Goal: Information Seeking & Learning: Learn about a topic

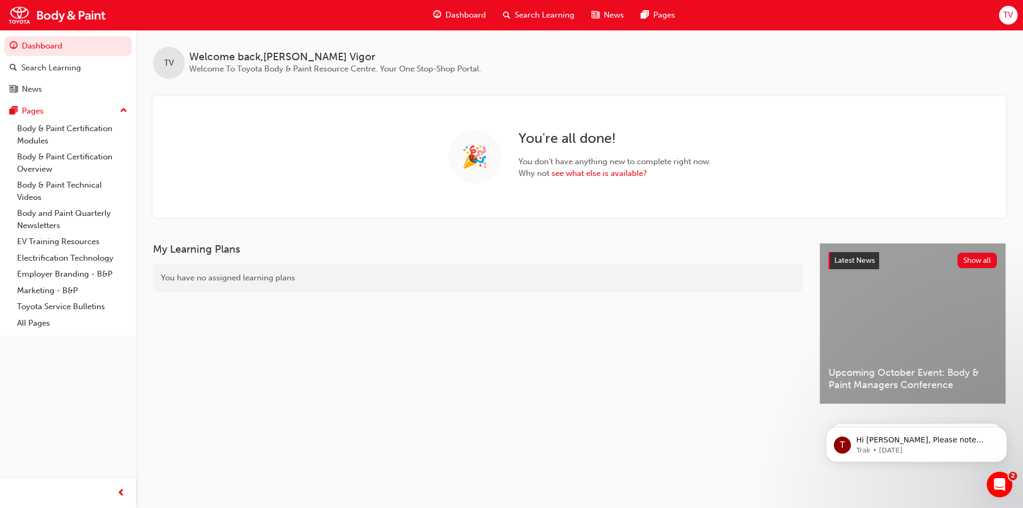
drag, startPoint x: 557, startPoint y: 240, endPoint x: 530, endPoint y: 189, distance: 57.4
drag, startPoint x: 530, startPoint y: 189, endPoint x: 394, endPoint y: 216, distance: 139.6
click at [394, 216] on div "🎉 You're all done! You don't have anything new to complete right now. Why not s…" at bounding box center [579, 156] width 853 height 121
click at [92, 129] on link "Body & Paint Certification Modules" at bounding box center [72, 134] width 119 height 28
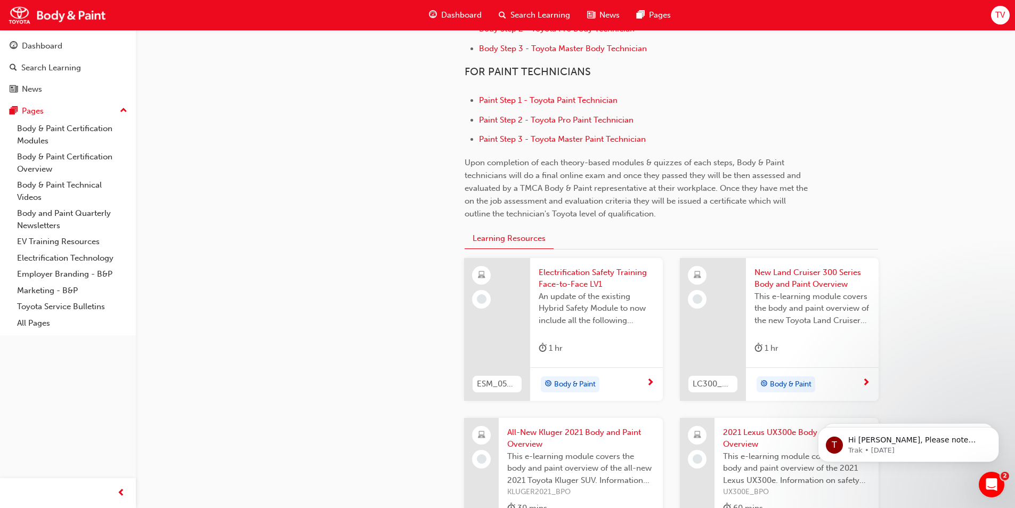
scroll to position [586, 0]
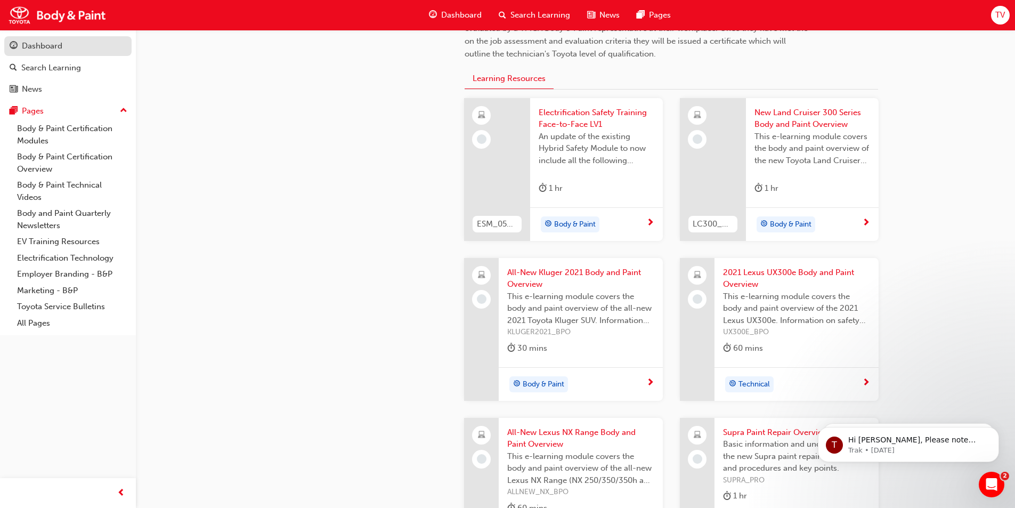
click at [66, 51] on div "Dashboard" at bounding box center [68, 45] width 117 height 13
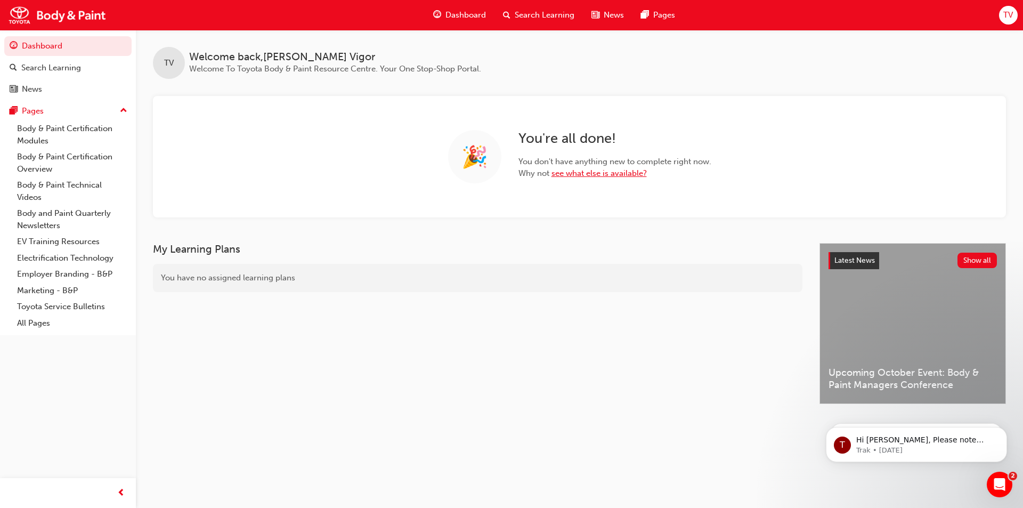
click at [580, 175] on link "see what else is available?" at bounding box center [598, 173] width 95 height 10
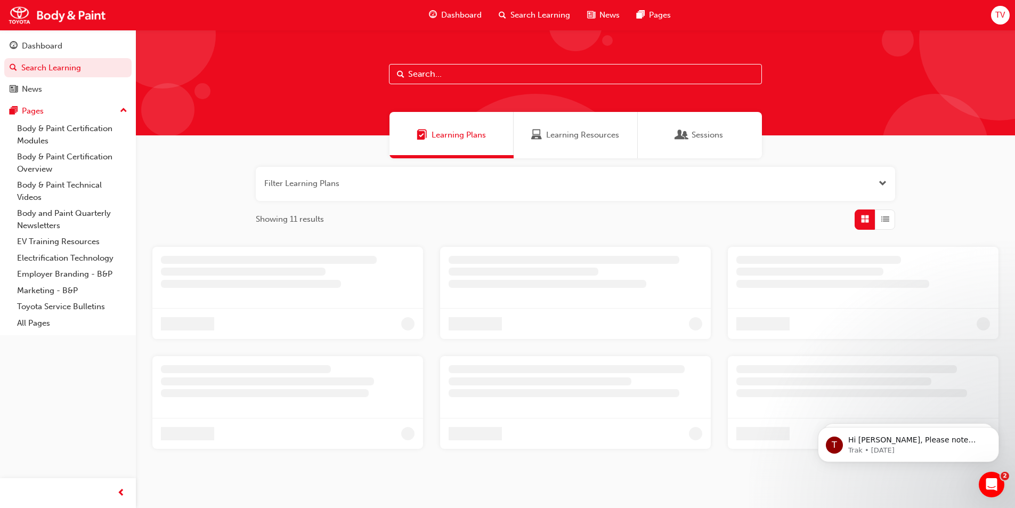
click at [562, 138] on span "Learning Resources" at bounding box center [582, 135] width 73 height 12
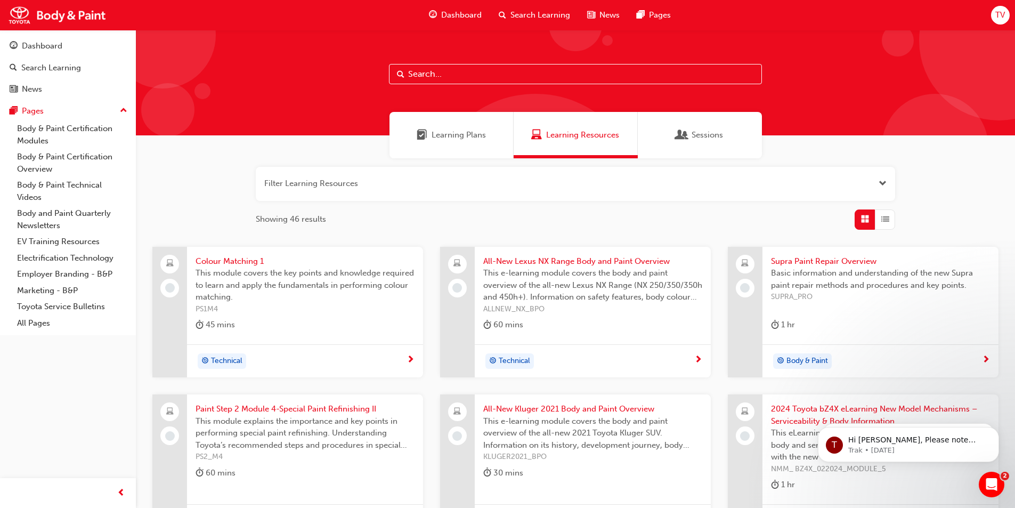
click at [428, 140] on div "Learning Plans" at bounding box center [450, 135] width 69 height 12
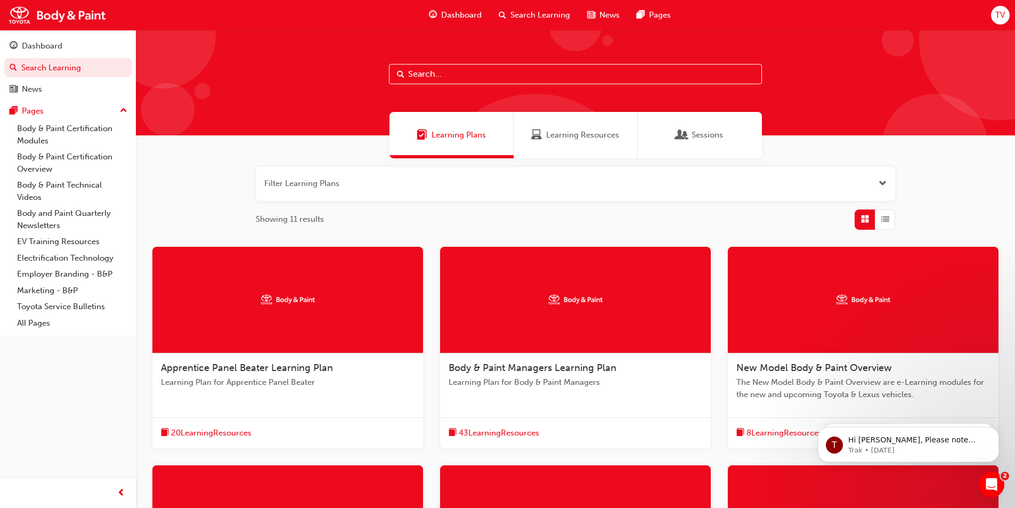
scroll to position [160, 0]
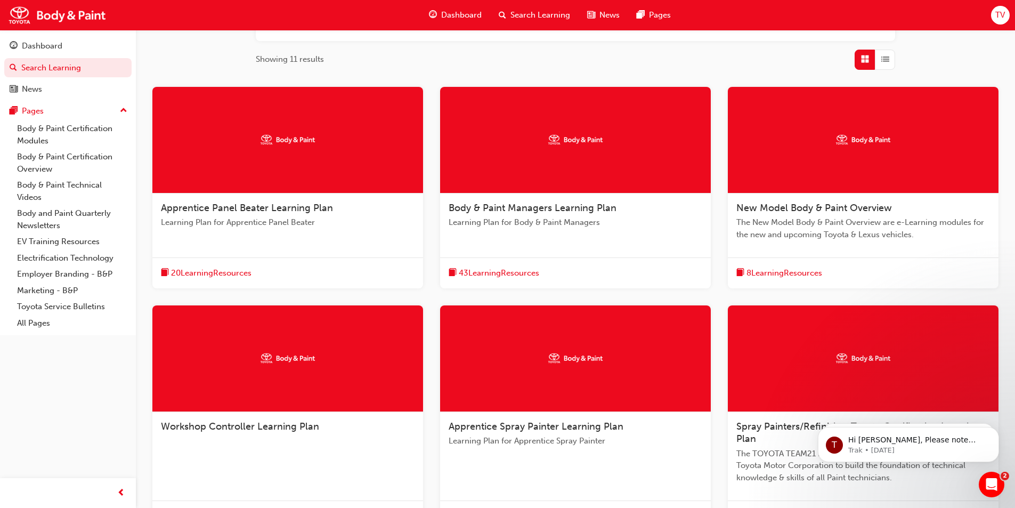
click at [297, 233] on div "Apprentice Panel Beater Learning Plan Learning Plan for Apprentice Panel Beater" at bounding box center [287, 219] width 271 height 52
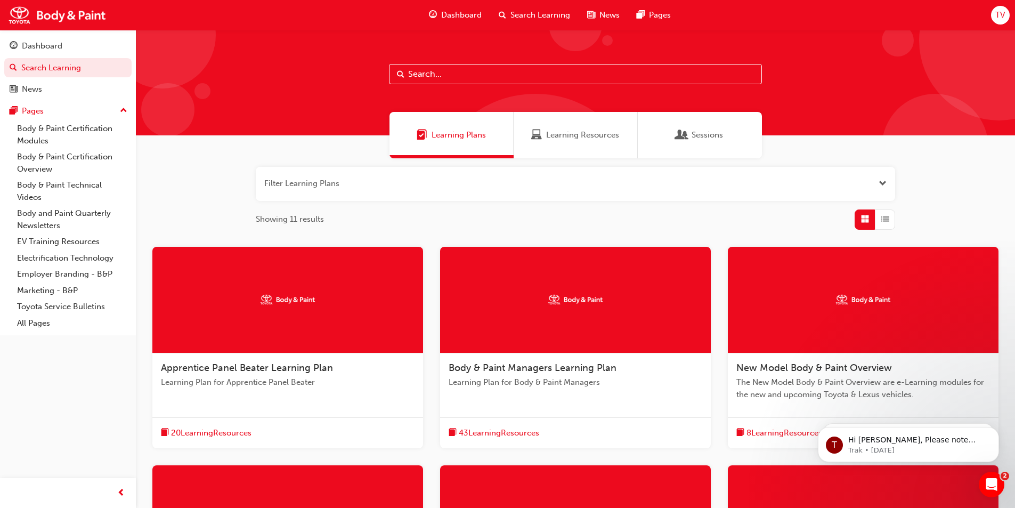
click at [533, 129] on span "Learning Resources" at bounding box center [536, 135] width 11 height 12
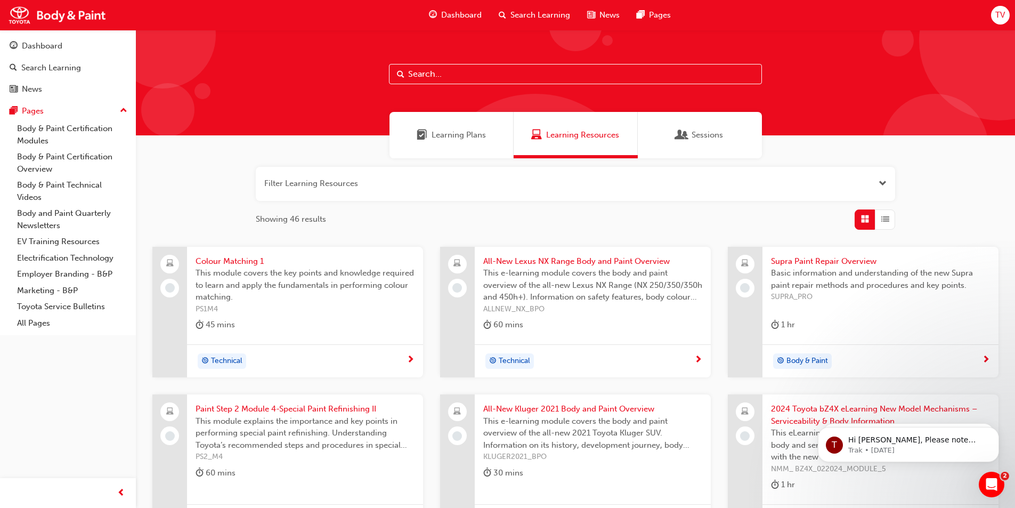
scroll to position [160, 0]
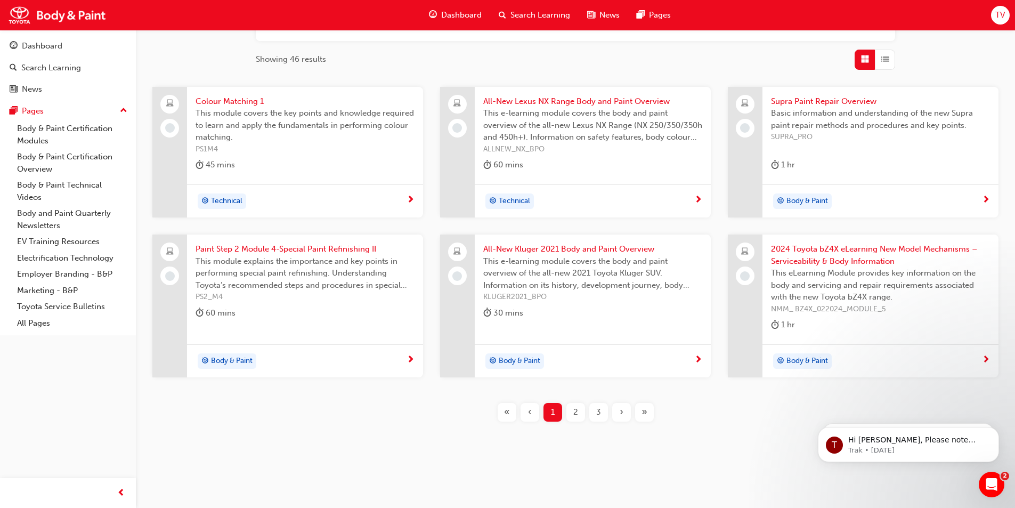
click at [579, 409] on div "2" at bounding box center [575, 412] width 19 height 19
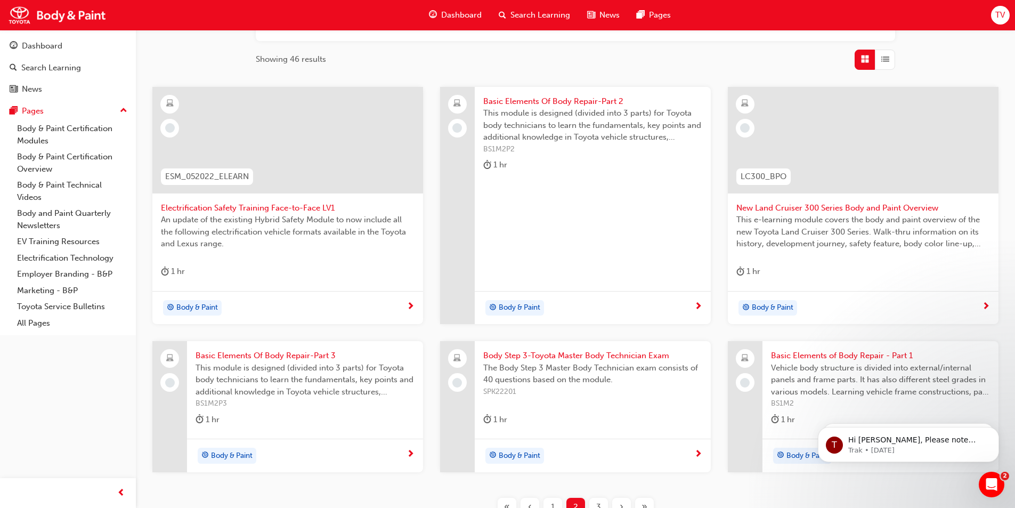
scroll to position [255, 0]
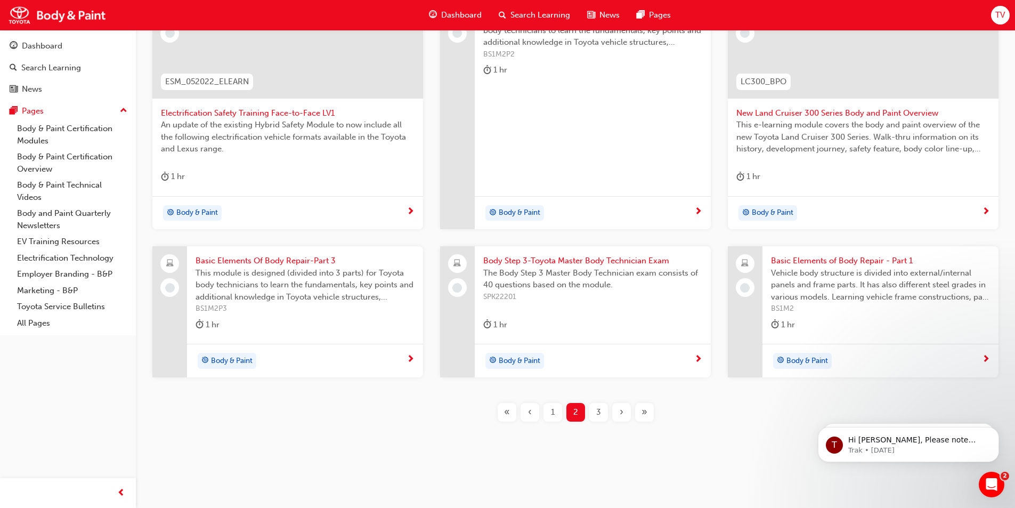
click at [546, 413] on div "1" at bounding box center [552, 412] width 19 height 19
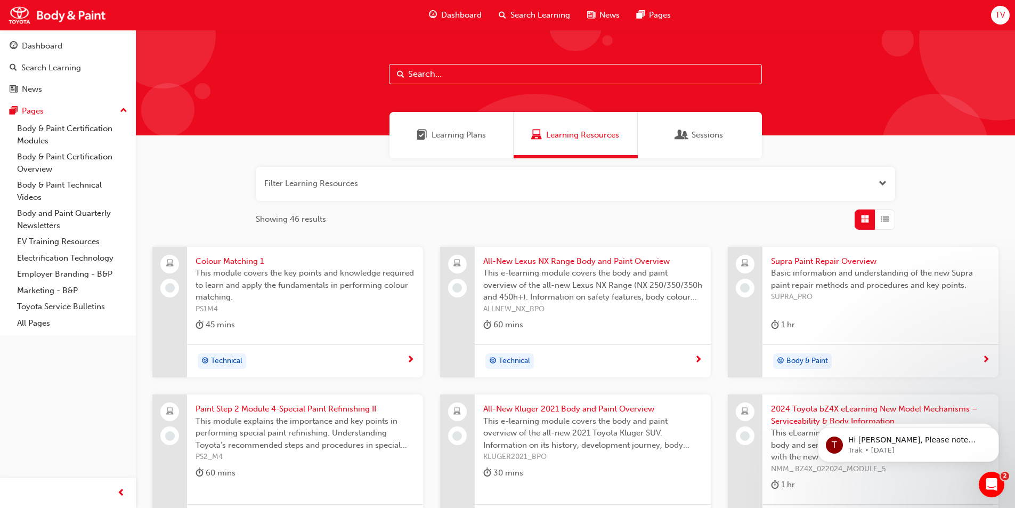
click at [439, 126] on div "Learning Plans" at bounding box center [451, 135] width 124 height 46
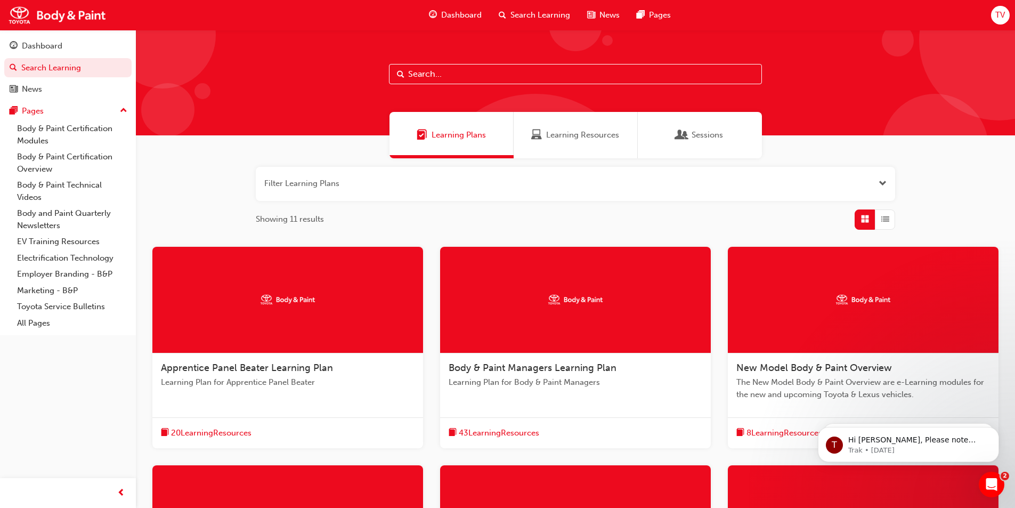
click at [554, 148] on div "Learning Resources" at bounding box center [575, 135] width 124 height 46
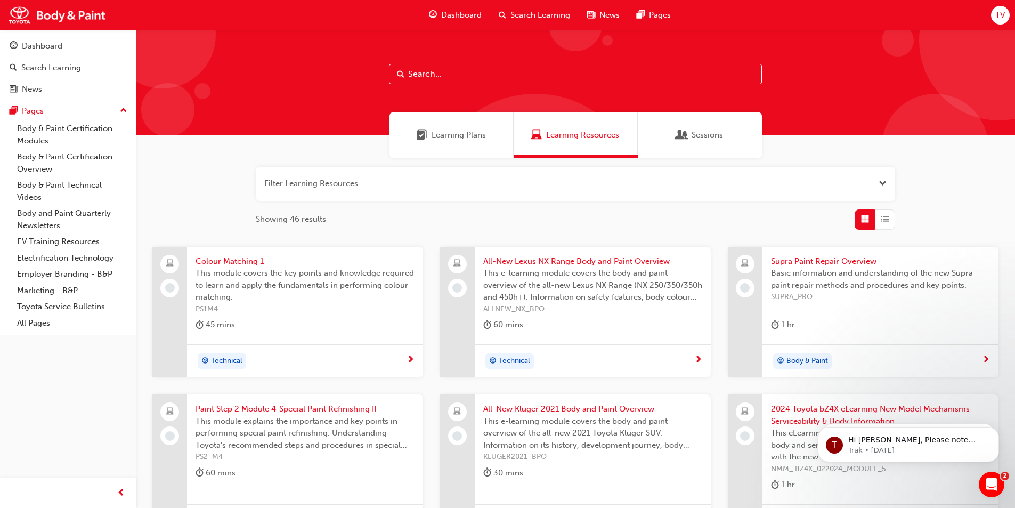
click at [434, 137] on span "Learning Plans" at bounding box center [458, 135] width 54 height 12
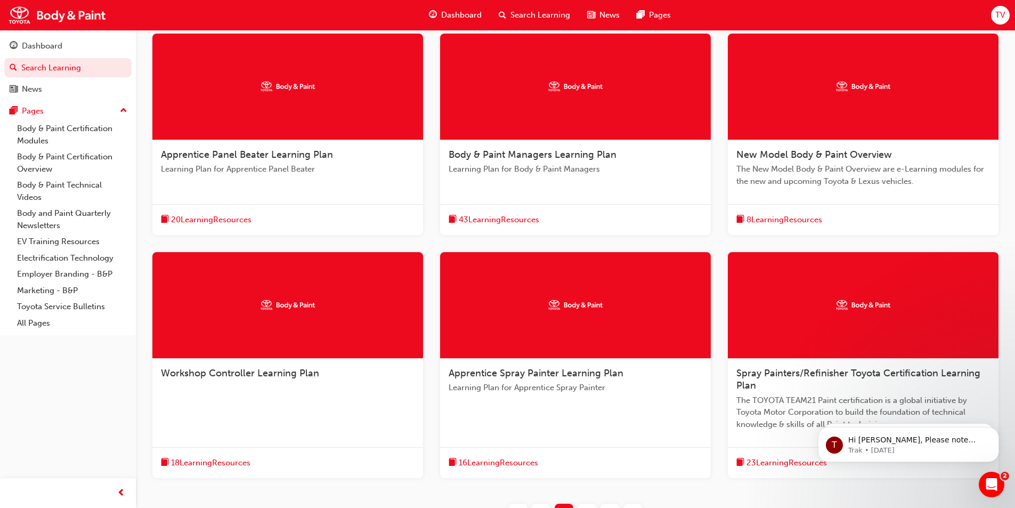
scroll to position [266, 0]
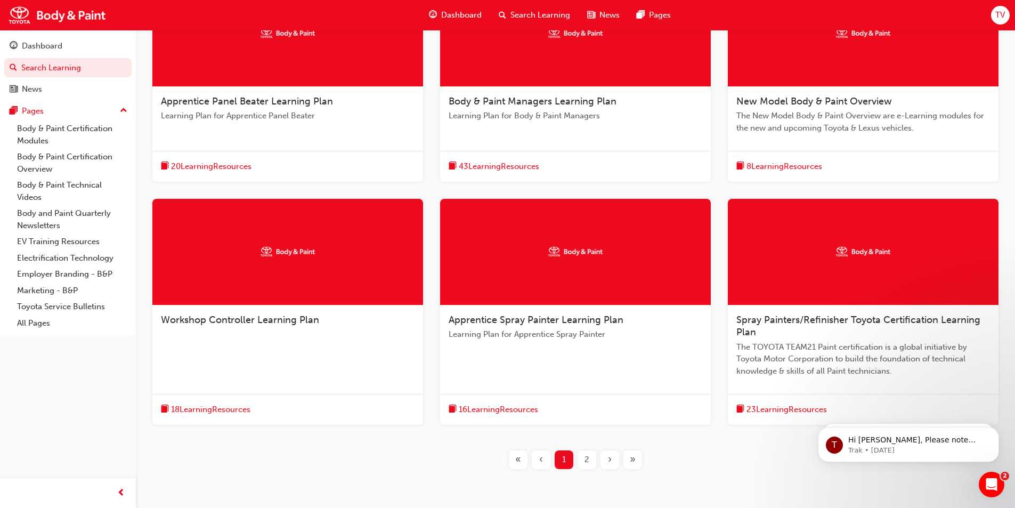
click at [193, 163] on span "20 Learning Resources" at bounding box center [211, 166] width 80 height 12
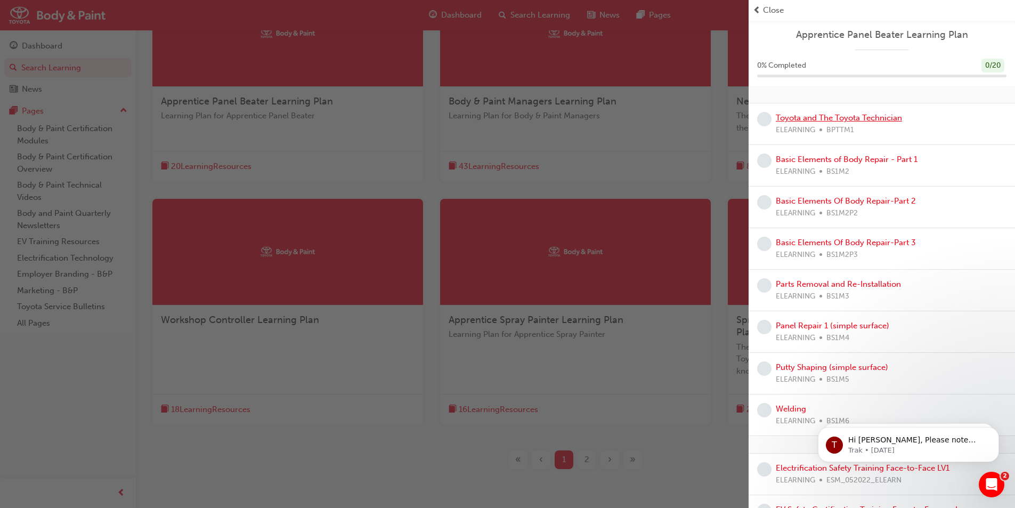
click at [805, 121] on link "Toyota and The Toyota Technician" at bounding box center [838, 118] width 126 height 10
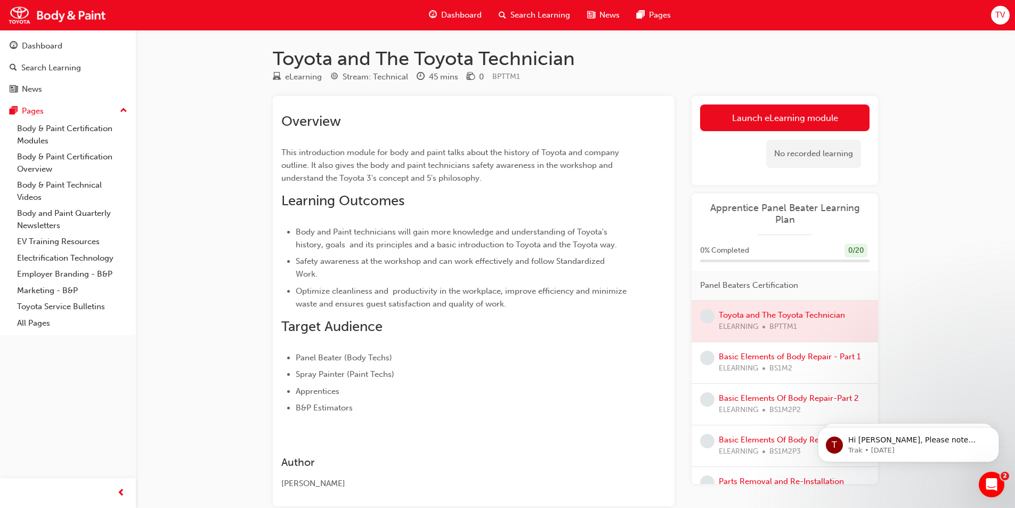
drag, startPoint x: 632, startPoint y: 234, endPoint x: 650, endPoint y: 190, distance: 47.3
click at [651, 190] on div "Overview This introduction module for body and paint talks about the history of…" at bounding box center [473, 258] width 385 height 309
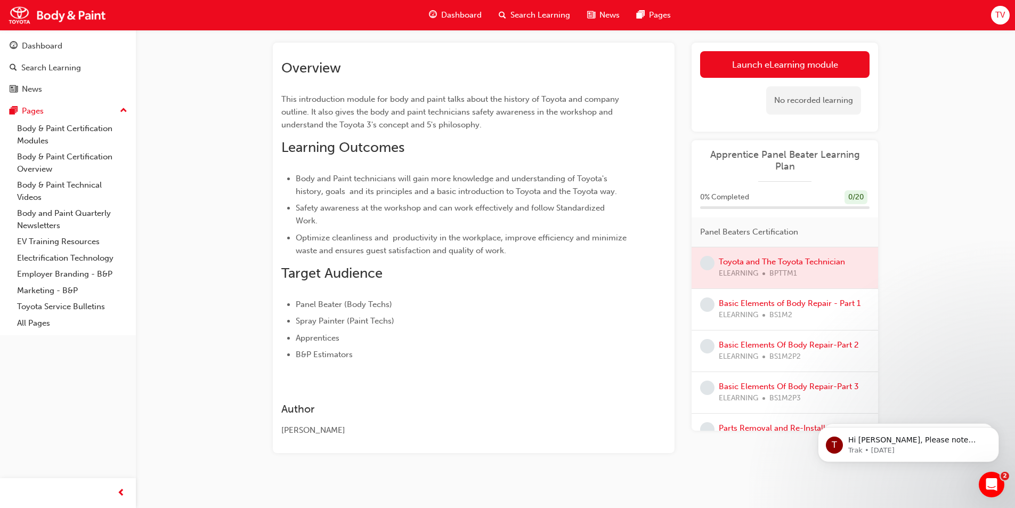
scroll to position [59, 0]
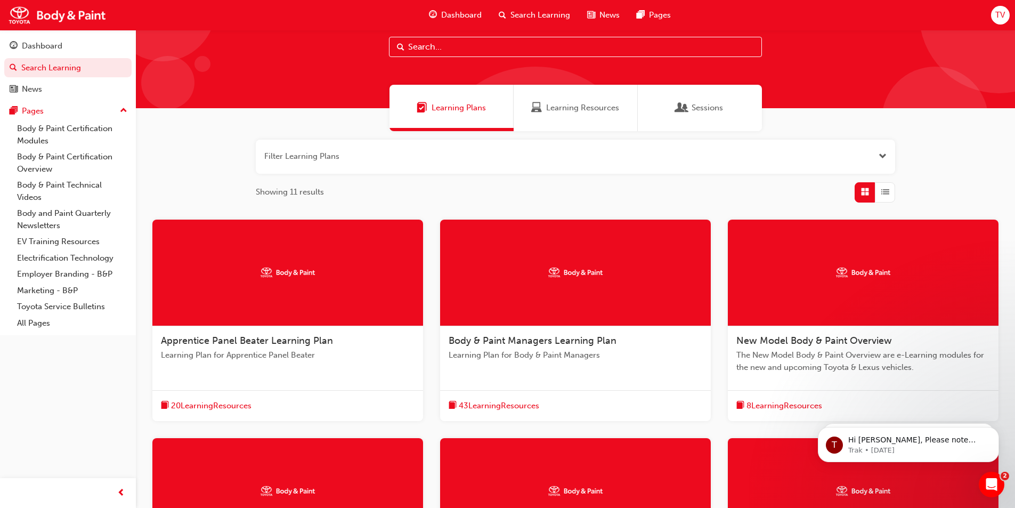
scroll to position [59, 0]
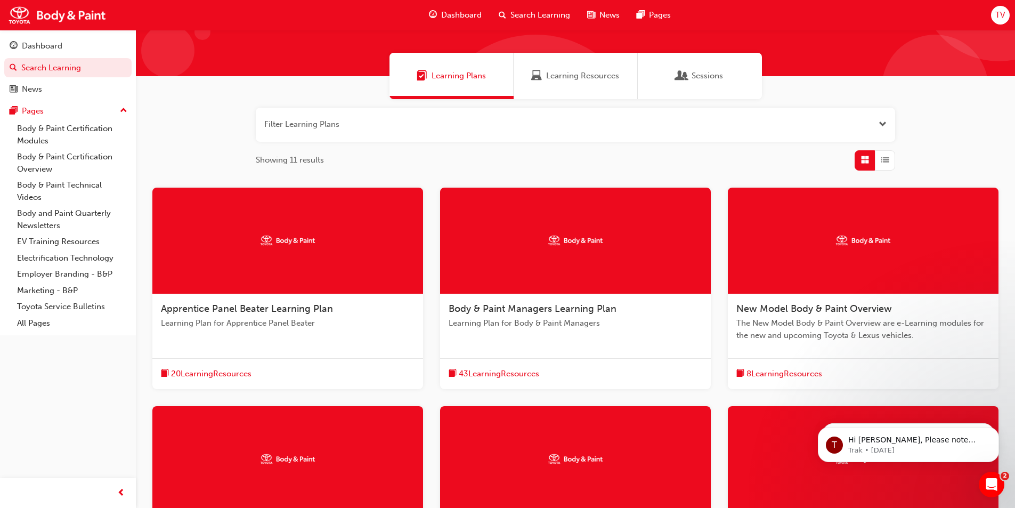
click at [543, 75] on div "Learning Resources" at bounding box center [575, 76] width 88 height 12
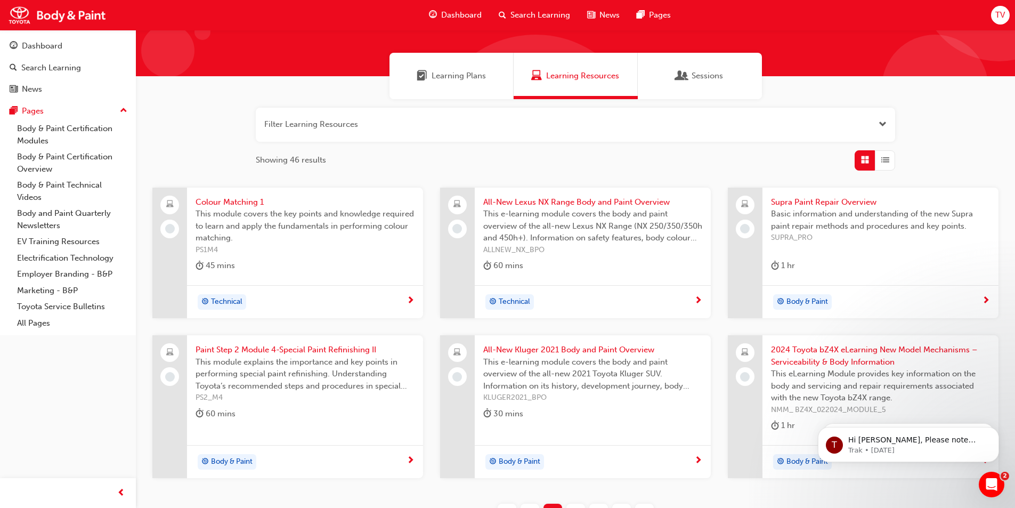
click at [437, 74] on span "Learning Plans" at bounding box center [458, 76] width 54 height 12
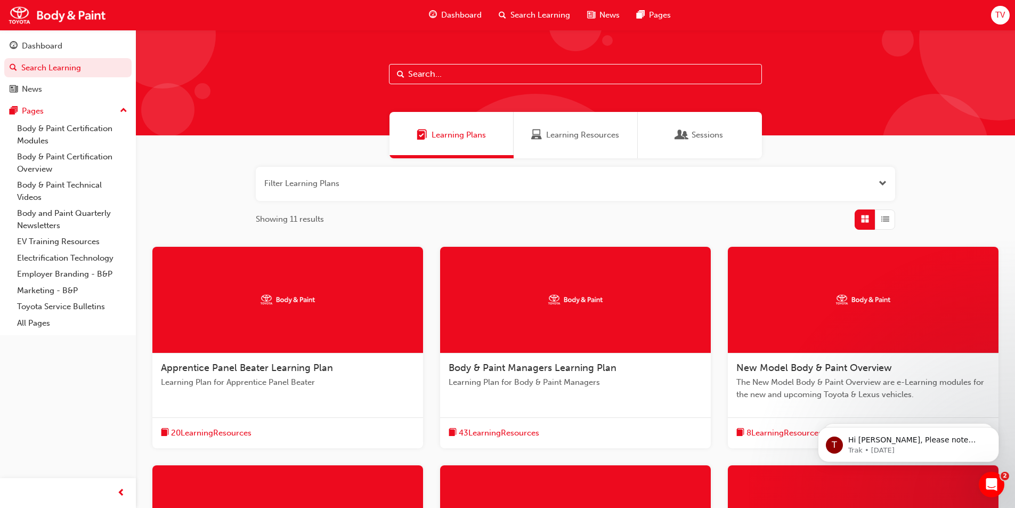
click at [553, 134] on span "Learning Resources" at bounding box center [582, 135] width 73 height 12
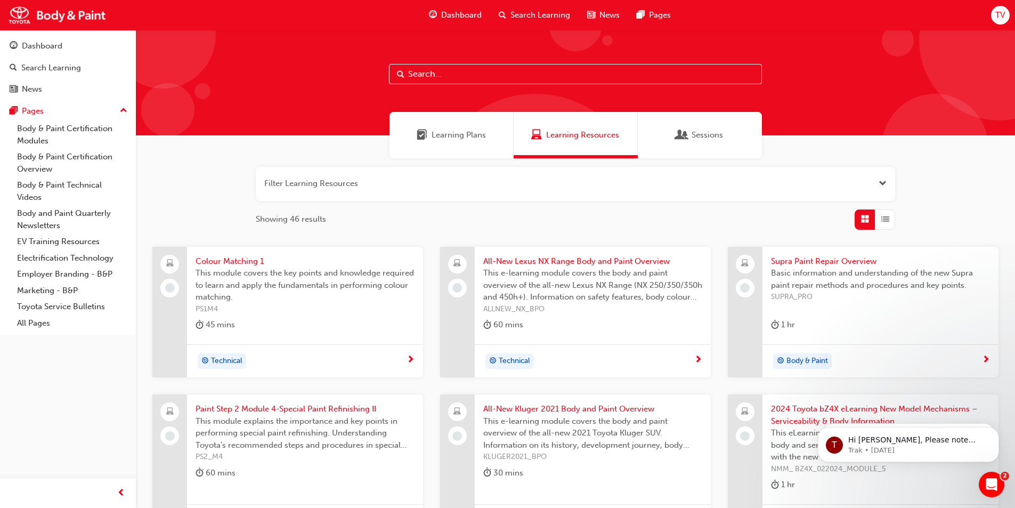
click at [277, 353] on div "Technical" at bounding box center [300, 361] width 211 height 16
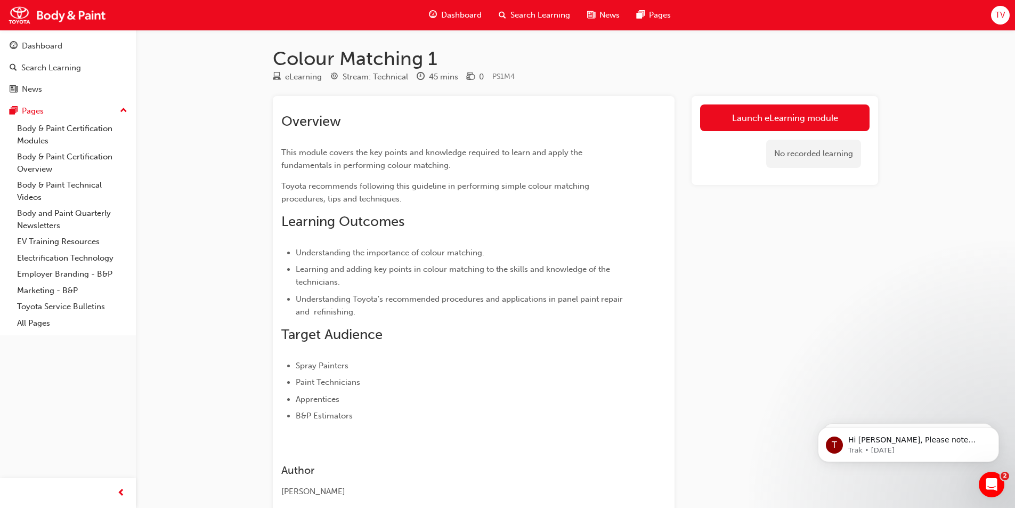
click at [467, 78] on div at bounding box center [471, 76] width 8 height 13
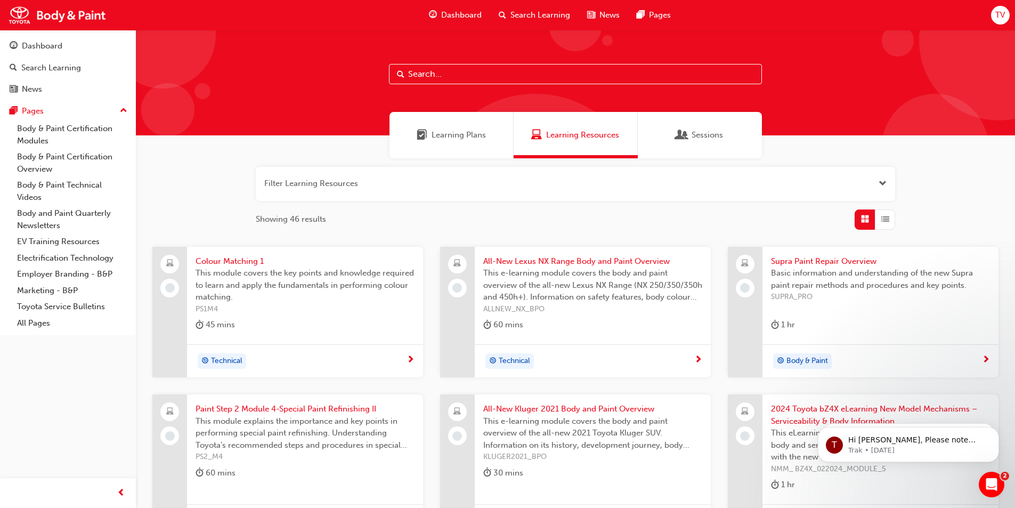
click at [442, 145] on div "Learning Plans" at bounding box center [451, 135] width 124 height 46
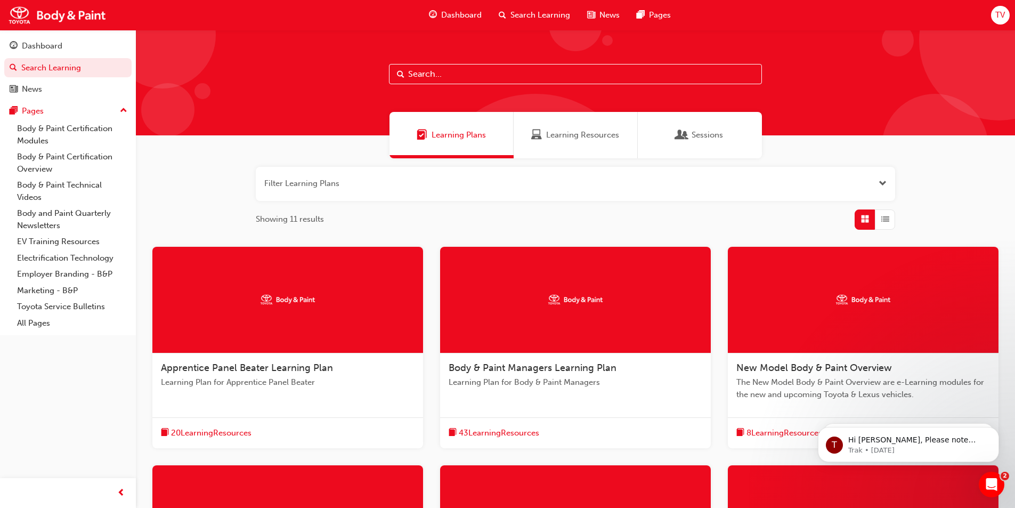
click at [551, 130] on span "Learning Resources" at bounding box center [582, 135] width 73 height 12
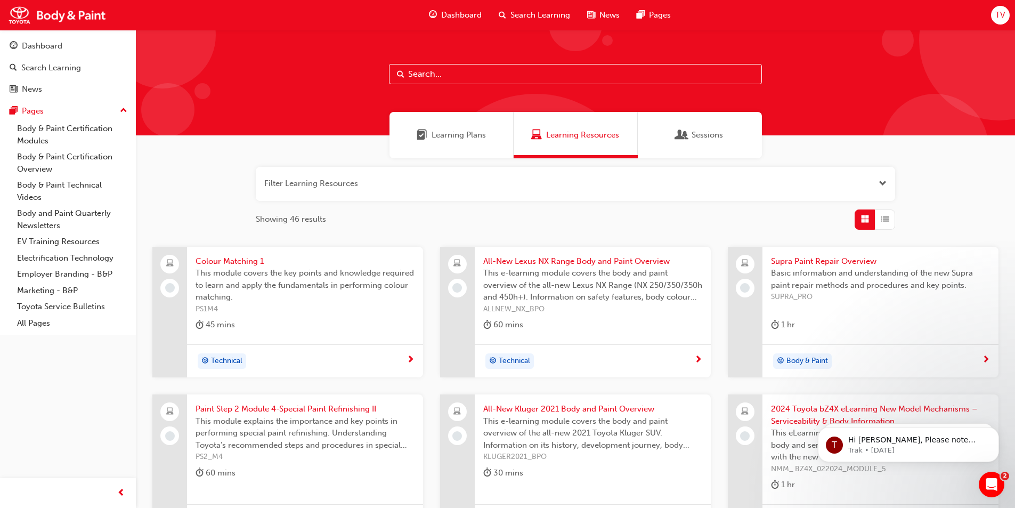
scroll to position [160, 0]
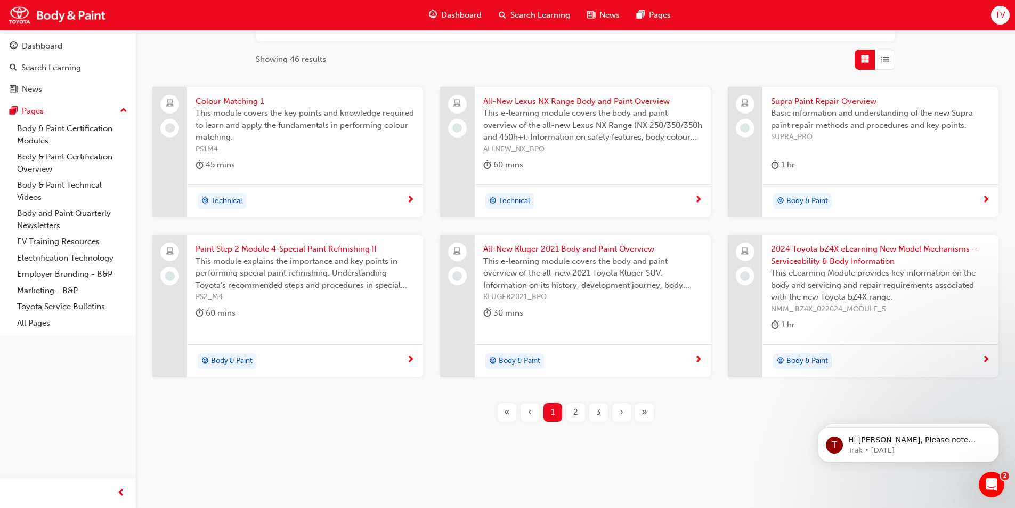
click at [525, 304] on div "All-New Kluger 2021 Body and Paint Overview This e-learning module covers the b…" at bounding box center [593, 282] width 236 height 97
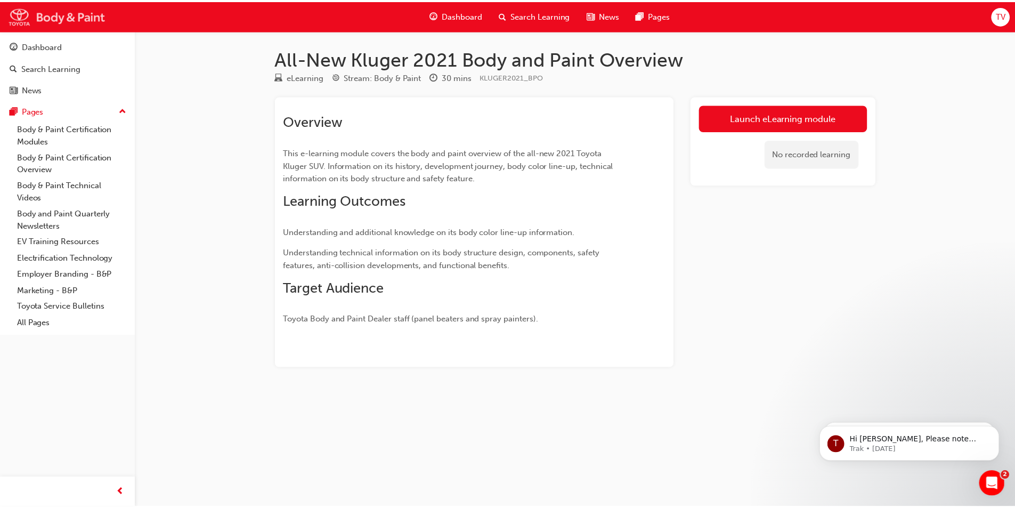
scroll to position [160, 0]
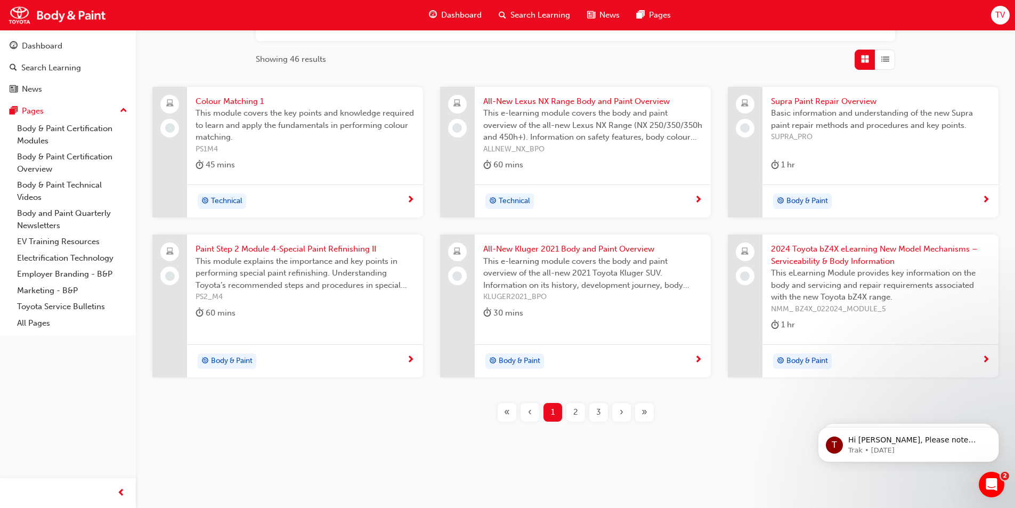
click at [648, 415] on div "»" at bounding box center [644, 412] width 19 height 19
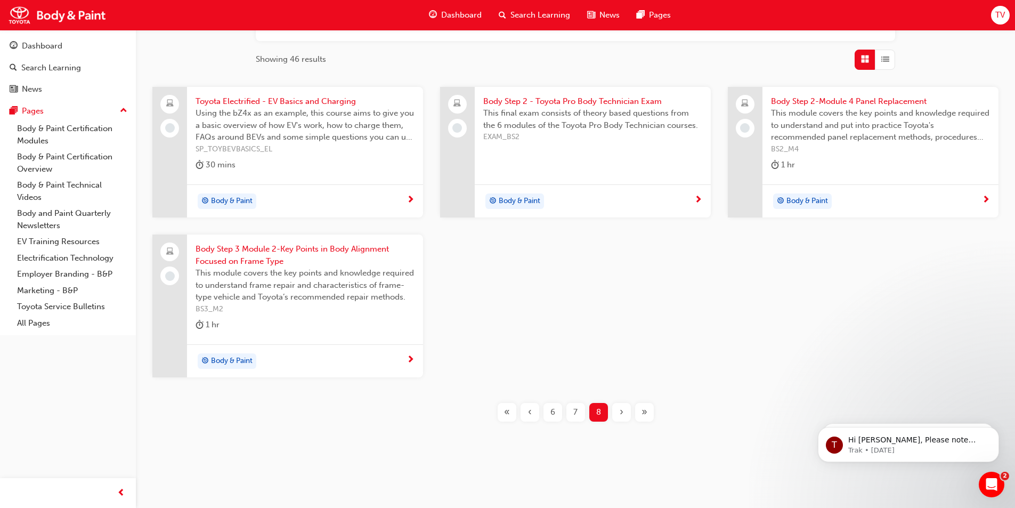
click at [504, 412] on span "«" at bounding box center [507, 412] width 6 height 12
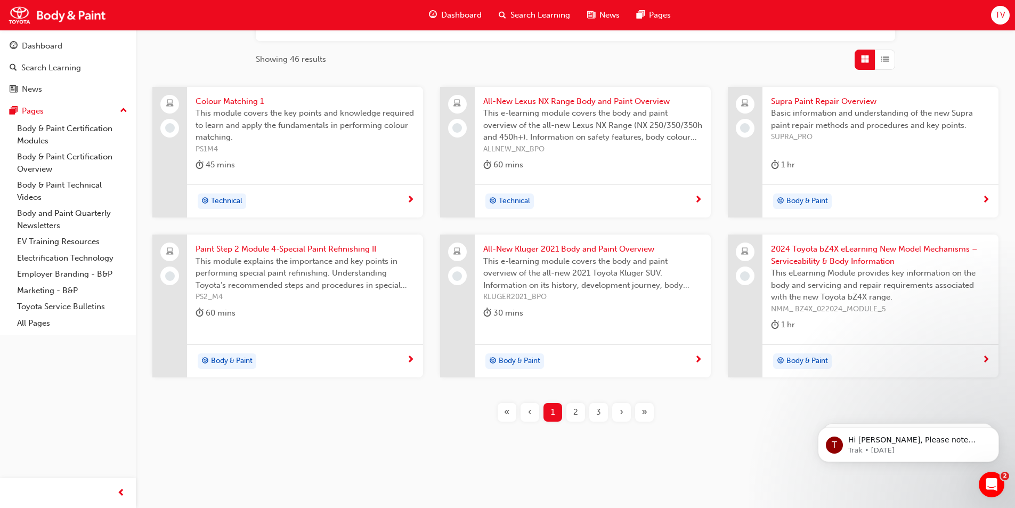
drag, startPoint x: 502, startPoint y: 412, endPoint x: 462, endPoint y: 418, distance: 40.5
click at [462, 418] on div "« ‹ 1 2 3 › »" at bounding box center [575, 412] width 845 height 19
drag, startPoint x: 493, startPoint y: 412, endPoint x: 436, endPoint y: 418, distance: 57.3
click at [436, 418] on div "« ‹ 1 2 3 › »" at bounding box center [575, 412] width 845 height 19
click at [572, 408] on div "2" at bounding box center [575, 412] width 19 height 19
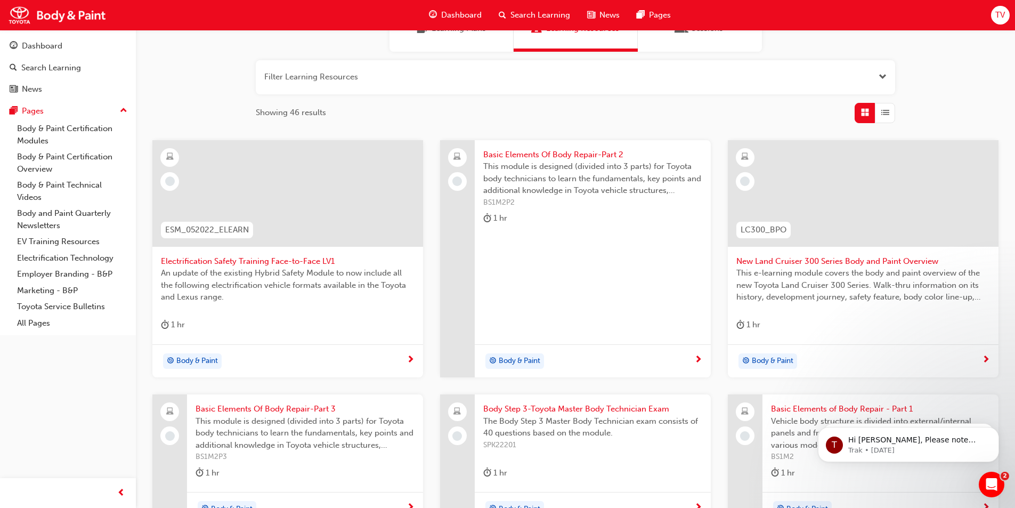
scroll to position [255, 0]
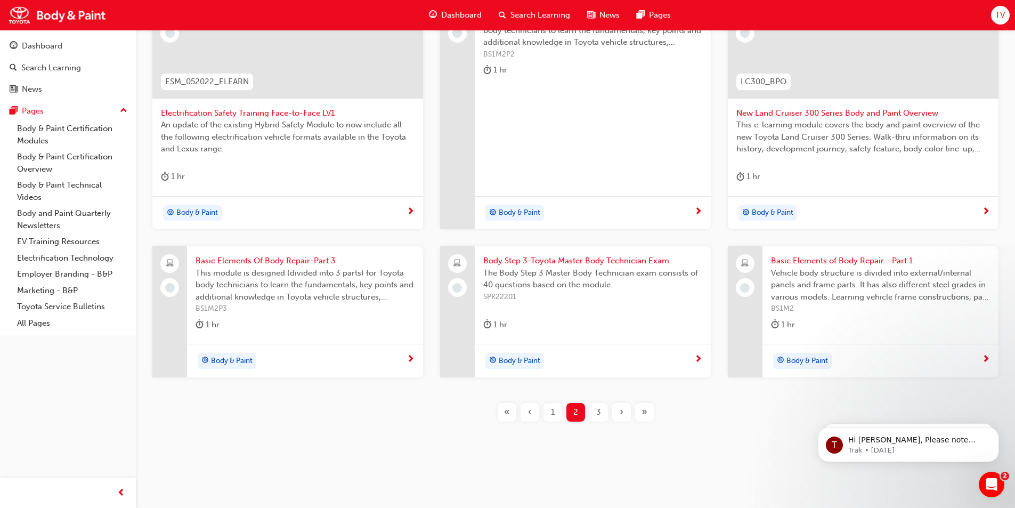
click at [548, 408] on div "1" at bounding box center [552, 412] width 19 height 19
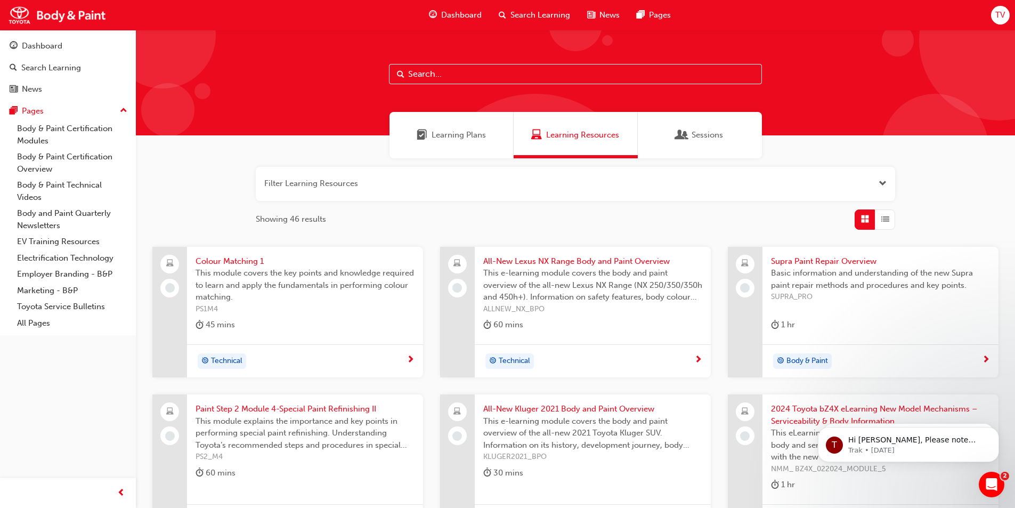
scroll to position [53, 0]
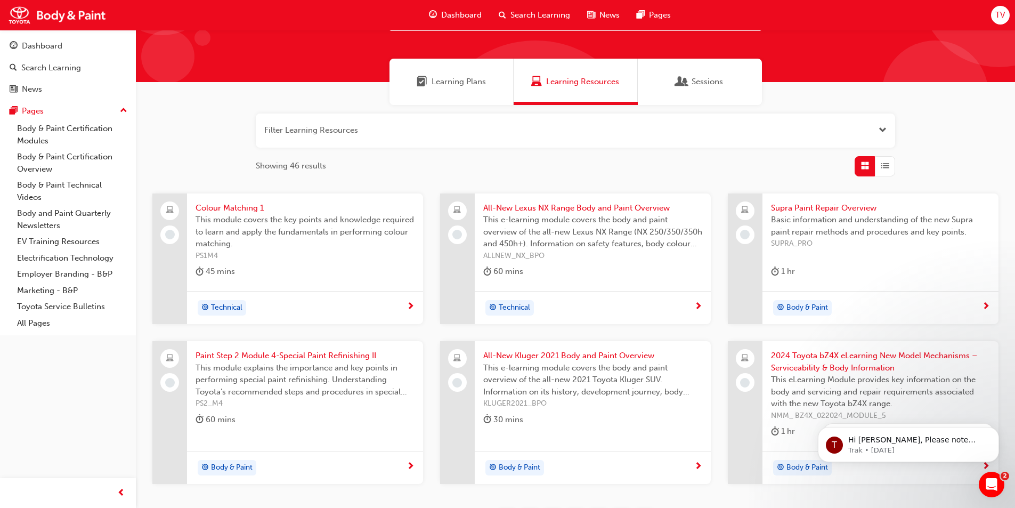
drag, startPoint x: 492, startPoint y: 402, endPoint x: 440, endPoint y: 339, distance: 81.4
click at [440, 339] on div "Colour Matching 1 This module covers the key points and knowledge required to l…" at bounding box center [575, 347] width 863 height 308
click at [172, 236] on span "learningRecordVerb_NONE-icon" at bounding box center [170, 235] width 10 height 10
click at [453, 79] on span "Learning Plans" at bounding box center [458, 82] width 54 height 12
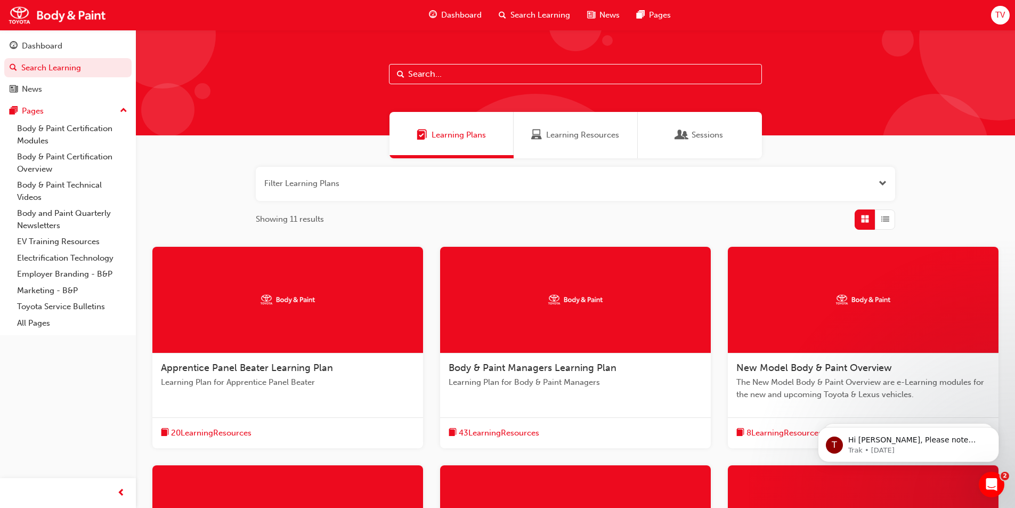
click at [565, 128] on div "Learning Resources" at bounding box center [575, 135] width 124 height 46
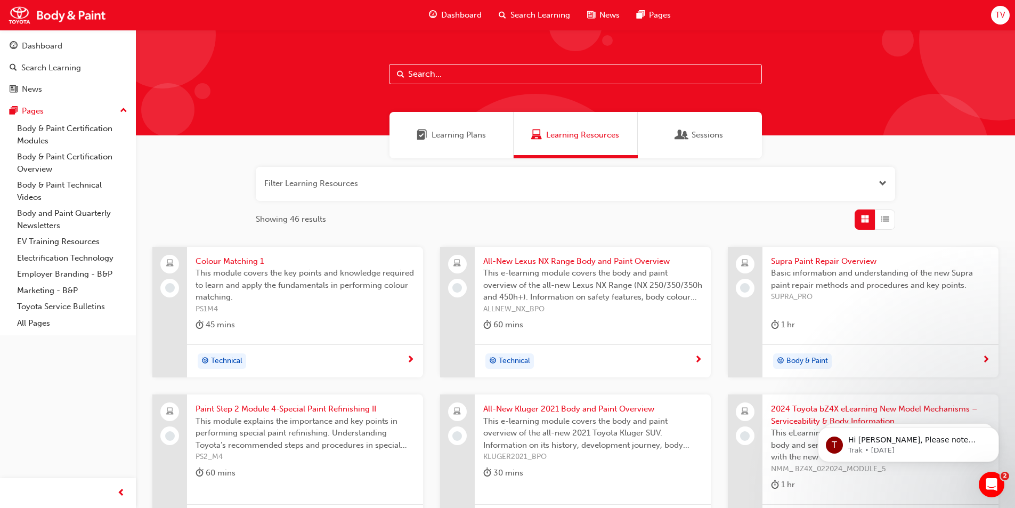
click at [498, 133] on div "Learning Plans" at bounding box center [451, 135] width 124 height 46
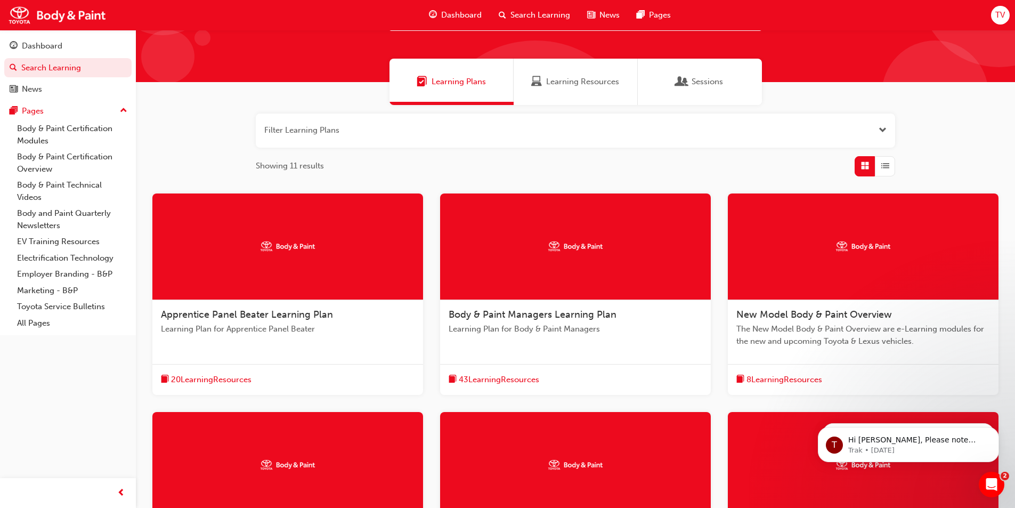
scroll to position [107, 0]
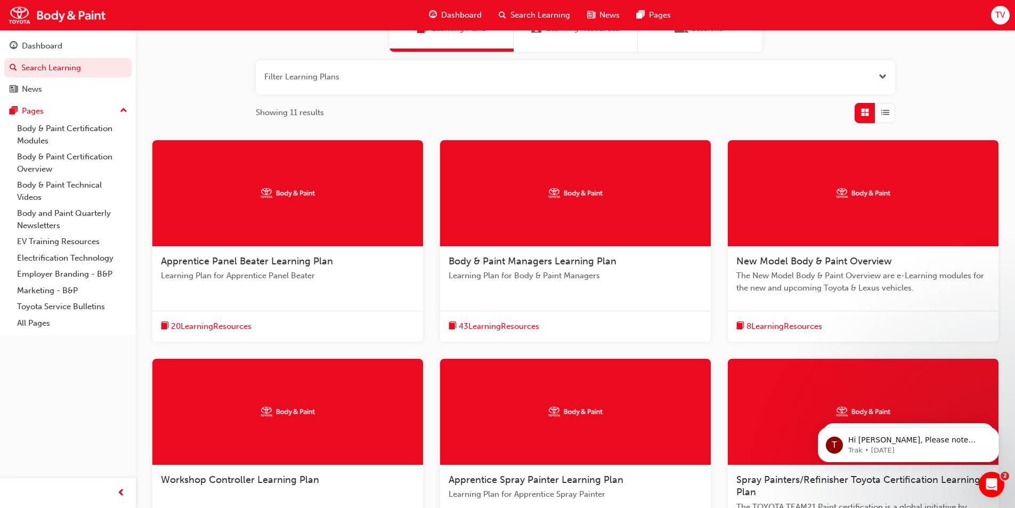
click at [251, 244] on div at bounding box center [287, 193] width 271 height 107
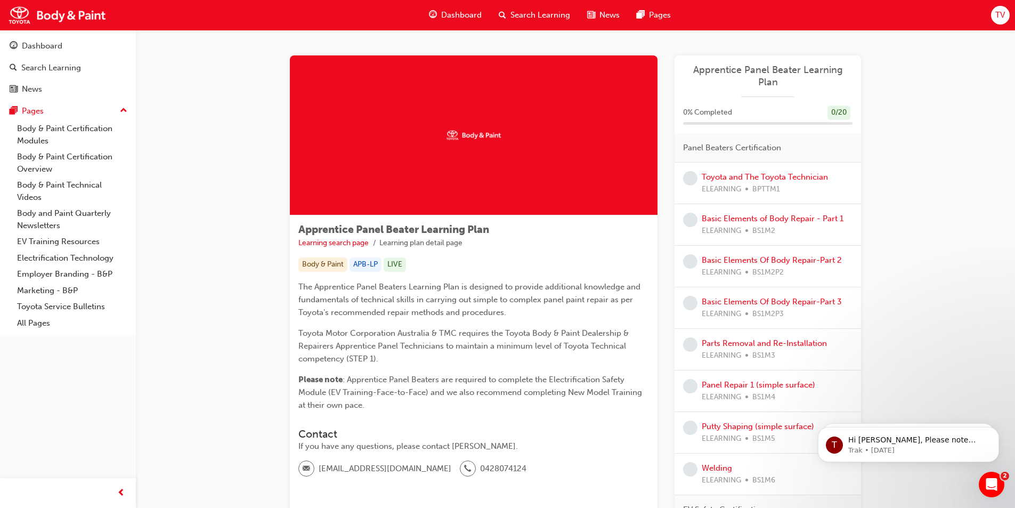
scroll to position [107, 0]
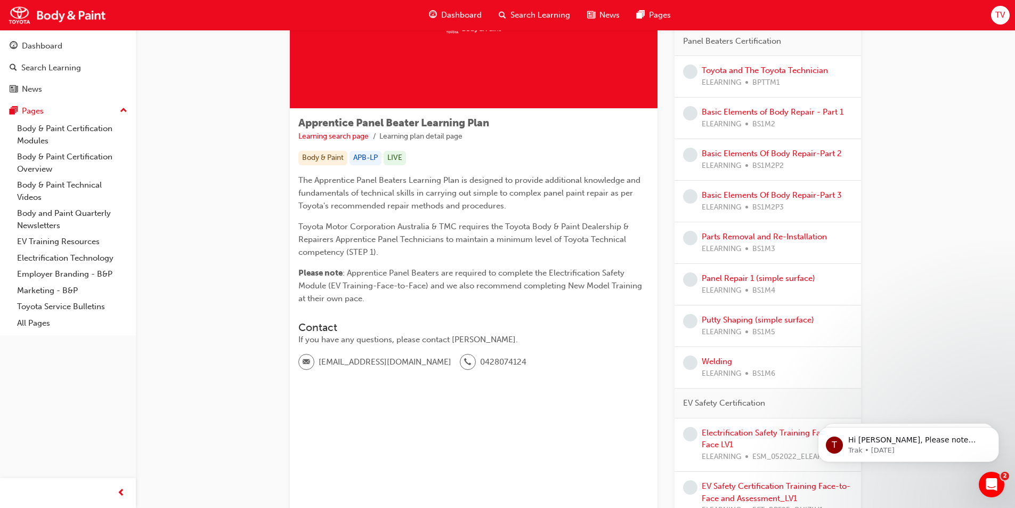
drag, startPoint x: 446, startPoint y: 201, endPoint x: 321, endPoint y: 223, distance: 127.0
click at [321, 223] on span "Toyota Motor Corporation Australia & TMC requires the Toyota Body & Paint Deale…" at bounding box center [464, 239] width 332 height 35
drag, startPoint x: 412, startPoint y: 197, endPoint x: 399, endPoint y: 202, distance: 14.1
click at [399, 202] on span "The Apprentice Panel Beaters Learning Plan is designed to provide additional kn…" at bounding box center [470, 192] width 344 height 35
drag, startPoint x: 379, startPoint y: 272, endPoint x: 379, endPoint y: 294, distance: 22.4
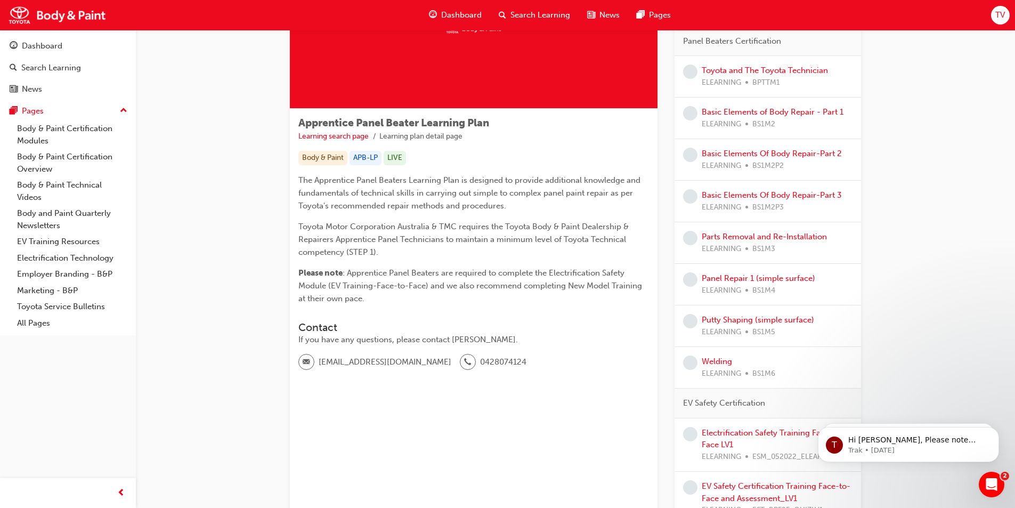
click at [379, 294] on p "Please note : Apprentice Panel Beaters are required to complete the Electrifica…" at bounding box center [473, 285] width 350 height 38
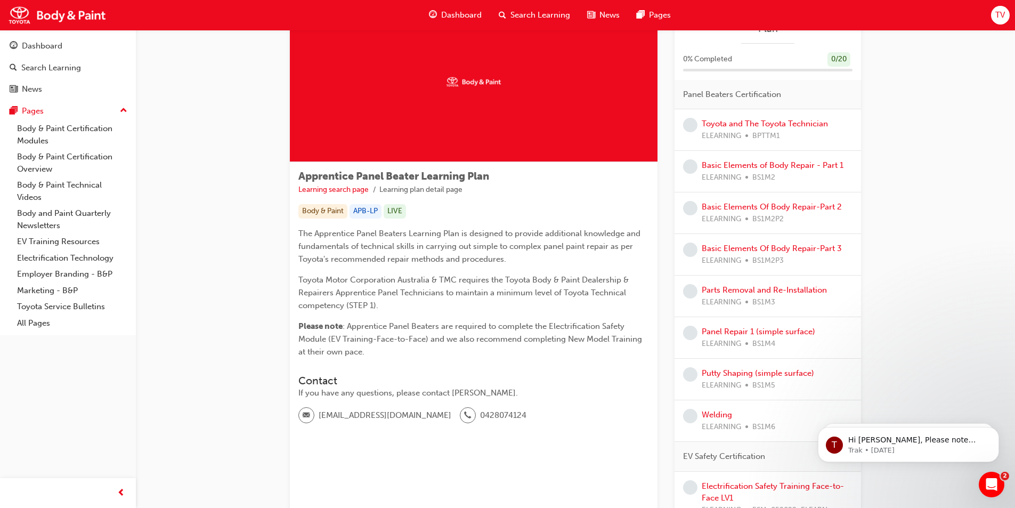
scroll to position [0, 0]
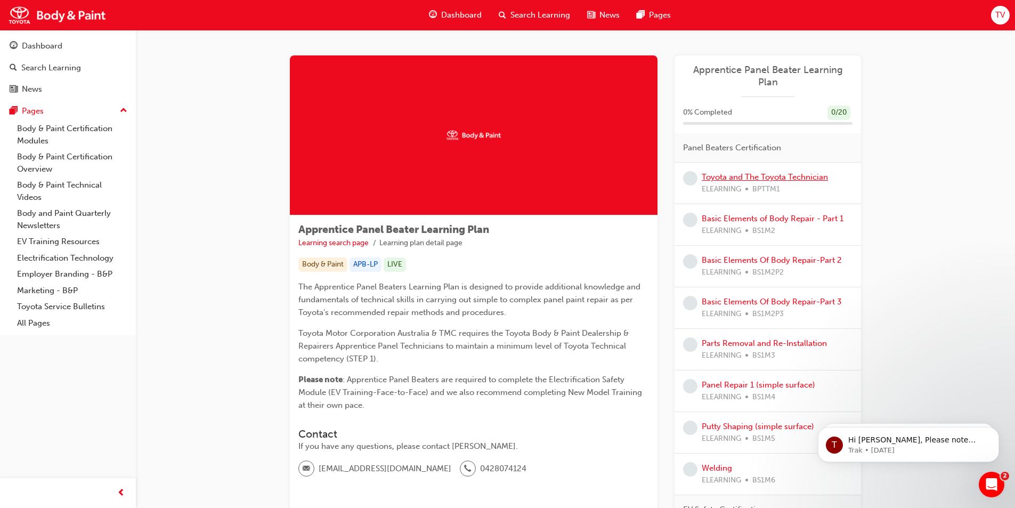
click at [714, 176] on link "Toyota and The Toyota Technician" at bounding box center [764, 177] width 126 height 10
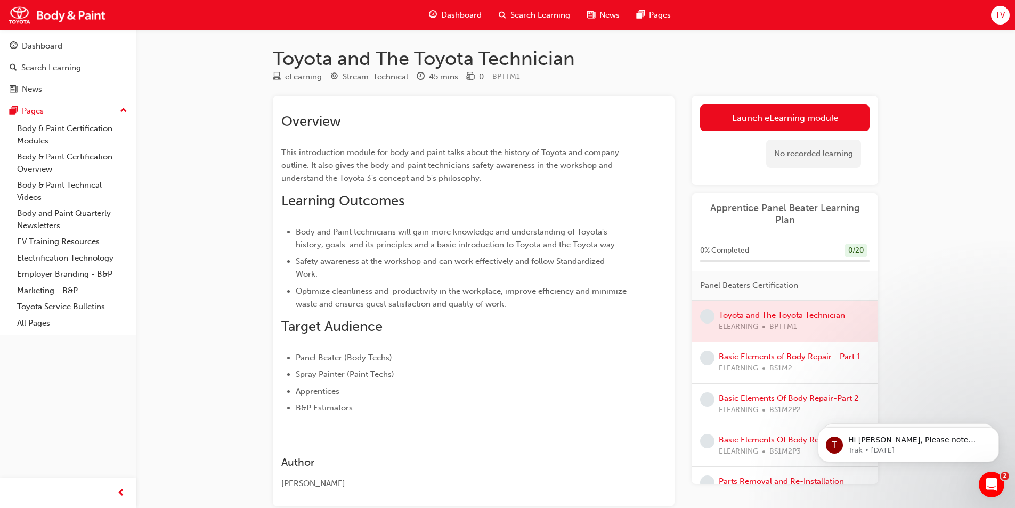
click at [770, 359] on link "Basic Elements of Body Repair - Part 1" at bounding box center [789, 356] width 142 height 10
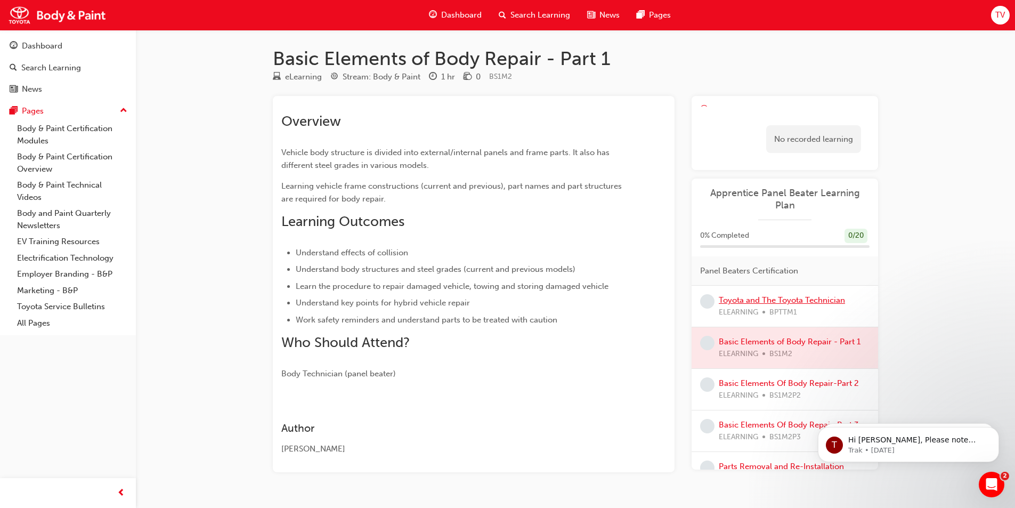
click at [756, 296] on link "Toyota and The Toyota Technician" at bounding box center [781, 300] width 126 height 10
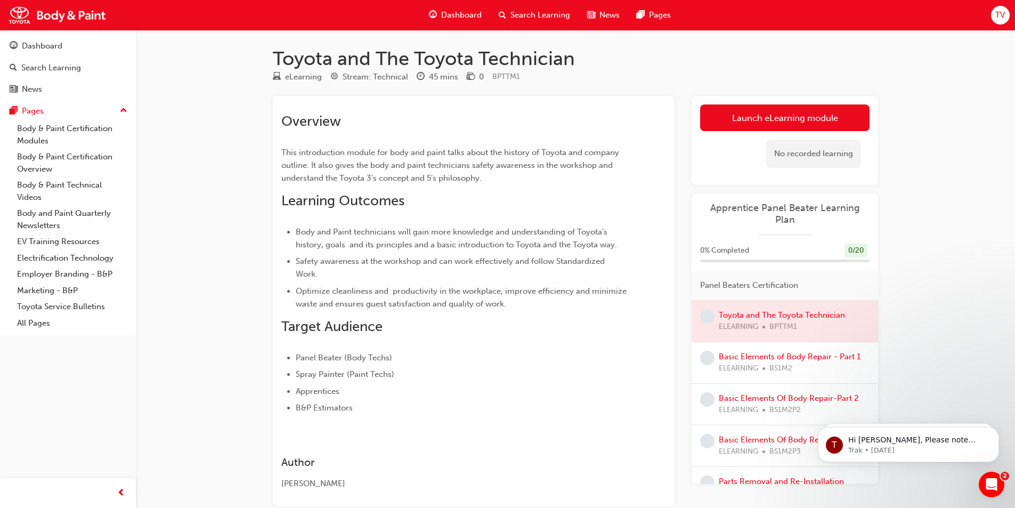
drag, startPoint x: 756, startPoint y: 296, endPoint x: 628, endPoint y: 345, distance: 136.4
click at [631, 344] on div "Overview This introduction module for body and paint talks about the history of…" at bounding box center [473, 258] width 385 height 309
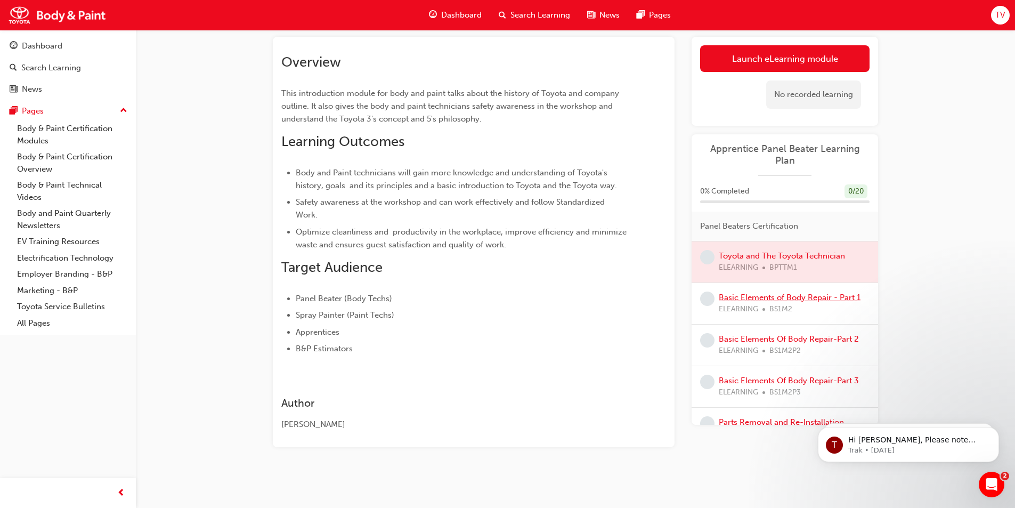
click at [784, 300] on link "Basic Elements of Body Repair - Part 1" at bounding box center [789, 297] width 142 height 10
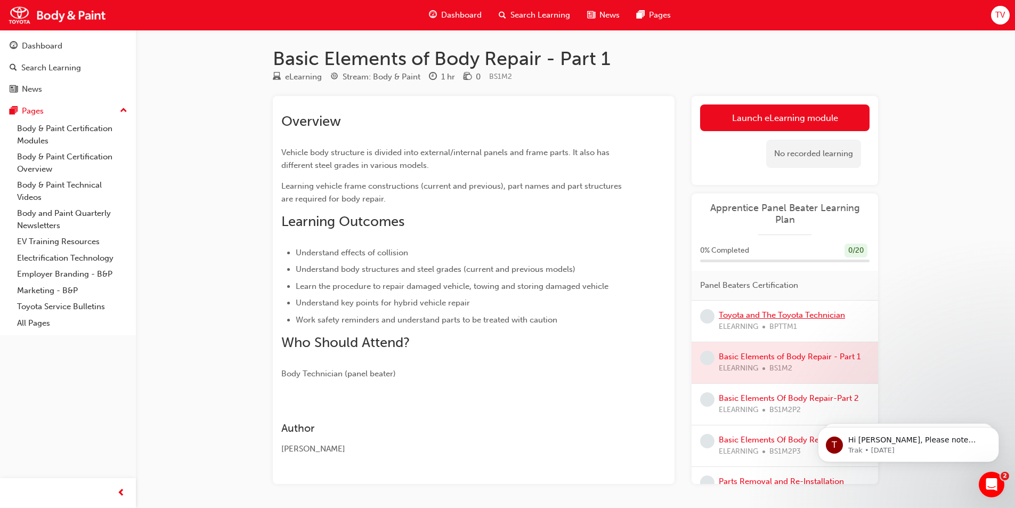
click at [746, 315] on link "Toyota and The Toyota Technician" at bounding box center [781, 315] width 126 height 10
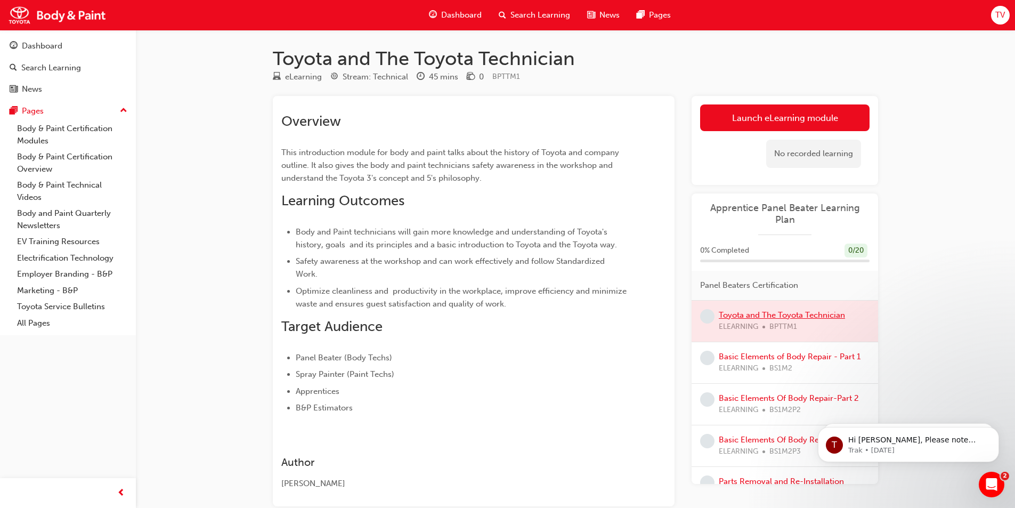
scroll to position [53, 0]
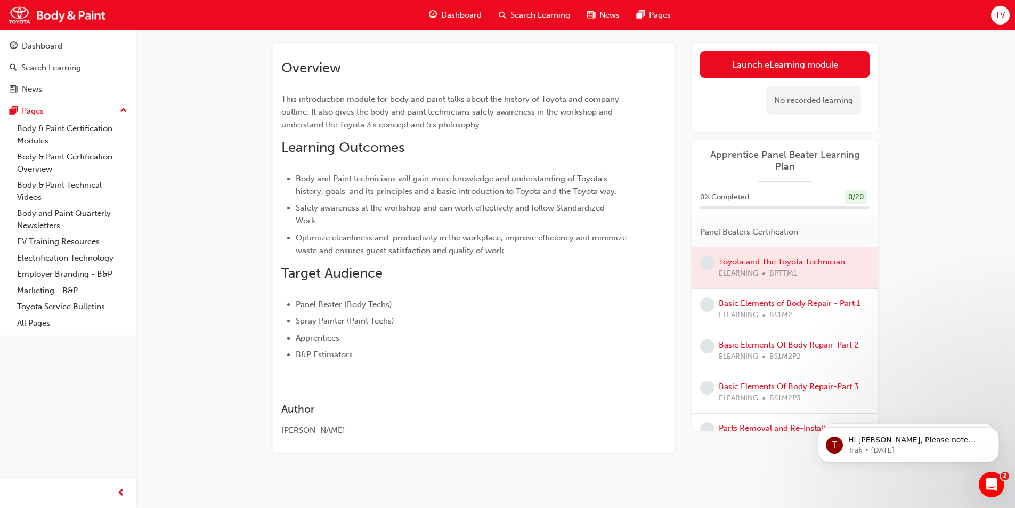
click at [762, 304] on link "Basic Elements of Body Repair - Part 1" at bounding box center [789, 303] width 142 height 10
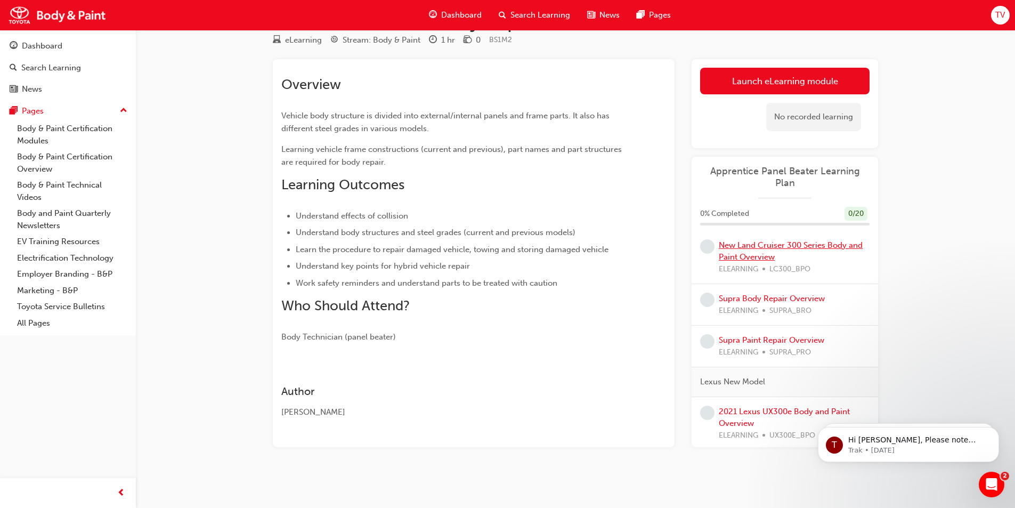
scroll to position [868, 0]
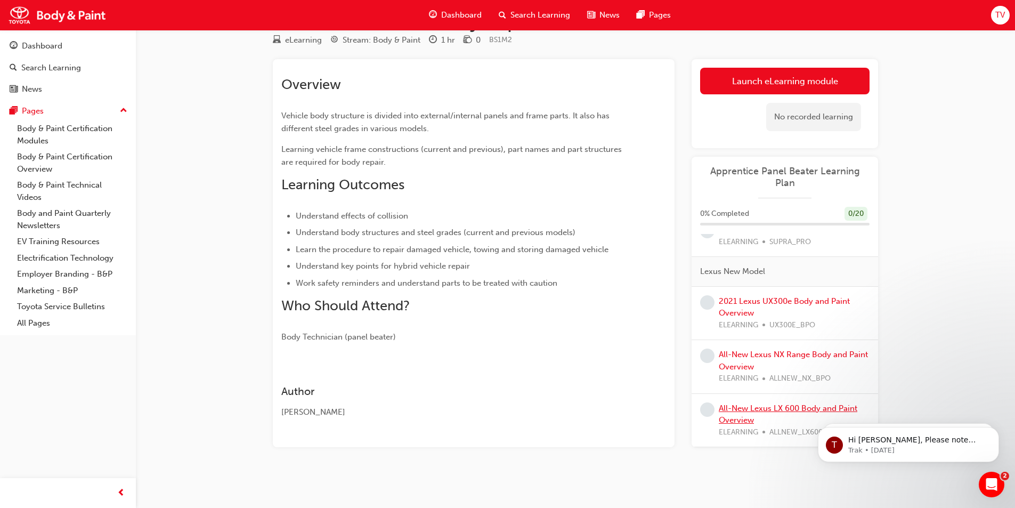
click at [732, 416] on link "All-New Lexus LX 600 Body and Paint Overview" at bounding box center [787, 414] width 138 height 22
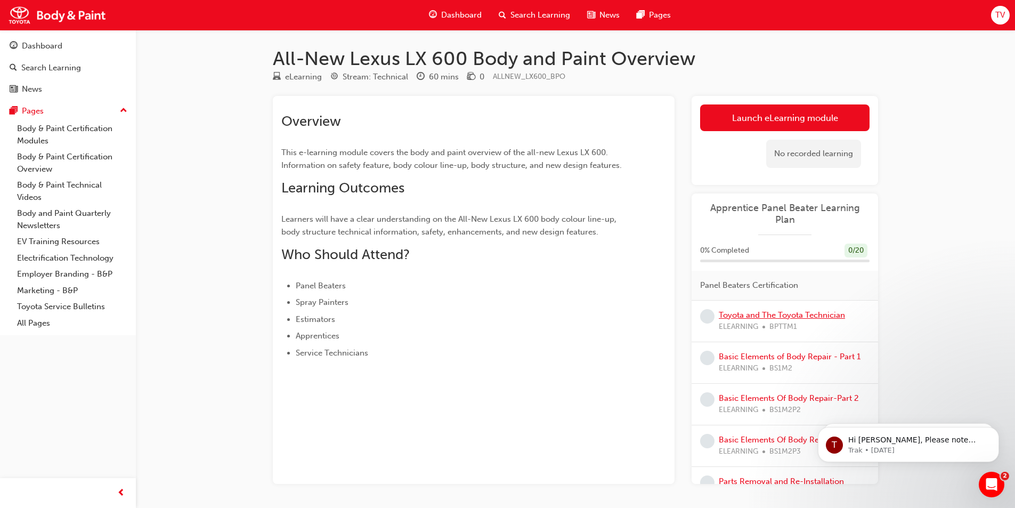
click at [745, 317] on link "Toyota and The Toyota Technician" at bounding box center [781, 315] width 126 height 10
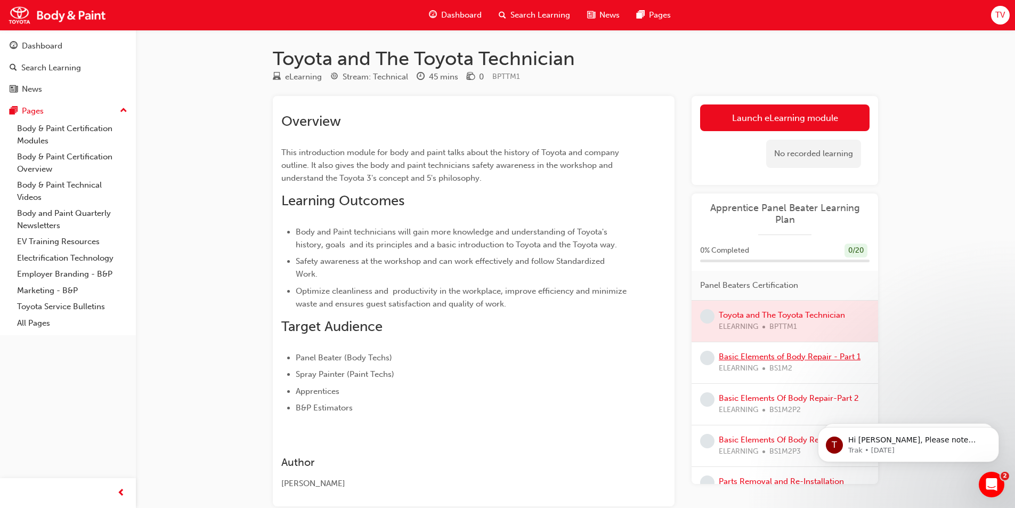
click at [780, 360] on link "Basic Elements of Body Repair - Part 1" at bounding box center [789, 356] width 142 height 10
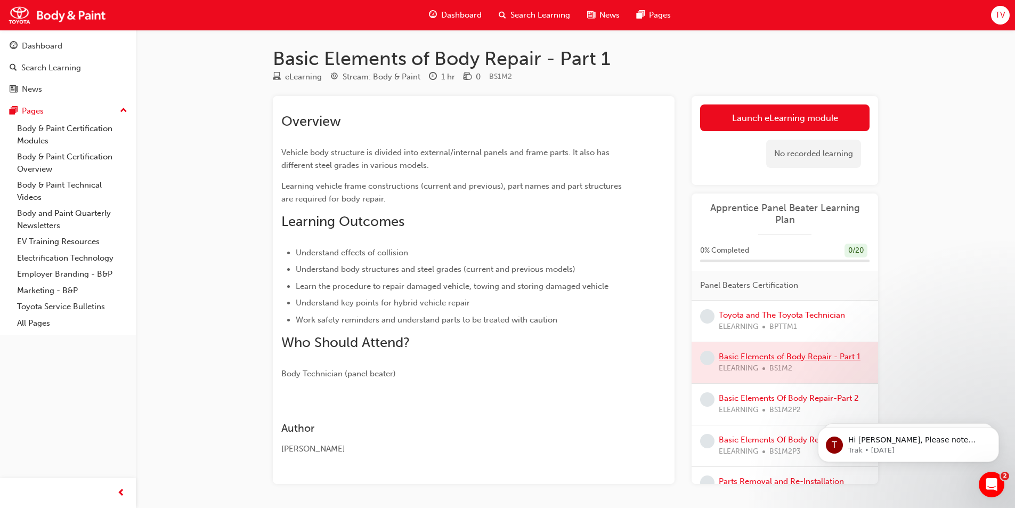
scroll to position [37, 0]
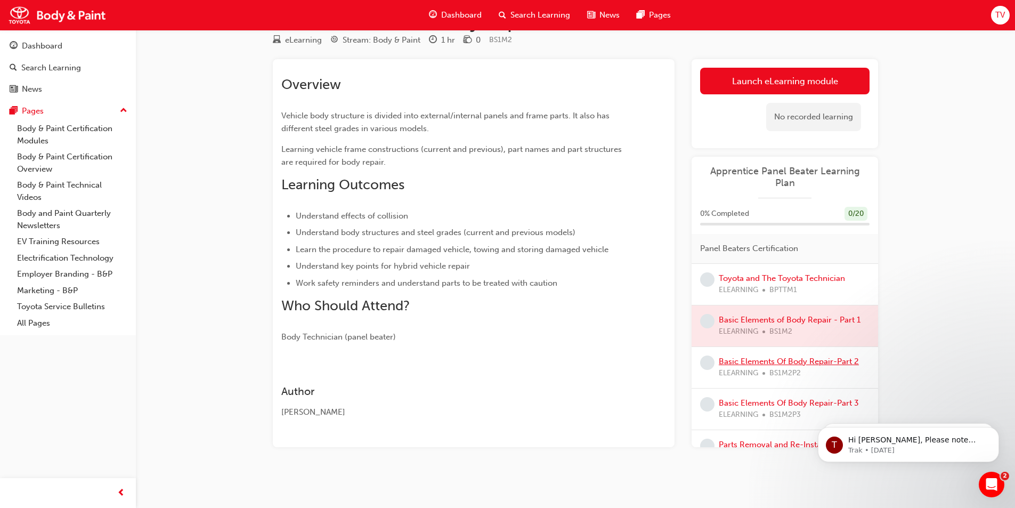
click at [748, 357] on link "Basic Elements Of Body Repair-Part 2" at bounding box center [788, 361] width 140 height 10
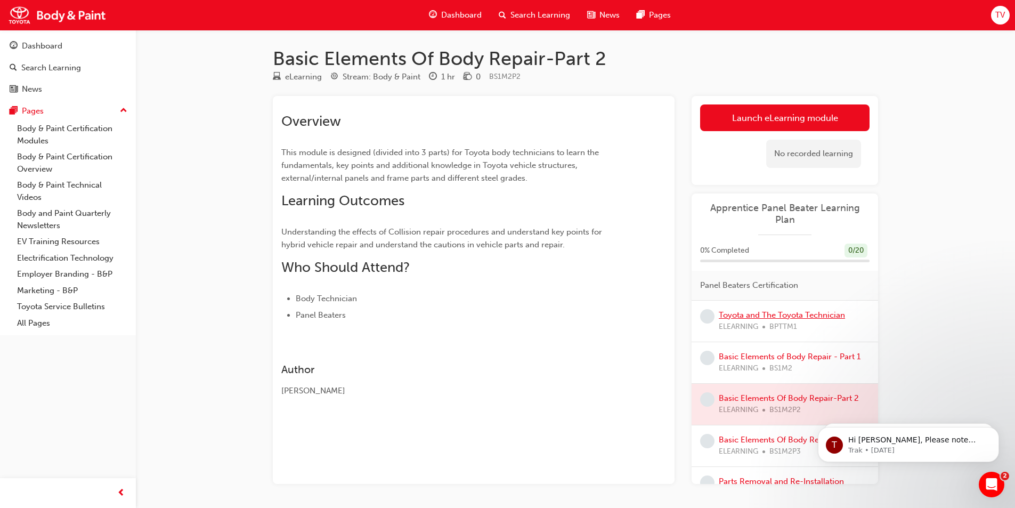
click at [741, 315] on link "Toyota and The Toyota Technician" at bounding box center [781, 315] width 126 height 10
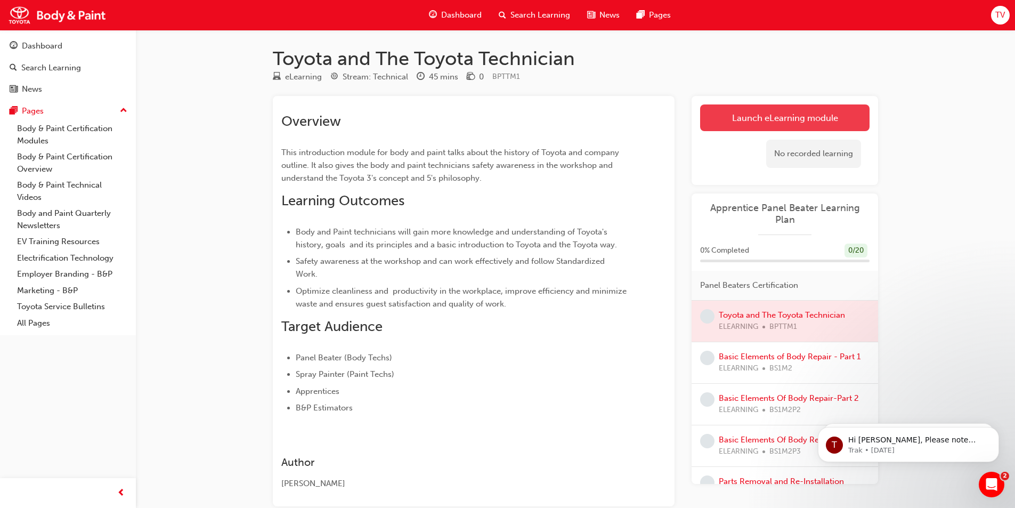
click at [730, 122] on link "Launch eLearning module" at bounding box center [784, 117] width 169 height 27
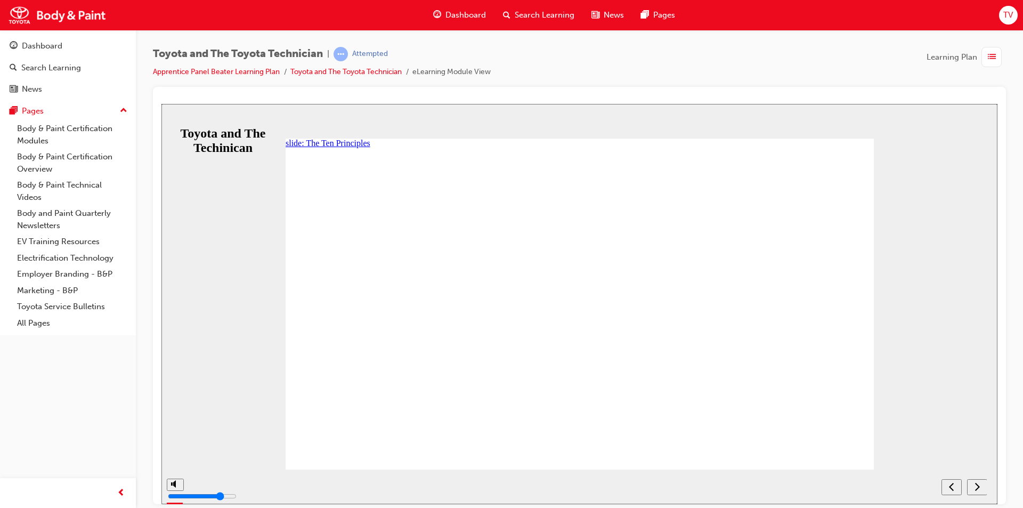
drag, startPoint x: 305, startPoint y: 455, endPoint x: 312, endPoint y: 450, distance: 8.3
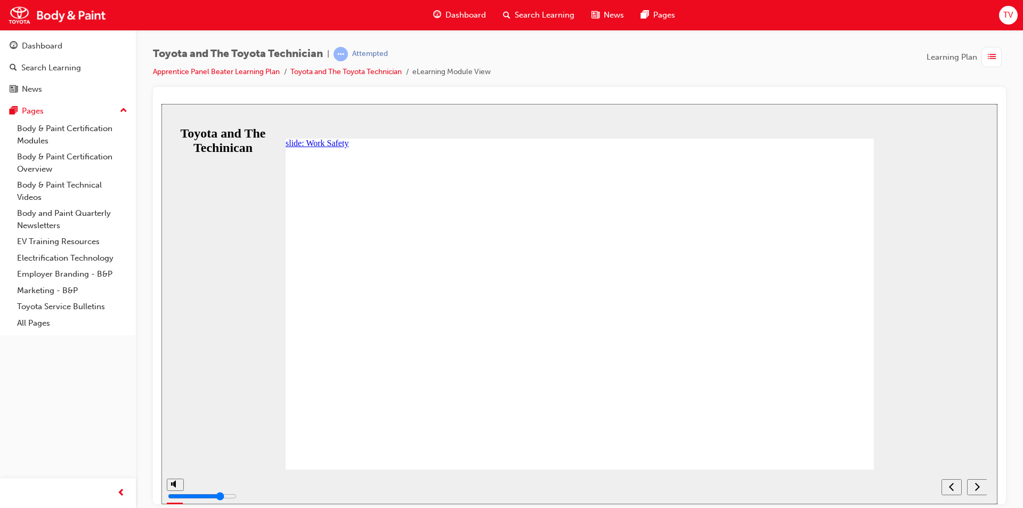
drag, startPoint x: 309, startPoint y: 451, endPoint x: 305, endPoint y: 454, distance: 5.8
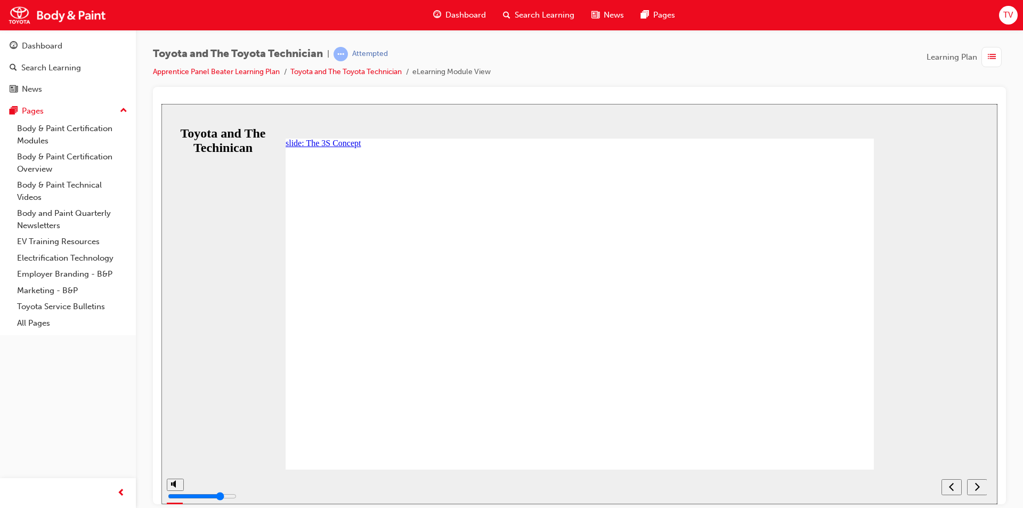
click at [301, 453] on div "Rectangle 1 Rectangle 1 The Seven Toyota Service Fundamentals of Body and Paint…" at bounding box center [579, 313] width 588 height 331
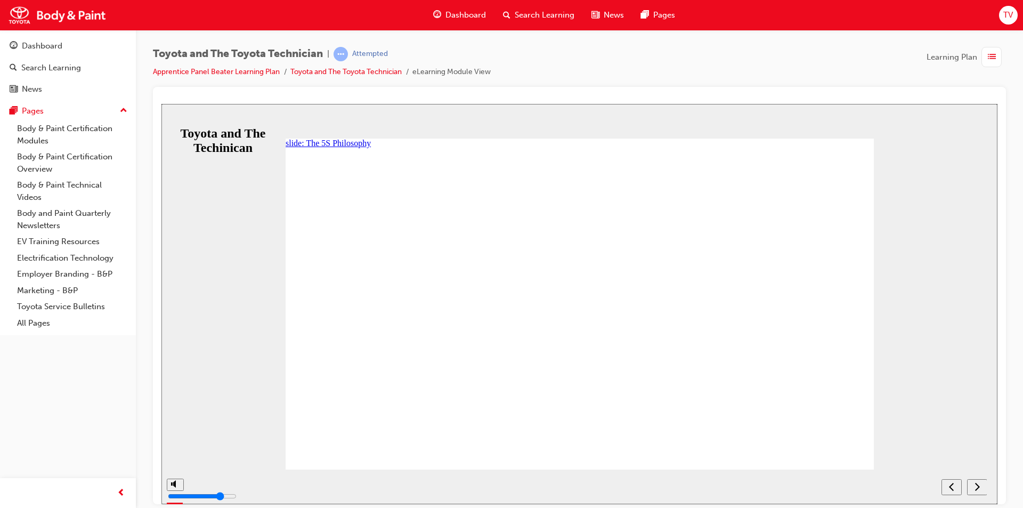
click at [280, 444] on div "slide: Seiton = Sorting Rectangle 1 Rectangle 1 Putting detailing materials and…" at bounding box center [579, 303] width 836 height 400
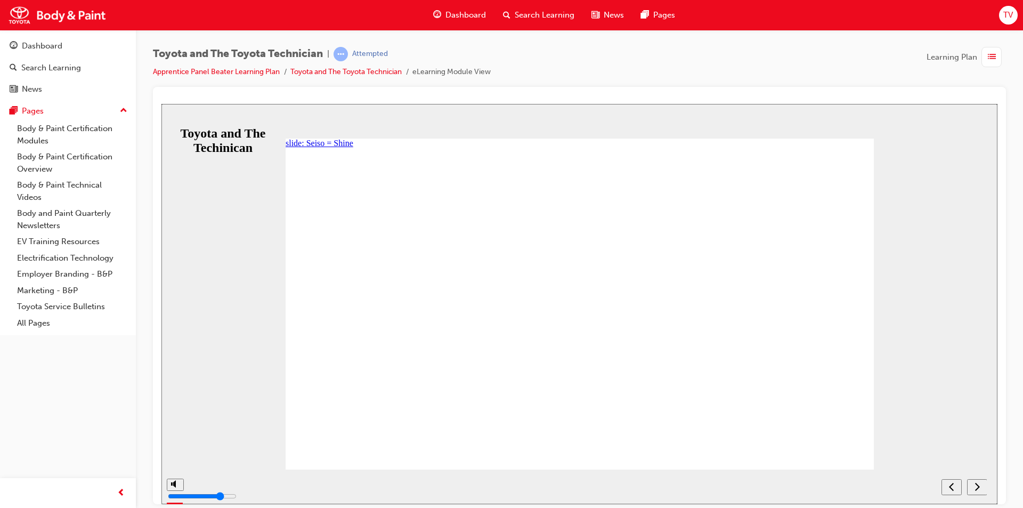
drag, startPoint x: 633, startPoint y: 479, endPoint x: 616, endPoint y: 397, distance: 83.7
drag, startPoint x: 913, startPoint y: 362, endPoint x: 783, endPoint y: 410, distance: 138.7
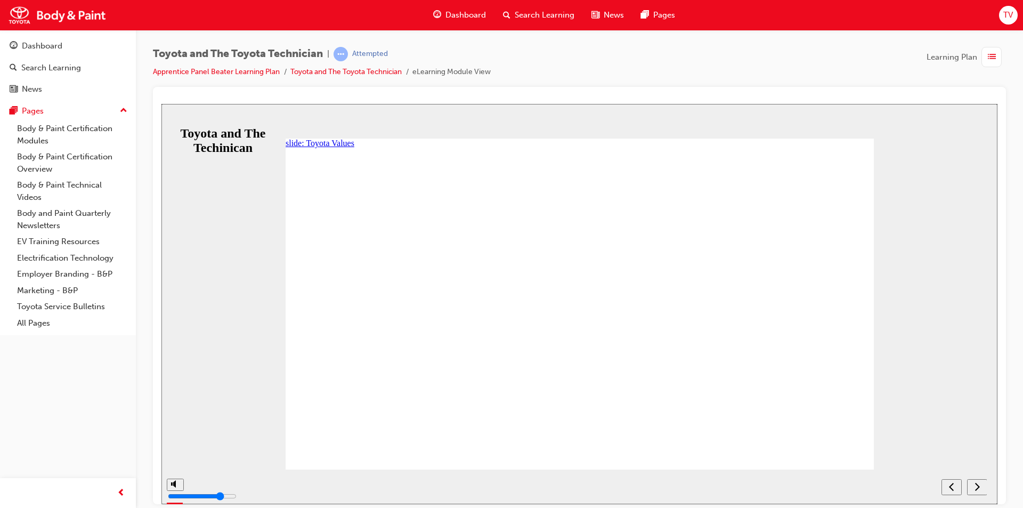
drag, startPoint x: 402, startPoint y: 293, endPoint x: 397, endPoint y: 294, distance: 5.4
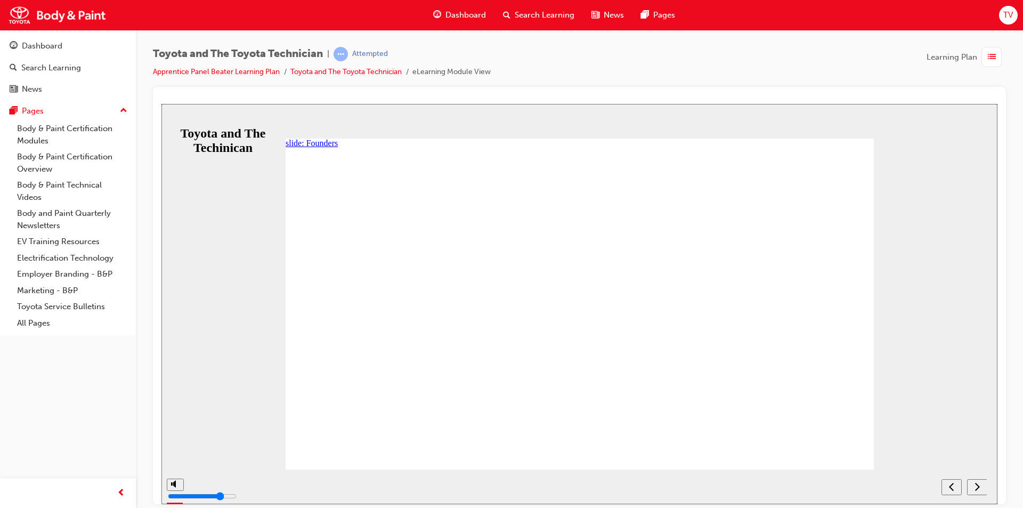
drag, startPoint x: 304, startPoint y: 309, endPoint x: 346, endPoint y: 307, distance: 41.6
drag, startPoint x: 312, startPoint y: 306, endPoint x: 354, endPoint y: 309, distance: 41.7
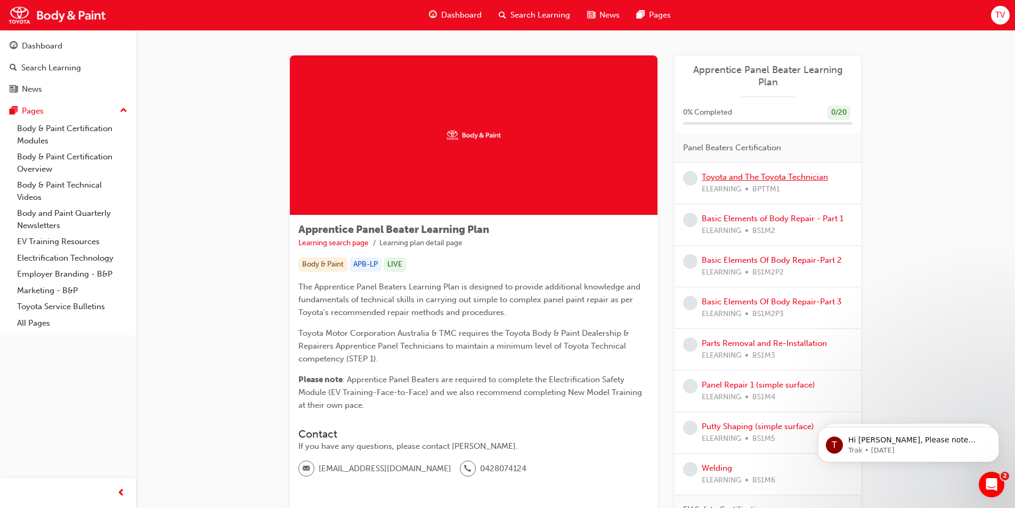
click at [721, 179] on link "Toyota and The Toyota Technician" at bounding box center [764, 177] width 126 height 10
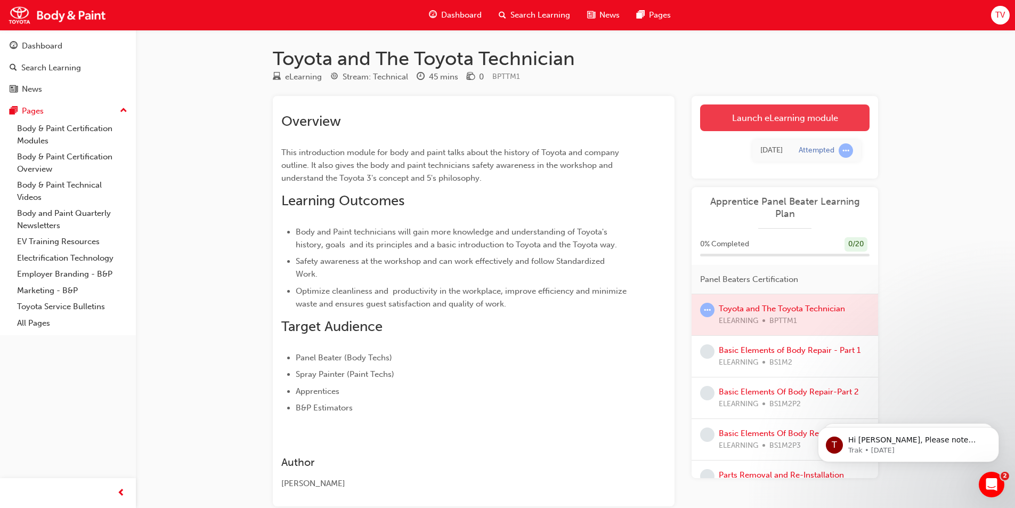
click at [814, 124] on link "Launch eLearning module" at bounding box center [784, 117] width 169 height 27
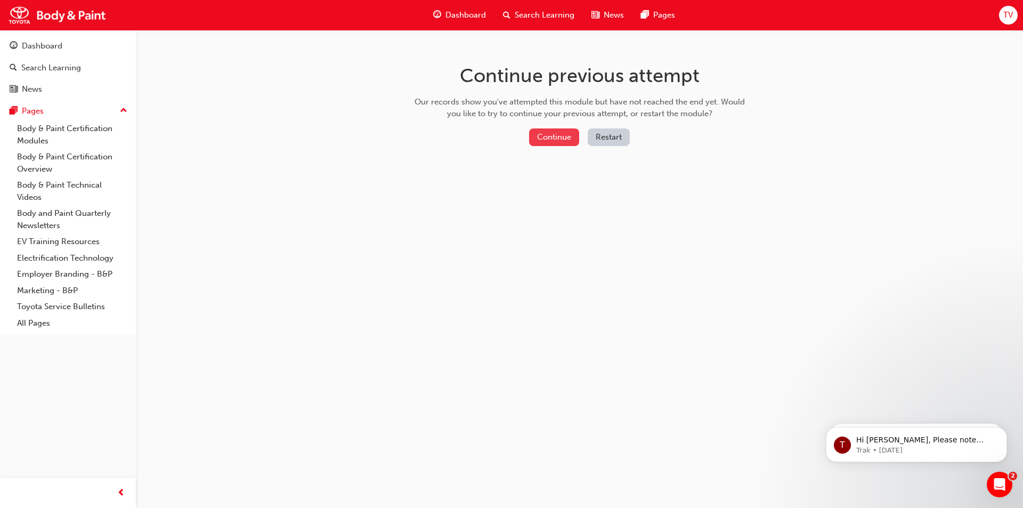
click at [553, 138] on button "Continue" at bounding box center [554, 137] width 50 height 18
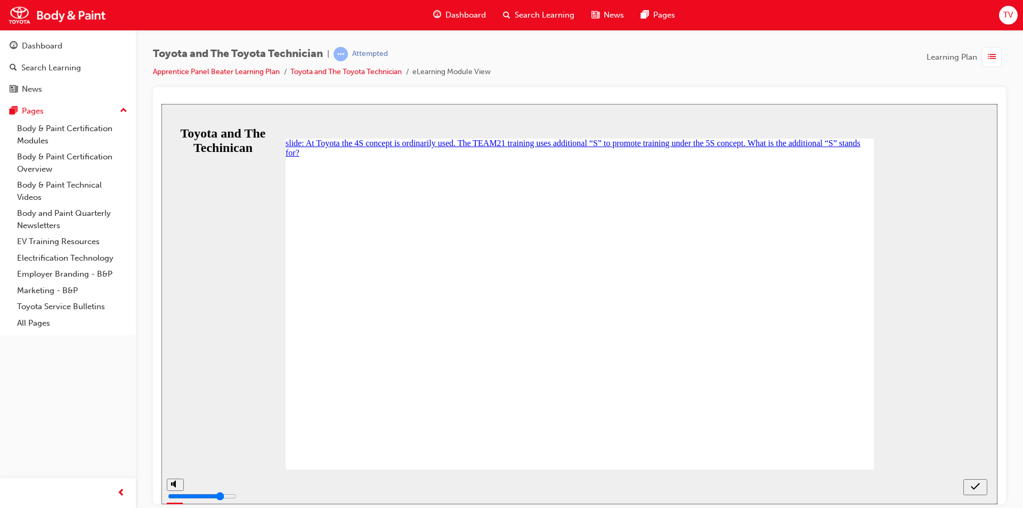
radio input "true"
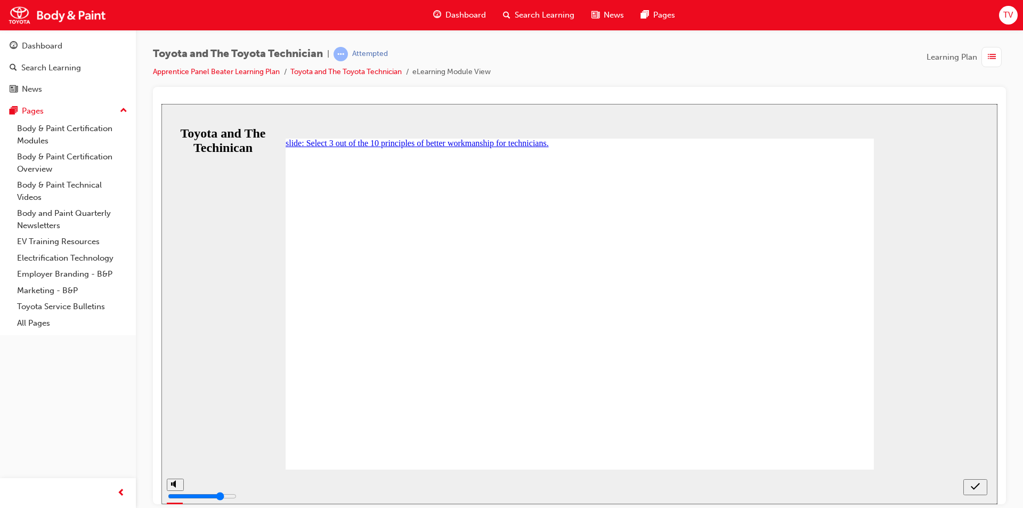
checkbox input "true"
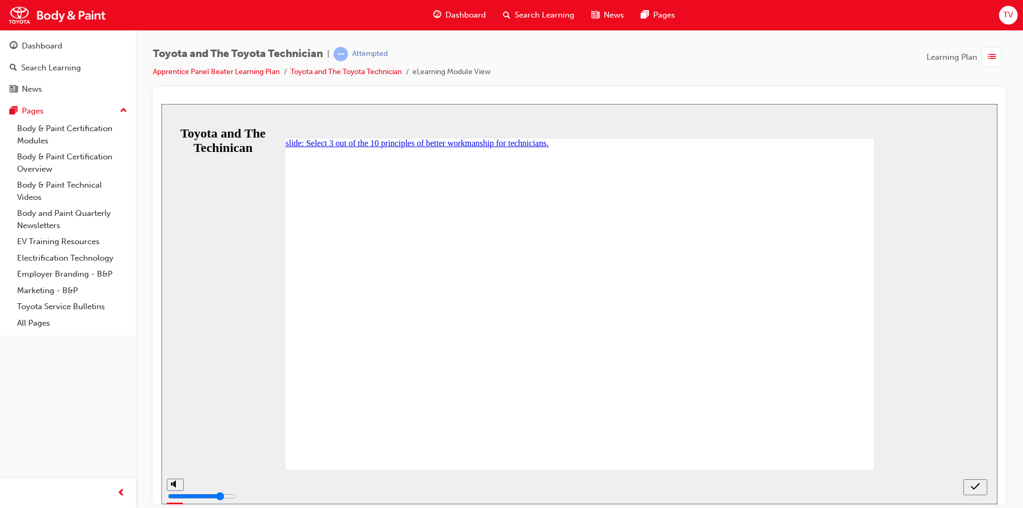
radio input "true"
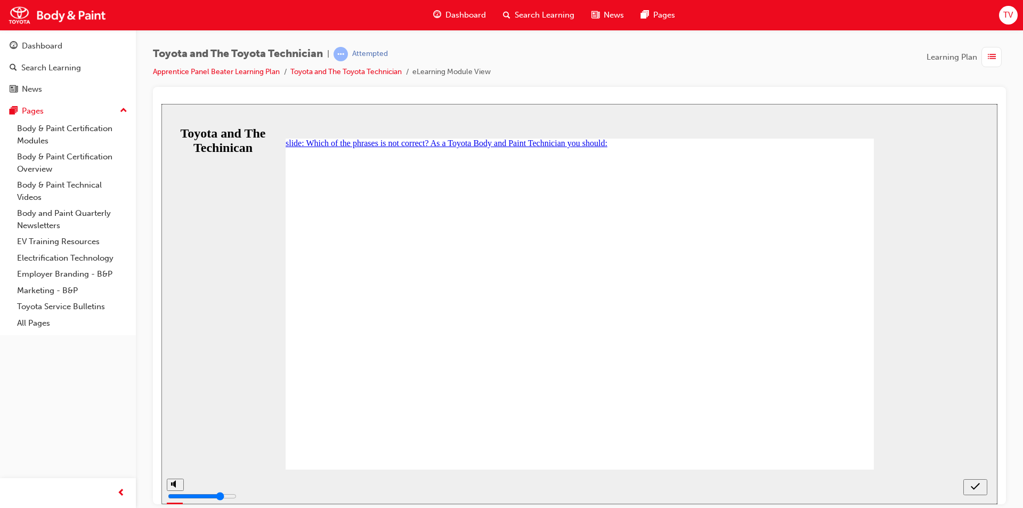
radio input "true"
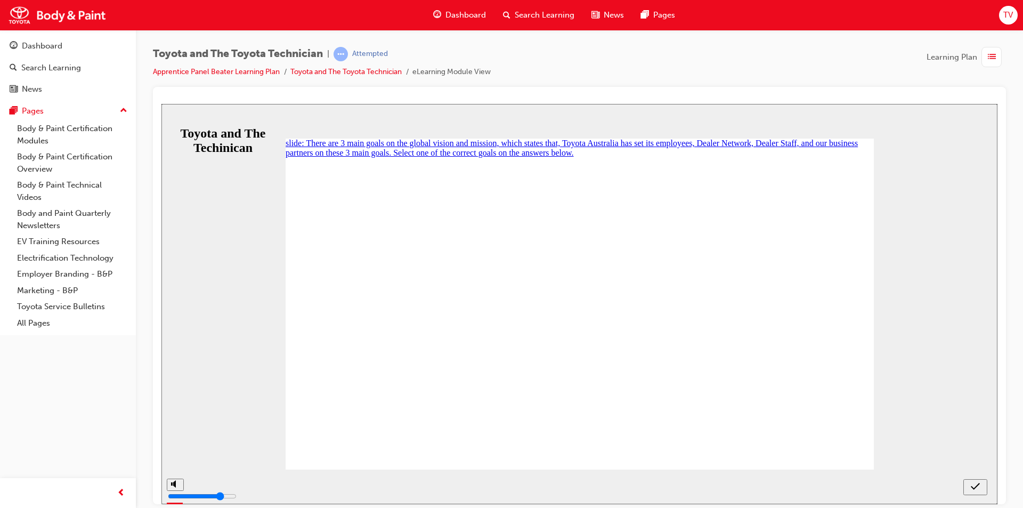
radio input "false"
radio input "true"
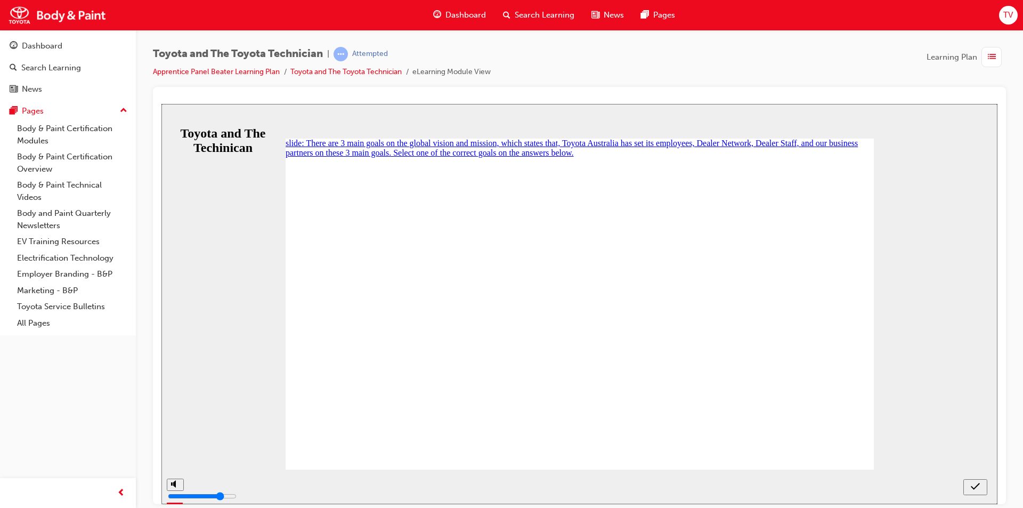
radio input "false"
radio input "true"
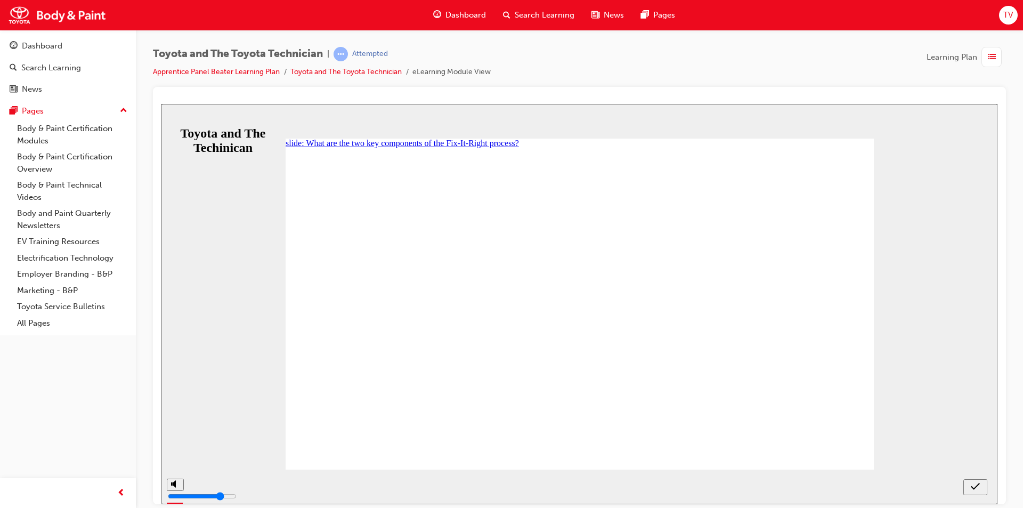
radio input "true"
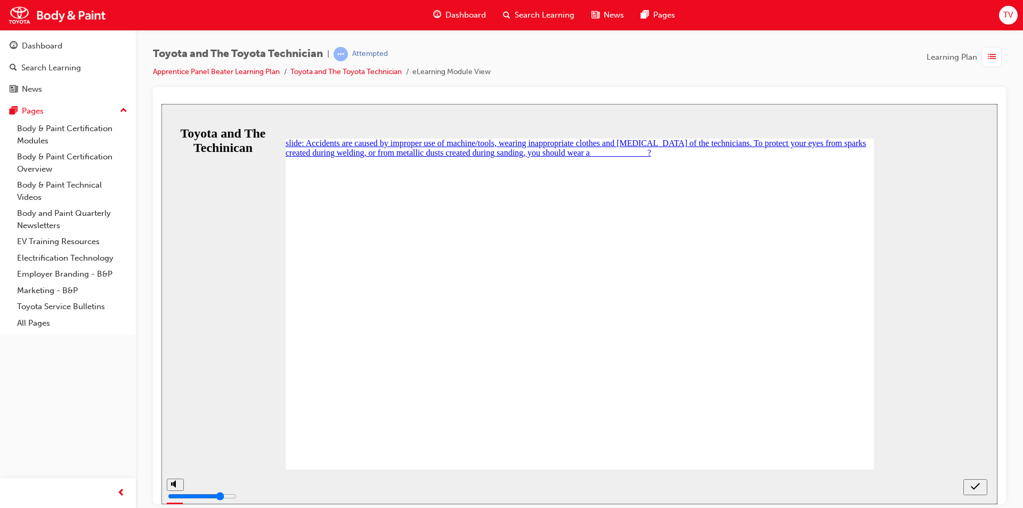
radio input "true"
radio input "false"
radio input "true"
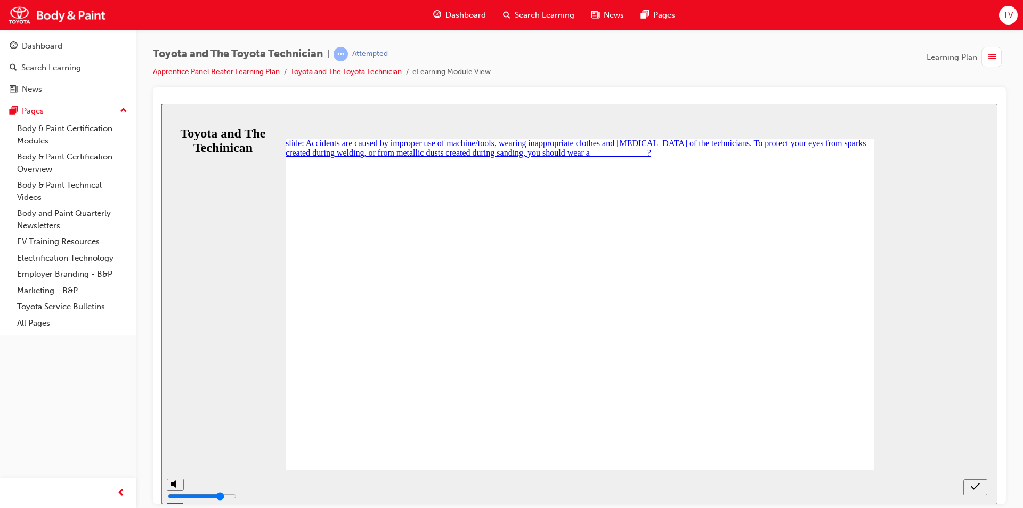
checkbox input "true"
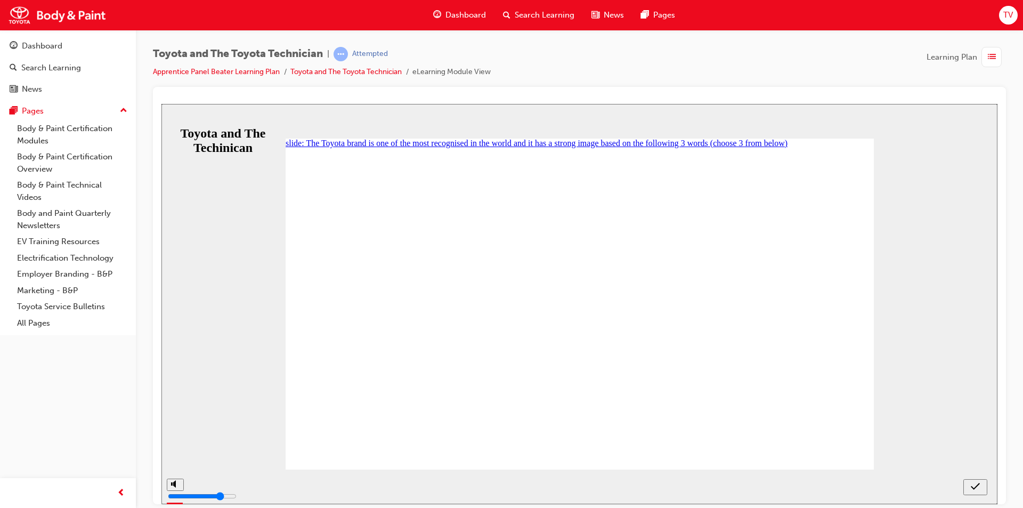
checkbox input "true"
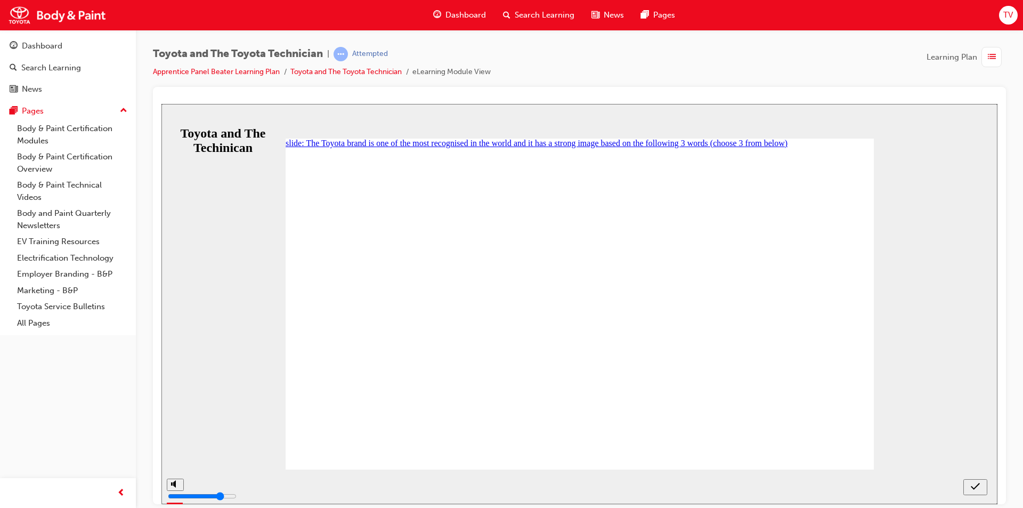
checkbox input "true"
checkbox input "false"
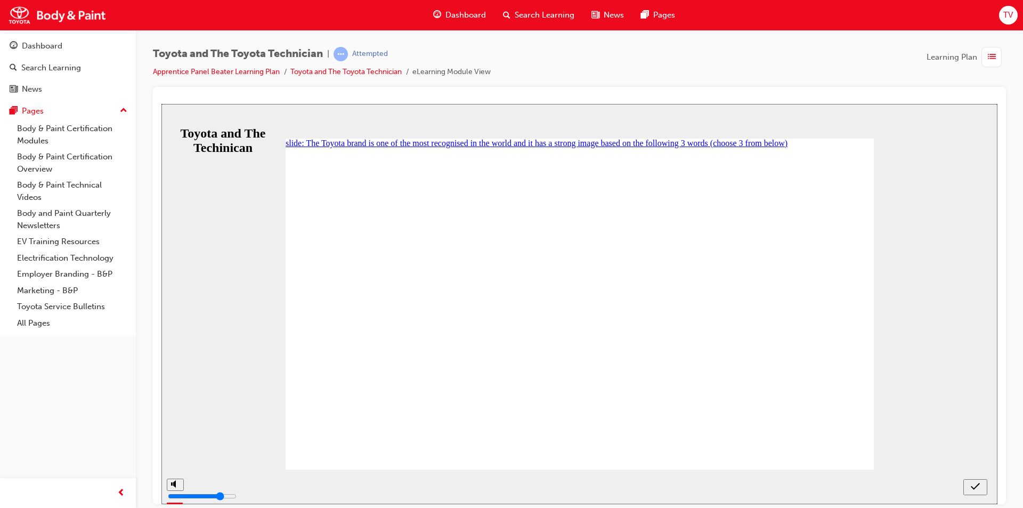
radio input "true"
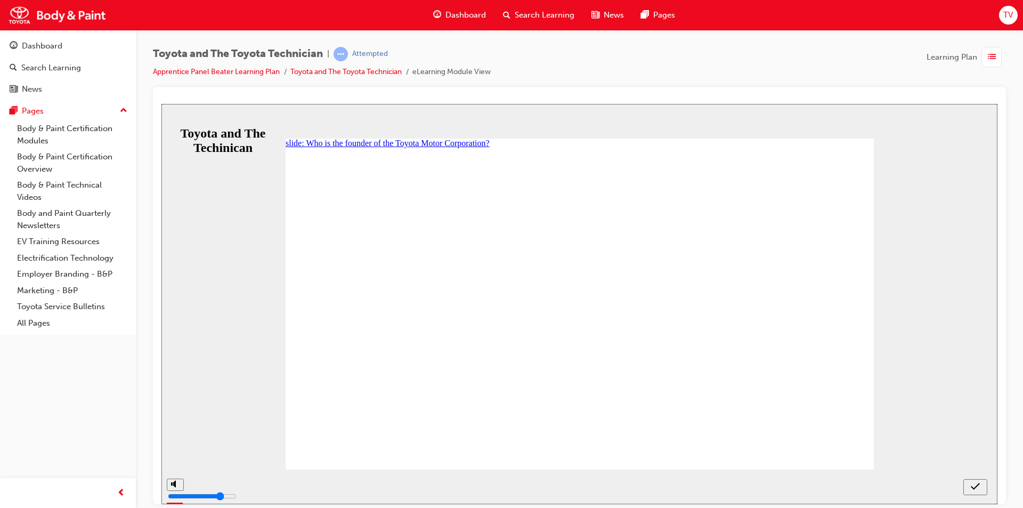
radio input "false"
radio input "true"
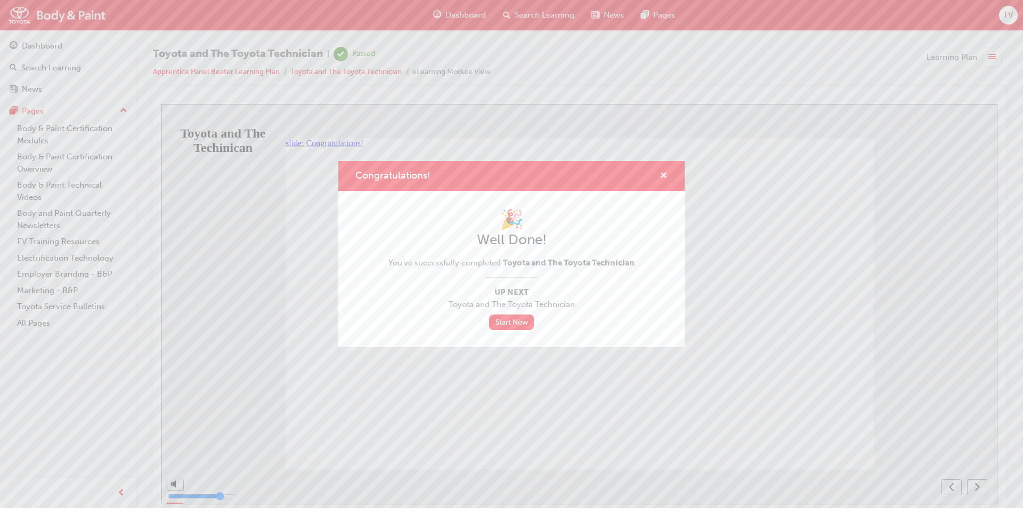
click at [663, 177] on span "cross-icon" at bounding box center [663, 176] width 8 height 10
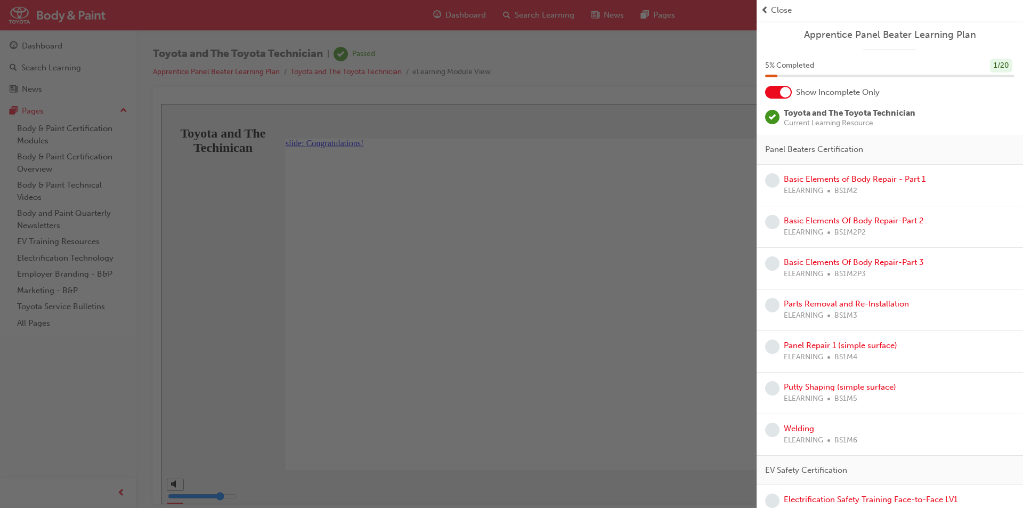
click at [277, 153] on div "button" at bounding box center [378, 254] width 756 height 508
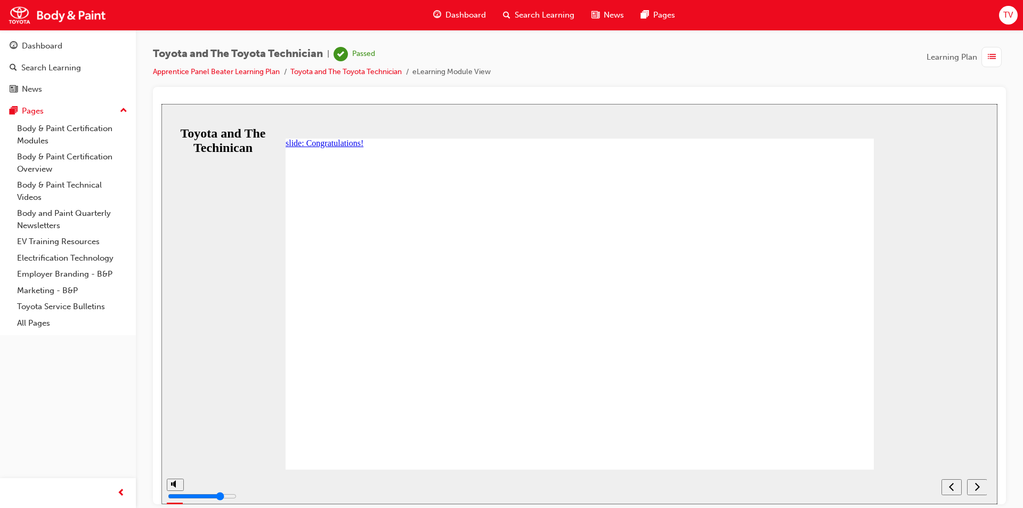
click at [961, 63] on div "Toyota and The Toyota Technician | Passed Apprentice Panel Beater Learning Plan…" at bounding box center [579, 67] width 853 height 40
click at [961, 60] on span "Learning Plan" at bounding box center [951, 57] width 51 height 12
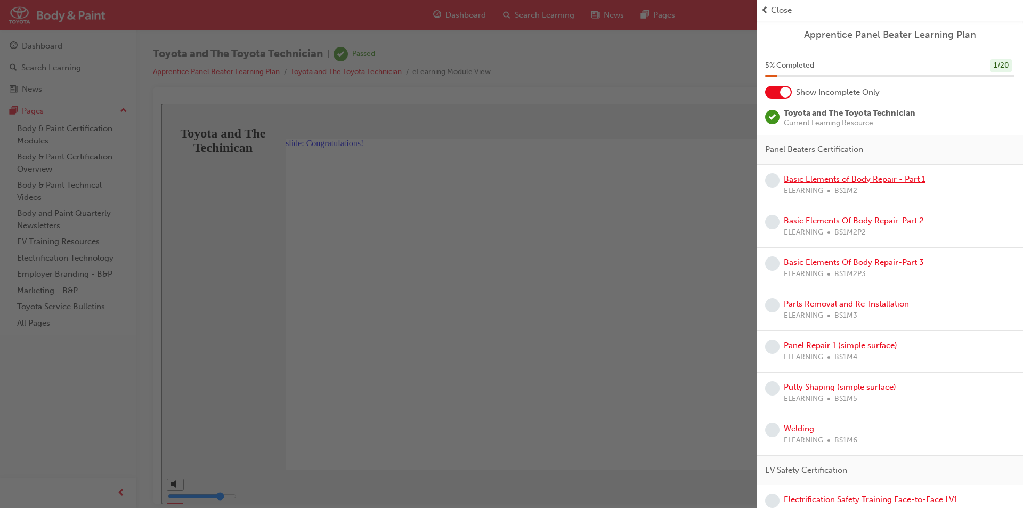
click at [817, 178] on link "Basic Elements of Body Repair - Part 1" at bounding box center [854, 179] width 142 height 10
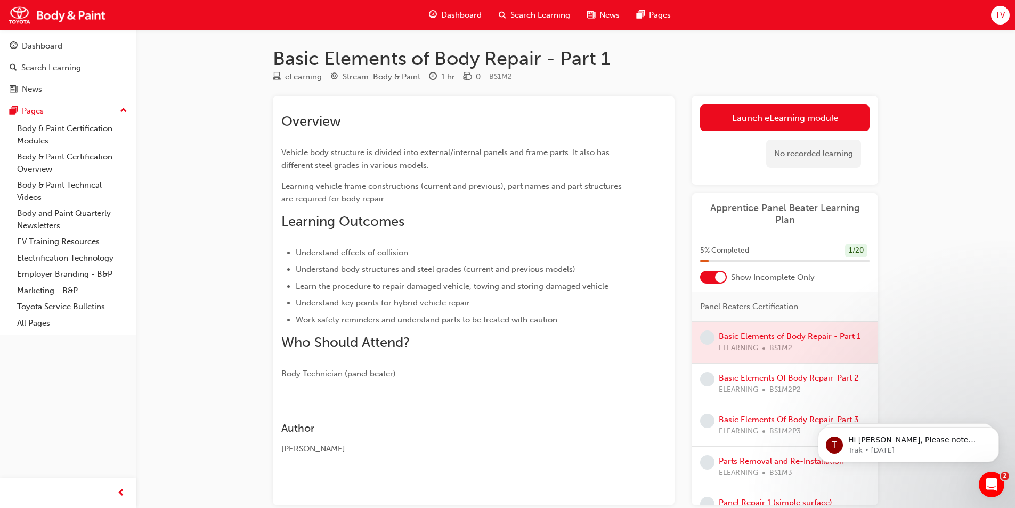
drag, startPoint x: 817, startPoint y: 178, endPoint x: 656, endPoint y: 149, distance: 164.0
click at [656, 149] on div "Overview Vehicle body structure is divided into external/internal panels and fr…" at bounding box center [473, 241] width 385 height 275
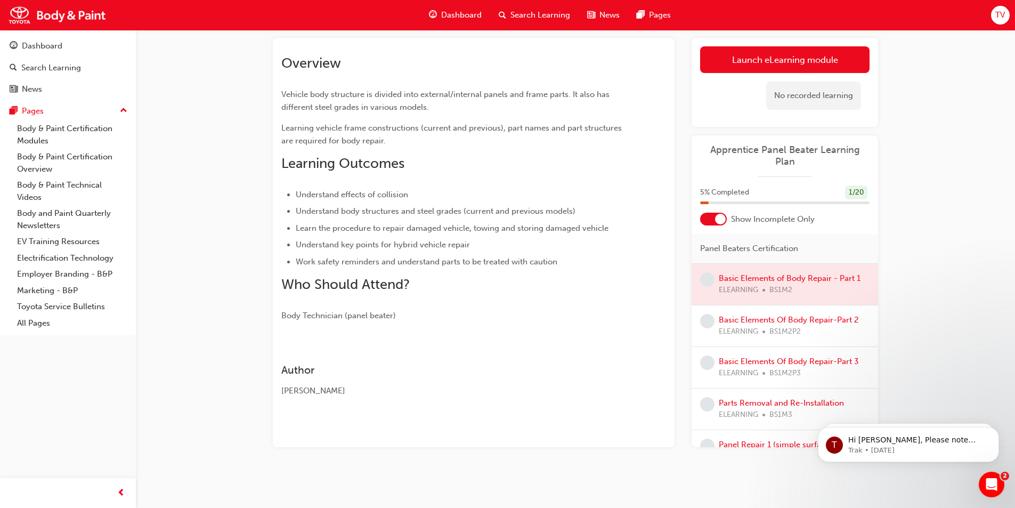
click at [719, 221] on div at bounding box center [720, 219] width 11 height 11
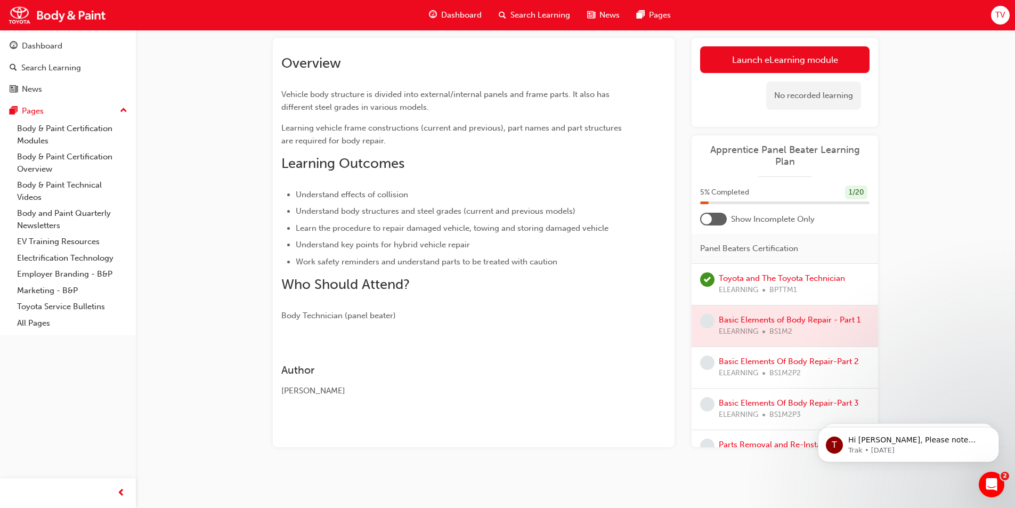
click at [716, 324] on div at bounding box center [784, 325] width 186 height 41
click at [733, 324] on div at bounding box center [784, 325] width 186 height 41
click at [751, 321] on div at bounding box center [784, 325] width 186 height 41
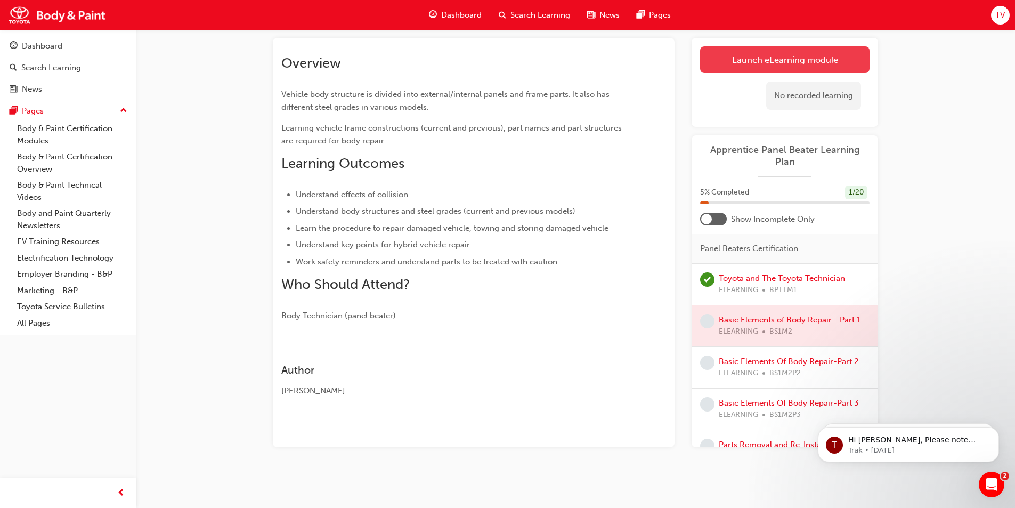
click at [738, 54] on link "Launch eLearning module" at bounding box center [784, 59] width 169 height 27
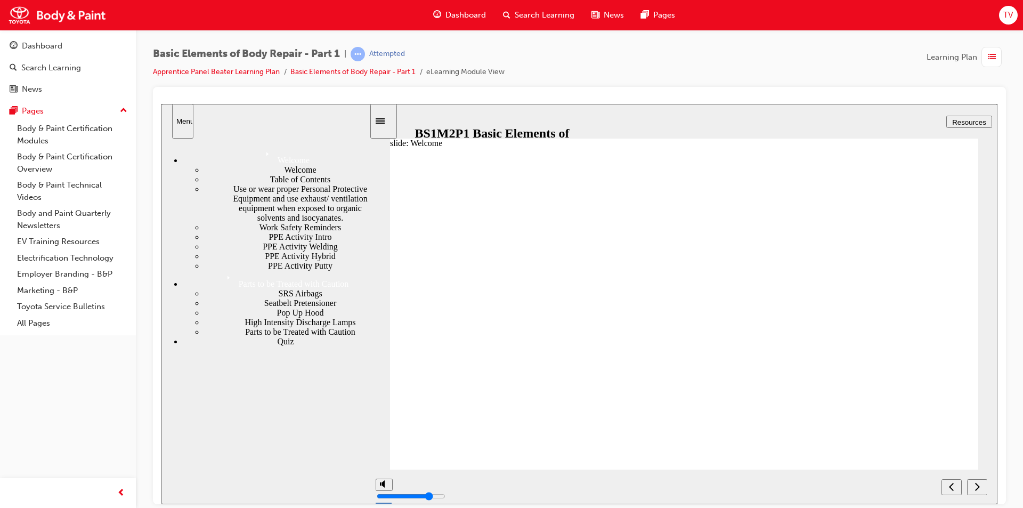
click at [234, 184] on div "Table of Contents" at bounding box center [287, 179] width 166 height 10
click at [235, 216] on div "Use or wear proper Personal Protective Equipment and use exhaust/ ventilation e…" at bounding box center [287, 203] width 166 height 38
click at [237, 232] on div "Work Safety Reminders" at bounding box center [287, 227] width 166 height 10
click at [235, 241] on div "PPE Activity Intro" at bounding box center [287, 237] width 166 height 10
click at [204, 174] on div "Welcome" at bounding box center [287, 170] width 166 height 10
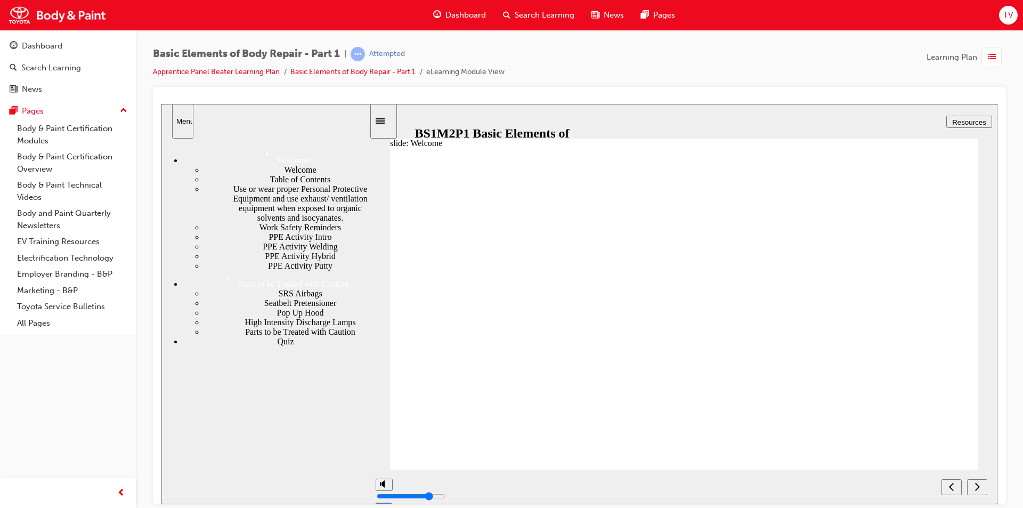
click at [215, 346] on div "Quiz" at bounding box center [276, 341] width 187 height 10
click at [971, 487] on div "next" at bounding box center [977, 486] width 12 height 11
click at [198, 346] on div "Quiz" at bounding box center [276, 341] width 187 height 10
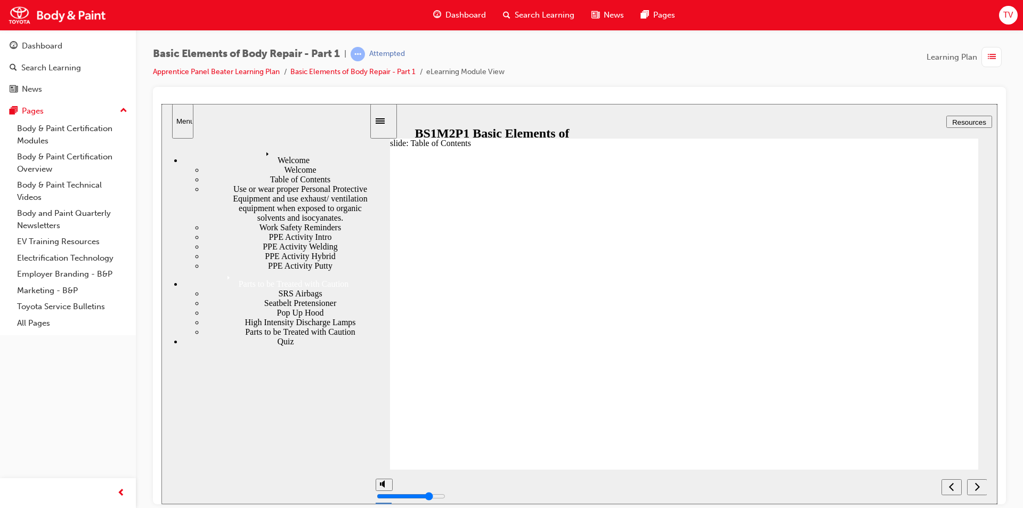
click at [190, 336] on div "Quiz" at bounding box center [276, 341] width 187 height 10
click at [240, 298] on div "Seatbelt Pretensioner" at bounding box center [287, 303] width 166 height 10
click at [191, 336] on div "Quiz" at bounding box center [276, 341] width 187 height 10
drag, startPoint x: 232, startPoint y: 179, endPoint x: 169, endPoint y: 242, distance: 89.6
click at [169, 242] on nav "Welcome Welcome Table of Contents Use or wear proper Personal Protective Equipm…" at bounding box center [265, 318] width 209 height 360
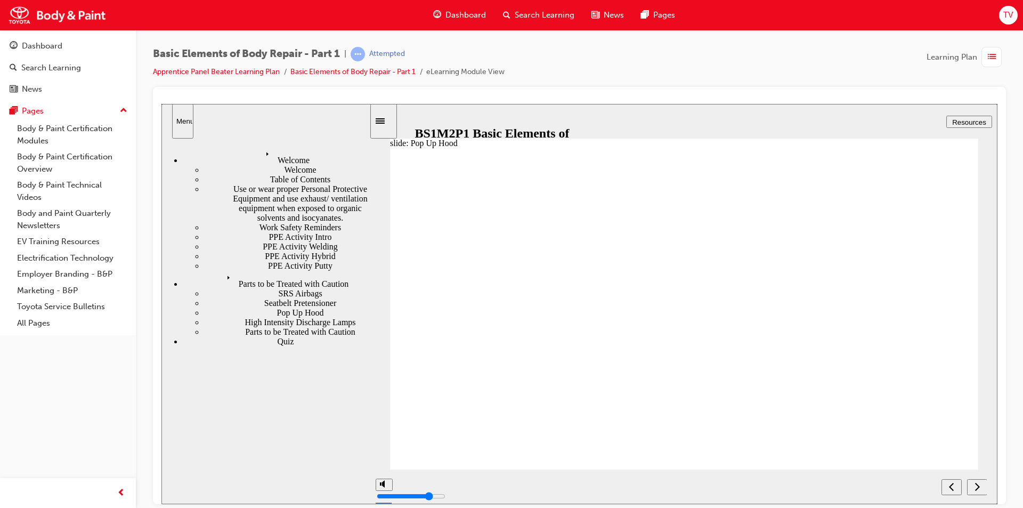
click at [223, 270] on icon "Menu" at bounding box center [231, 278] width 16 height 16
click at [261, 154] on icon "Menu" at bounding box center [269, 154] width 16 height 16
click at [204, 251] on div "PPE Activity Welding" at bounding box center [287, 246] width 166 height 10
click at [220, 260] on div "PPE Activity Hybrid" at bounding box center [287, 256] width 166 height 10
click at [215, 270] on ul "Welcome Table of Contents Use or wear proper Personal Protective Equipment and …" at bounding box center [276, 217] width 187 height 105
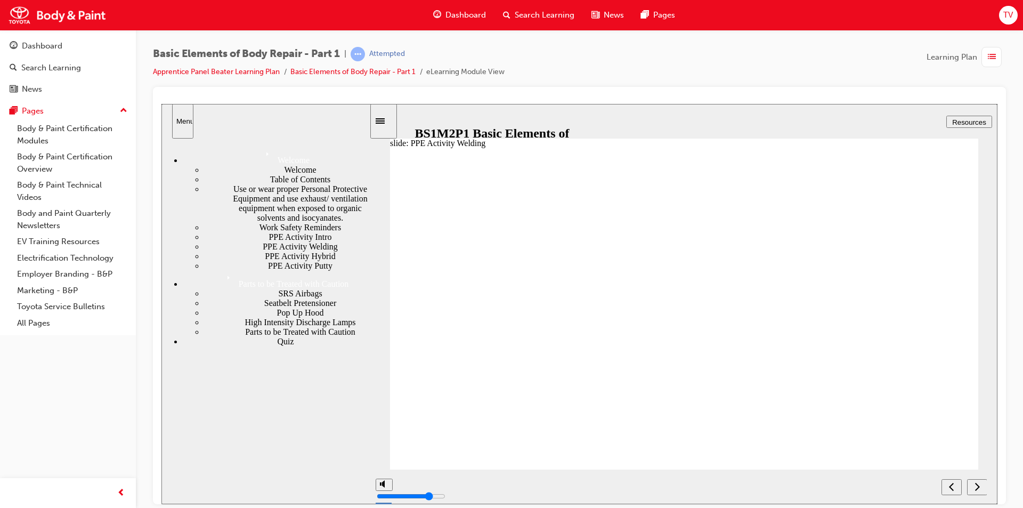
click at [215, 270] on div "PPE Activity Putty" at bounding box center [287, 265] width 166 height 10
click at [211, 288] on div "Parts to be Treated with Caution" at bounding box center [276, 279] width 187 height 18
click at [209, 363] on nav "Welcome Welcome Table of Contents Use or wear proper Personal Protective Equipm…" at bounding box center [265, 318] width 209 height 360
click at [204, 171] on div "Welcome" at bounding box center [287, 170] width 166 height 10
click at [223, 286] on icon "Menu" at bounding box center [231, 278] width 16 height 16
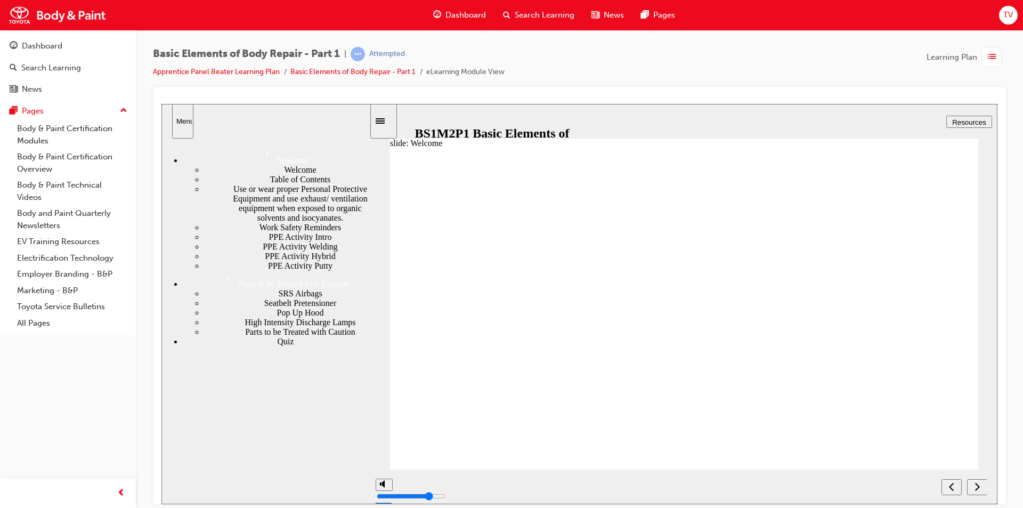
click at [205, 317] on div "Pop Up Hood" at bounding box center [287, 312] width 166 height 10
click at [216, 288] on div "SRS Airbags" at bounding box center [287, 293] width 166 height 10
click at [212, 317] on div "High Intensity Discharge Lamps" at bounding box center [287, 322] width 166 height 10
click at [212, 326] on div "Parts to be Treated with Caution" at bounding box center [287, 331] width 166 height 10
click at [191, 336] on div "Quiz" at bounding box center [276, 341] width 187 height 10
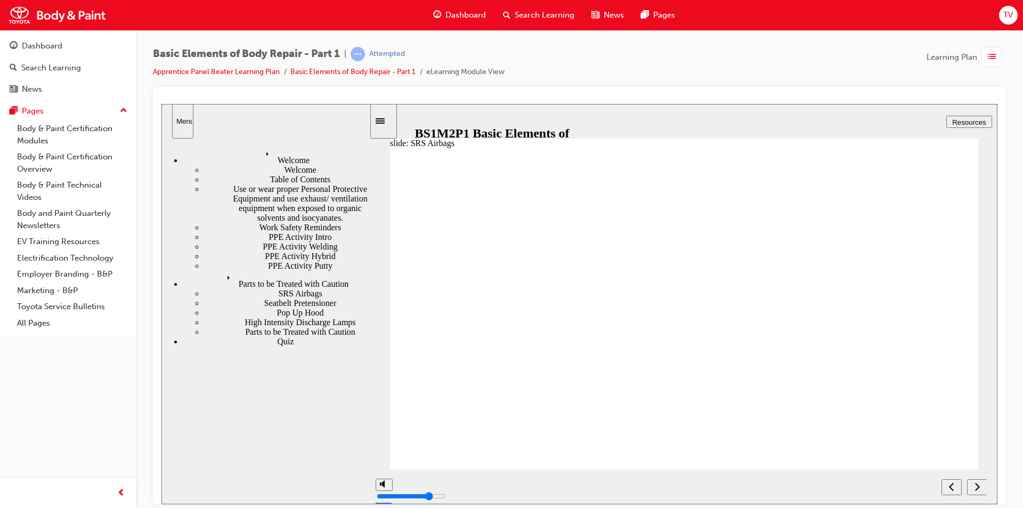
drag, startPoint x: 960, startPoint y: 128, endPoint x: 957, endPoint y: 124, distance: 5.5
click at [957, 124] on div "slide: SRS Airbags SRS Airbags Incorrect handling of the Airbag and Pretensione…" at bounding box center [579, 303] width 836 height 400
click at [966, 119] on span "Resources" at bounding box center [969, 122] width 34 height 8
click at [957, 119] on span "Resources" at bounding box center [969, 122] width 34 height 8
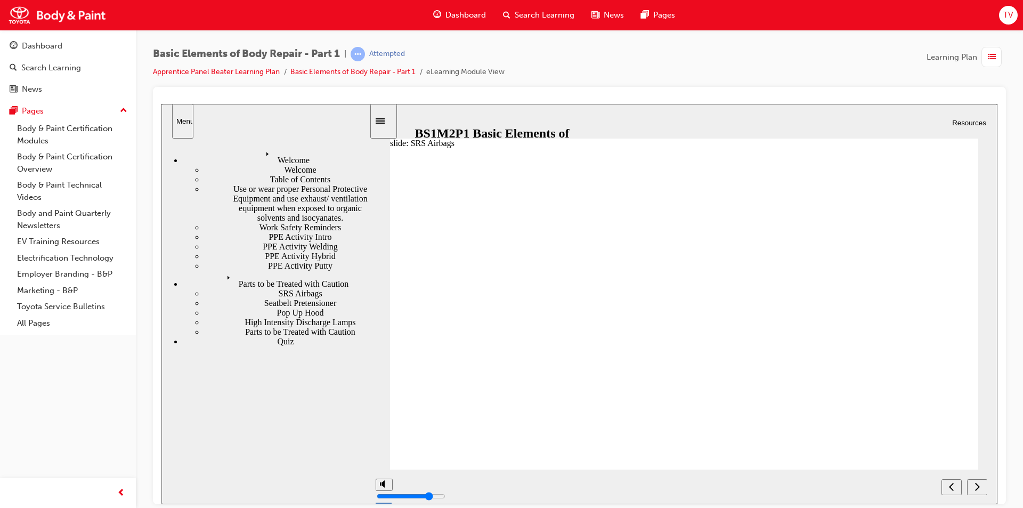
click at [363, 52] on span "learningRecordVerb_ATTEMPT-icon" at bounding box center [357, 54] width 14 height 14
drag, startPoint x: 198, startPoint y: 190, endPoint x: 200, endPoint y: 185, distance: 5.5
click at [198, 336] on div "Quiz" at bounding box center [276, 341] width 187 height 10
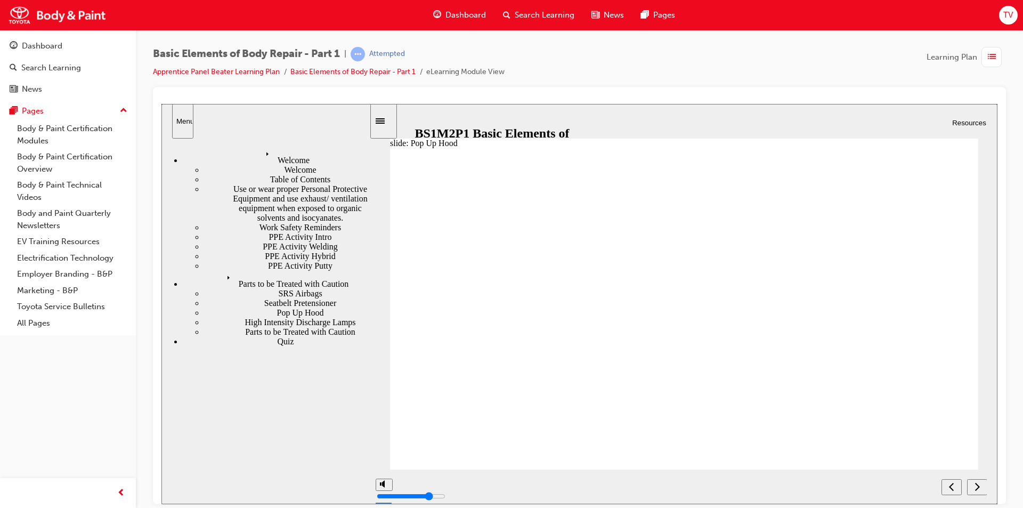
click at [198, 336] on div "Quiz" at bounding box center [276, 341] width 187 height 10
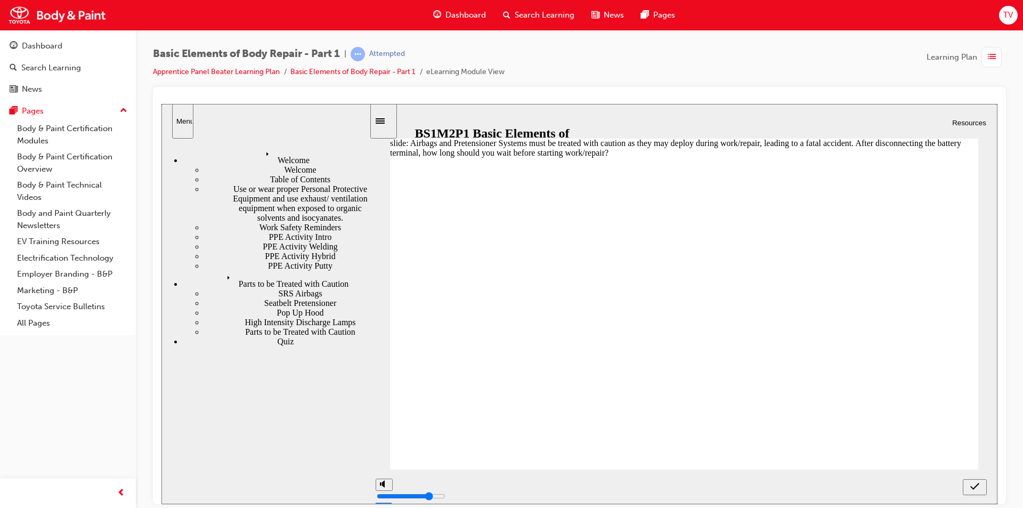
click at [198, 336] on div "Quiz" at bounding box center [276, 341] width 187 height 10
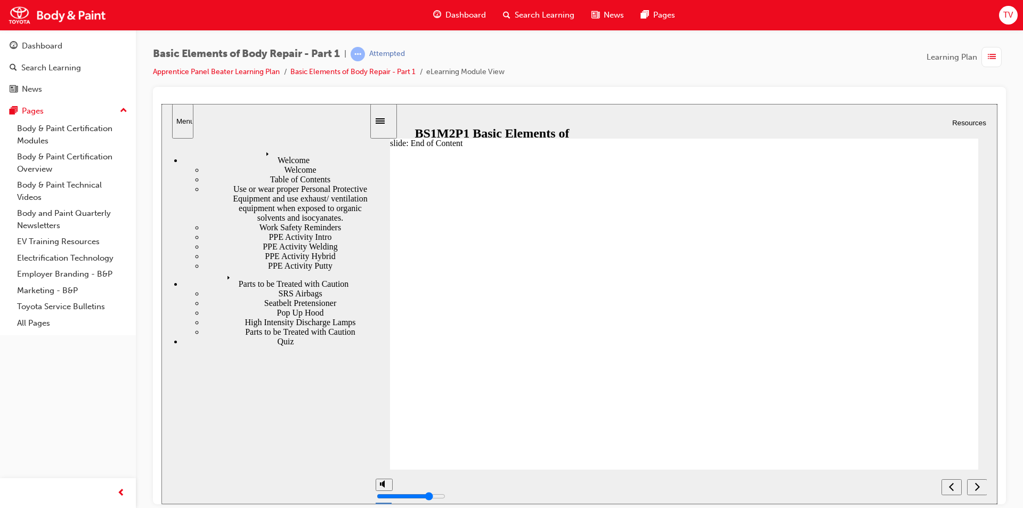
click at [198, 336] on div "Quiz" at bounding box center [276, 341] width 187 height 10
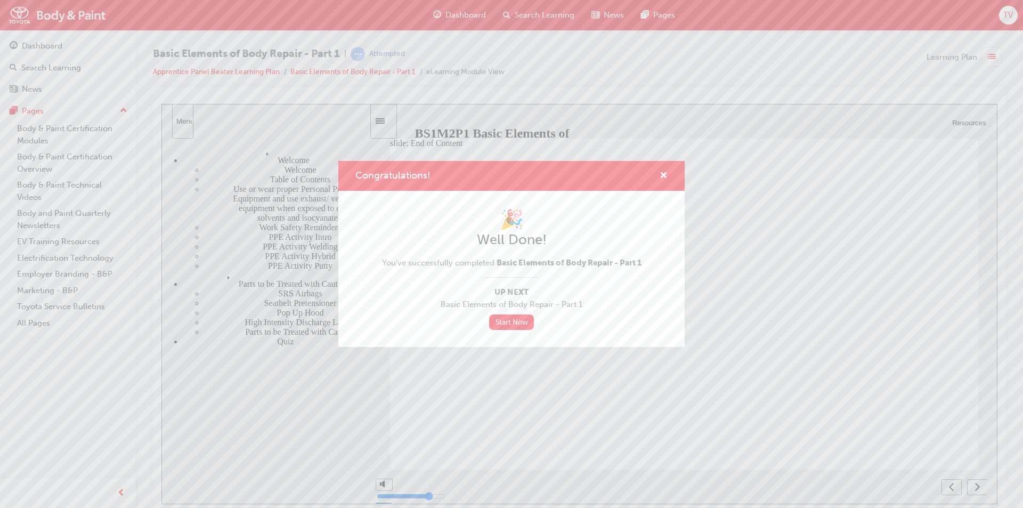
click at [198, 200] on div "Congratulations! 🎉 Well Done! You've successfully completed Basic Elements of B…" at bounding box center [511, 254] width 1023 height 508
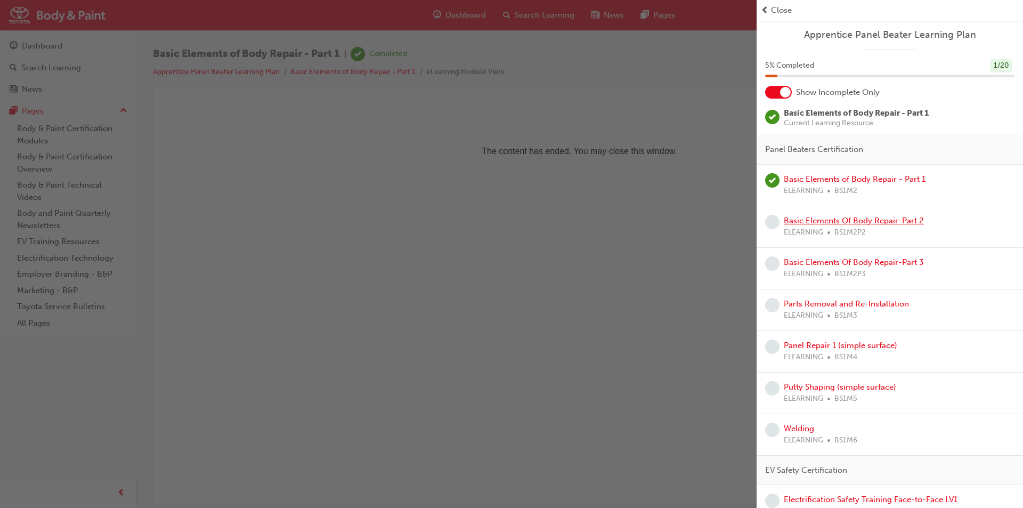
click at [794, 223] on link "Basic Elements Of Body Repair-Part 2" at bounding box center [853, 221] width 140 height 10
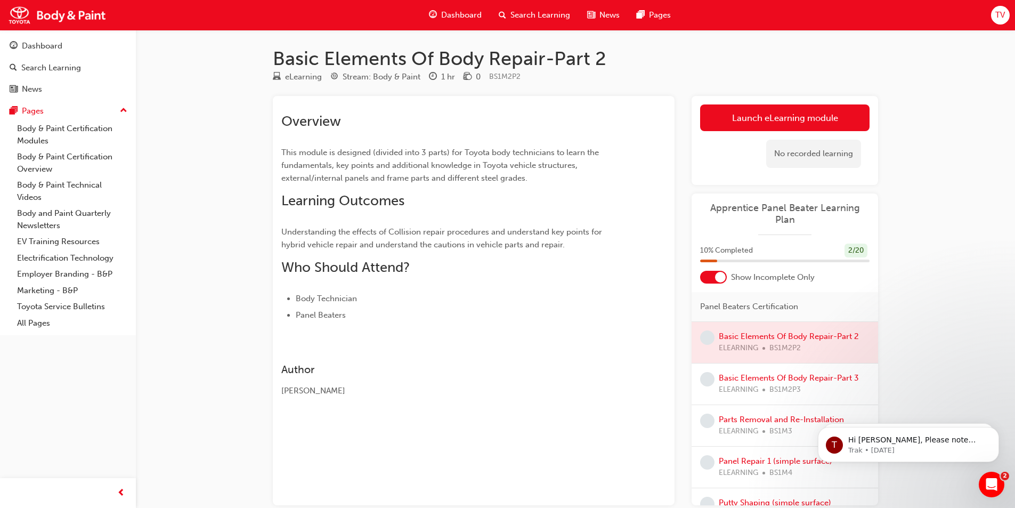
click at [733, 280] on span "Show Incomplete Only" at bounding box center [773, 277] width 84 height 12
click at [719, 280] on div at bounding box center [720, 277] width 11 height 11
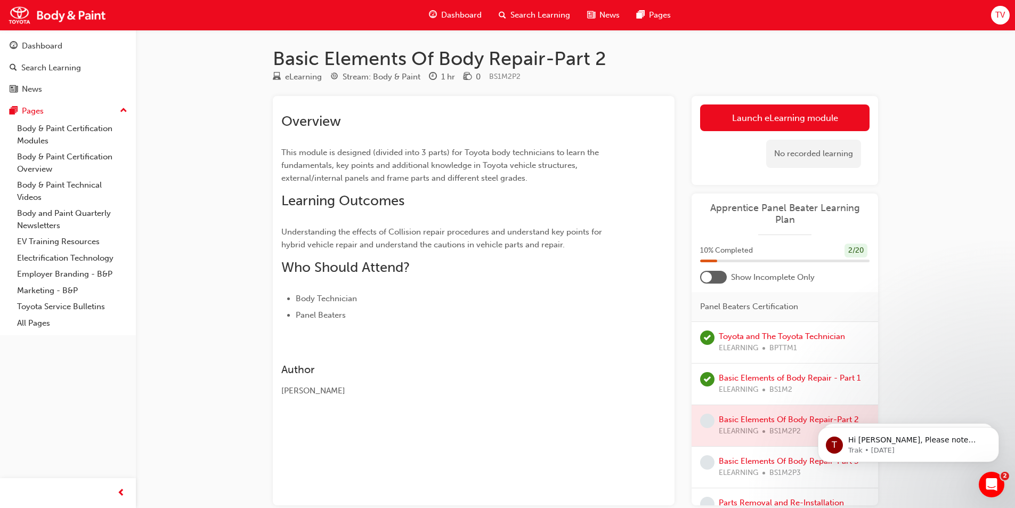
click at [728, 366] on div "Basic Elements of Body Repair - Part 1 ELEARNING BS1M2" at bounding box center [784, 384] width 186 height 42
click at [729, 380] on link "Basic Elements of Body Repair - Part 1" at bounding box center [789, 378] width 142 height 10
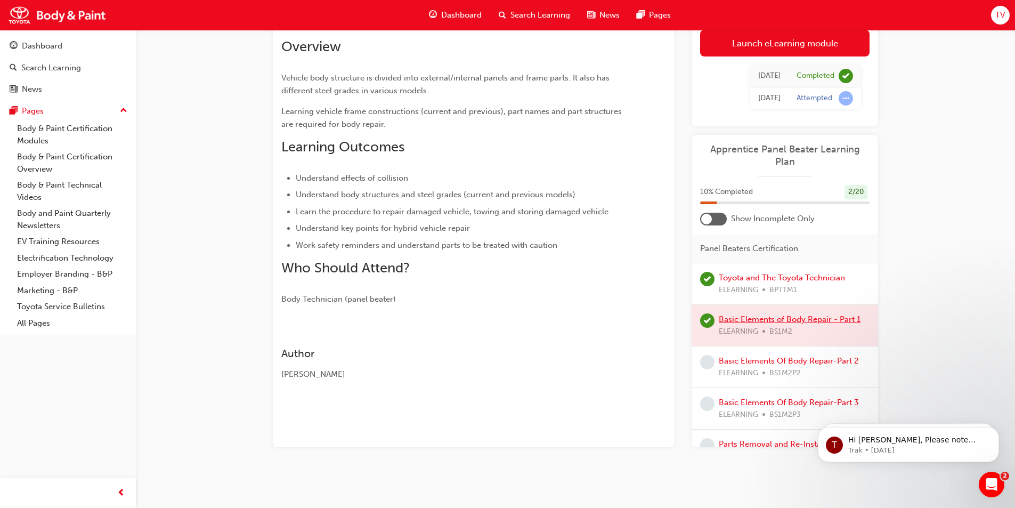
scroll to position [21, 0]
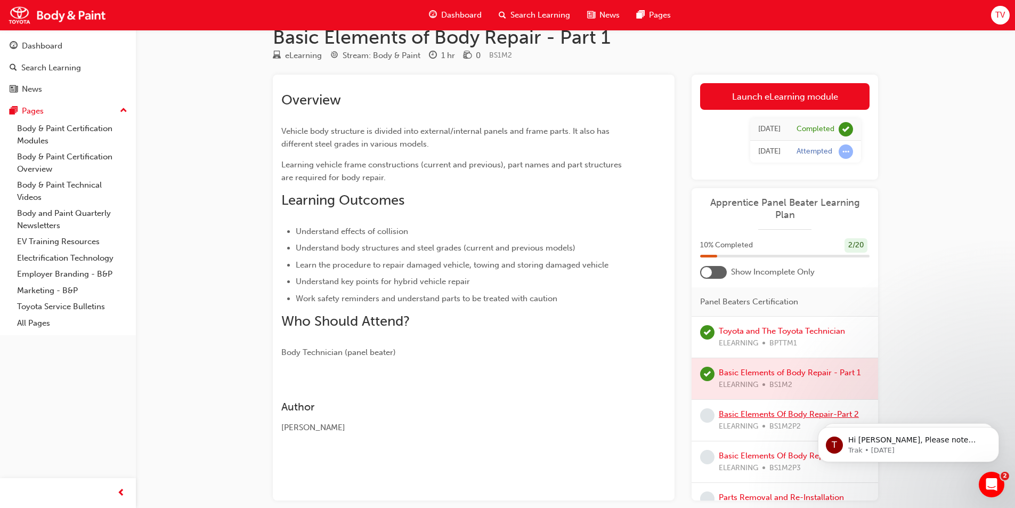
click at [723, 413] on link "Basic Elements Of Body Repair-Part 2" at bounding box center [788, 414] width 140 height 10
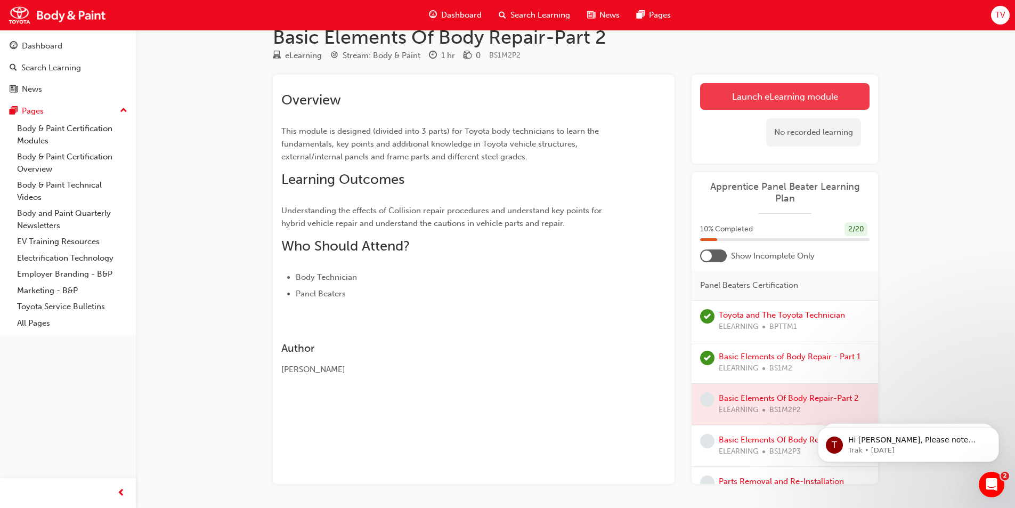
click at [741, 97] on link "Launch eLearning module" at bounding box center [784, 96] width 169 height 27
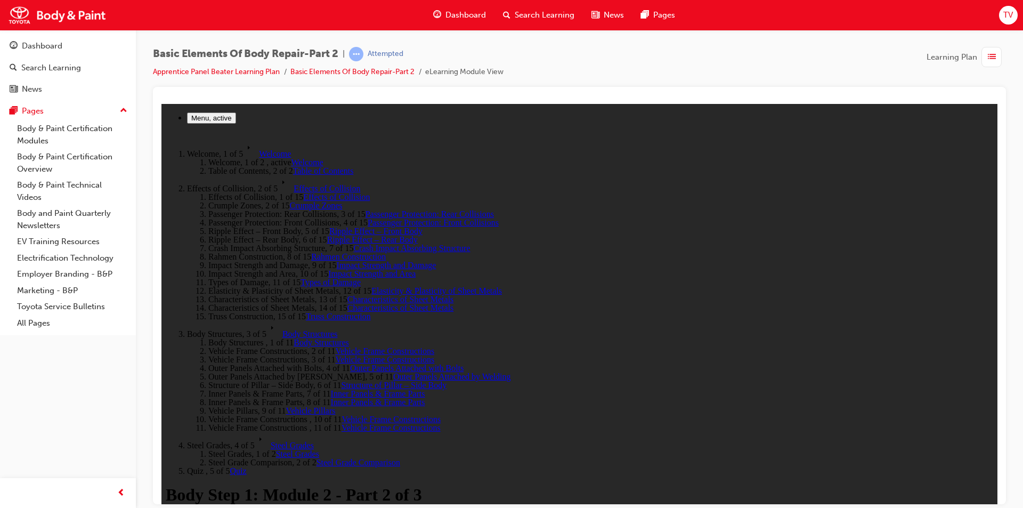
click at [293, 175] on span "Table of Contents" at bounding box center [323, 170] width 61 height 9
click at [303, 201] on link "Effects of Collision" at bounding box center [336, 196] width 67 height 9
click at [289, 209] on span "Crumple Zones" at bounding box center [315, 204] width 53 height 9
click at [365, 218] on span "Passenger Protection: Rear Collisions" at bounding box center [429, 213] width 128 height 9
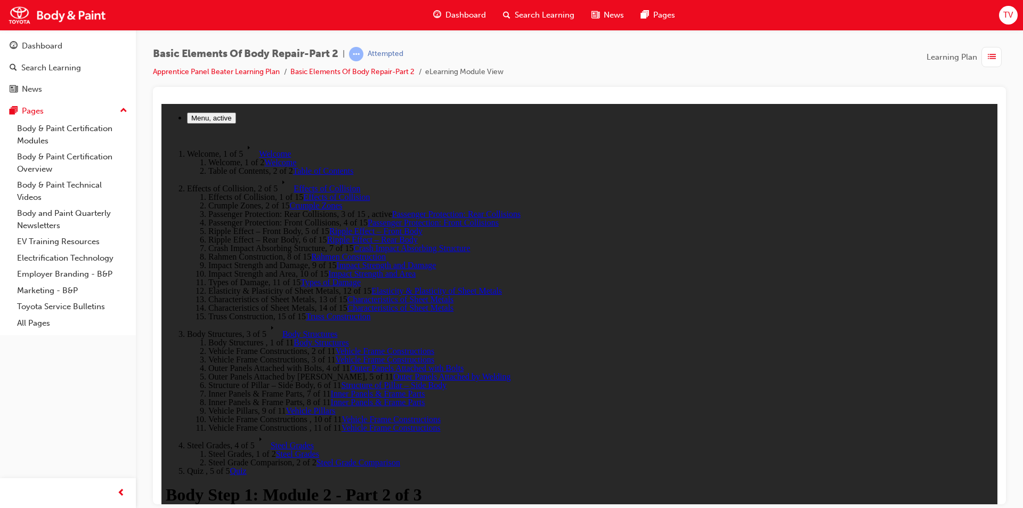
click at [367, 226] on span "Passenger Protection: Front Collisions" at bounding box center [432, 221] width 131 height 9
click at [329, 235] on span "Ripple Effect – Front Body" at bounding box center [375, 230] width 93 height 9
click at [327, 243] on span "Ripple Effect – Rear Body" at bounding box center [372, 238] width 91 height 9
click at [353, 252] on span "Crash Impact Absorbing Structure" at bounding box center [411, 247] width 117 height 9
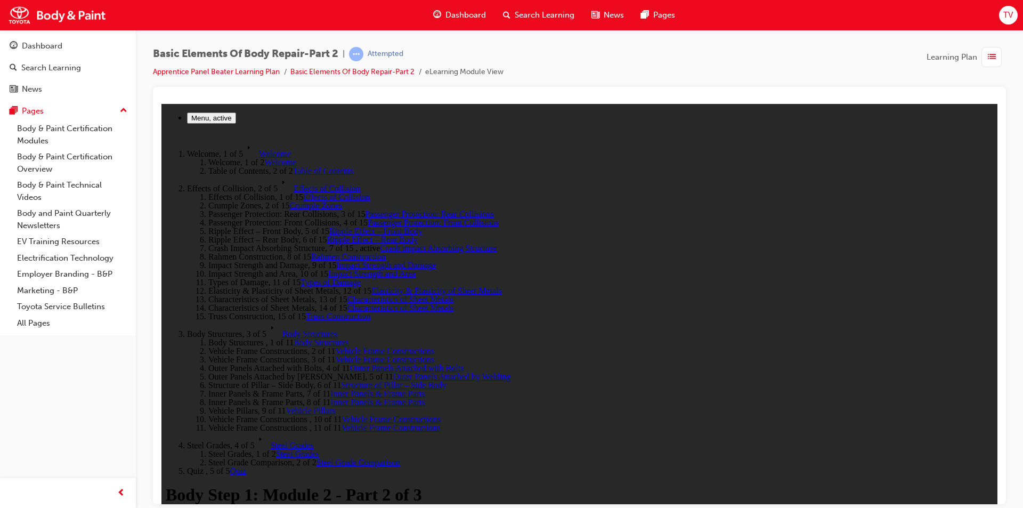
click at [311, 260] on span "Rahmen Construction" at bounding box center [348, 255] width 75 height 9
click at [336, 269] on span "Impact Strength and Damage" at bounding box center [386, 264] width 100 height 9
click at [328, 268] on link "Impact Strength and Area" at bounding box center [371, 272] width 87 height 9
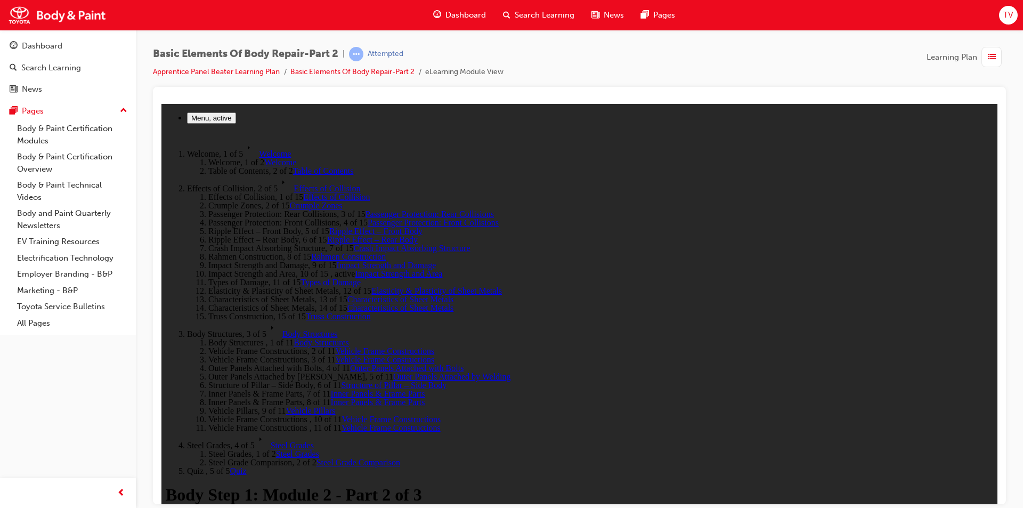
click at [300, 277] on span "Types of Damage" at bounding box center [330, 281] width 60 height 9
click at [371, 285] on span "Elasticity & Plasticity of Sheet Metals" at bounding box center [436, 289] width 130 height 9
click at [347, 294] on span "Characteristics of Sheet Metals" at bounding box center [400, 298] width 107 height 9
click at [347, 302] on span "Characteristics of Sheet Metals" at bounding box center [400, 306] width 107 height 9
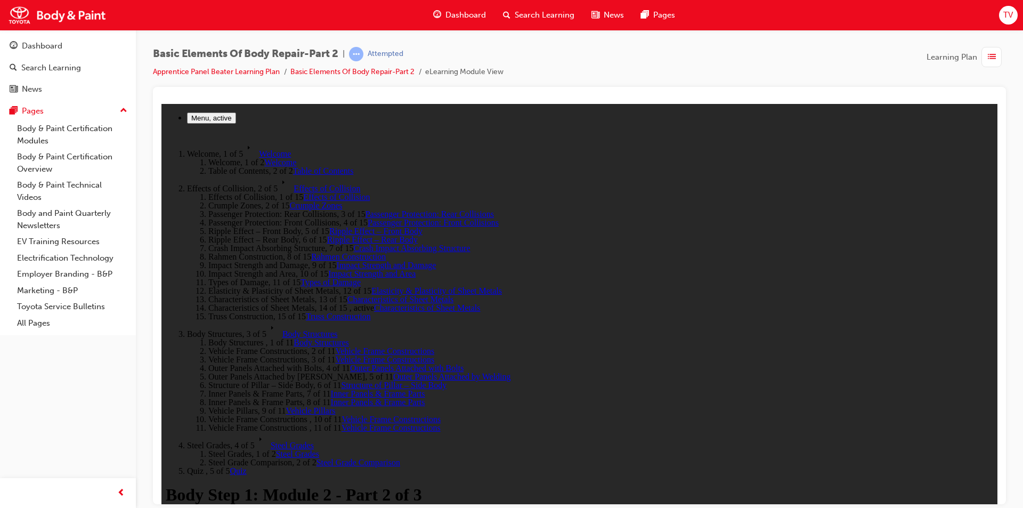
click at [306, 311] on span "Truss Construction" at bounding box center [338, 315] width 65 height 9
click at [293, 337] on span "Body Structures" at bounding box center [320, 341] width 55 height 9
drag, startPoint x: 207, startPoint y: 327, endPoint x: 214, endPoint y: 213, distance: 114.2
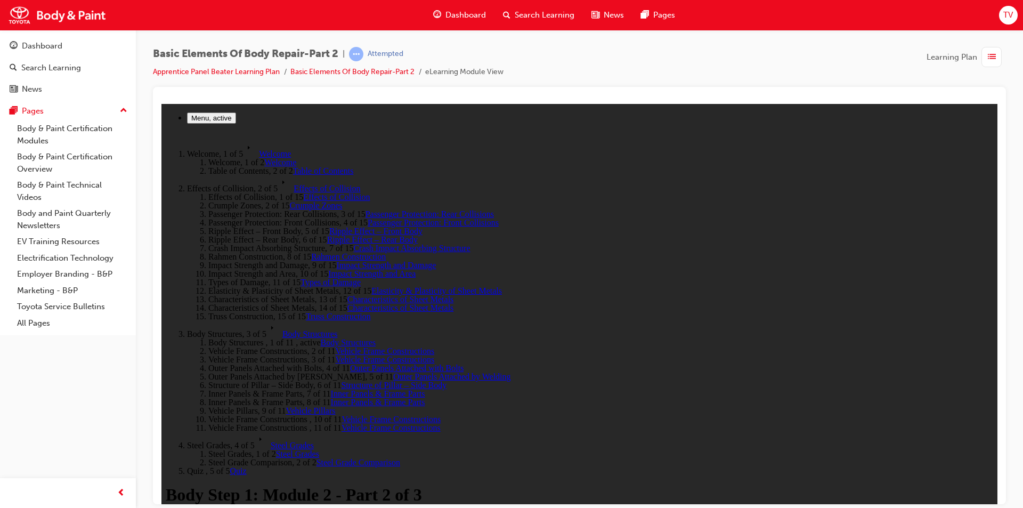
click at [335, 346] on span "Vehicle Frame Constructions" at bounding box center [384, 350] width 99 height 9
click at [335, 354] on span "Vehicle Frame Constructions" at bounding box center [384, 358] width 99 height 9
click at [350, 363] on span "Outer Panels Attached with Bolts" at bounding box center [406, 367] width 113 height 9
click at [393, 371] on span "Outer Panels Attached by Welding" at bounding box center [452, 375] width 118 height 9
click at [341, 380] on span "Structure of Pillar – Side Body" at bounding box center [393, 384] width 105 height 9
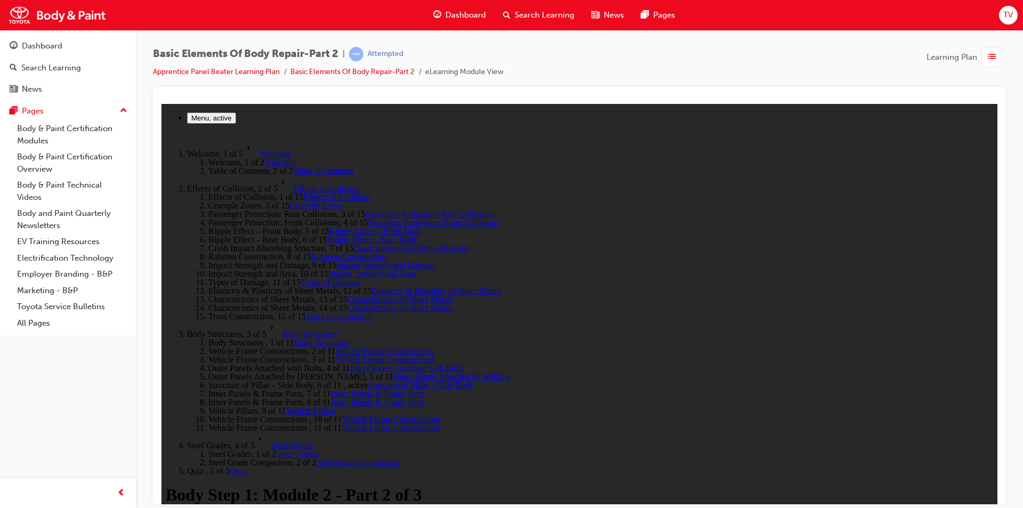
click at [331, 388] on span "Inner Panels & Frame Parts" at bounding box center [378, 392] width 94 height 9
drag, startPoint x: 256, startPoint y: 329, endPoint x: 252, endPoint y: 334, distance: 6.9
click at [341, 414] on span "Vehicle Frame Constructions" at bounding box center [390, 418] width 99 height 9
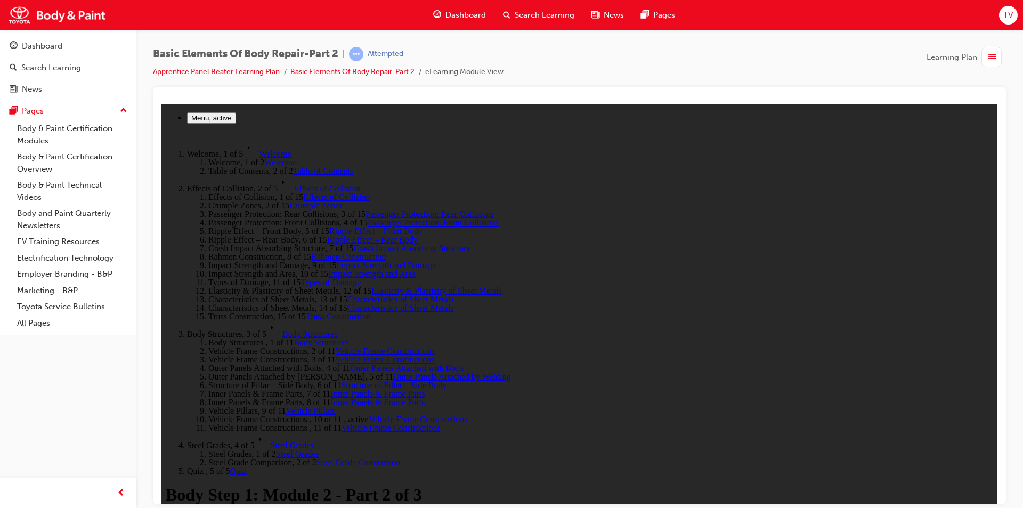
click at [331, 397] on span "Inner Panels & Frame Parts" at bounding box center [378, 401] width 94 height 9
click at [286, 405] on span "Vehicle Pillars" at bounding box center [311, 409] width 50 height 9
click at [341, 422] on span "Vehicle Frame Constructions" at bounding box center [390, 426] width 99 height 9
click at [341, 414] on span "Vehicle Frame Constructions" at bounding box center [390, 418] width 99 height 9
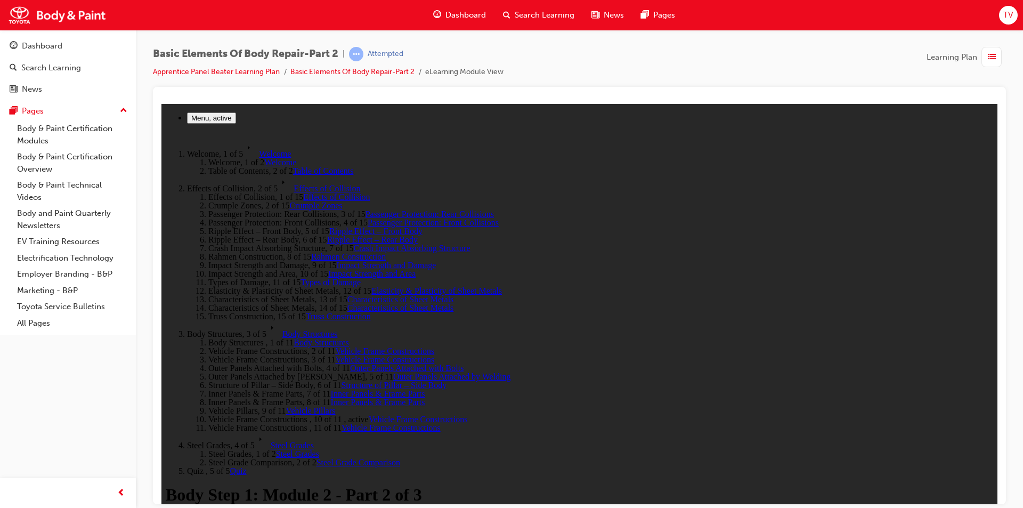
scroll to position [33, 0]
drag, startPoint x: 223, startPoint y: 361, endPoint x: 230, endPoint y: 355, distance: 9.4
drag, startPoint x: 230, startPoint y: 355, endPoint x: 198, endPoint y: 437, distance: 88.7
click at [316, 457] on link "Steel Grade Comparison" at bounding box center [358, 461] width 84 height 9
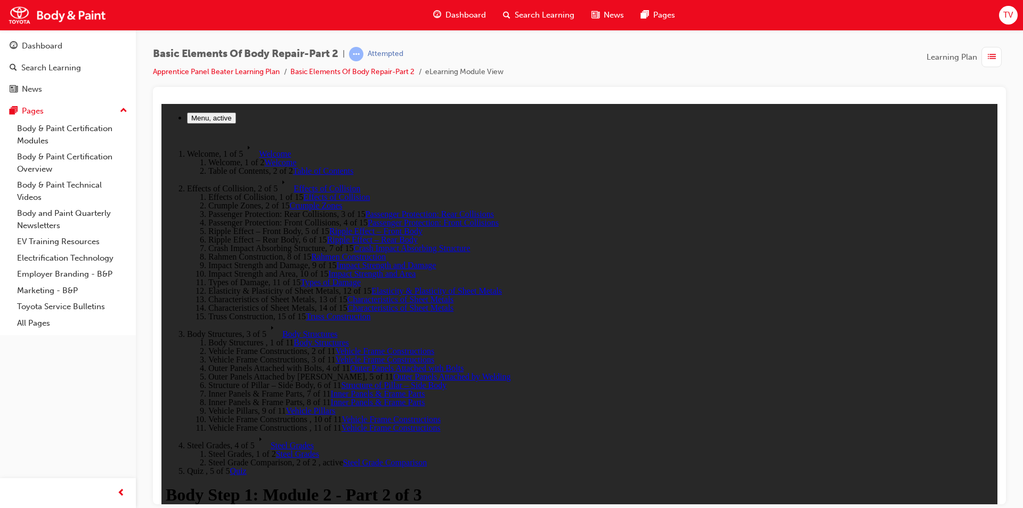
click at [276, 448] on span "Steel Grades" at bounding box center [297, 452] width 43 height 9
click at [230, 465] on span "Quiz" at bounding box center [238, 469] width 17 height 9
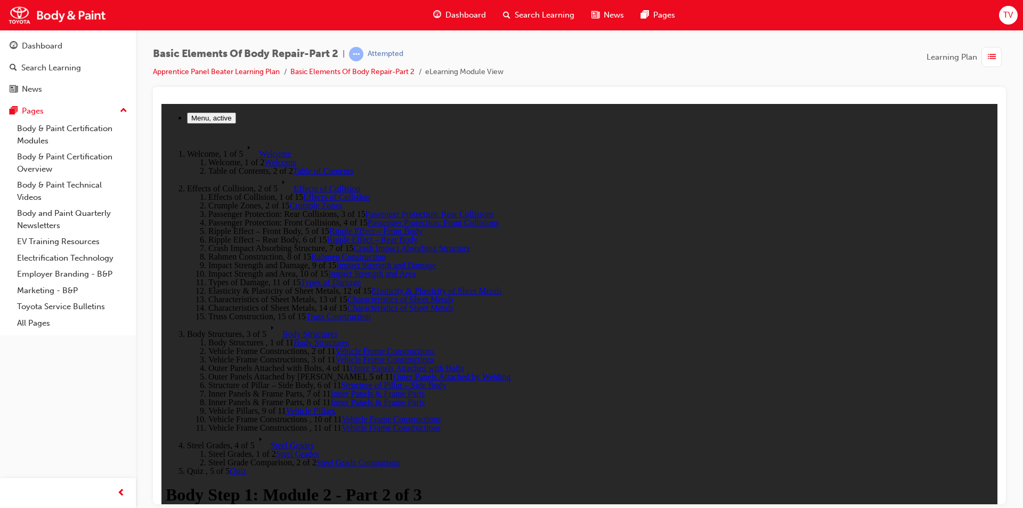
click at [293, 184] on span "Effects of Collision" at bounding box center [326, 187] width 67 height 9
click at [230, 468] on span "Quiz" at bounding box center [238, 469] width 17 height 9
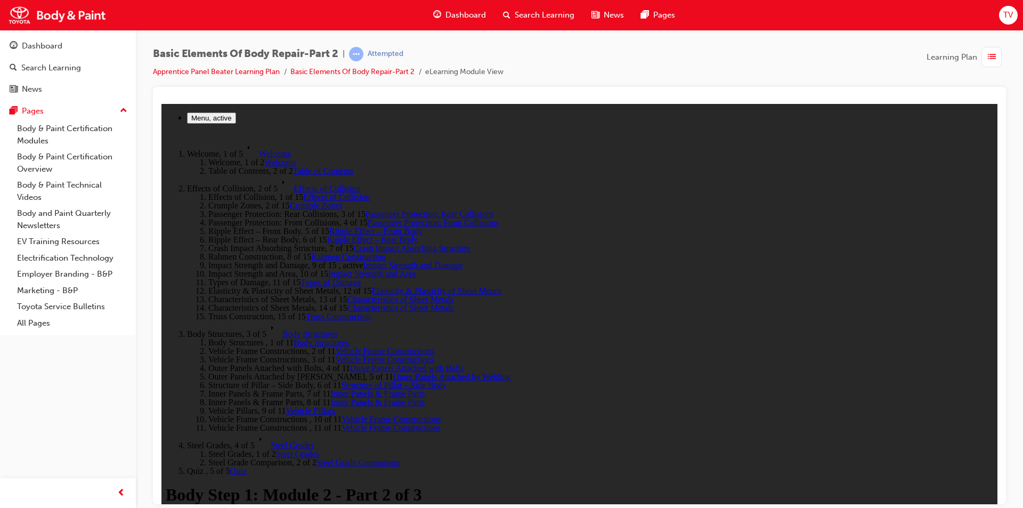
scroll to position [48, 0]
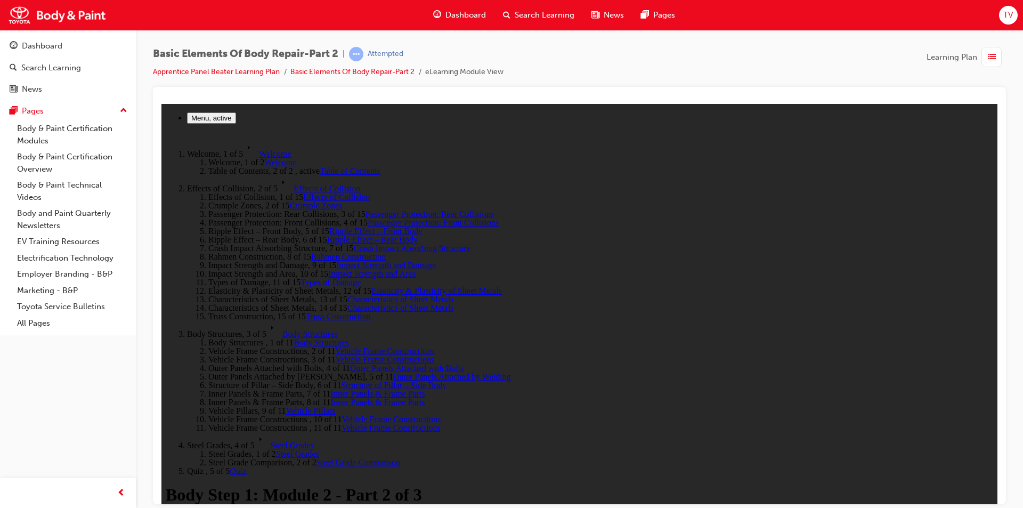
click at [230, 465] on span "Quiz" at bounding box center [238, 469] width 17 height 9
click at [261, 320] on rect at bounding box center [271, 328] width 21 height 16
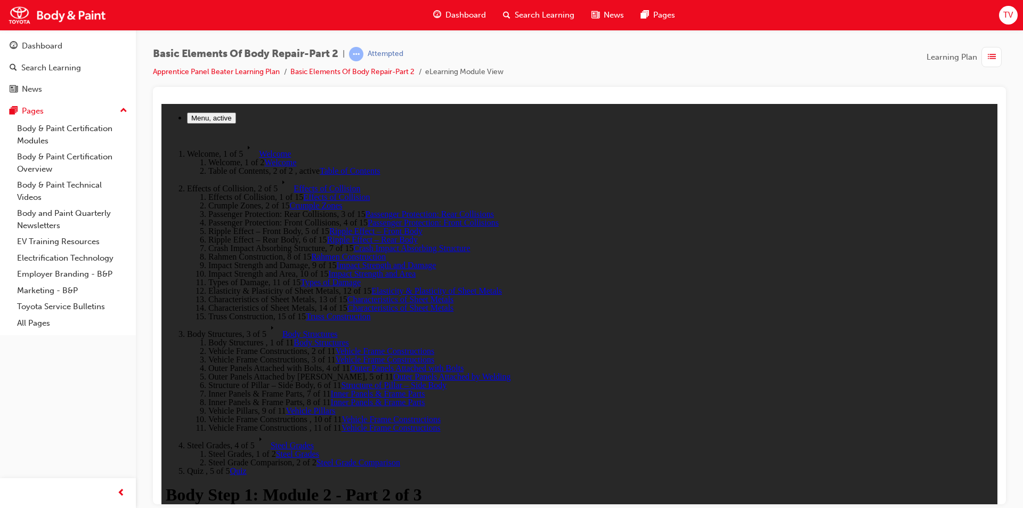
click at [255, 446] on icon at bounding box center [263, 439] width 16 height 16
click at [230, 466] on span "Quiz" at bounding box center [238, 469] width 17 height 9
click at [316, 457] on span "Steel Grade Comparison" at bounding box center [358, 461] width 84 height 9
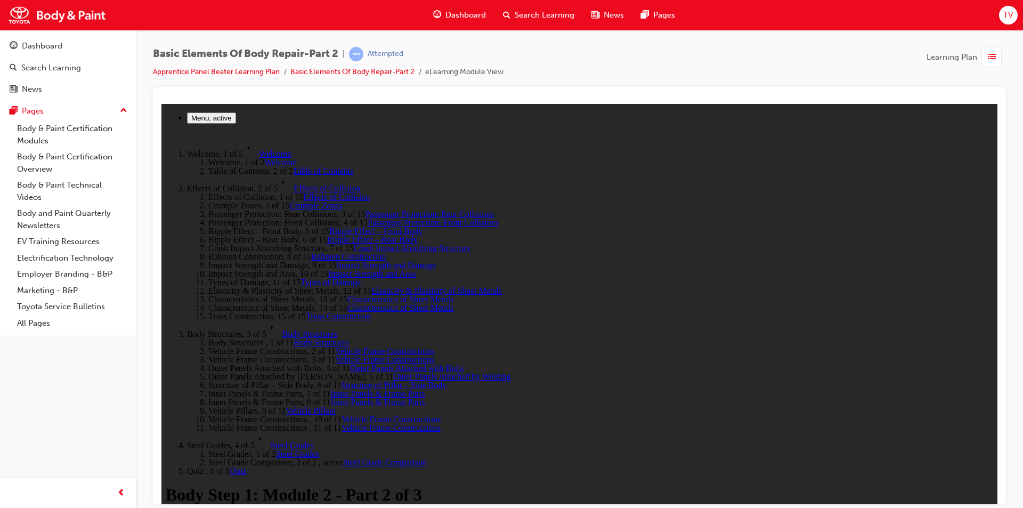
click at [238, 156] on rect at bounding box center [248, 148] width 21 height 16
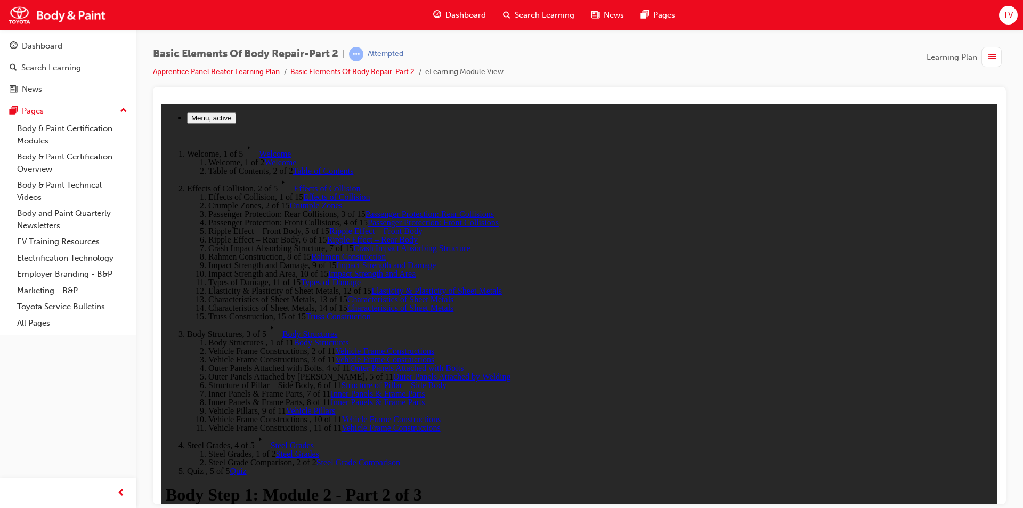
click at [272, 191] on rect at bounding box center [282, 183] width 21 height 16
click at [293, 175] on span "Table of Contents" at bounding box center [323, 170] width 61 height 9
click at [272, 191] on rect at bounding box center [282, 183] width 21 height 16
click at [238, 156] on rect at bounding box center [248, 148] width 21 height 16
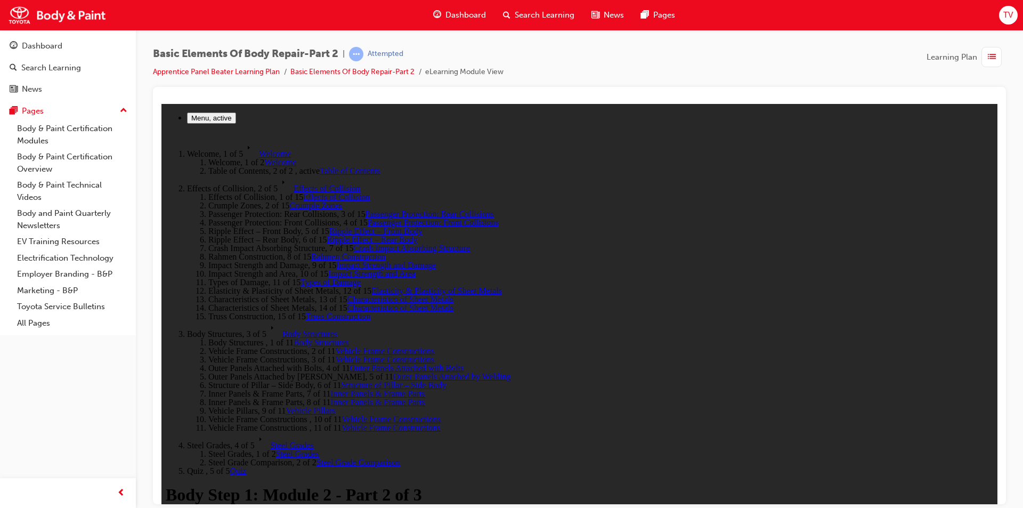
click at [248, 149] on polygon at bounding box center [249, 147] width 2 height 4
click at [264, 166] on span "Welcome" at bounding box center [280, 161] width 32 height 9
click at [293, 192] on span "Effects of Collision" at bounding box center [326, 187] width 67 height 9
drag, startPoint x: 246, startPoint y: 328, endPoint x: 209, endPoint y: 470, distance: 146.5
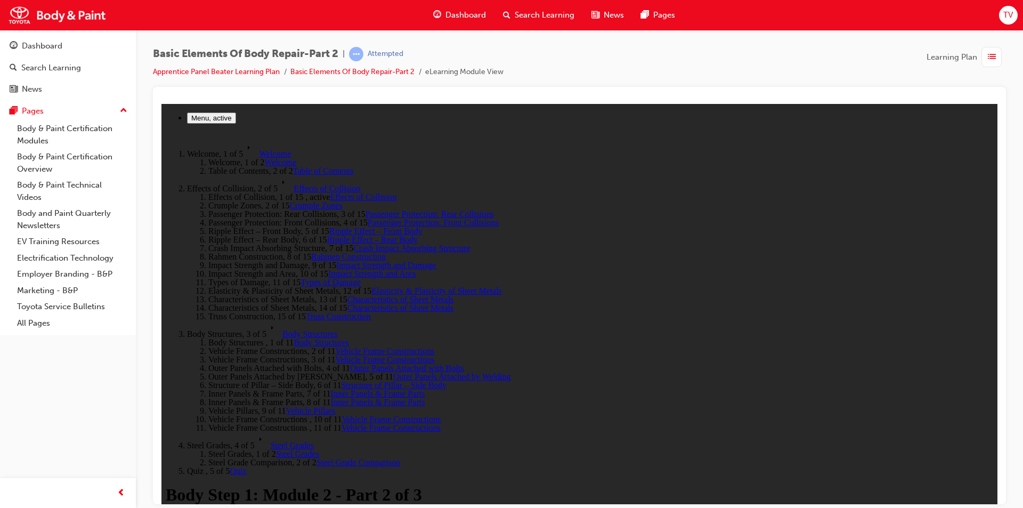
click at [230, 470] on span "Quiz" at bounding box center [238, 469] width 17 height 9
click at [230, 473] on span "Quiz" at bounding box center [238, 469] width 17 height 9
click at [282, 338] on span "Body Structures" at bounding box center [309, 333] width 55 height 9
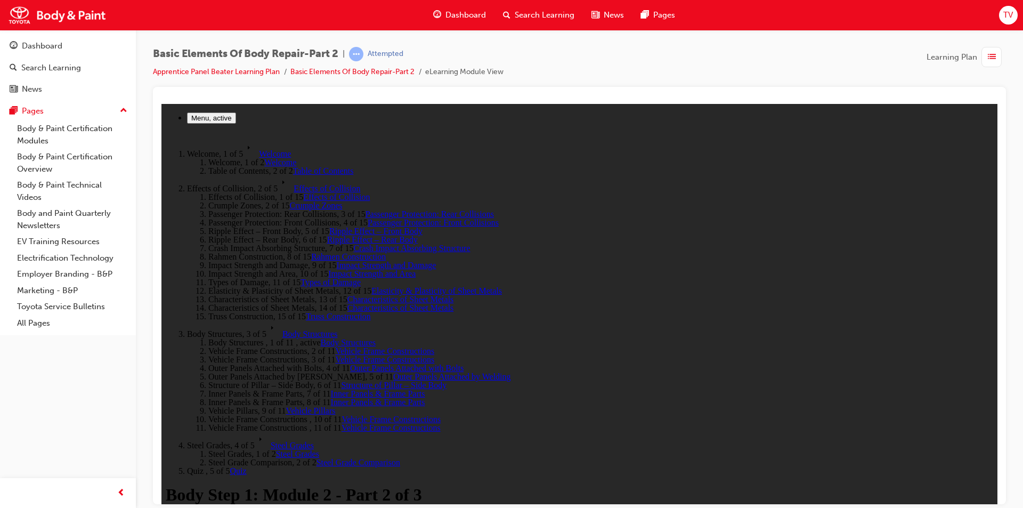
click at [271, 441] on span "Steel Grades" at bounding box center [292, 444] width 43 height 9
click at [230, 465] on span "Quiz" at bounding box center [238, 469] width 17 height 9
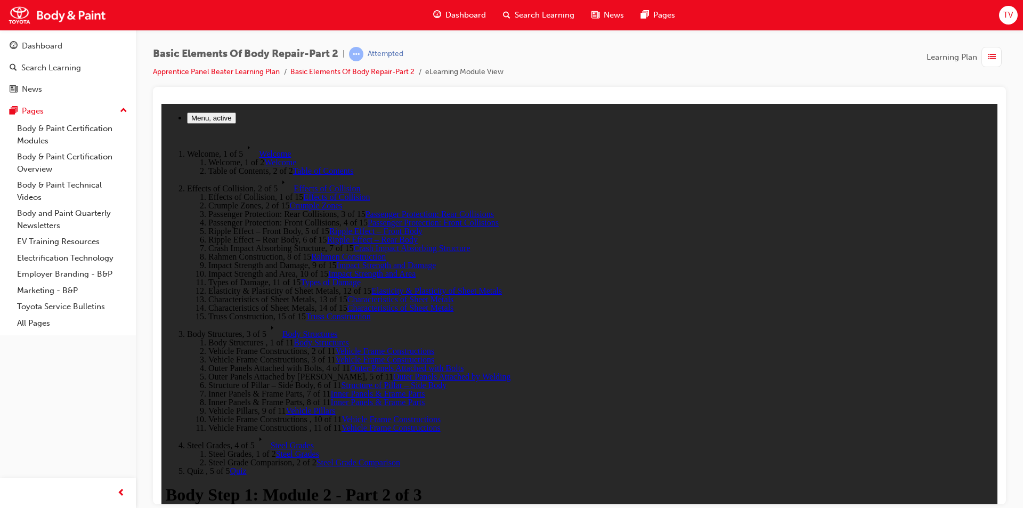
drag, startPoint x: 439, startPoint y: 329, endPoint x: 478, endPoint y: 336, distance: 39.6
click at [272, 184] on rect at bounding box center [282, 183] width 21 height 16
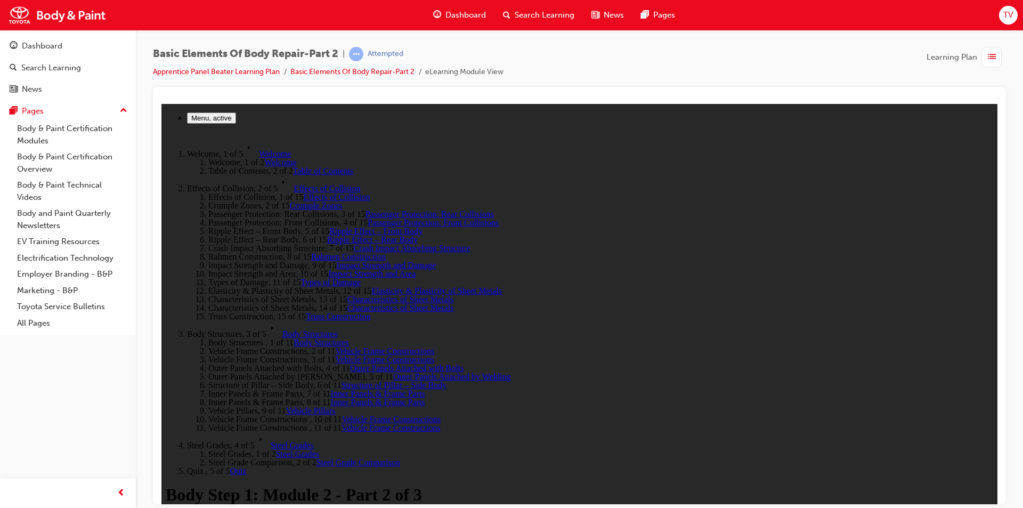
drag, startPoint x: 226, startPoint y: 215, endPoint x: 236, endPoint y: 218, distance: 9.9
drag, startPoint x: 236, startPoint y: 218, endPoint x: 166, endPoint y: 257, distance: 80.3
click at [367, 226] on link "Passenger Protection: Front Collisions" at bounding box center [432, 221] width 131 height 9
drag, startPoint x: 198, startPoint y: 236, endPoint x: 178, endPoint y: 223, distance: 24.2
click at [289, 209] on link "Crumple Zones" at bounding box center [315, 204] width 53 height 9
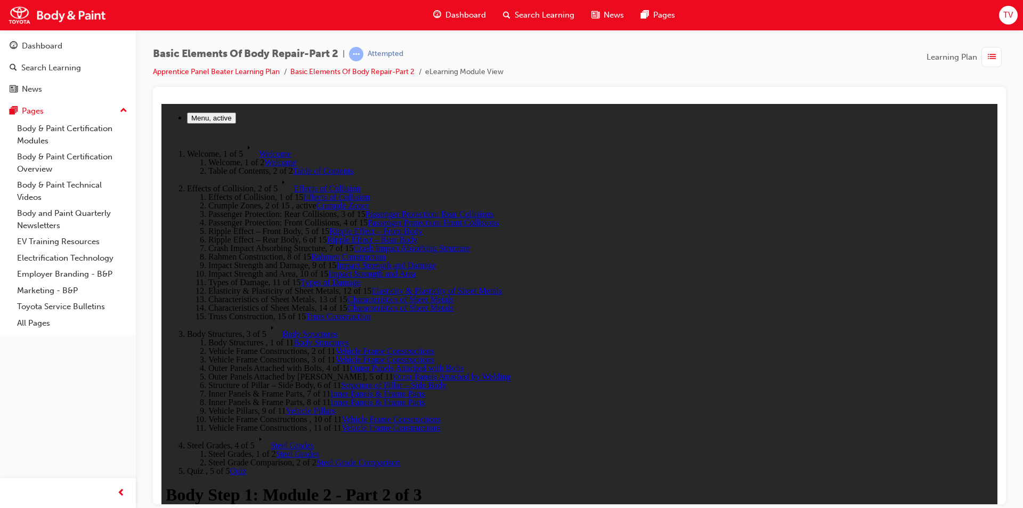
scroll to position [72, 0]
click at [282, 338] on span "Body Structures" at bounding box center [309, 333] width 55 height 9
click at [335, 346] on span "Vehicle Frame Constructions" at bounding box center [384, 350] width 99 height 9
click at [293, 337] on span "Body Structures" at bounding box center [320, 341] width 55 height 9
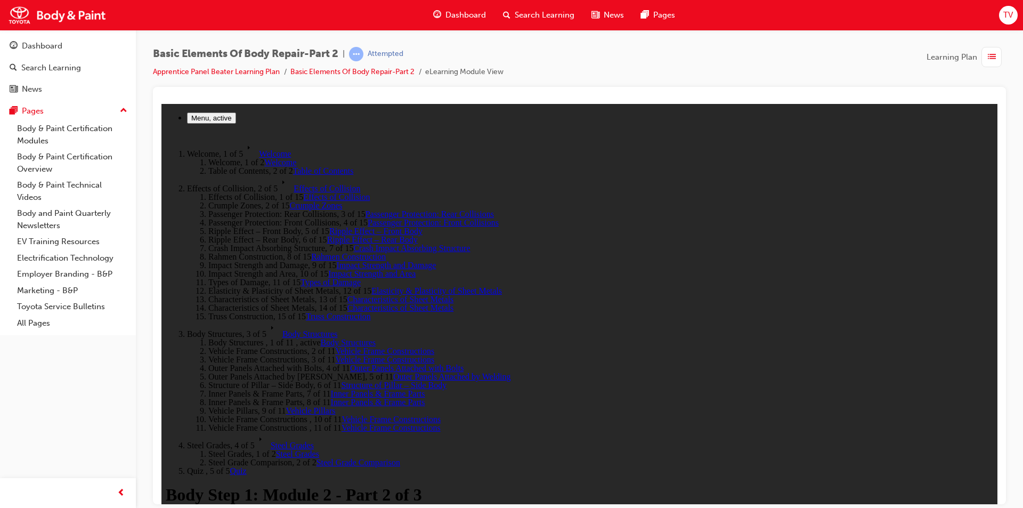
click at [341, 414] on span "Vehicle Frame Constructions" at bounding box center [390, 418] width 99 height 9
click at [286, 405] on span "Vehicle Pillars" at bounding box center [311, 409] width 50 height 9
click at [331, 397] on span "Inner Panels & Frame Parts" at bounding box center [378, 401] width 94 height 9
click at [331, 388] on span "Inner Panels & Frame Parts" at bounding box center [378, 392] width 94 height 9
click at [331, 397] on span "Inner Panels & Frame Parts" at bounding box center [378, 401] width 94 height 9
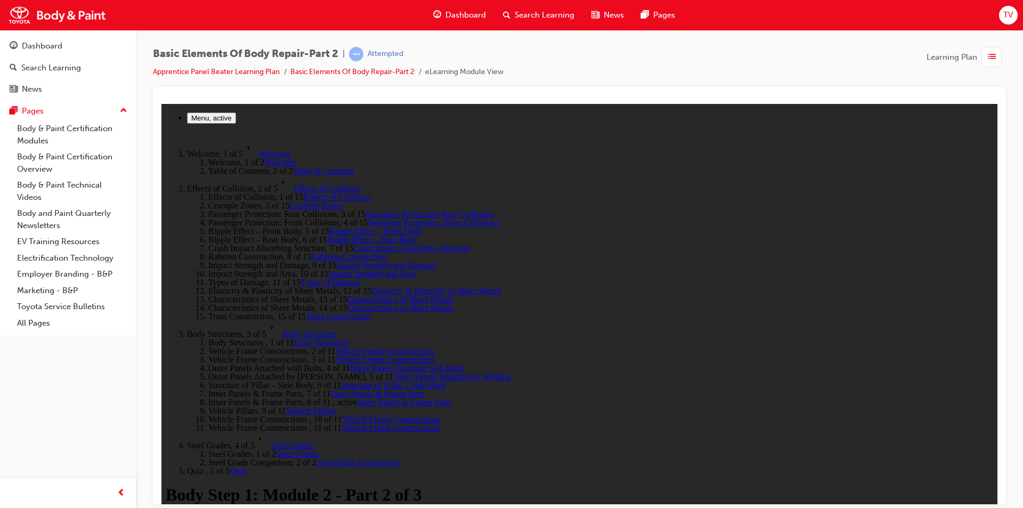
drag, startPoint x: 505, startPoint y: 392, endPoint x: 495, endPoint y: 402, distance: 14.3
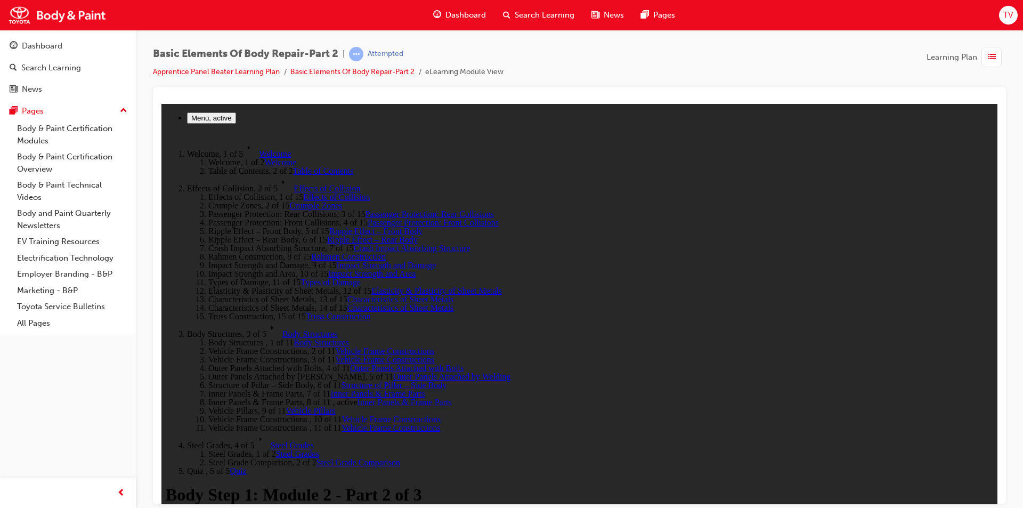
click at [335, 354] on span "Vehicle Frame Constructions" at bounding box center [384, 358] width 99 height 9
click at [350, 363] on span "Outer Panels Attached with Bolts" at bounding box center [406, 367] width 113 height 9
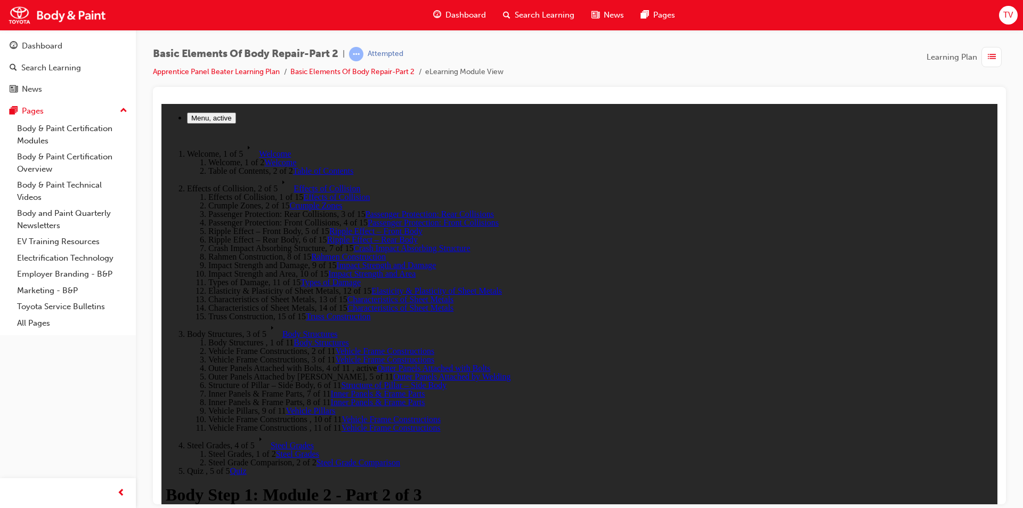
click at [393, 371] on span "Outer Panels Attached by Welding" at bounding box center [452, 375] width 118 height 9
click at [331, 388] on span "Inner Panels & Frame Parts" at bounding box center [378, 392] width 94 height 9
click at [393, 371] on span "Outer Panels Attached by Welding" at bounding box center [452, 375] width 118 height 9
click at [271, 444] on span "Steel Grades" at bounding box center [292, 444] width 43 height 9
click at [230, 465] on span "Quiz" at bounding box center [238, 469] width 17 height 9
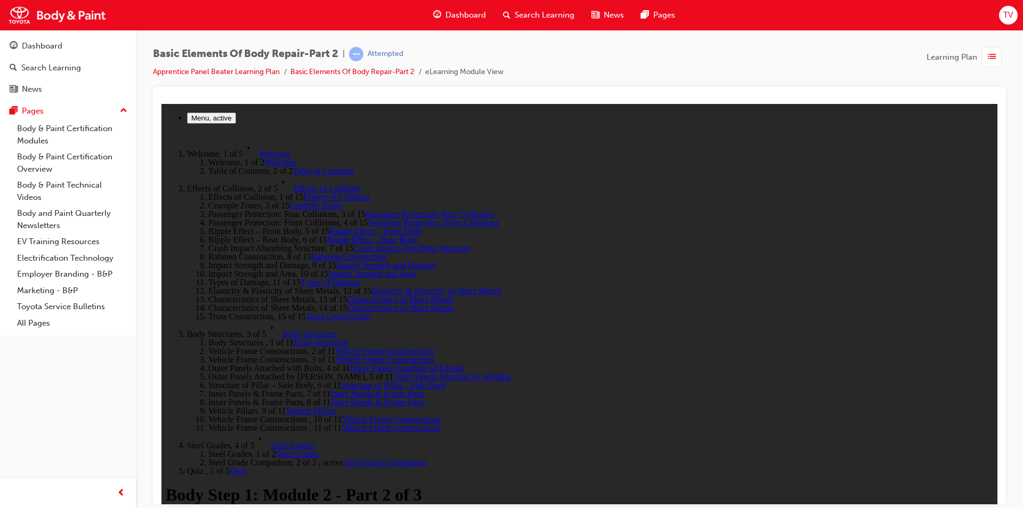
click at [230, 465] on span "Quiz" at bounding box center [238, 469] width 17 height 9
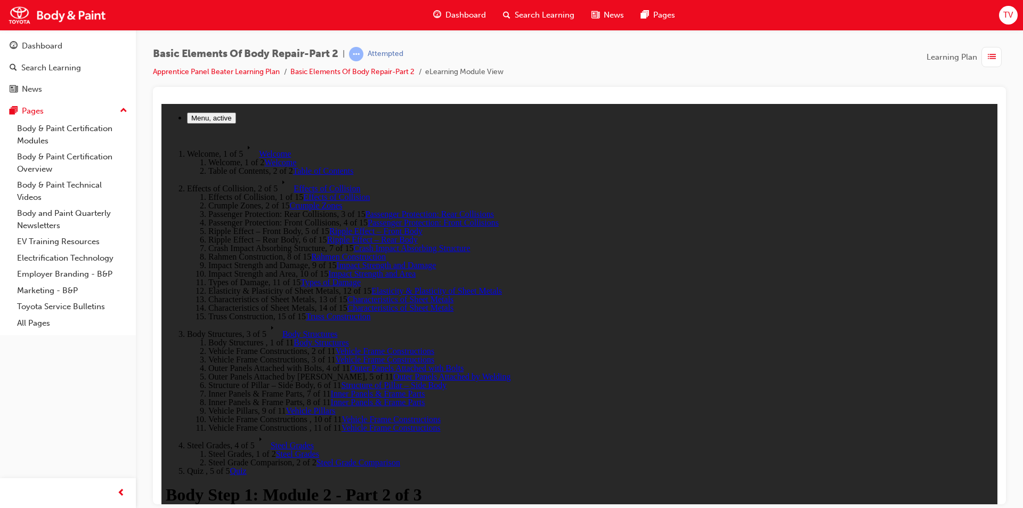
click at [272, 186] on rect at bounding box center [282, 183] width 21 height 16
click at [303, 201] on span "Effects of Collision" at bounding box center [336, 196] width 67 height 9
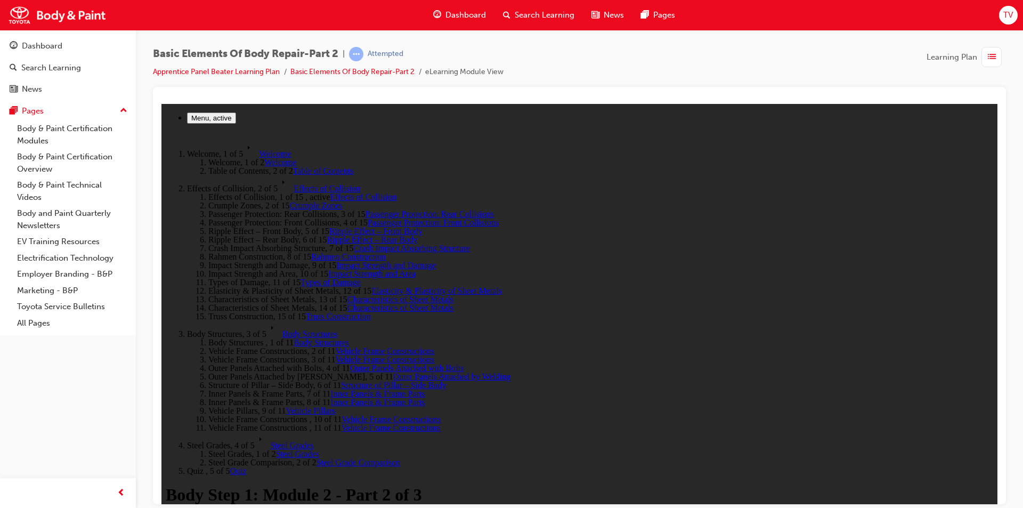
click at [300, 286] on span "Types of Damage" at bounding box center [330, 281] width 60 height 9
click at [271, 449] on span "Steel Grades" at bounding box center [292, 444] width 43 height 9
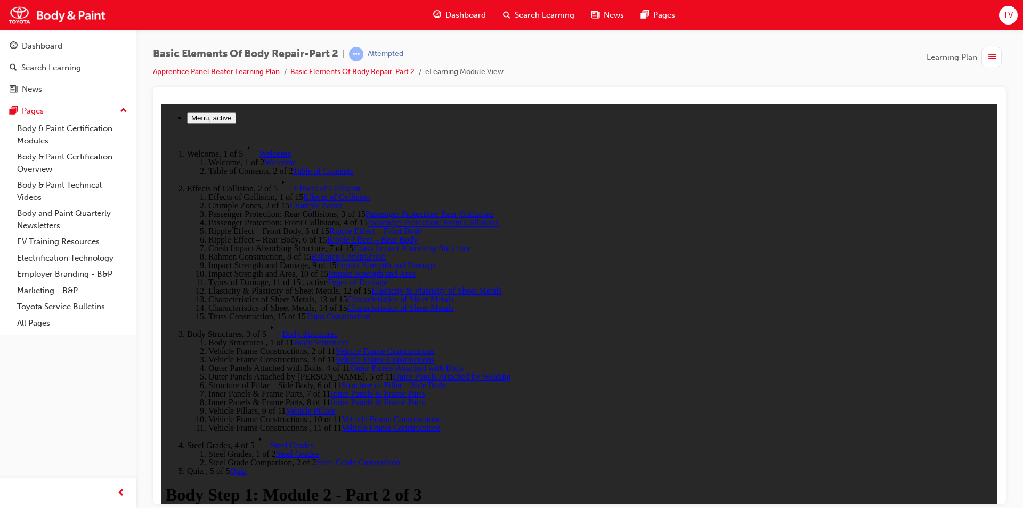
scroll to position [0, 0]
click at [230, 465] on span "Quiz" at bounding box center [238, 469] width 17 height 9
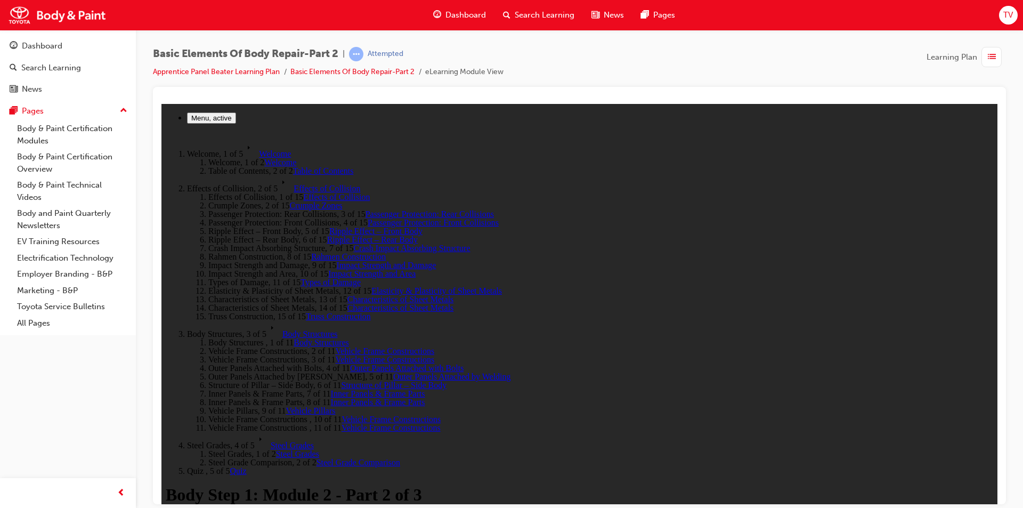
drag, startPoint x: 982, startPoint y: 485, endPoint x: 709, endPoint y: 341, distance: 308.7
click at [293, 183] on span "Effects of Collision" at bounding box center [326, 187] width 67 height 9
click at [300, 286] on span "Types of Damage" at bounding box center [330, 281] width 60 height 9
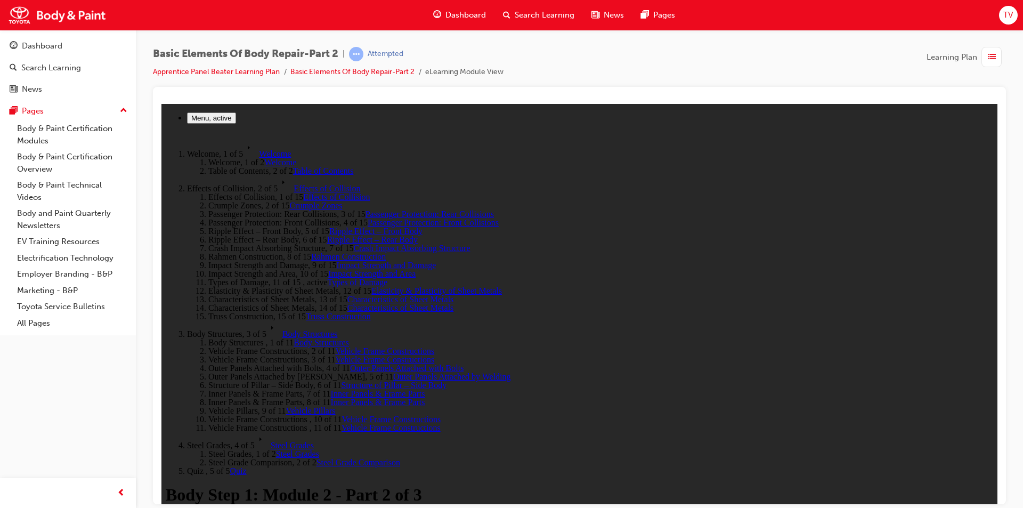
click at [230, 469] on span "Quiz" at bounding box center [238, 469] width 17 height 9
click at [271, 445] on span "Steel Grades" at bounding box center [292, 444] width 43 height 9
click at [230, 465] on span "Quiz" at bounding box center [238, 469] width 17 height 9
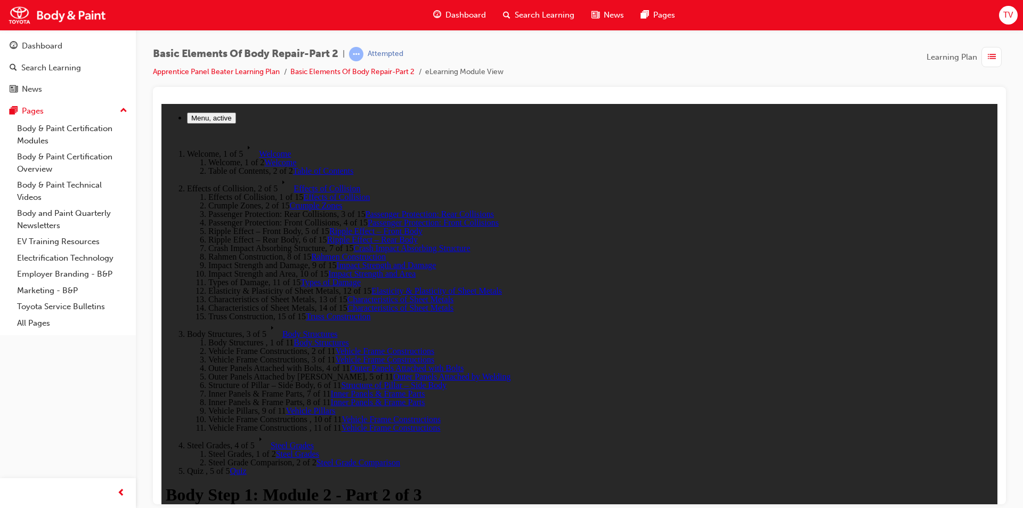
click at [293, 186] on span "Effects of Collision" at bounding box center [326, 187] width 67 height 9
click at [300, 286] on span "Types of Damage" at bounding box center [330, 281] width 60 height 9
drag, startPoint x: 963, startPoint y: 430, endPoint x: 959, endPoint y: 427, distance: 6.1
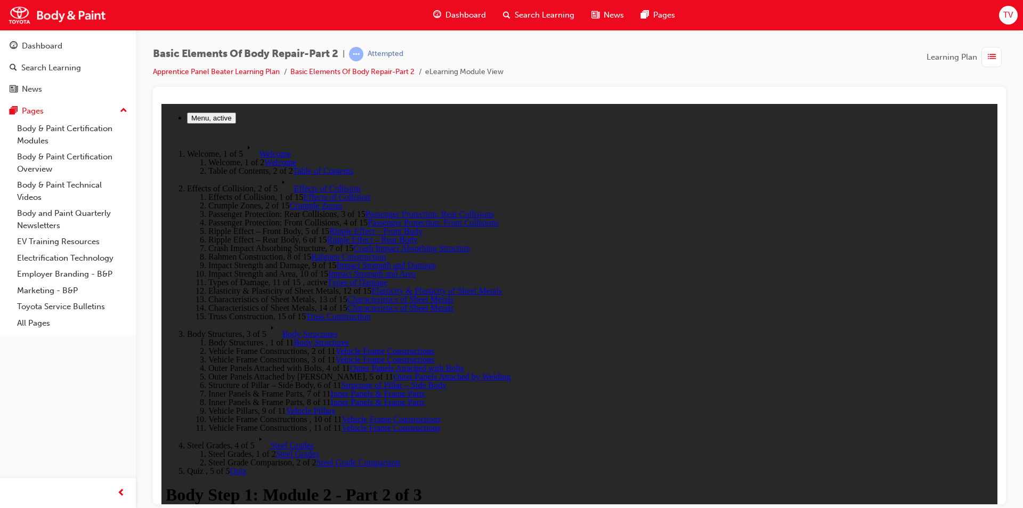
click at [271, 444] on span "Steel Grades" at bounding box center [292, 444] width 43 height 9
click at [230, 465] on span "Quiz" at bounding box center [238, 469] width 17 height 9
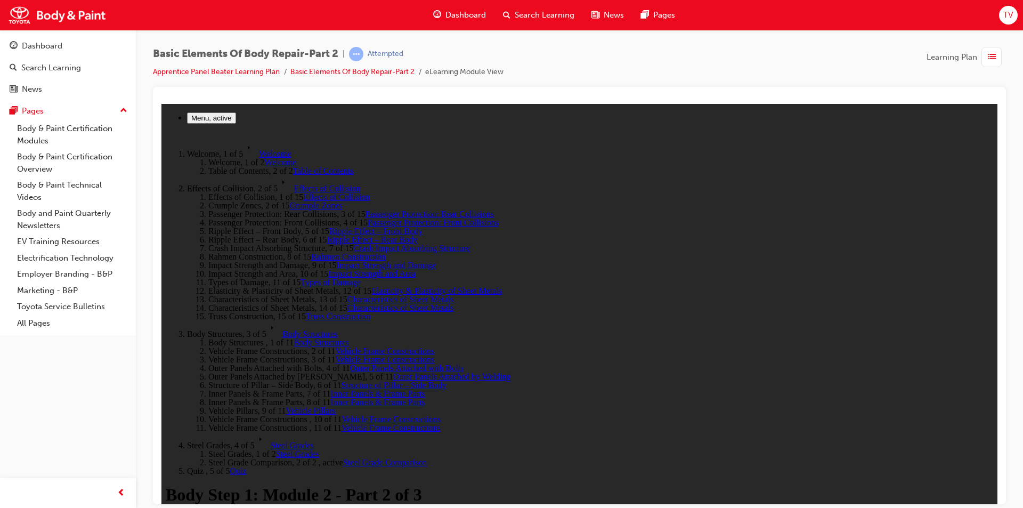
drag, startPoint x: 210, startPoint y: 291, endPoint x: 290, endPoint y: 299, distance: 80.3
click at [230, 465] on span "Quiz" at bounding box center [238, 469] width 17 height 9
click at [293, 183] on span "Effects of Collision" at bounding box center [326, 187] width 67 height 9
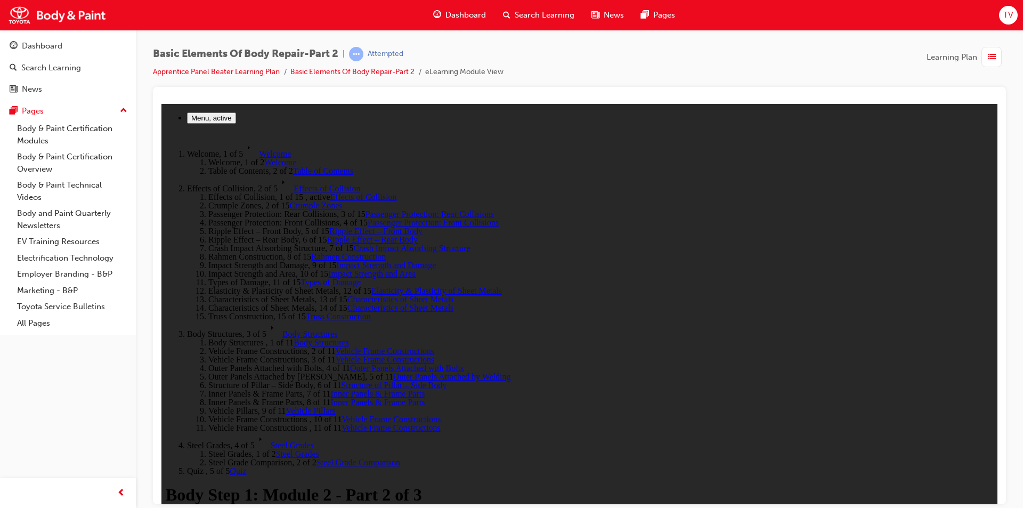
click at [353, 252] on span "Crash Impact Absorbing Structure" at bounding box center [411, 247] width 117 height 9
click at [302, 286] on span "Types of Damage" at bounding box center [330, 281] width 60 height 9
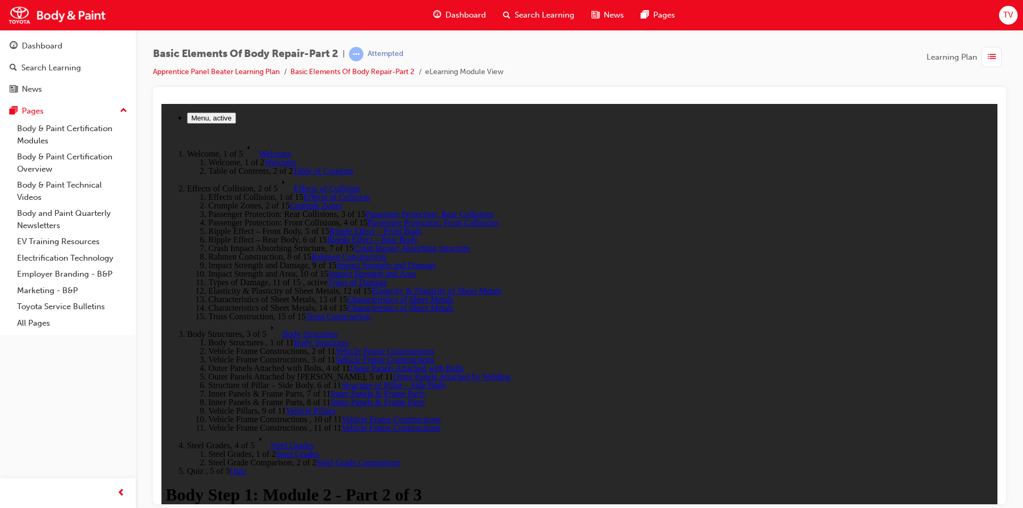
click at [230, 469] on span "Quiz" at bounding box center [238, 469] width 17 height 9
click at [271, 447] on span "Steel Grades" at bounding box center [292, 444] width 43 height 9
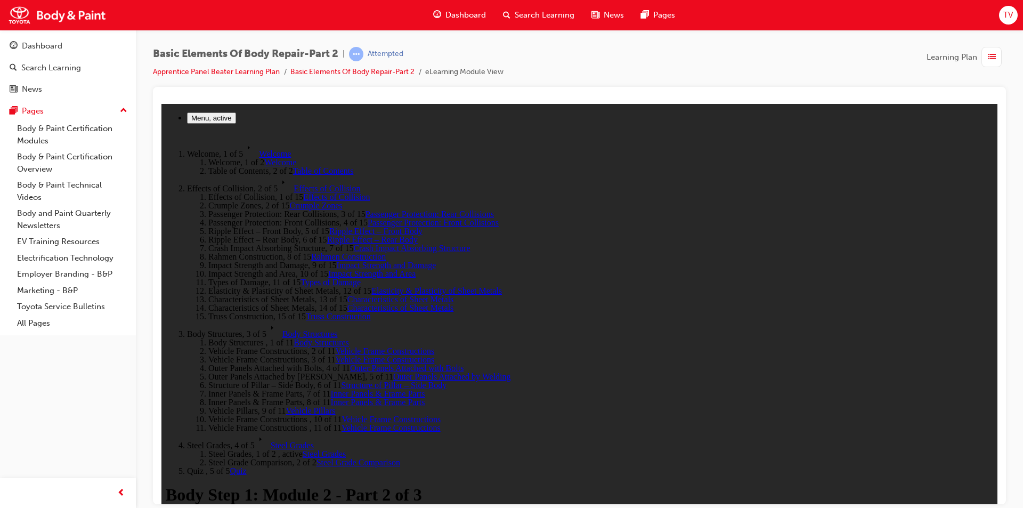
click at [230, 465] on span "Quiz" at bounding box center [238, 469] width 17 height 9
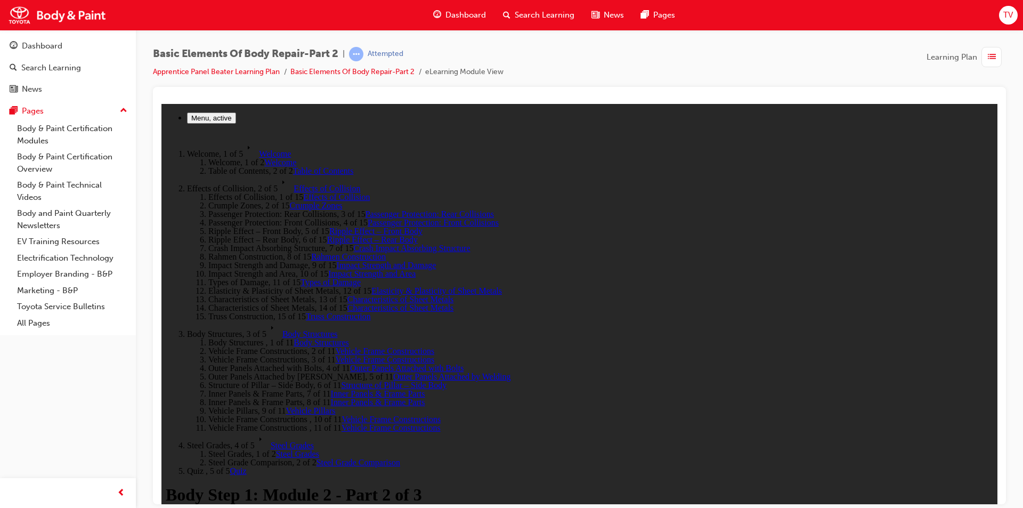
click at [316, 457] on span "Steel Grade Comparison" at bounding box center [358, 461] width 84 height 9
click at [230, 465] on span "Quiz" at bounding box center [238, 469] width 17 height 9
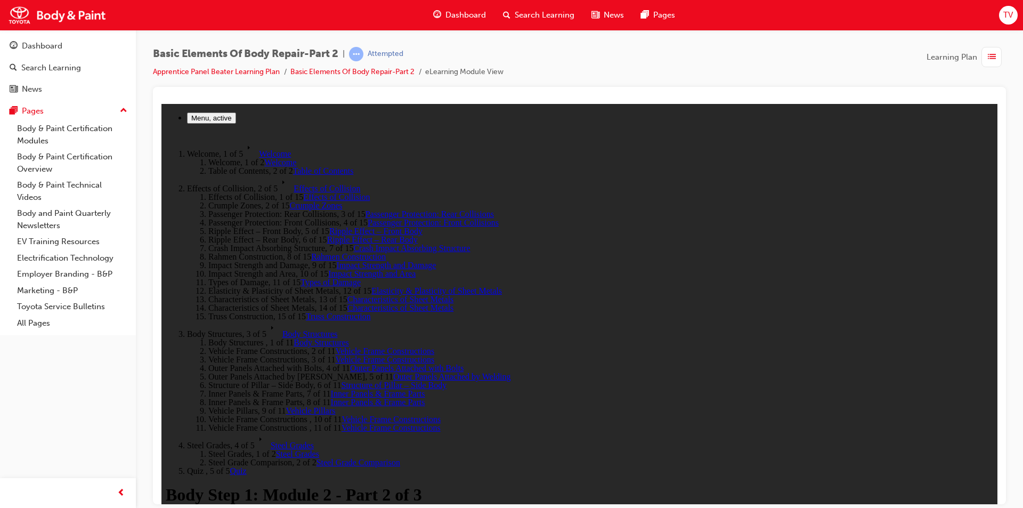
click at [276, 448] on span "Steel Grades" at bounding box center [297, 452] width 43 height 9
drag, startPoint x: 927, startPoint y: 412, endPoint x: 936, endPoint y: 416, distance: 10.2
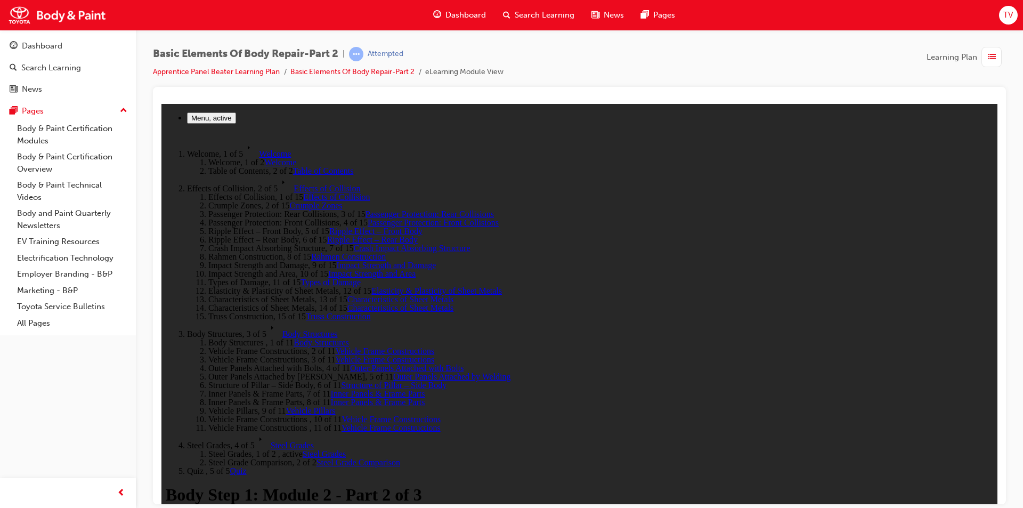
click at [230, 465] on span "Quiz" at bounding box center [238, 469] width 17 height 9
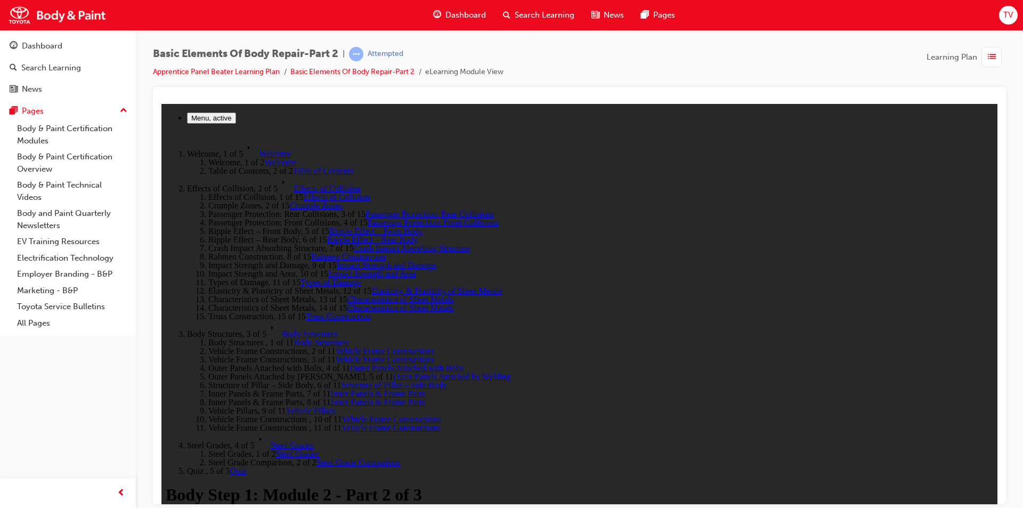
click at [282, 183] on polygon at bounding box center [283, 182] width 2 height 4
click at [282, 338] on span "Body Structures" at bounding box center [309, 333] width 55 height 9
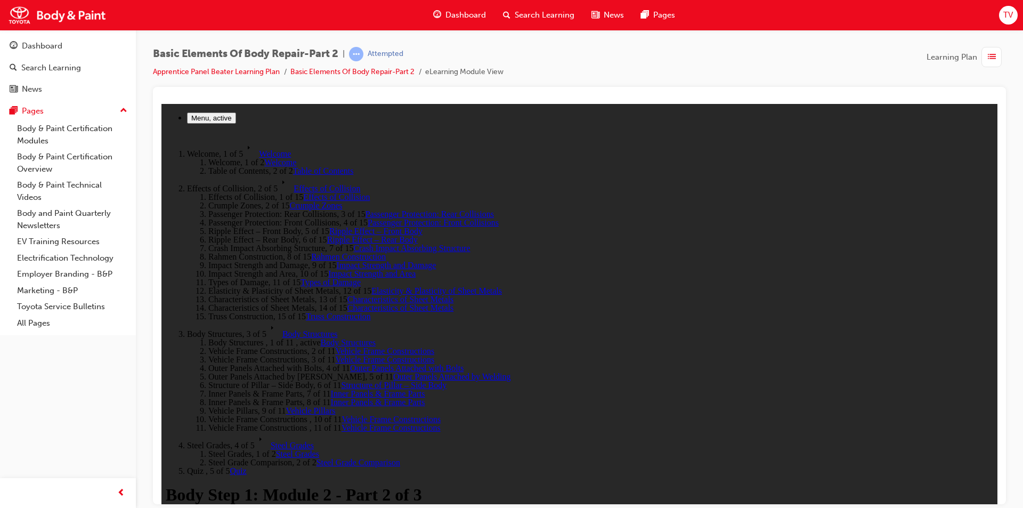
scroll to position [0, 0]
drag, startPoint x: 211, startPoint y: 277, endPoint x: 178, endPoint y: 280, distance: 33.7
click at [350, 363] on link "Outer Panels Attached with Bolts" at bounding box center [406, 367] width 113 height 9
click at [293, 183] on span "Effects of Collision" at bounding box center [326, 187] width 67 height 9
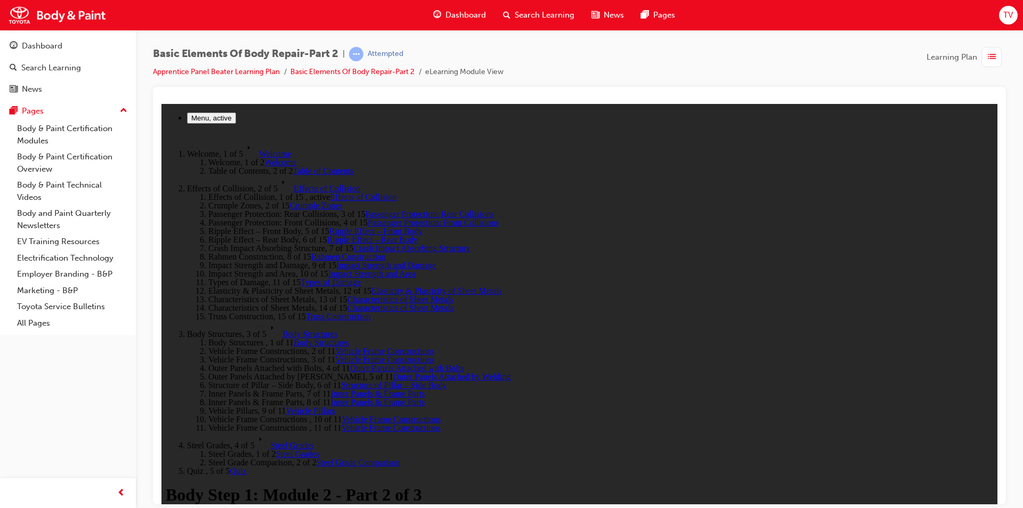
click at [230, 467] on span "Quiz" at bounding box center [238, 469] width 17 height 9
drag, startPoint x: 206, startPoint y: 450, endPoint x: 203, endPoint y: 455, distance: 5.5
click at [271, 449] on span "Steel Grades" at bounding box center [292, 444] width 43 height 9
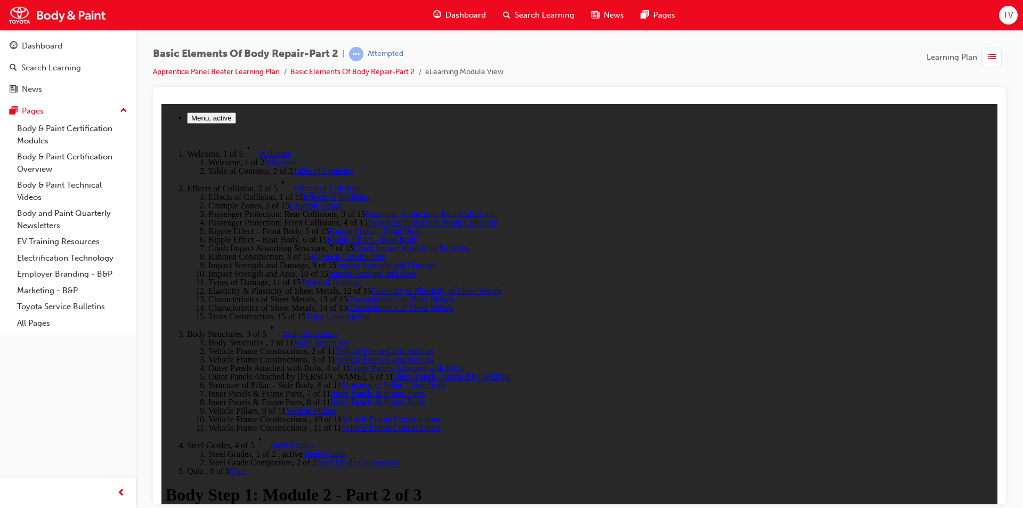
click at [230, 465] on span "Quiz" at bounding box center [238, 469] width 17 height 9
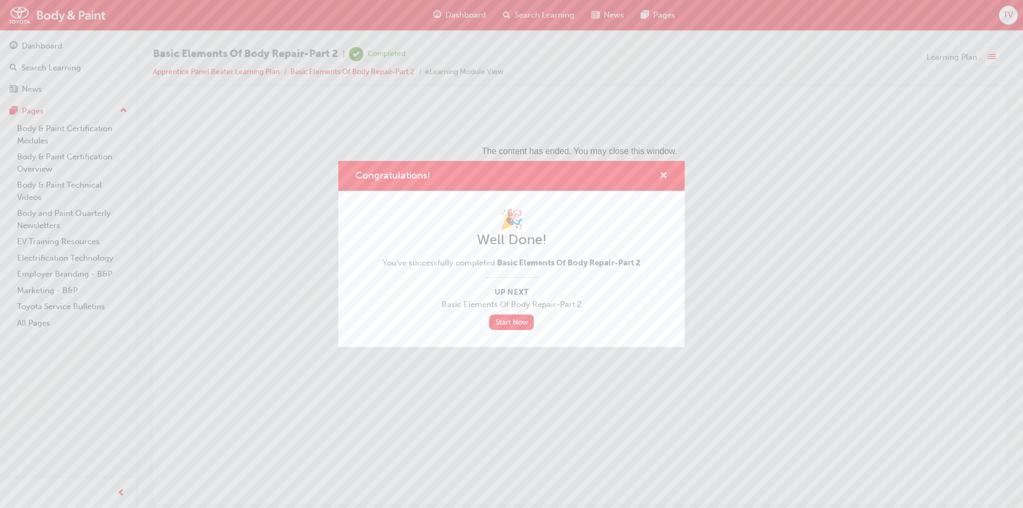
click at [666, 176] on span "cross-icon" at bounding box center [663, 176] width 8 height 10
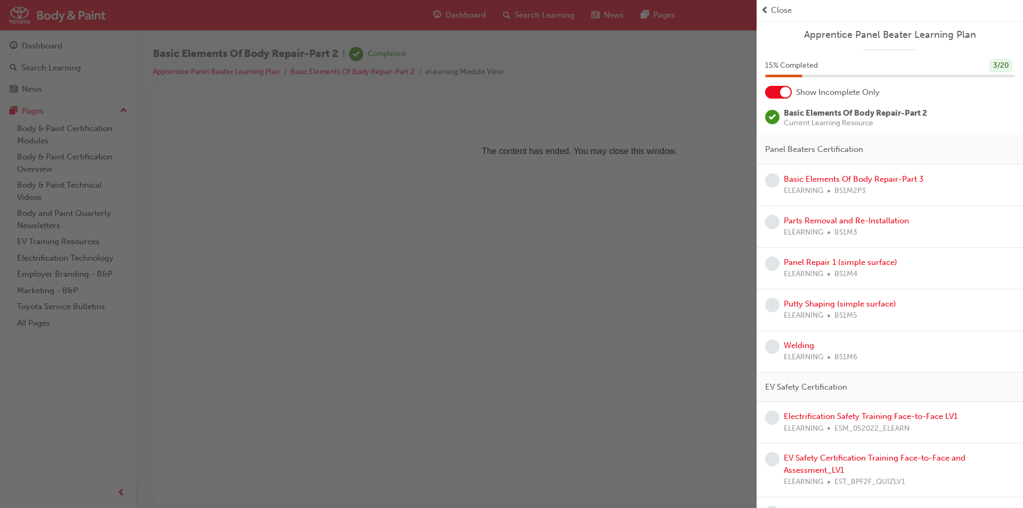
click at [787, 100] on div "Apprentice Panel Beater Learning Plan 15 % Completed 3 / 20 Show Incomplete Onl…" at bounding box center [889, 507] width 266 height 975
click at [783, 94] on div at bounding box center [785, 92] width 11 height 11
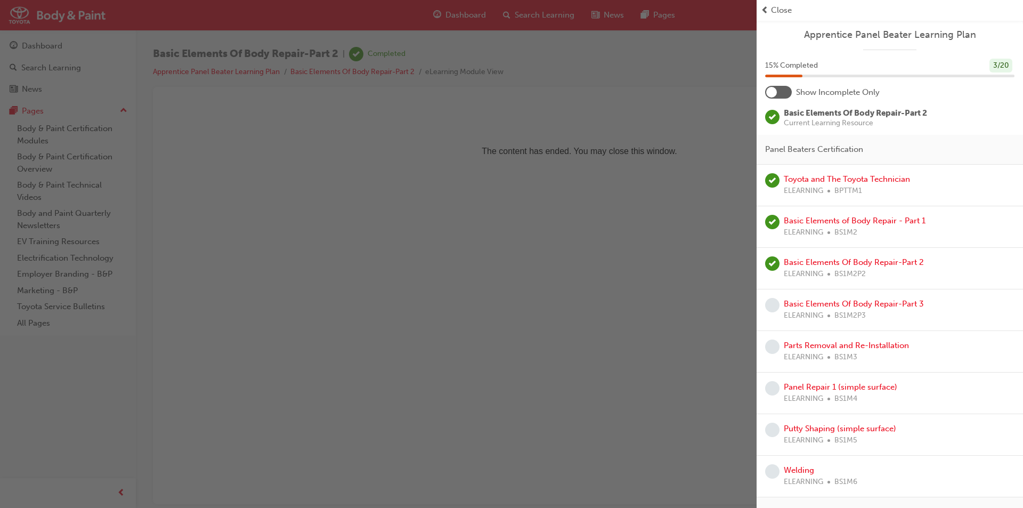
scroll to position [53, 0]
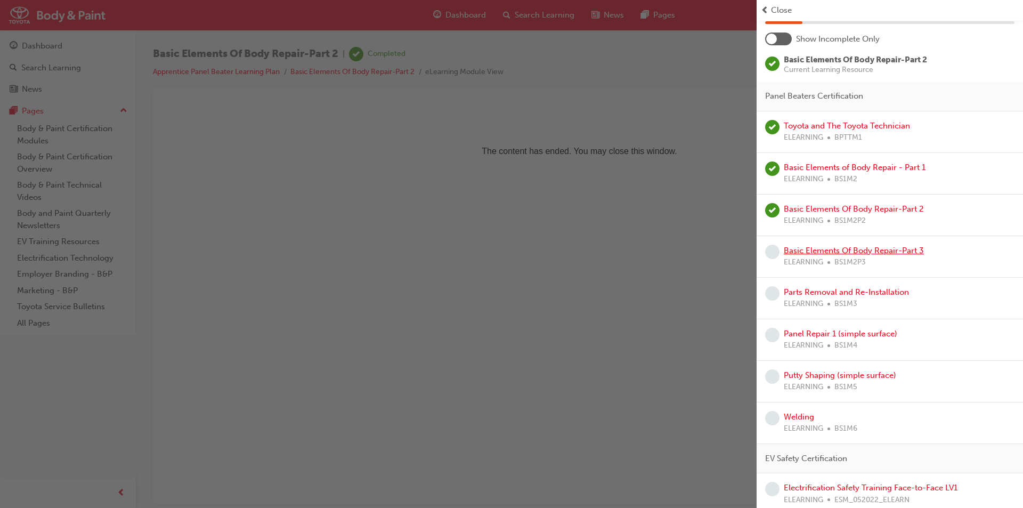
click at [786, 249] on link "Basic Elements Of Body Repair-Part 3" at bounding box center [853, 251] width 140 height 10
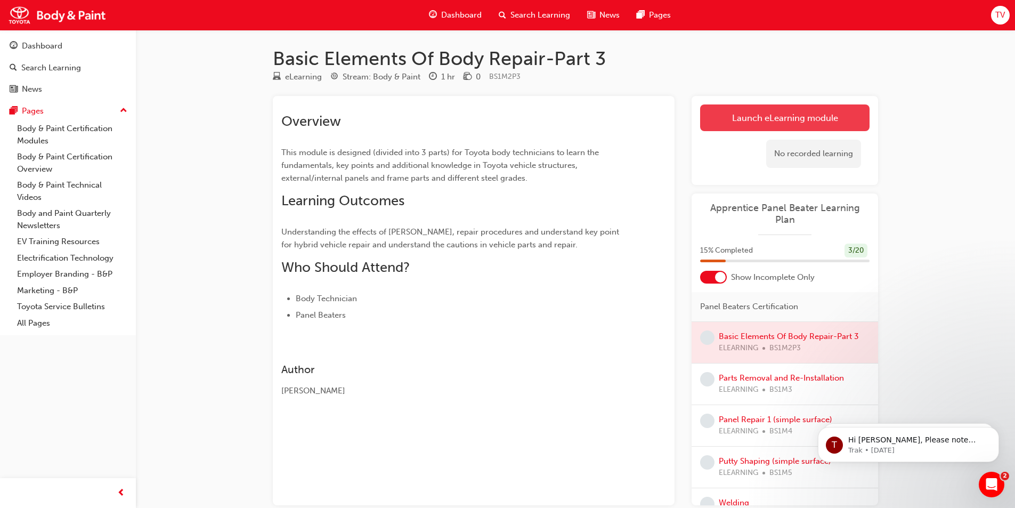
click at [766, 119] on link "Launch eLearning module" at bounding box center [784, 117] width 169 height 27
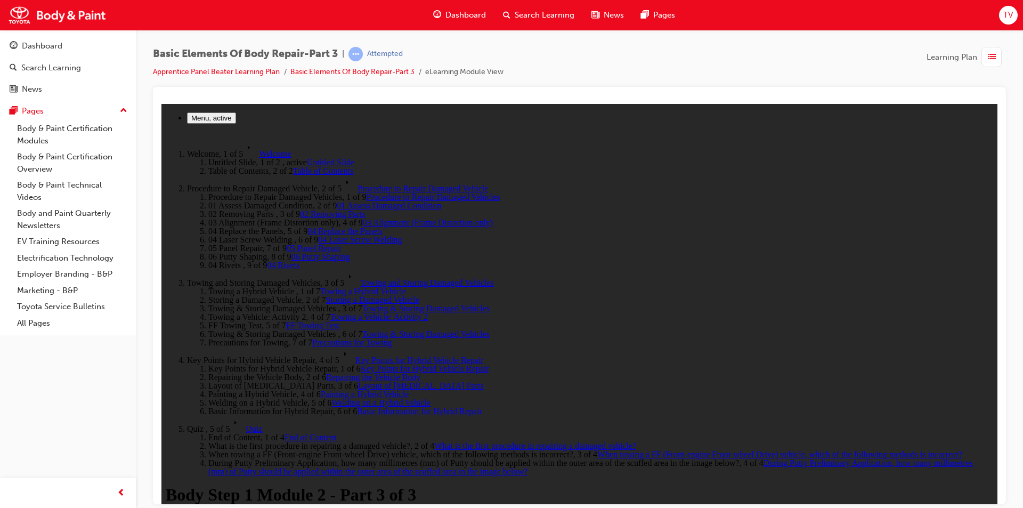
scroll to position [327, 0]
click at [284, 432] on span "End of Content" at bounding box center [310, 436] width 52 height 9
click at [434, 440] on span "What is the first procedure in repairing a damaged vehicle?" at bounding box center [535, 444] width 202 height 9
click at [597, 449] on span "When towing a FF (Front-engine Front-wheel Drive) vehicle, which of the followi…" at bounding box center [779, 453] width 365 height 9
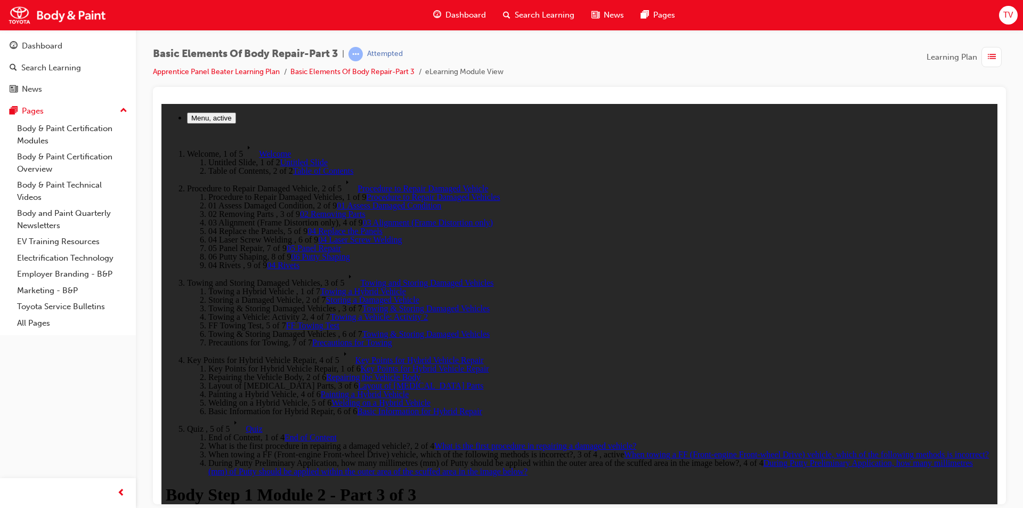
click at [218, 461] on span "During Putty Preliminary Application, how many millimetres (mm) of Putty should…" at bounding box center [590, 466] width 764 height 18
click at [434, 440] on span "What is the first procedure in repairing a damaged vehicle?" at bounding box center [535, 444] width 202 height 9
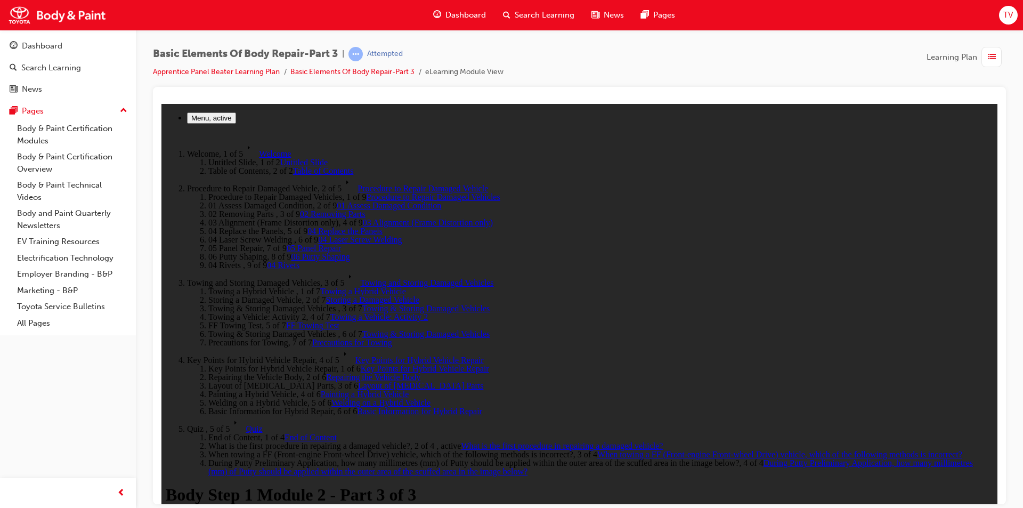
click at [597, 449] on span "When towing a FF (Front-engine Front-wheel Drive) vehicle, which of the followi…" at bounding box center [779, 453] width 365 height 9
drag, startPoint x: 440, startPoint y: 304, endPoint x: 441, endPoint y: 310, distance: 6.0
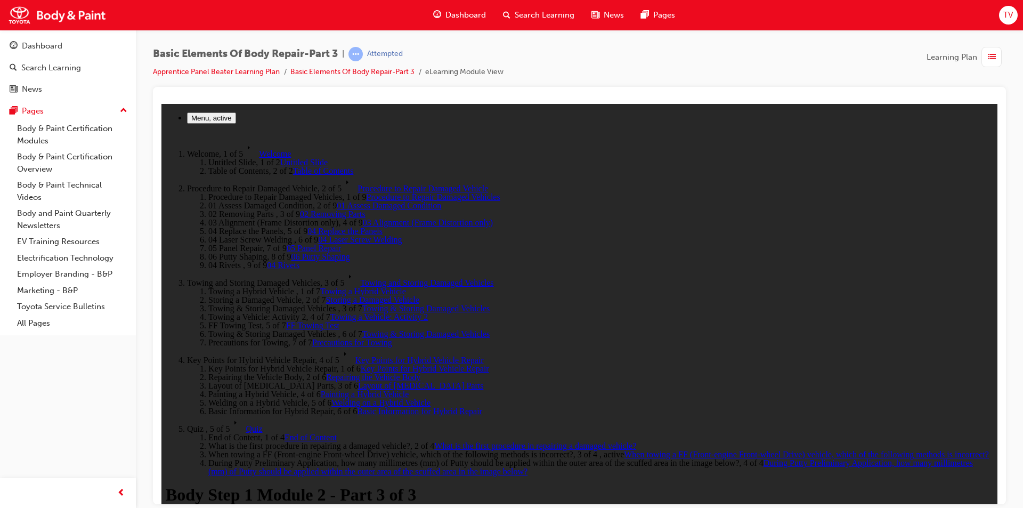
click at [286, 320] on span "FF Towing Test" at bounding box center [312, 324] width 53 height 9
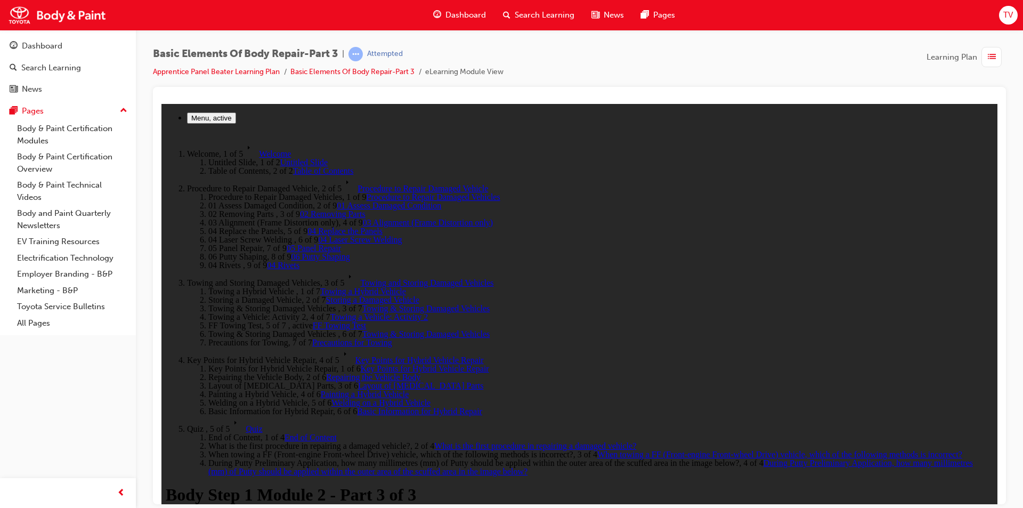
scroll to position [0, 0]
click at [330, 312] on link "Towing a Vehicle: Activity 2" at bounding box center [378, 316] width 97 height 9
click at [362, 303] on span "Towing & Storing Damaged Vehicles" at bounding box center [425, 307] width 127 height 9
click at [326, 295] on span "Storing a Damaged Vehicle" at bounding box center [372, 299] width 93 height 9
click at [320, 286] on span "Towing a Hybrid Vehicle" at bounding box center [363, 290] width 86 height 9
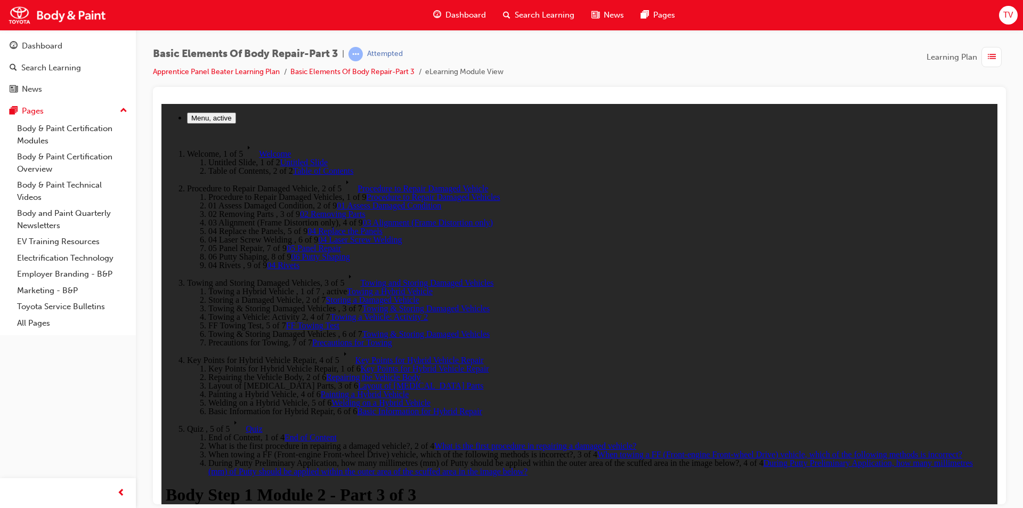
click at [330, 312] on span "Towing a Vehicle: Activity 2" at bounding box center [378, 316] width 97 height 9
click at [286, 320] on span "FF Towing Test" at bounding box center [312, 324] width 53 height 9
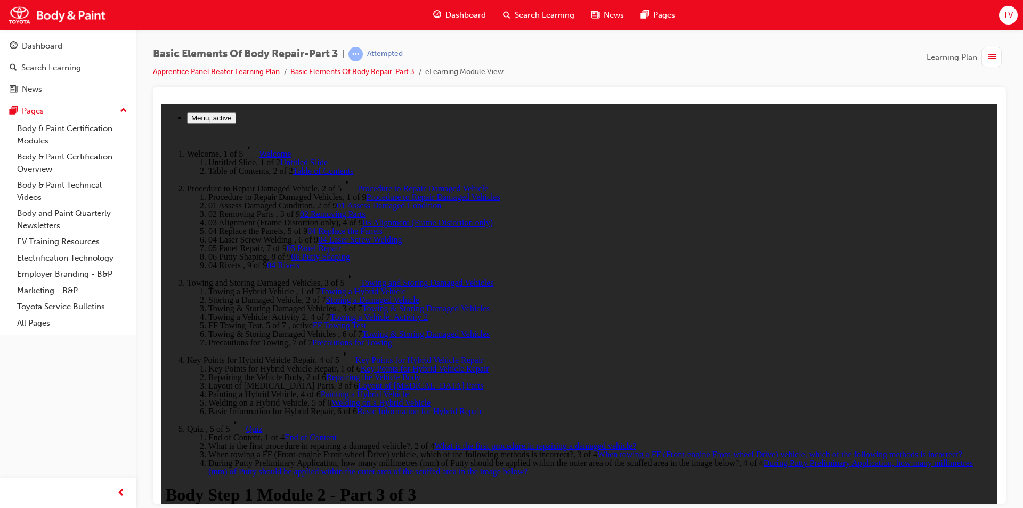
click at [246, 432] on span "Quiz" at bounding box center [254, 427] width 17 height 9
click at [597, 449] on span "When towing a FF (Front-engine Front-wheel Drive) vehicle, which of the followi…" at bounding box center [779, 453] width 365 height 9
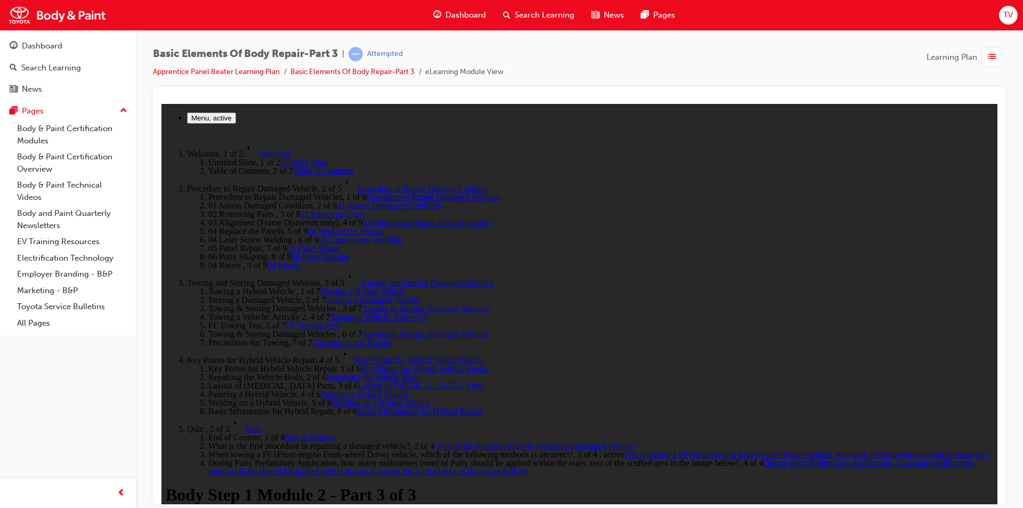
click at [242, 462] on span "During Putty Preliminary Application, how many millimetres (mm) of Putty should…" at bounding box center [590, 466] width 764 height 18
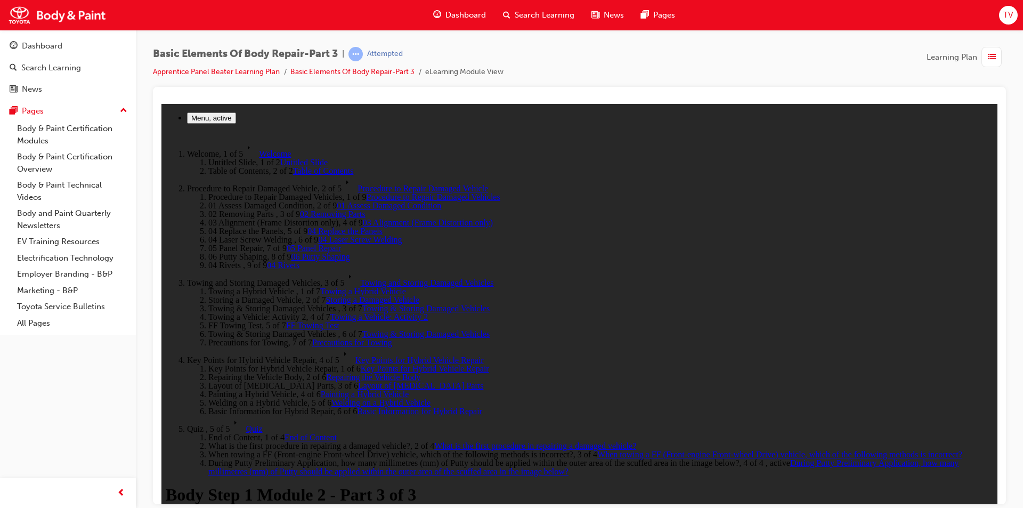
scroll to position [47, 0]
click at [287, 252] on span "05 Panel Repair" at bounding box center [314, 247] width 54 height 9
click at [291, 260] on span "06 Putty Shaping" at bounding box center [320, 255] width 59 height 9
drag, startPoint x: 339, startPoint y: 267, endPoint x: 357, endPoint y: 263, distance: 18.6
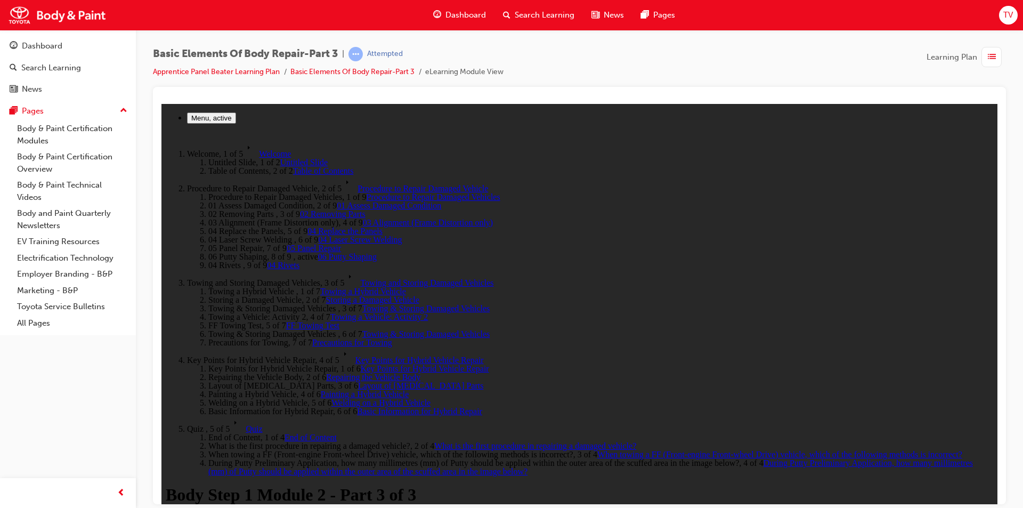
click at [246, 432] on span "Quiz" at bounding box center [254, 427] width 17 height 9
click at [209, 457] on span "During Putty Preliminary Application, how many millimetres (mm) of Putty should…" at bounding box center [590, 466] width 764 height 18
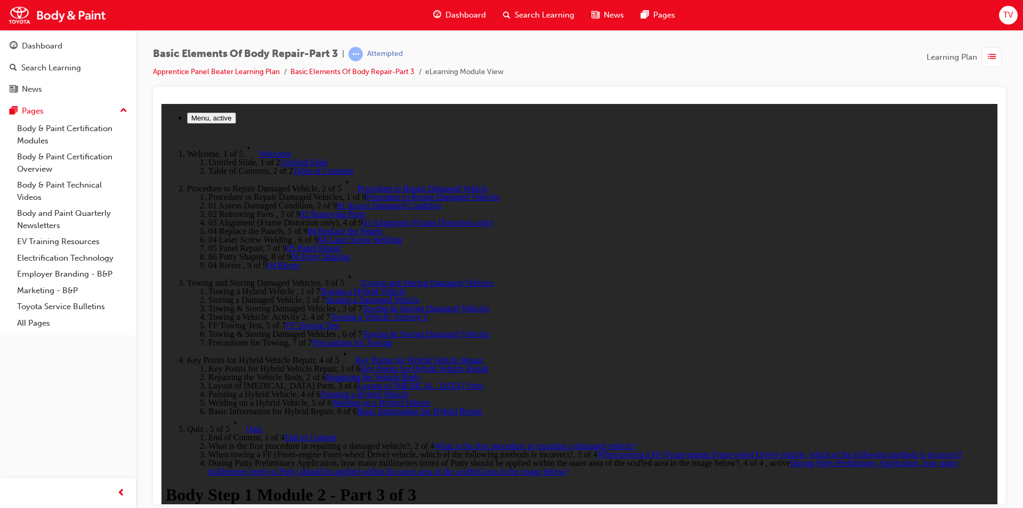
click at [357, 406] on span "Basic Information for Hybrid Repair" at bounding box center [419, 410] width 125 height 9
drag, startPoint x: 600, startPoint y: 331, endPoint x: 582, endPoint y: 317, distance: 22.5
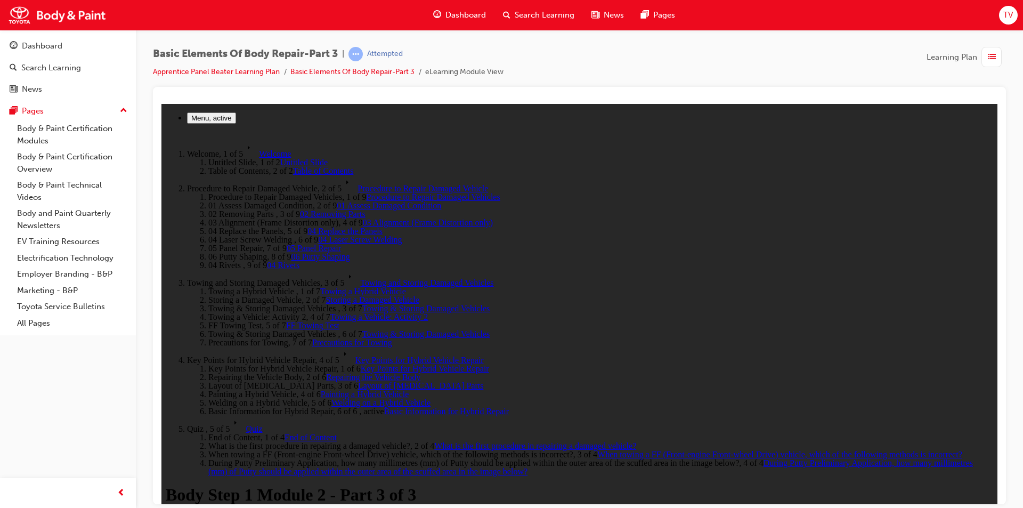
click at [331, 397] on link "Welding on a Hybrid Vehicle" at bounding box center [380, 401] width 99 height 9
drag, startPoint x: 596, startPoint y: 388, endPoint x: 574, endPoint y: 386, distance: 23.0
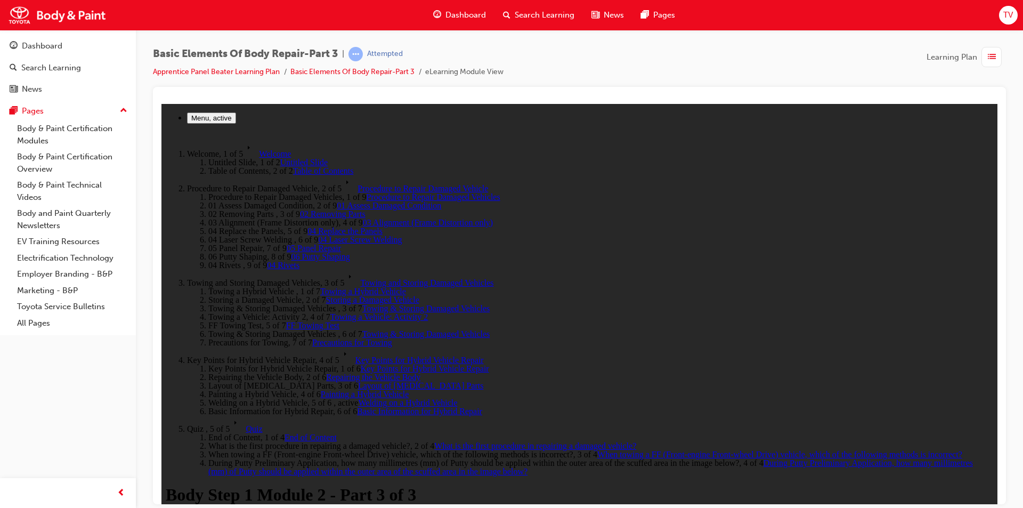
click at [321, 389] on span "Painting a Hybrid Vehicle" at bounding box center [365, 393] width 88 height 9
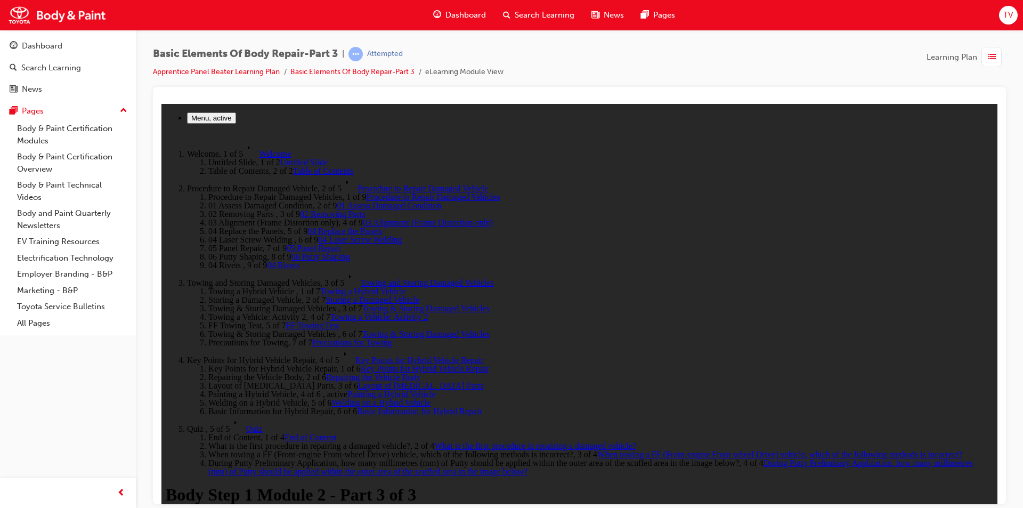
click at [358, 380] on span "Layout of High Voltage Parts" at bounding box center [421, 384] width 126 height 9
click at [326, 372] on span "Repairing the Vehicle Body" at bounding box center [373, 376] width 94 height 9
click at [361, 363] on span "Key Points for Hybrid Vehicle Repair" at bounding box center [425, 367] width 128 height 9
click at [360, 277] on span "Towing and Storing Damaged Vehicles" at bounding box center [426, 281] width 133 height 9
click at [357, 185] on span "Procedure to Repair Damaged Vehicle" at bounding box center [422, 187] width 130 height 9
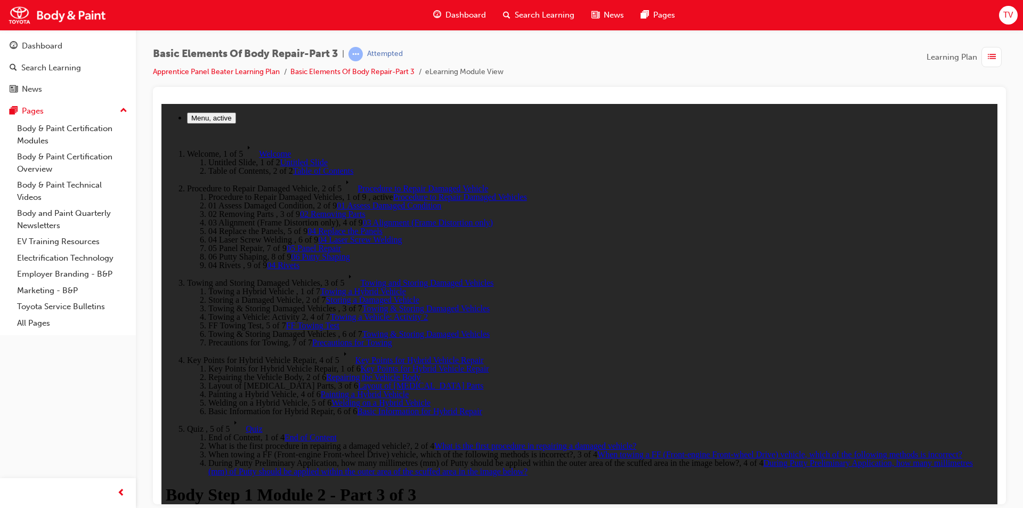
click at [259, 158] on span "Welcome" at bounding box center [275, 153] width 32 height 9
click at [336, 191] on rect at bounding box center [346, 183] width 21 height 16
click at [337, 209] on span "01 Assess Damaged Condition" at bounding box center [389, 204] width 104 height 9
drag, startPoint x: 513, startPoint y: 266, endPoint x: 523, endPoint y: 269, distance: 10.8
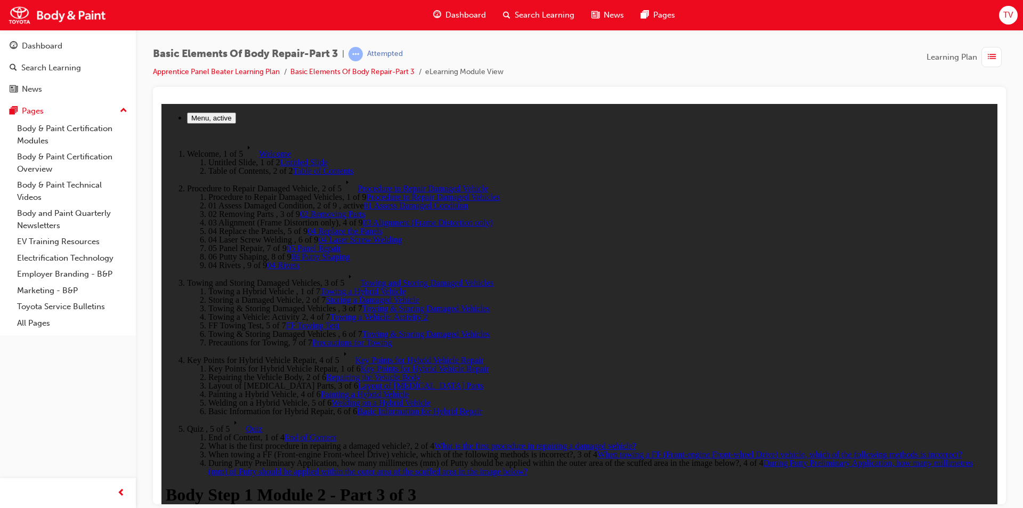
click at [300, 218] on span "02 Removing Parts" at bounding box center [333, 213] width 66 height 9
click at [363, 226] on span "03 Alignment (Frame Distortion only)" at bounding box center [428, 221] width 130 height 9
click at [307, 235] on span "04 Replace the Panels" at bounding box center [344, 230] width 75 height 9
click at [363, 226] on span "03 Alignment (Frame Distortion only)" at bounding box center [428, 221] width 130 height 9
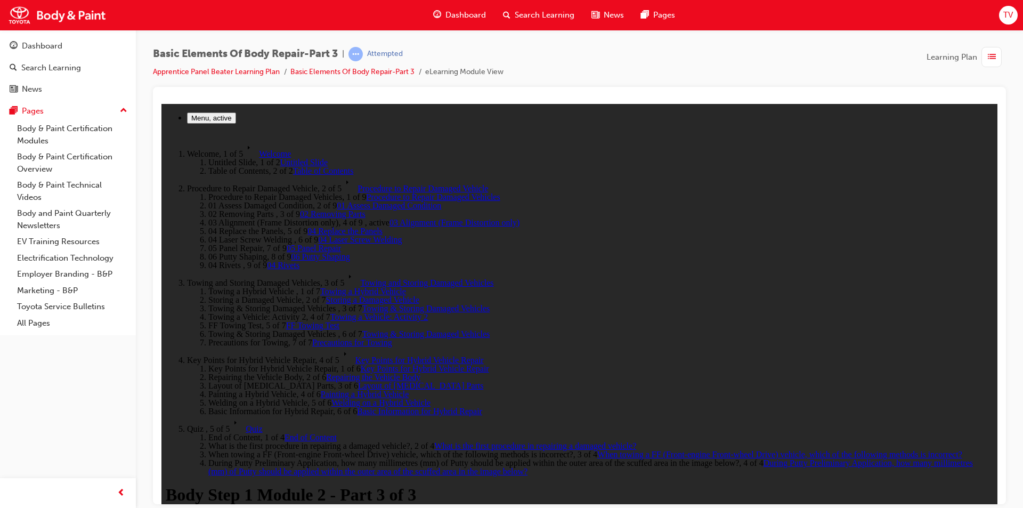
drag, startPoint x: 714, startPoint y: 241, endPoint x: 720, endPoint y: 251, distance: 11.7
drag, startPoint x: 724, startPoint y: 291, endPoint x: 774, endPoint y: 310, distance: 53.6
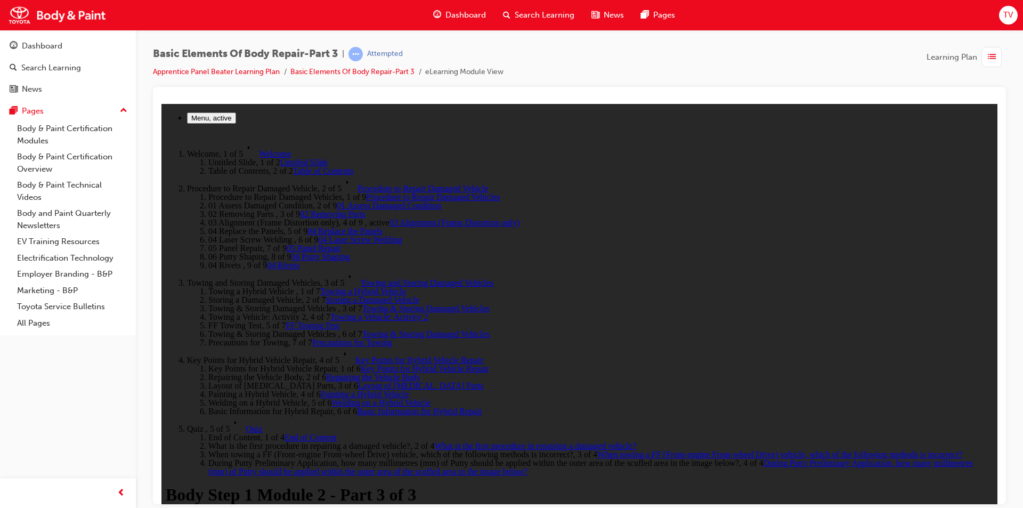
drag, startPoint x: 764, startPoint y: 312, endPoint x: 603, endPoint y: 299, distance: 161.8
click at [318, 243] on span "04 Laser Screw Welding" at bounding box center [360, 238] width 84 height 9
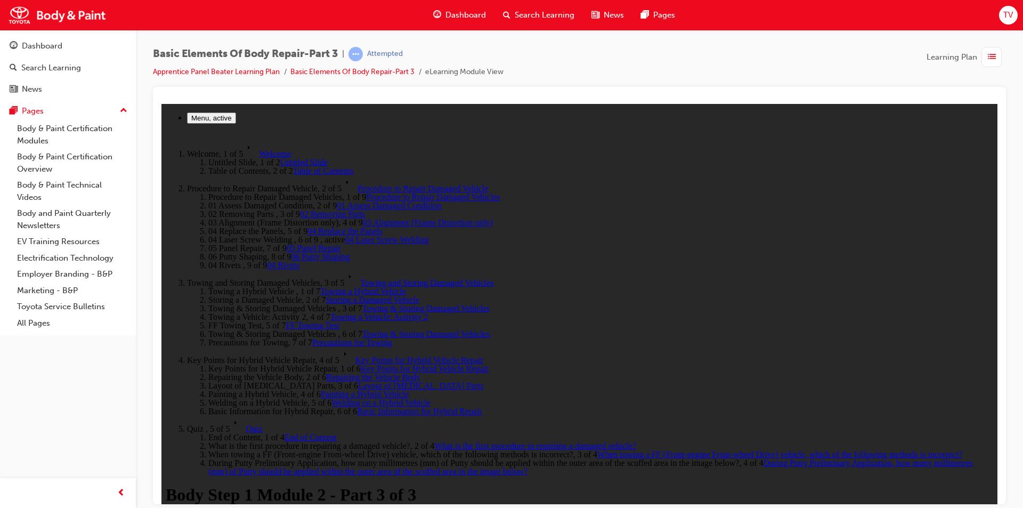
click at [259, 158] on span "Welcome" at bounding box center [275, 153] width 32 height 9
click at [293, 175] on span "Table of Contents" at bounding box center [323, 170] width 61 height 9
click at [357, 192] on span "Procedure to Repair Damaged Vehicle" at bounding box center [422, 187] width 130 height 9
click at [267, 269] on span "04 Rivets" at bounding box center [283, 264] width 32 height 9
click at [360, 287] on span "Towing and Storing Damaged Vehicles" at bounding box center [426, 281] width 133 height 9
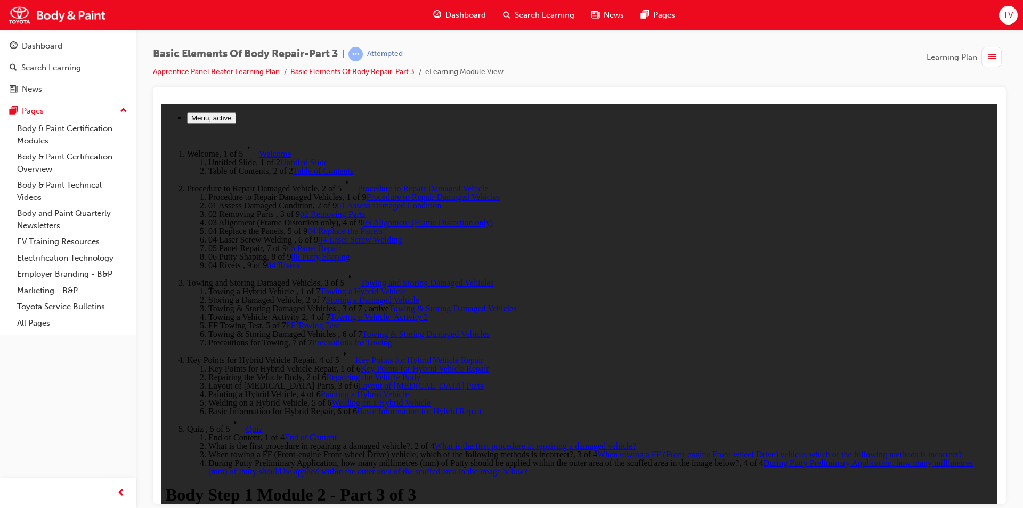
click at [362, 329] on span "Towing & Storing Damaged Vehicles" at bounding box center [425, 333] width 127 height 9
click at [312, 338] on span "Precautions for Towing" at bounding box center [352, 341] width 80 height 9
drag, startPoint x: 223, startPoint y: 338, endPoint x: 222, endPoint y: 276, distance: 61.8
click at [330, 312] on span "Towing a Vehicle: Activity 2" at bounding box center [378, 316] width 97 height 9
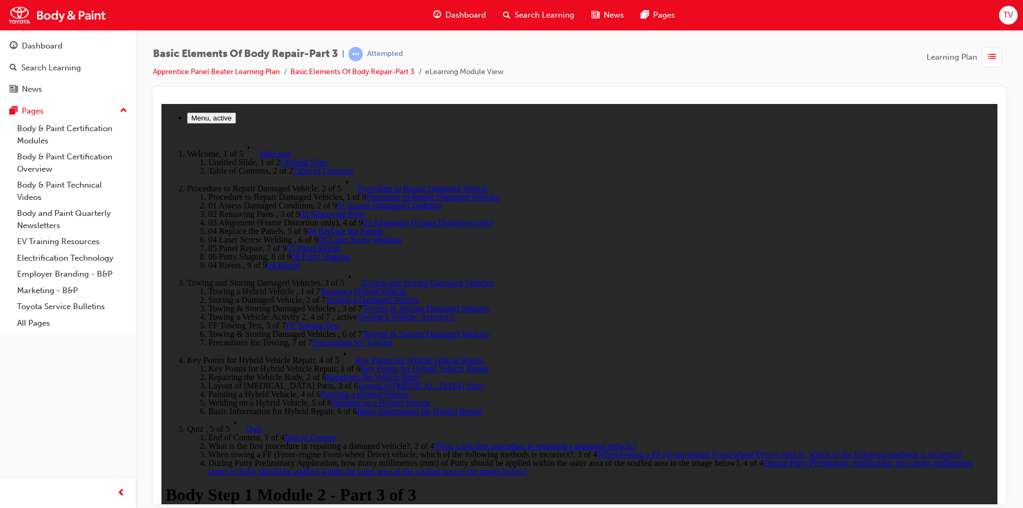
click at [320, 286] on span "Towing a Hybrid Vehicle" at bounding box center [363, 290] width 86 height 9
click at [362, 303] on span "Towing & Storing Damaged Vehicles" at bounding box center [425, 307] width 127 height 9
click at [330, 312] on span "Towing a Vehicle: Activity 2" at bounding box center [378, 316] width 97 height 9
click at [286, 320] on span "FF Towing Test" at bounding box center [312, 324] width 53 height 9
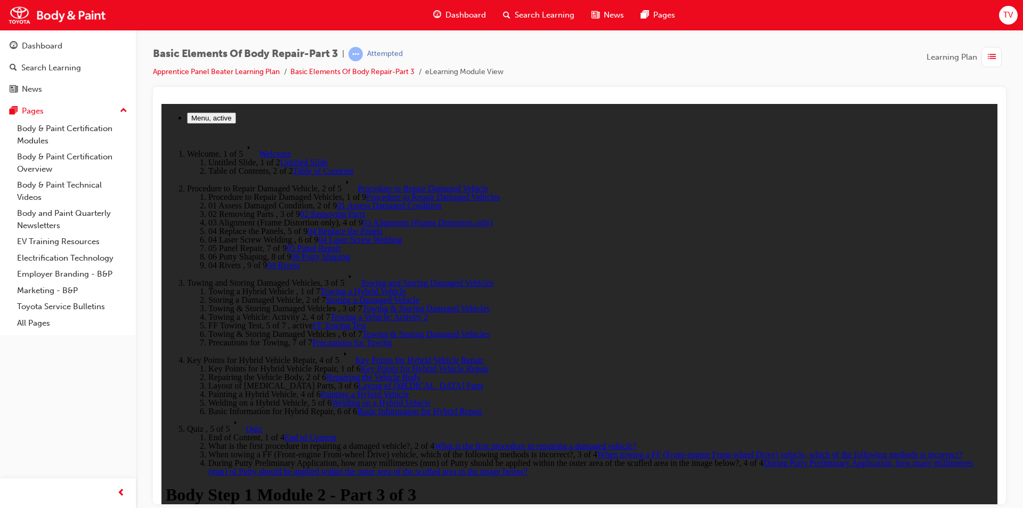
click at [362, 329] on span "Towing & Storing Damaged Vehicles" at bounding box center [425, 333] width 127 height 9
click at [286, 320] on span "FF Towing Test" at bounding box center [312, 324] width 53 height 9
click at [330, 312] on span "Towing a Vehicle: Activity 2" at bounding box center [378, 316] width 97 height 9
click at [286, 320] on span "FF Towing Test" at bounding box center [312, 324] width 53 height 9
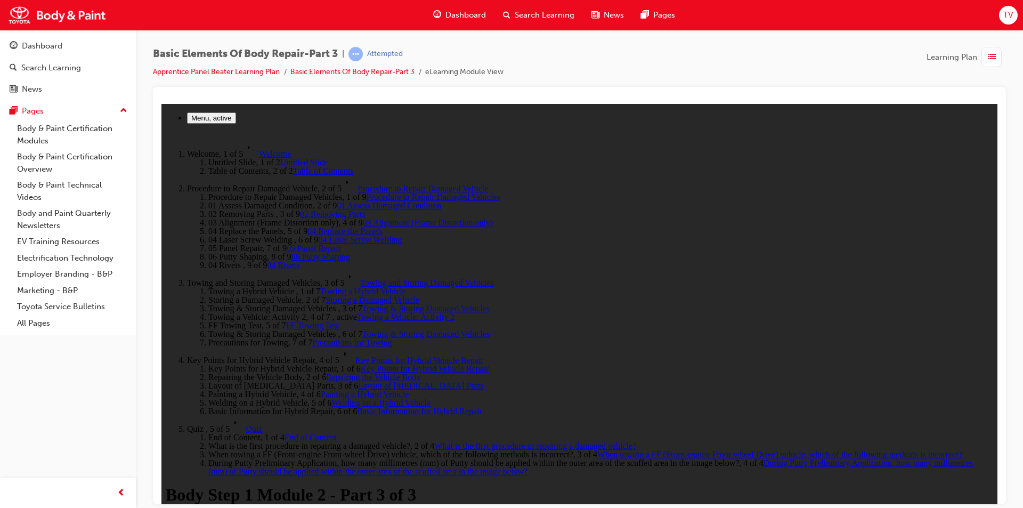
click at [357, 312] on span "Towing a Vehicle: Activity 2" at bounding box center [405, 316] width 97 height 9
click at [286, 320] on span "FF Towing Test" at bounding box center [312, 324] width 53 height 9
click at [362, 329] on span "Towing & Storing Damaged Vehicles" at bounding box center [425, 333] width 127 height 9
click at [312, 339] on span "Precautions for Towing" at bounding box center [352, 341] width 80 height 9
click at [243, 150] on link "Welcome" at bounding box center [267, 153] width 48 height 9
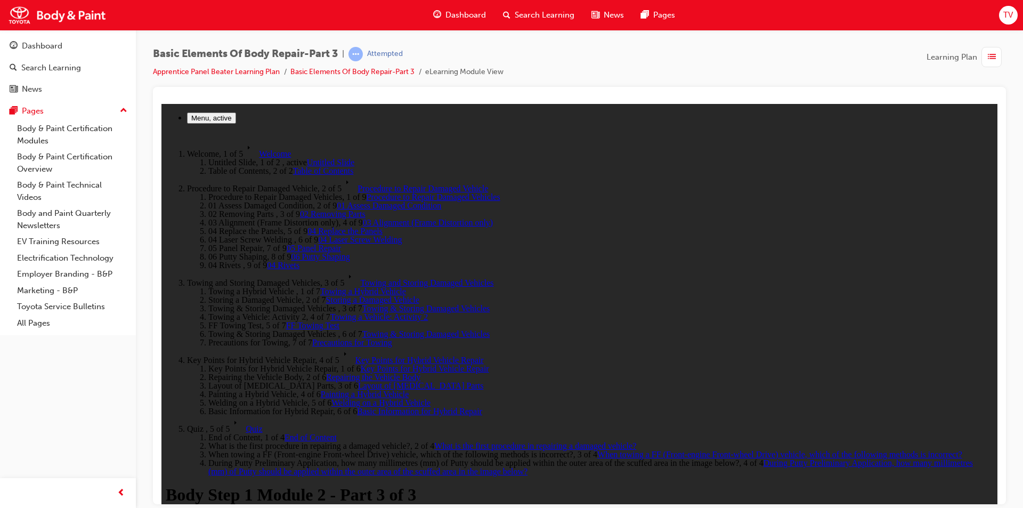
click at [293, 175] on span "Table of Contents" at bounding box center [323, 170] width 61 height 9
click at [259, 158] on span "Welcome" at bounding box center [275, 153] width 32 height 9
click at [246, 423] on span "Quiz" at bounding box center [254, 427] width 17 height 9
click at [284, 432] on span "End of Content" at bounding box center [310, 436] width 52 height 9
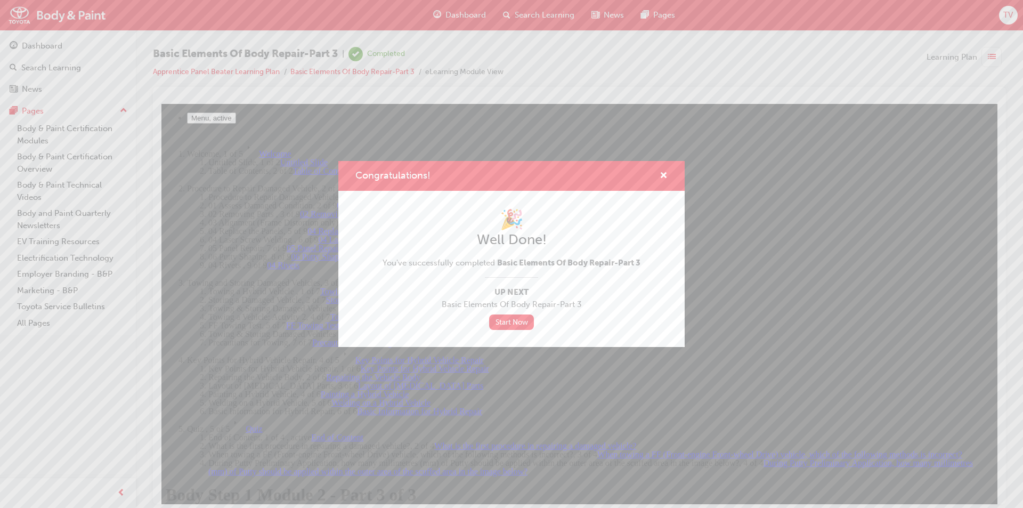
drag, startPoint x: 550, startPoint y: 283, endPoint x: 853, endPoint y: 272, distance: 303.8
click at [856, 272] on div "Congratulations! 🎉 Well Done! You've successfully completed Basic Elements Of B…" at bounding box center [511, 254] width 1023 height 508
click at [518, 326] on link "Start Now" at bounding box center [511, 321] width 45 height 15
click at [663, 173] on span "cross-icon" at bounding box center [663, 176] width 8 height 10
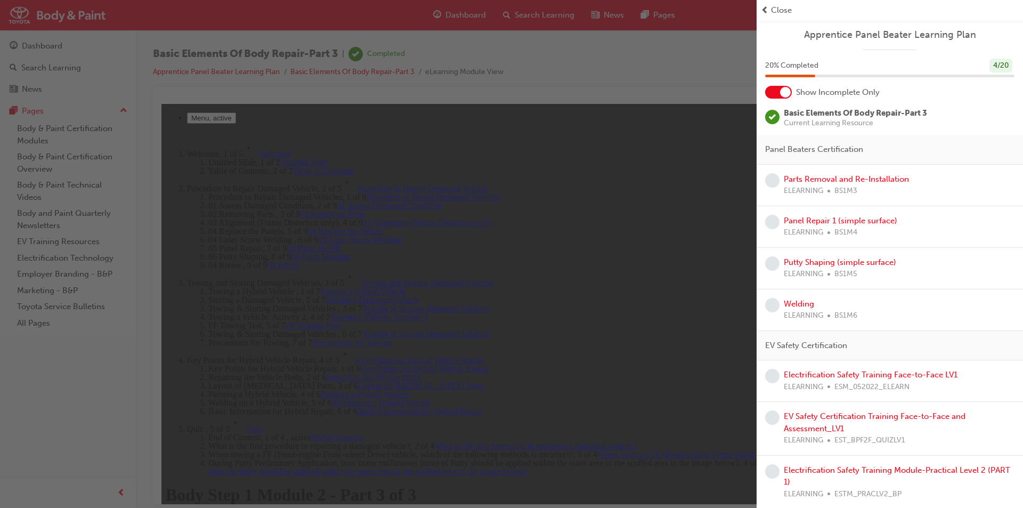
click at [785, 96] on div at bounding box center [785, 92] width 11 height 11
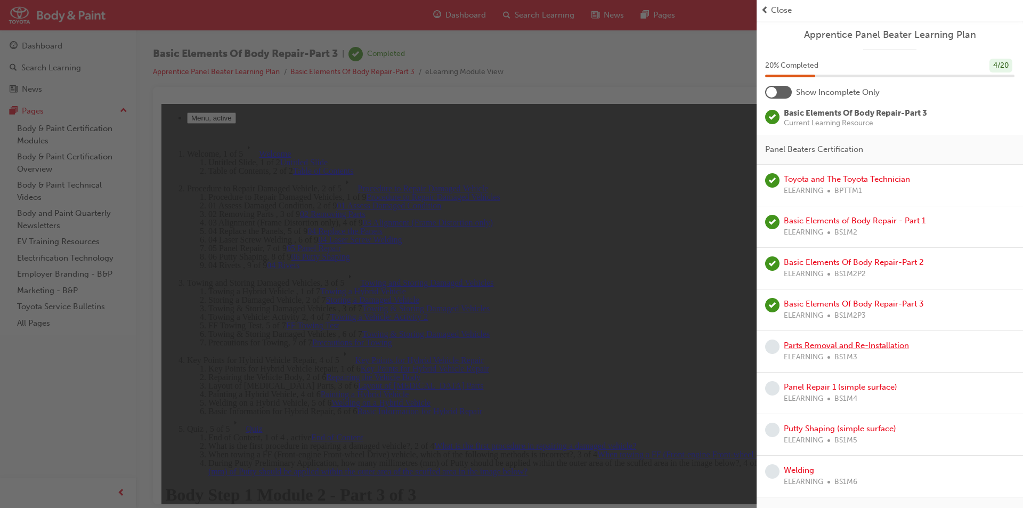
click at [805, 347] on link "Parts Removal and Re-Installation" at bounding box center [845, 345] width 125 height 10
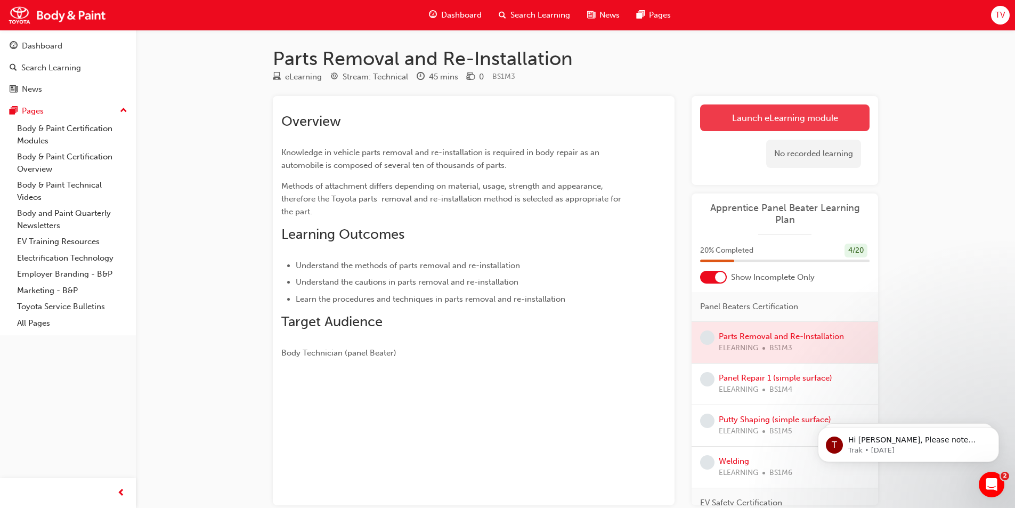
click at [740, 122] on link "Launch eLearning module" at bounding box center [784, 117] width 169 height 27
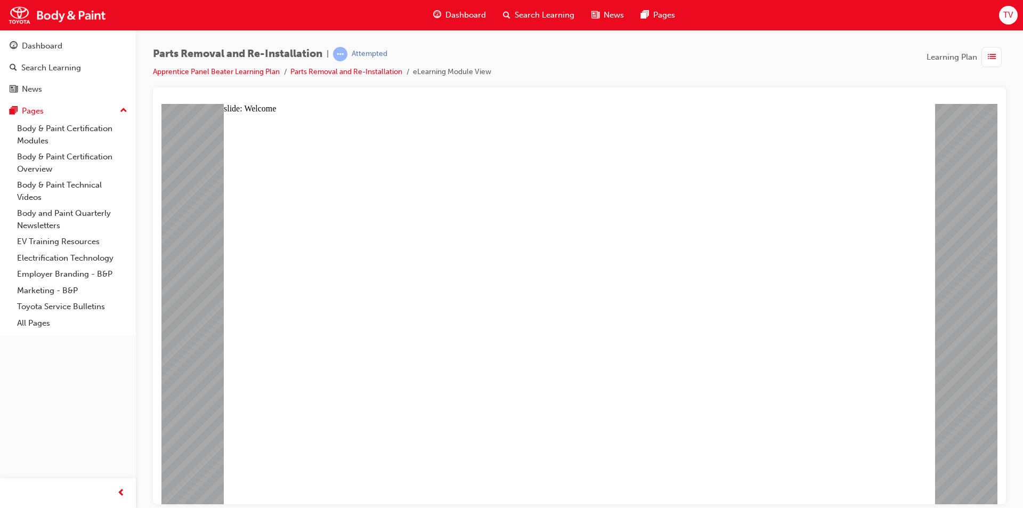
type textarea "t"
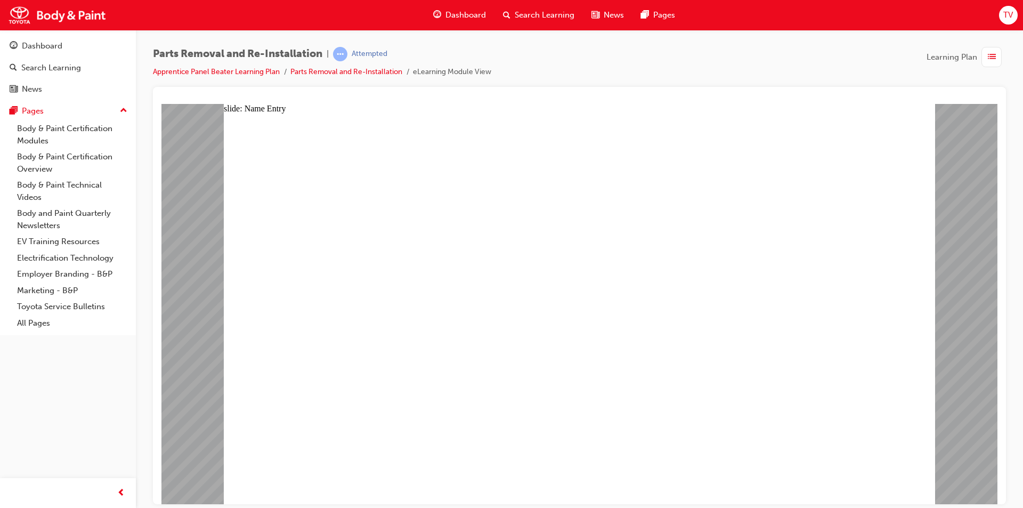
type textarea "ty"
type textarea "tyl"
type textarea "tyle"
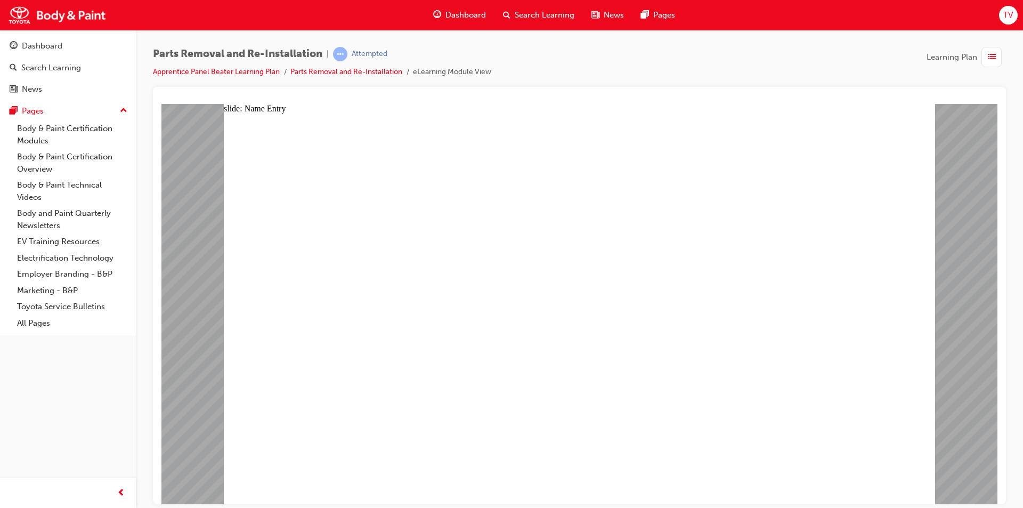
type textarea "tyle"
type textarea "tyler"
type textarea "yler"
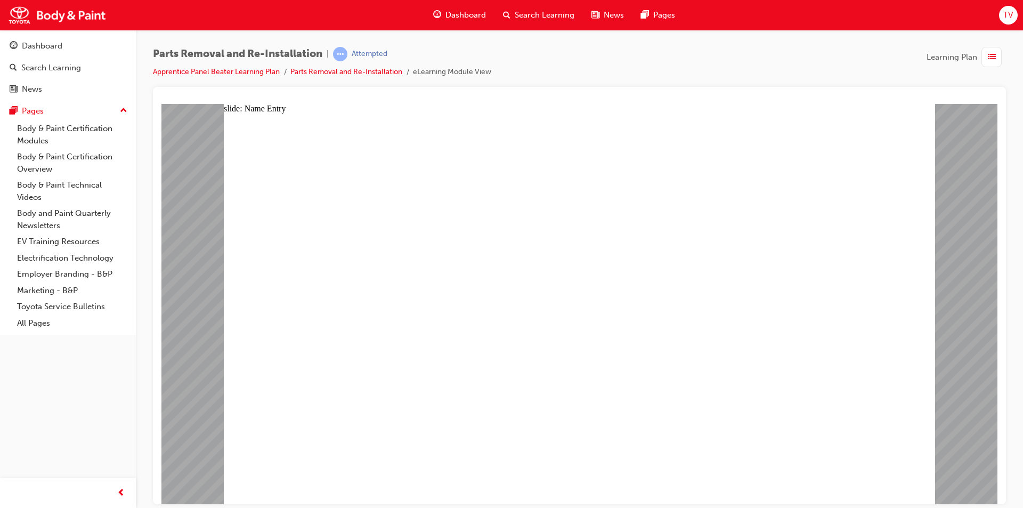
type textarea "yler"
type textarea "[PERSON_NAME]"
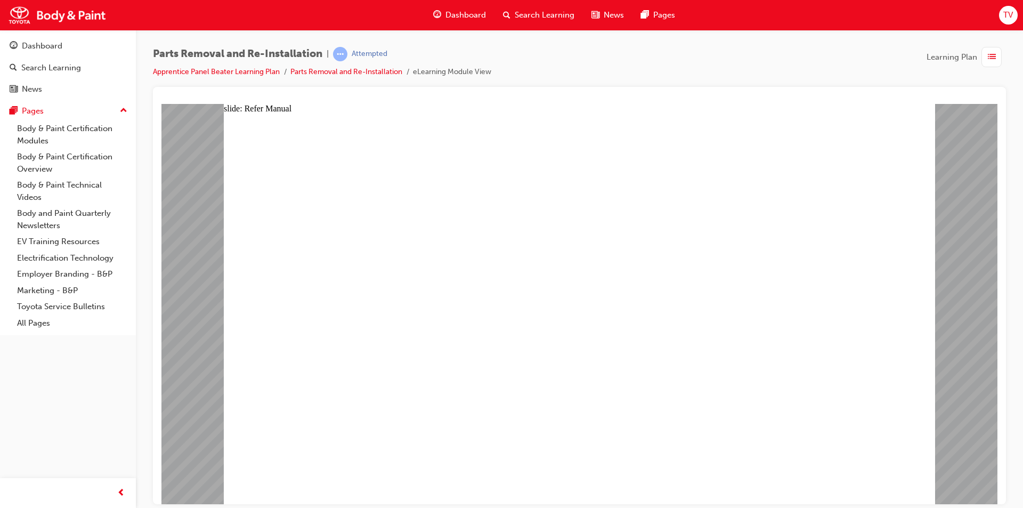
drag, startPoint x: 767, startPoint y: 306, endPoint x: 758, endPoint y: 310, distance: 9.5
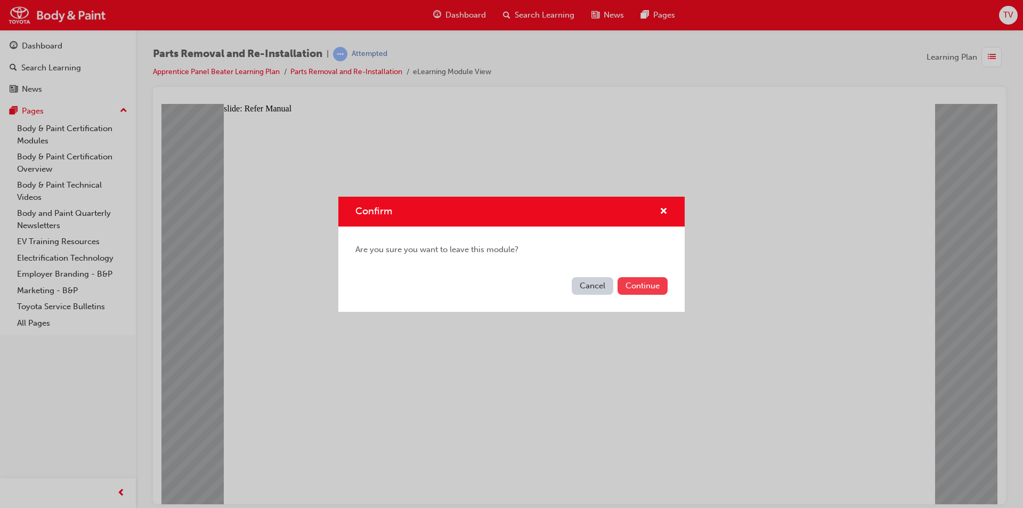
click at [619, 285] on button "Continue" at bounding box center [642, 286] width 50 height 18
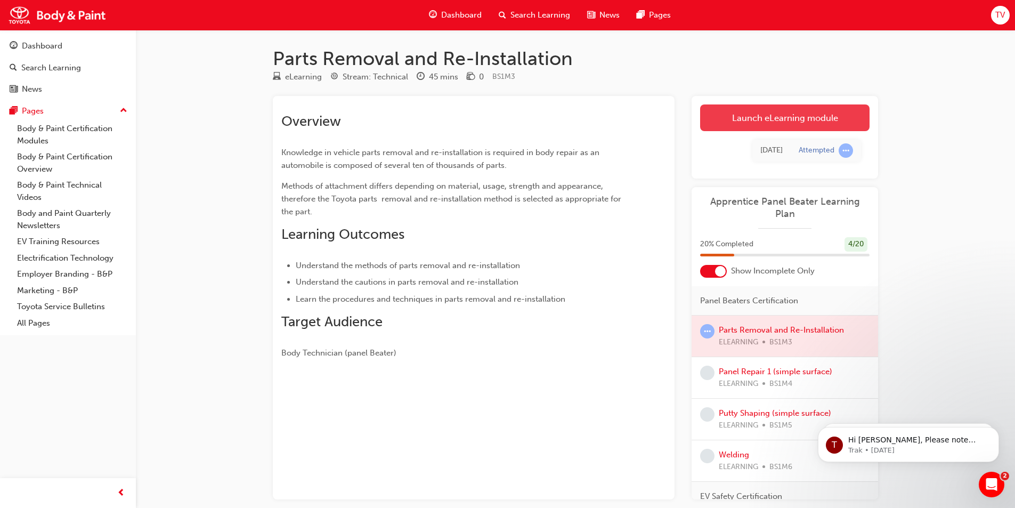
click at [749, 115] on link "Launch eLearning module" at bounding box center [784, 117] width 169 height 27
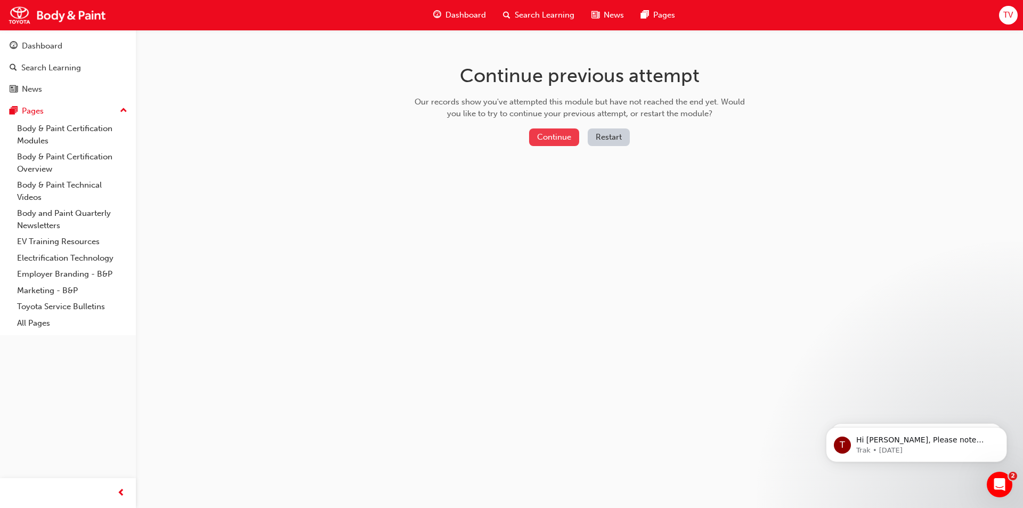
click at [563, 133] on button "Continue" at bounding box center [554, 137] width 50 height 18
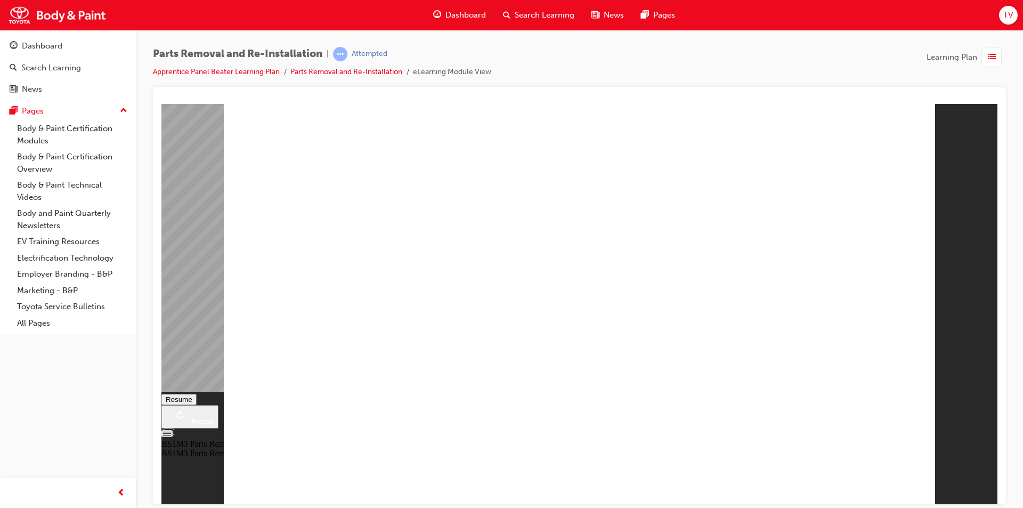
click at [197, 393] on button "Resume" at bounding box center [178, 398] width 35 height 11
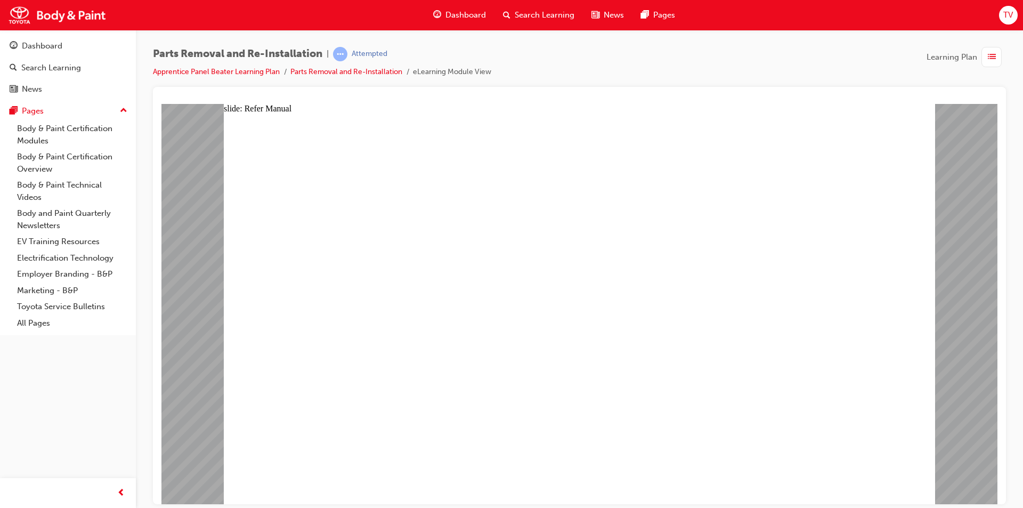
drag, startPoint x: 748, startPoint y: 304, endPoint x: 753, endPoint y: 308, distance: 6.8
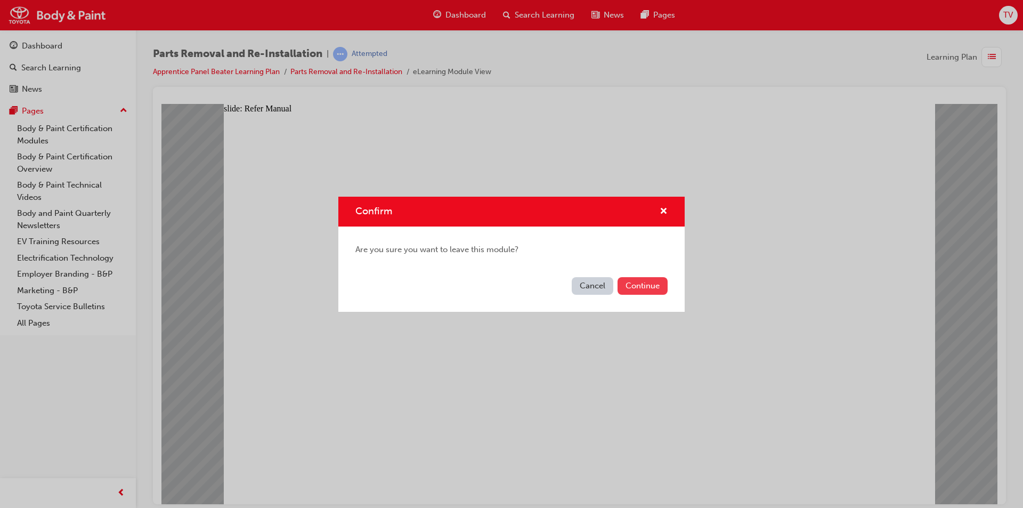
click at [636, 284] on button "Continue" at bounding box center [642, 286] width 50 height 18
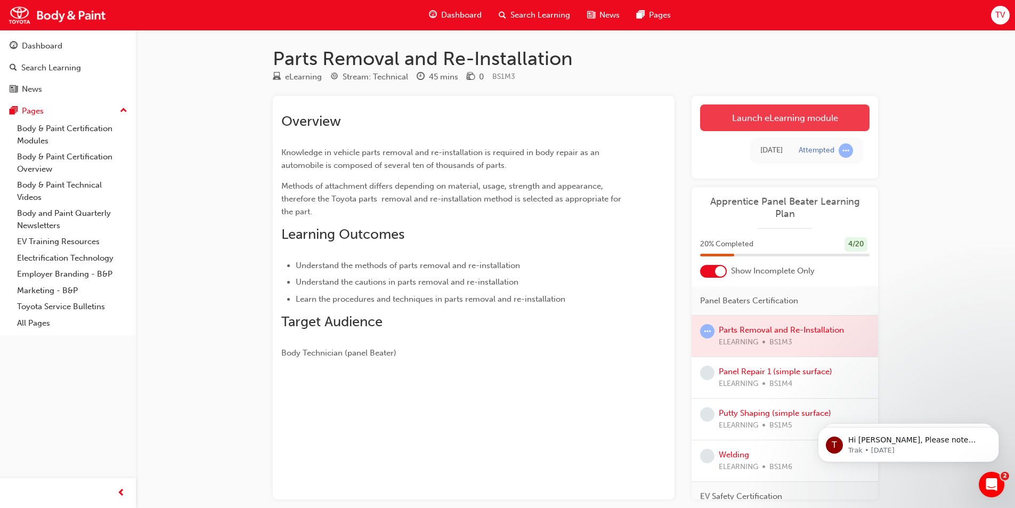
click at [762, 108] on link "Launch eLearning module" at bounding box center [784, 117] width 169 height 27
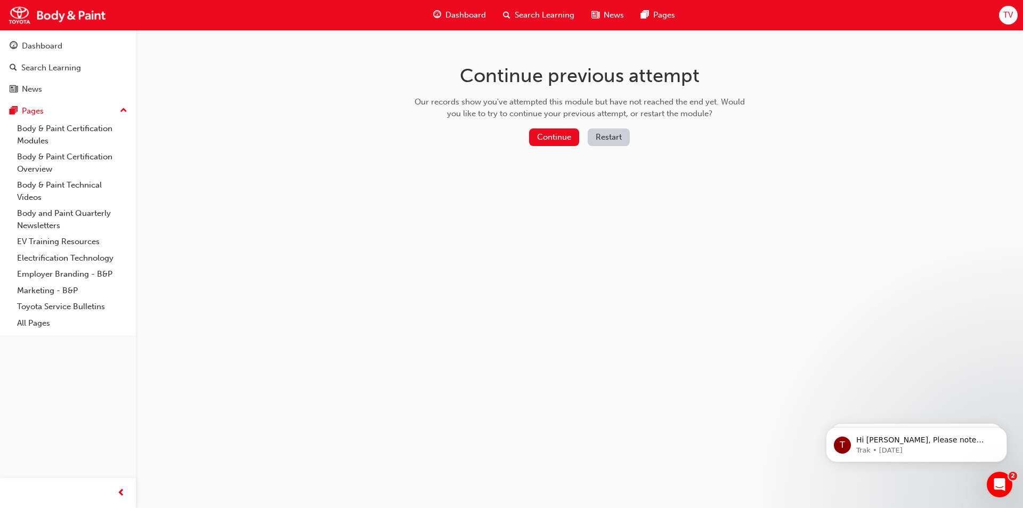
click at [601, 132] on button "Restart" at bounding box center [608, 137] width 42 height 18
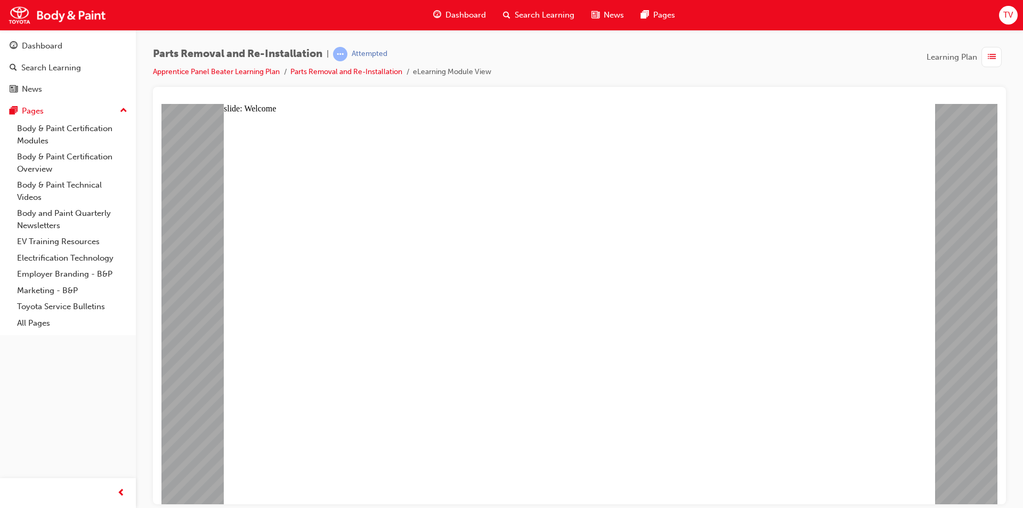
type textarea "T"
type textarea "Ty"
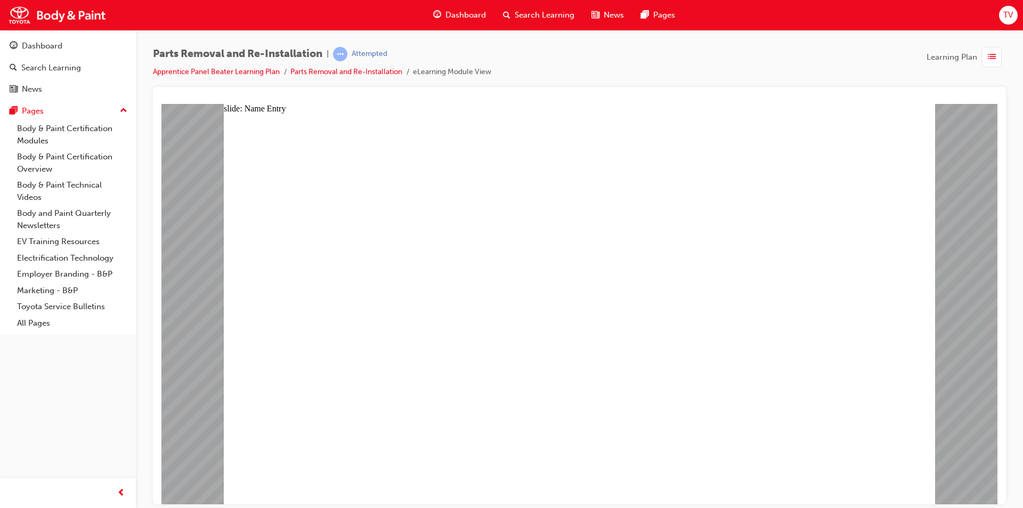
type textarea "Ty"
type textarea "Tyl"
type textarea "Tyle"
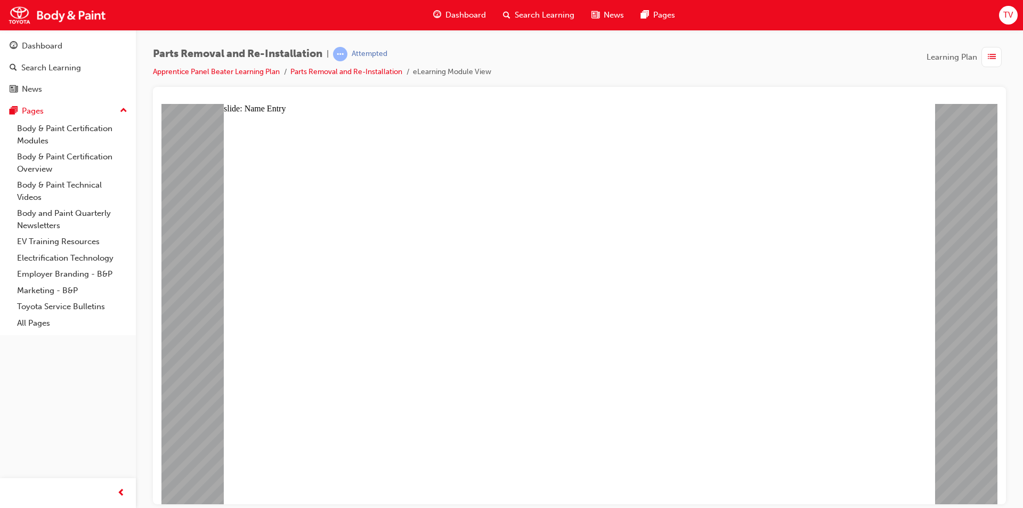
type textarea "[PERSON_NAME]"
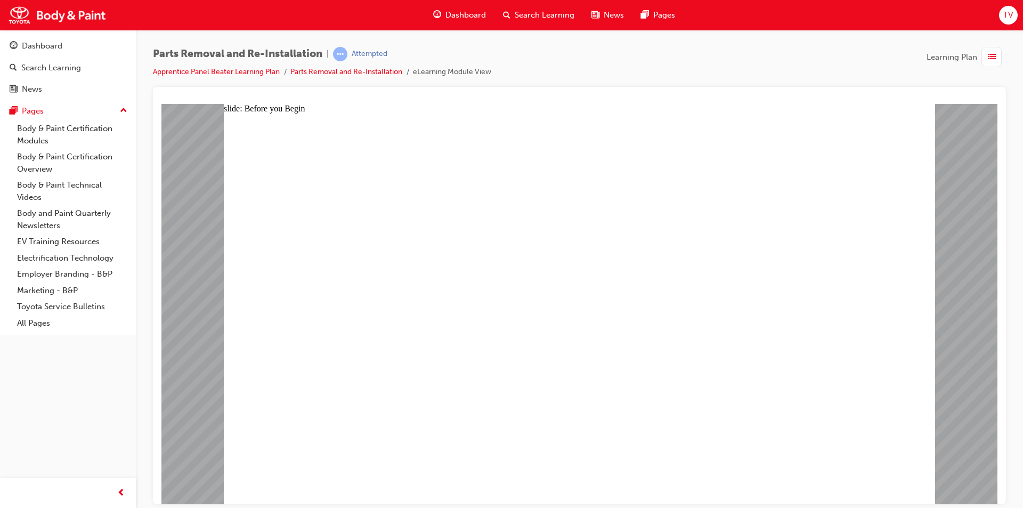
drag, startPoint x: 726, startPoint y: 402, endPoint x: 629, endPoint y: 363, distance: 104.1
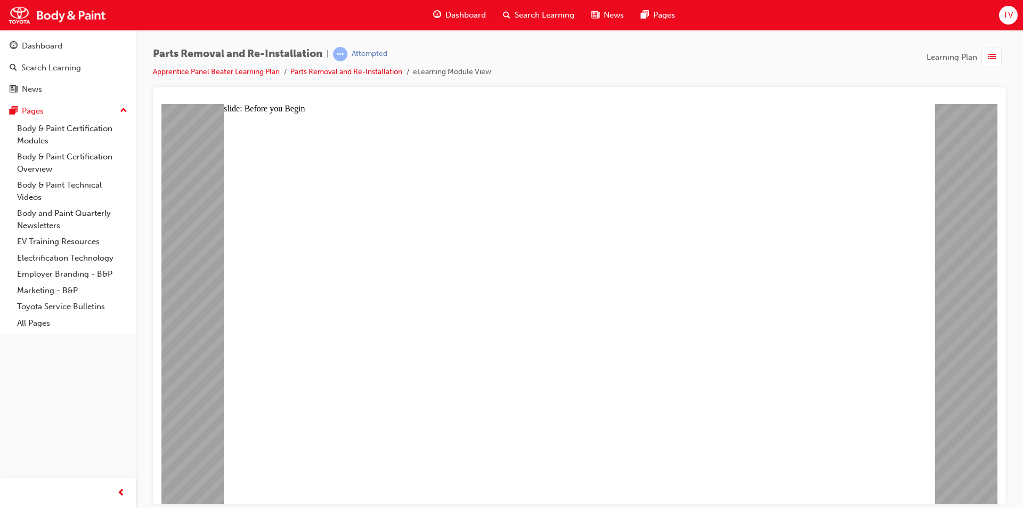
drag, startPoint x: 537, startPoint y: 430, endPoint x: 554, endPoint y: 427, distance: 17.3
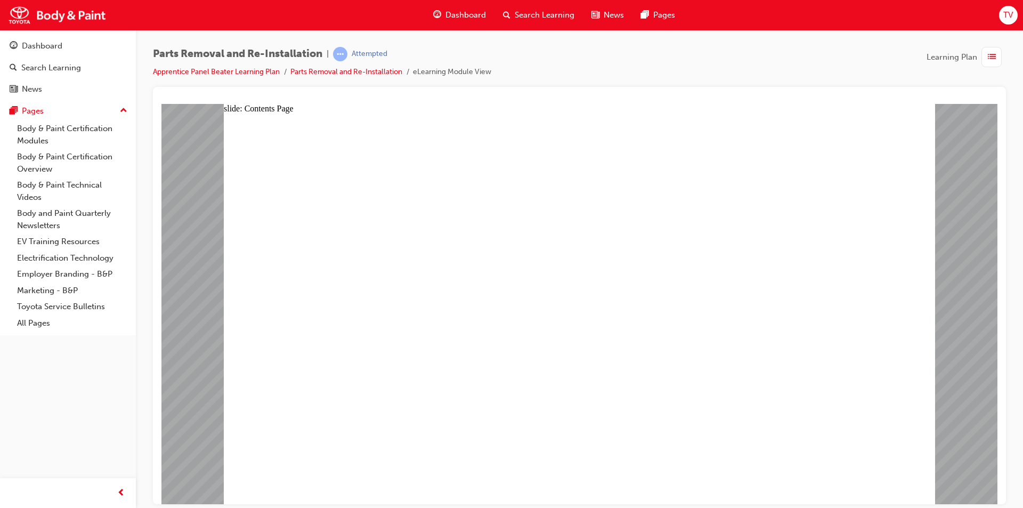
drag, startPoint x: 691, startPoint y: 361, endPoint x: 685, endPoint y: 356, distance: 7.6
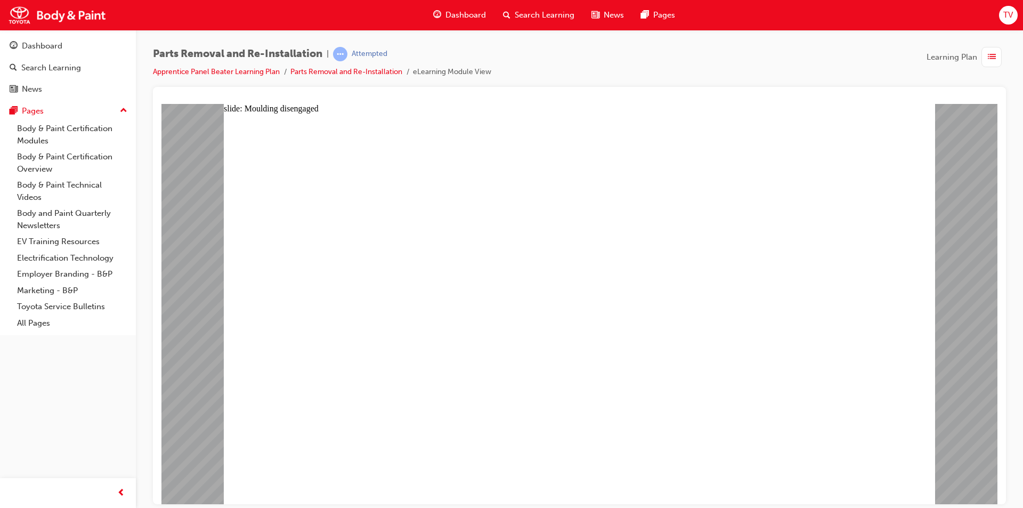
drag, startPoint x: 410, startPoint y: 424, endPoint x: 408, endPoint y: 369, distance: 55.4
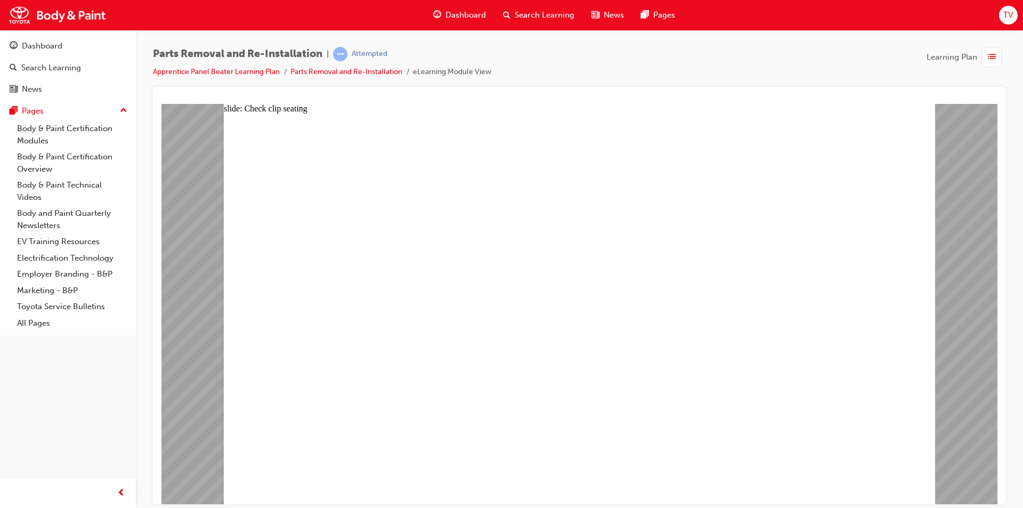
type input "1"
drag, startPoint x: 622, startPoint y: 434, endPoint x: 569, endPoint y: 424, distance: 53.5
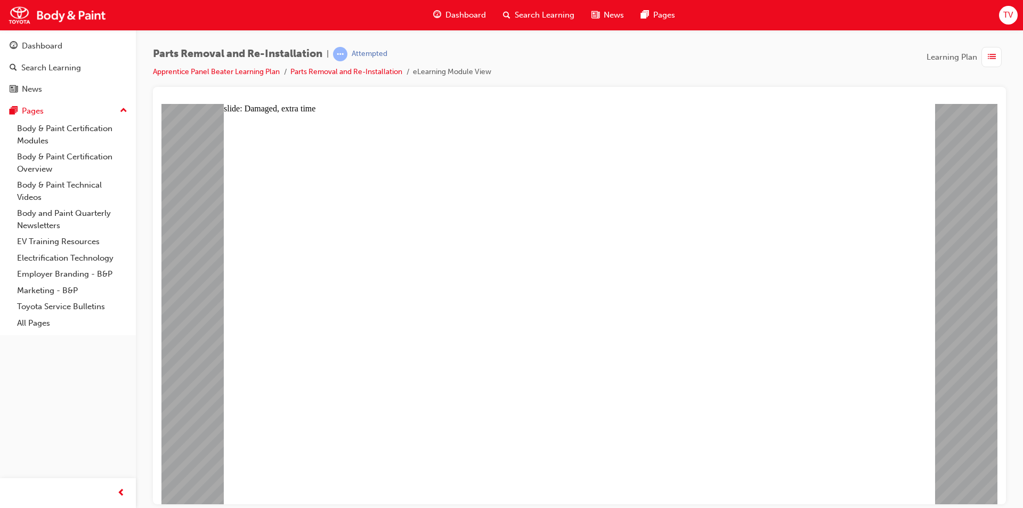
drag, startPoint x: 741, startPoint y: 437, endPoint x: 648, endPoint y: 415, distance: 95.2
drag, startPoint x: 592, startPoint y: 420, endPoint x: 604, endPoint y: 419, distance: 12.3
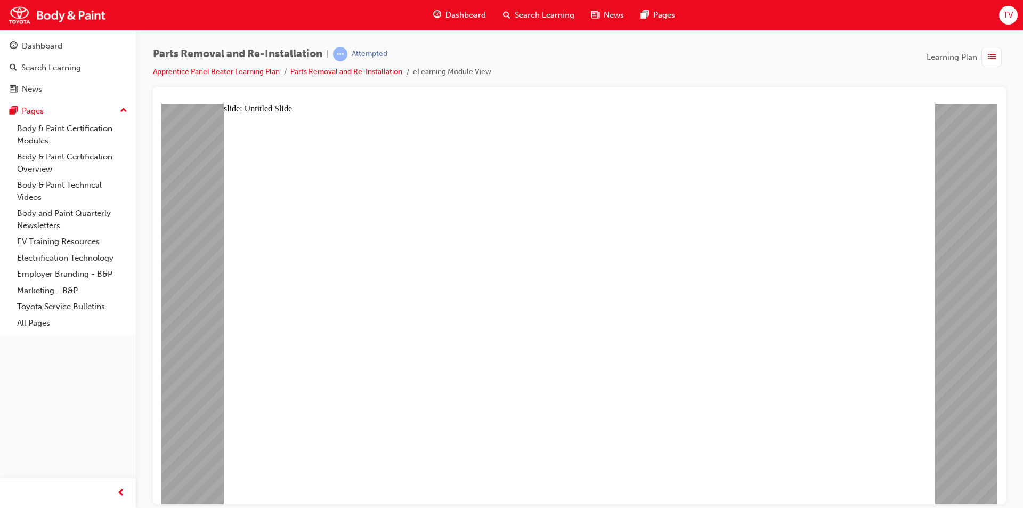
drag, startPoint x: 617, startPoint y: 502, endPoint x: 611, endPoint y: 487, distance: 16.0
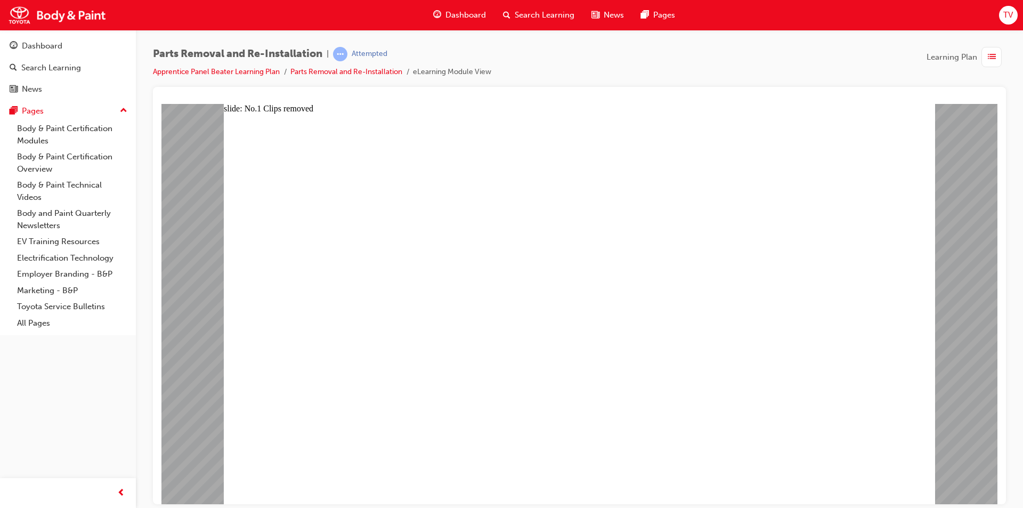
drag, startPoint x: 850, startPoint y: 157, endPoint x: 852, endPoint y: 162, distance: 5.6
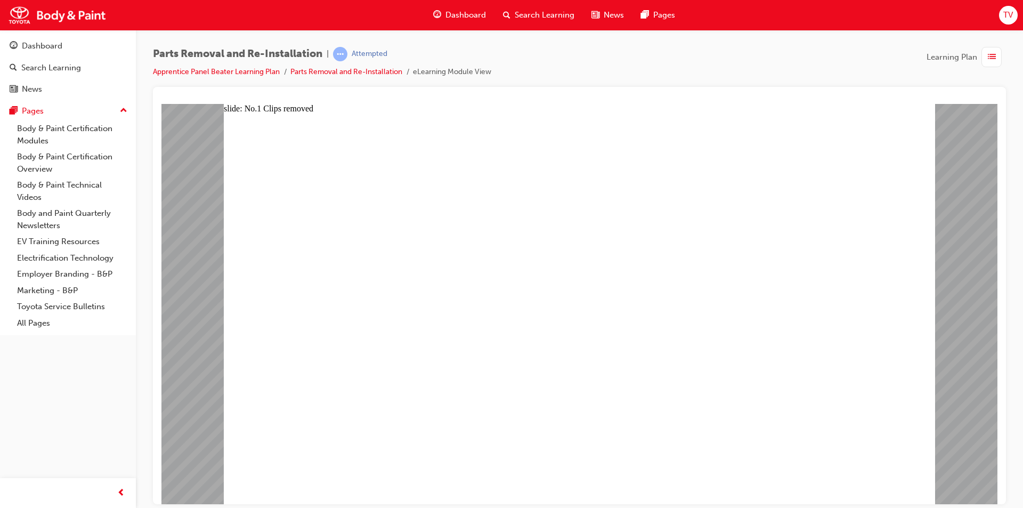
drag, startPoint x: 636, startPoint y: 404, endPoint x: 492, endPoint y: 389, distance: 145.7
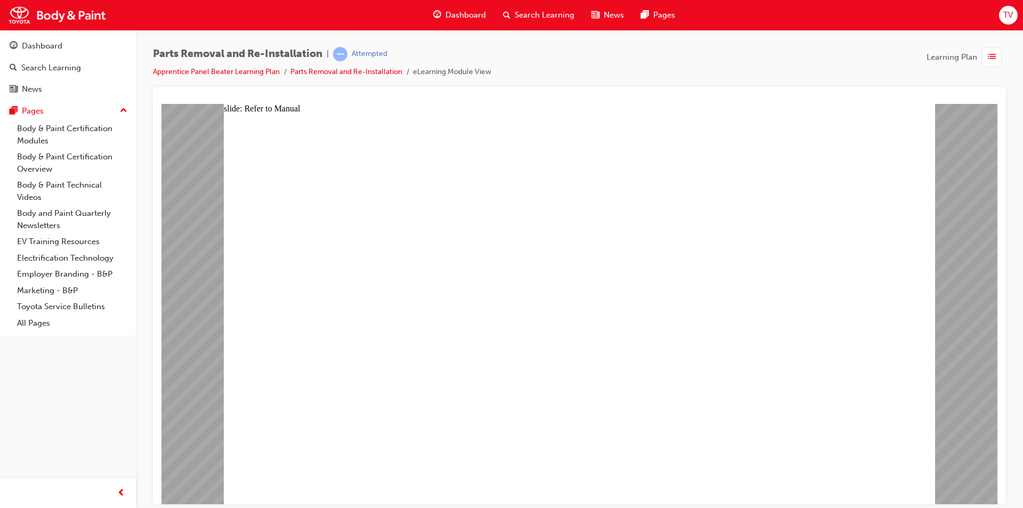
drag, startPoint x: 400, startPoint y: 375, endPoint x: 389, endPoint y: 372, distance: 11.6
drag, startPoint x: 412, startPoint y: 342, endPoint x: 552, endPoint y: 257, distance: 163.8
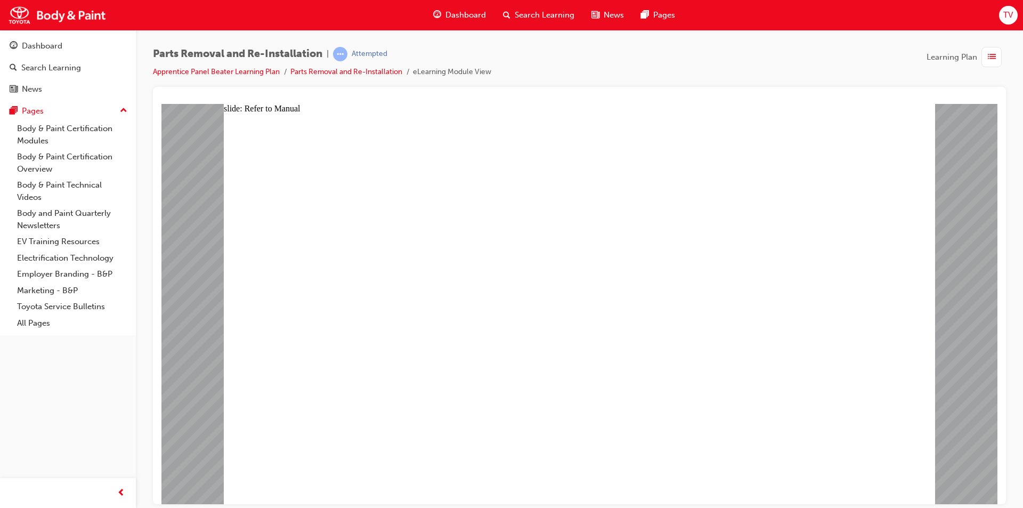
drag, startPoint x: 487, startPoint y: 298, endPoint x: 550, endPoint y: 283, distance: 64.2
drag, startPoint x: 550, startPoint y: 283, endPoint x: 587, endPoint y: 285, distance: 37.9
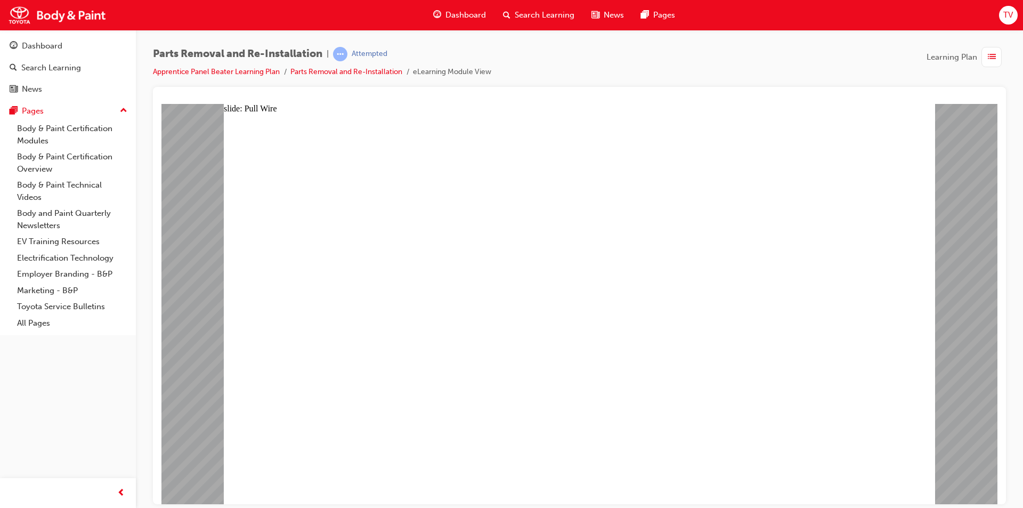
drag, startPoint x: 446, startPoint y: 275, endPoint x: 378, endPoint y: 299, distance: 71.9
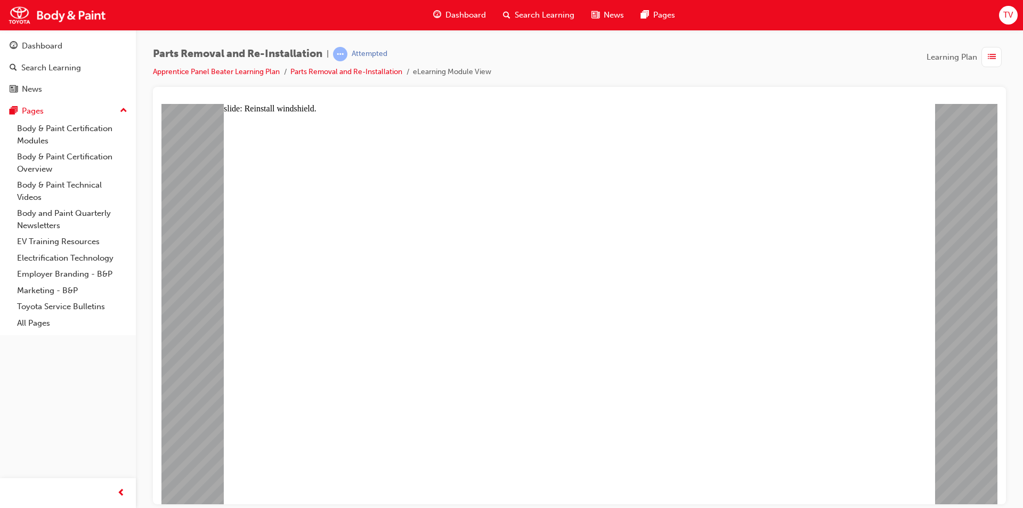
drag, startPoint x: 581, startPoint y: 429, endPoint x: 572, endPoint y: 427, distance: 9.2
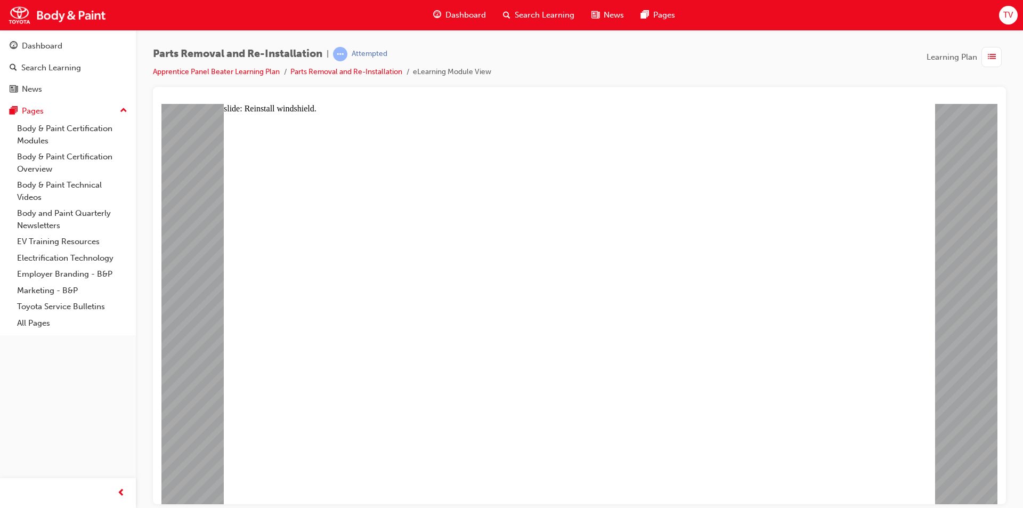
drag, startPoint x: 571, startPoint y: 427, endPoint x: 596, endPoint y: 376, distance: 56.9
drag, startPoint x: 604, startPoint y: 358, endPoint x: 607, endPoint y: 349, distance: 9.1
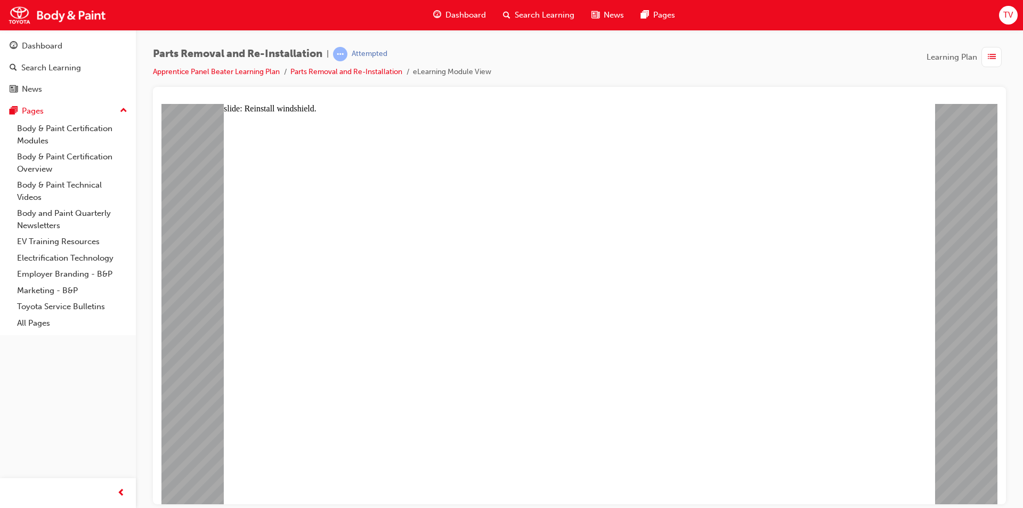
drag, startPoint x: 595, startPoint y: 330, endPoint x: 590, endPoint y: 339, distance: 10.2
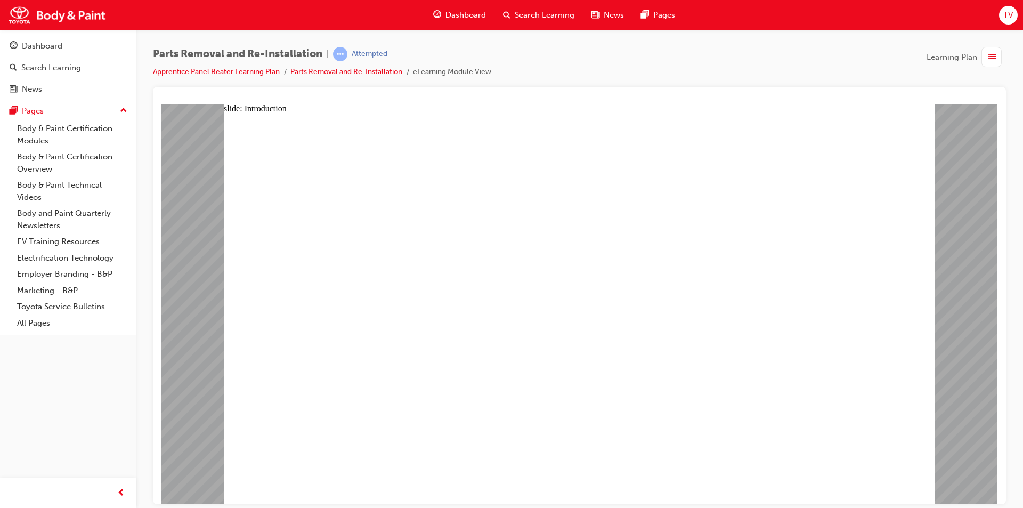
drag, startPoint x: 644, startPoint y: 432, endPoint x: 638, endPoint y: 428, distance: 7.6
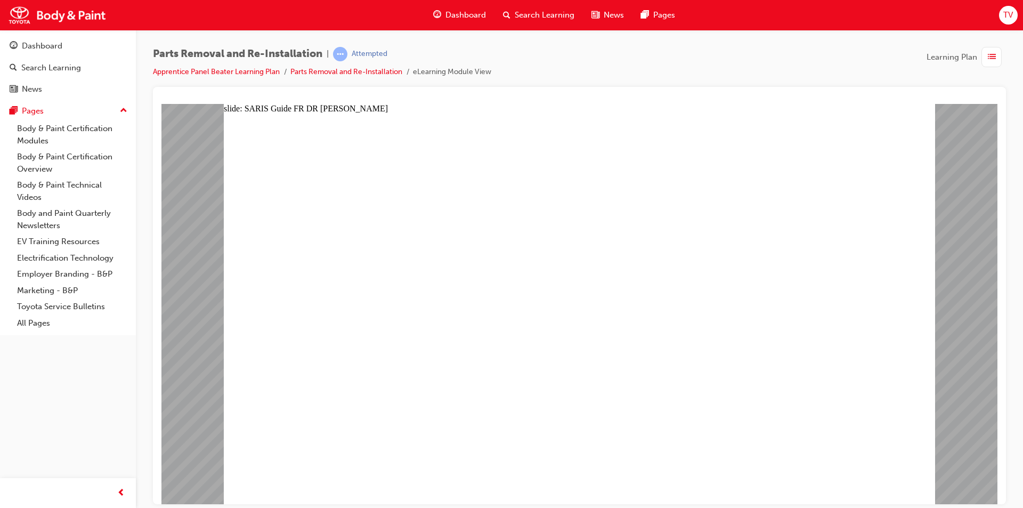
scroll to position [2764, 0]
drag, startPoint x: 838, startPoint y: 272, endPoint x: 843, endPoint y: 265, distance: 8.1
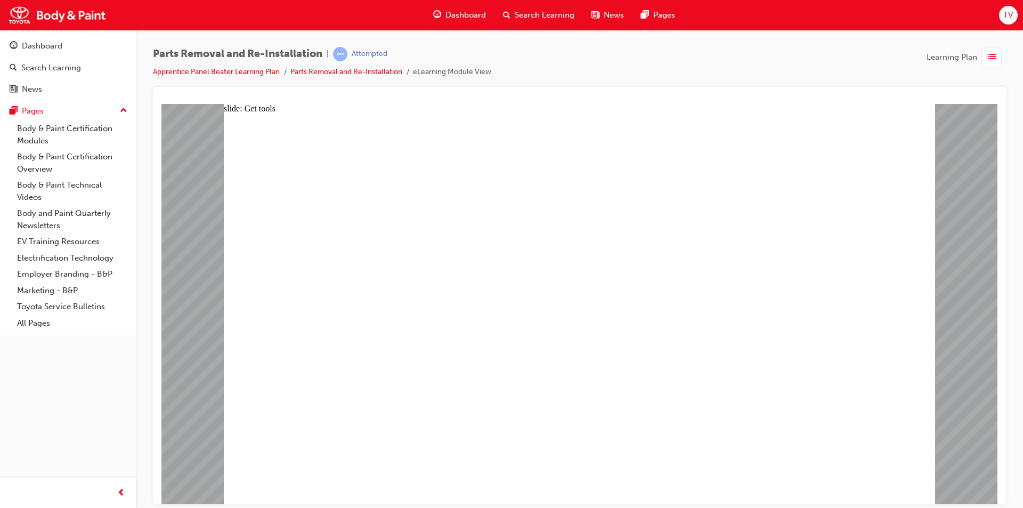
drag, startPoint x: 809, startPoint y: 399, endPoint x: 802, endPoint y: 396, distance: 8.3
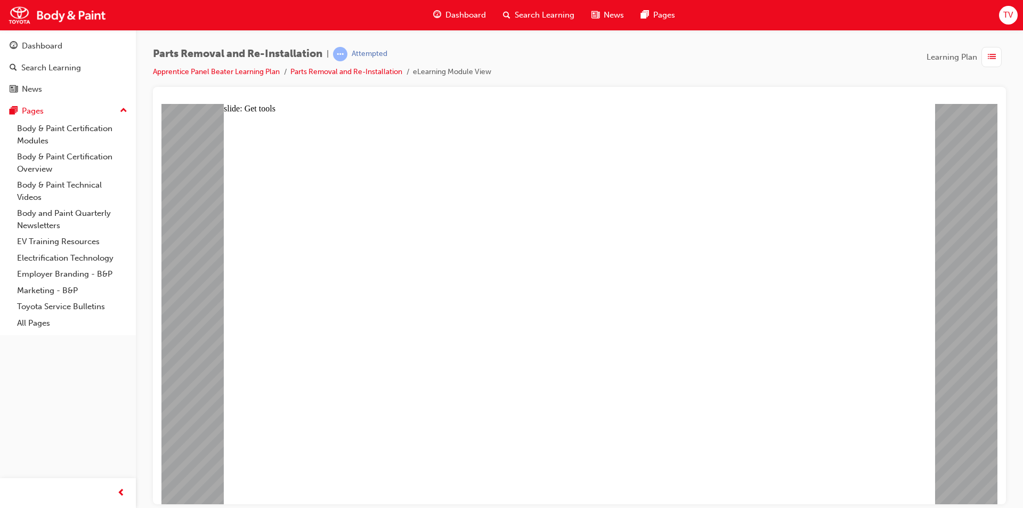
drag, startPoint x: 828, startPoint y: 390, endPoint x: 752, endPoint y: 377, distance: 76.8
drag, startPoint x: 807, startPoint y: 389, endPoint x: 715, endPoint y: 375, distance: 93.6
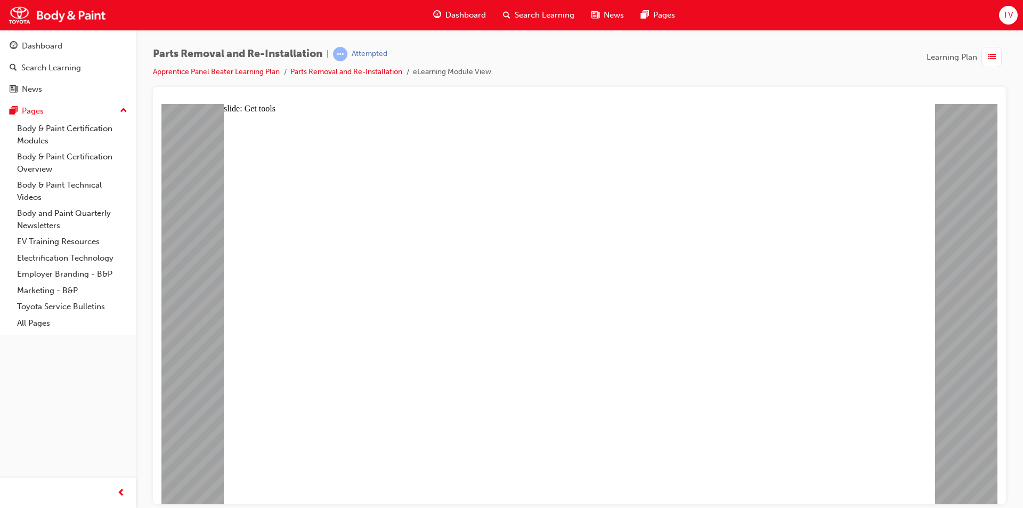
drag, startPoint x: 789, startPoint y: 382, endPoint x: 429, endPoint y: 330, distance: 363.7
drag, startPoint x: 342, startPoint y: 322, endPoint x: 345, endPoint y: 309, distance: 13.1
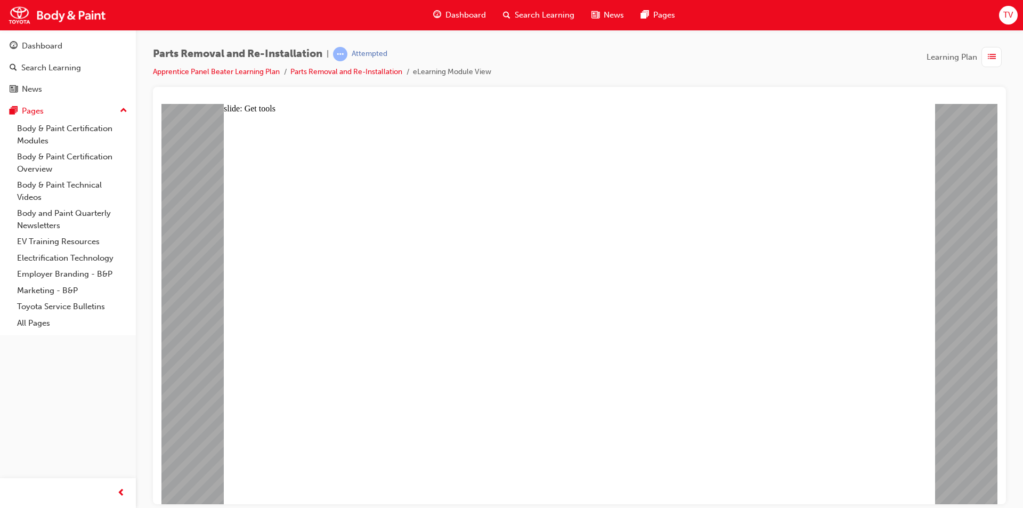
drag, startPoint x: 354, startPoint y: 248, endPoint x: 353, endPoint y: 260, distance: 11.8
drag, startPoint x: 345, startPoint y: 296, endPoint x: 341, endPoint y: 309, distance: 13.7
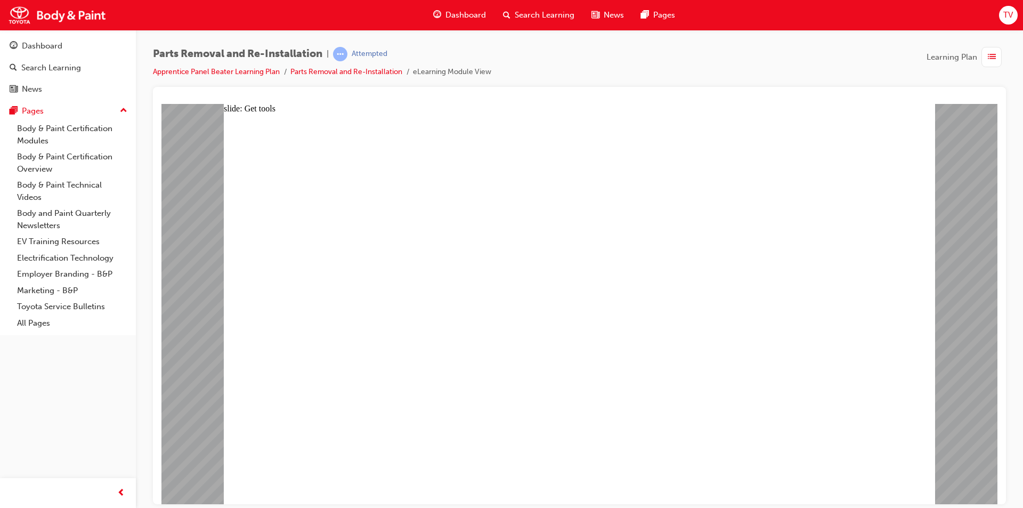
drag, startPoint x: 351, startPoint y: 336, endPoint x: 355, endPoint y: 358, distance: 23.3
drag, startPoint x: 359, startPoint y: 373, endPoint x: 369, endPoint y: 387, distance: 16.8
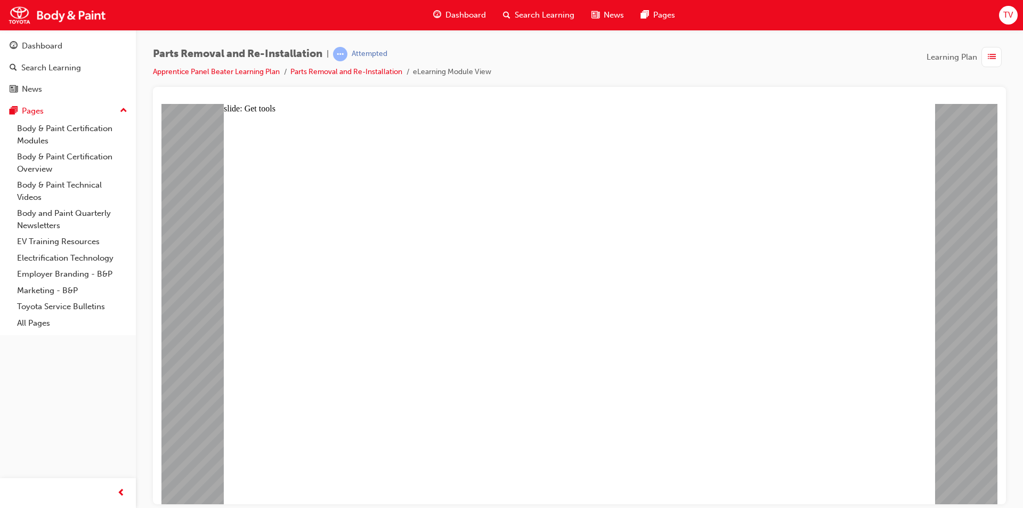
drag, startPoint x: 369, startPoint y: 387, endPoint x: 377, endPoint y: 395, distance: 11.3
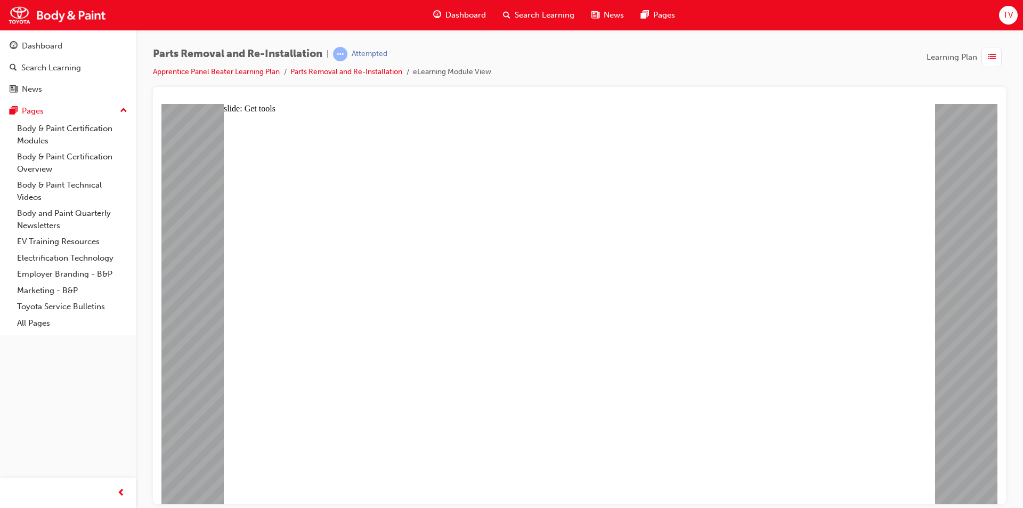
drag, startPoint x: 776, startPoint y: 416, endPoint x: 768, endPoint y: 404, distance: 15.1
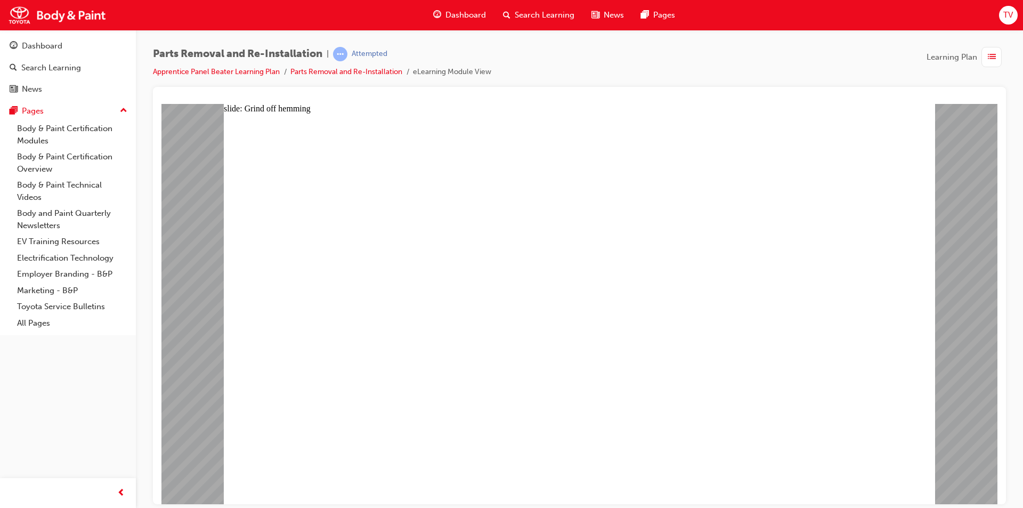
drag, startPoint x: 287, startPoint y: 244, endPoint x: 536, endPoint y: 263, distance: 249.9
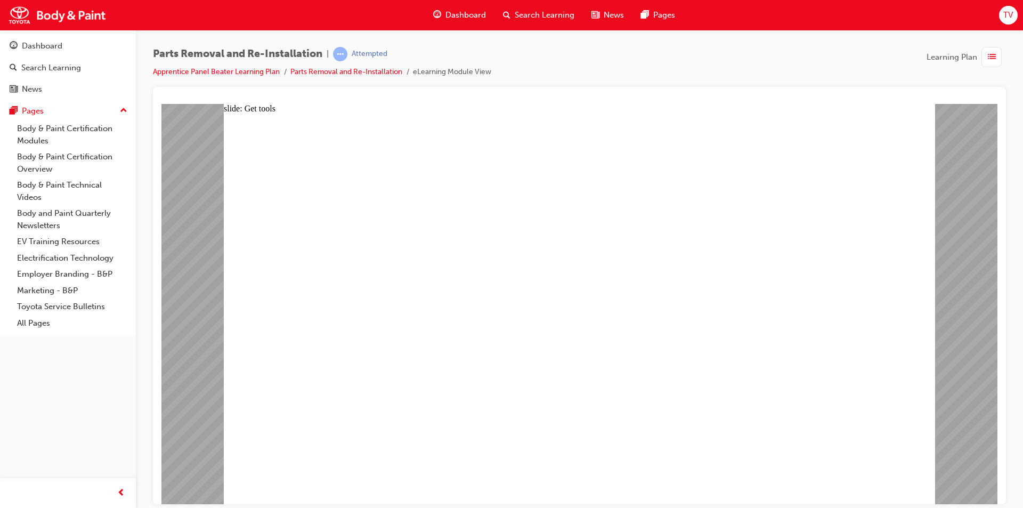
drag, startPoint x: 559, startPoint y: 284, endPoint x: 608, endPoint y: 273, distance: 50.8
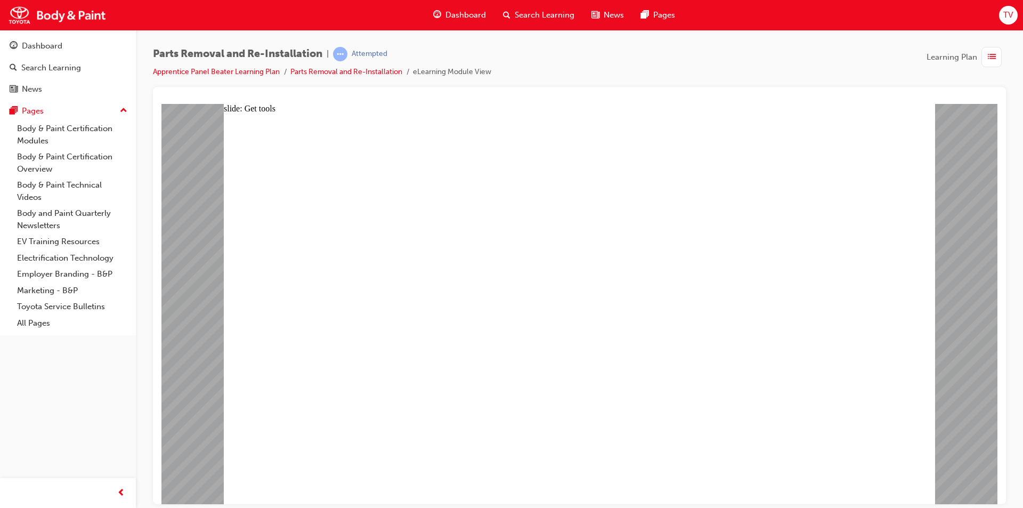
drag, startPoint x: 805, startPoint y: 266, endPoint x: 802, endPoint y: 271, distance: 6.1
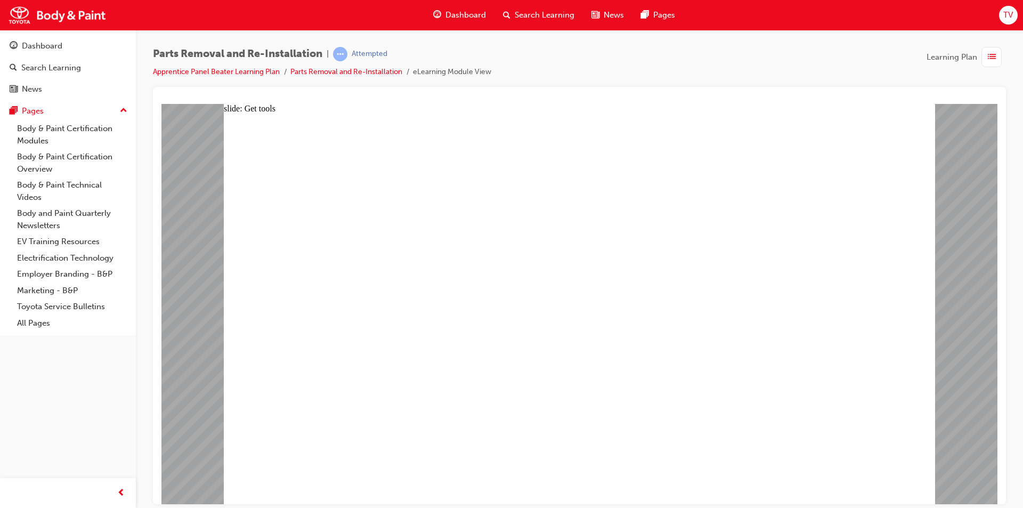
drag, startPoint x: 677, startPoint y: 336, endPoint x: 672, endPoint y: 337, distance: 5.4
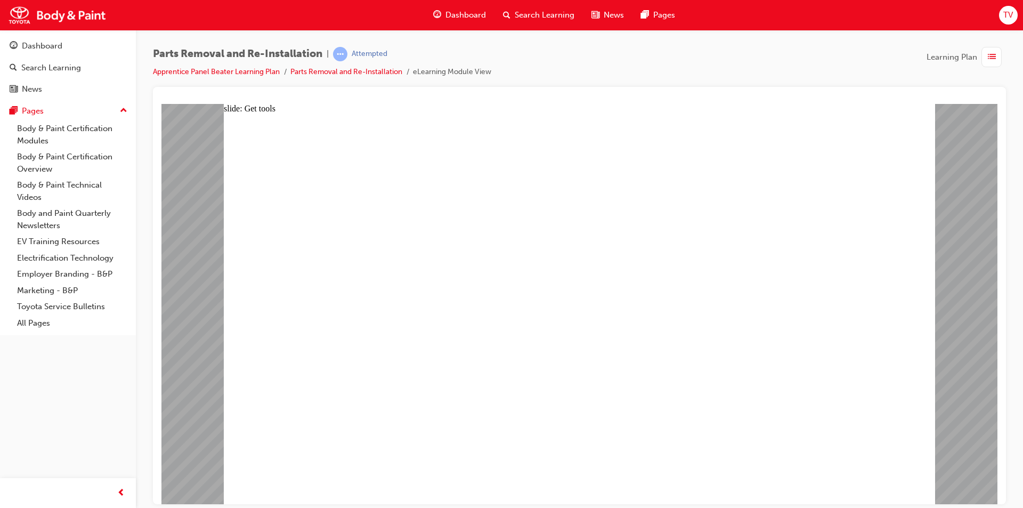
drag, startPoint x: 641, startPoint y: 338, endPoint x: 618, endPoint y: 333, distance: 23.4
drag, startPoint x: 588, startPoint y: 339, endPoint x: 562, endPoint y: 366, distance: 37.7
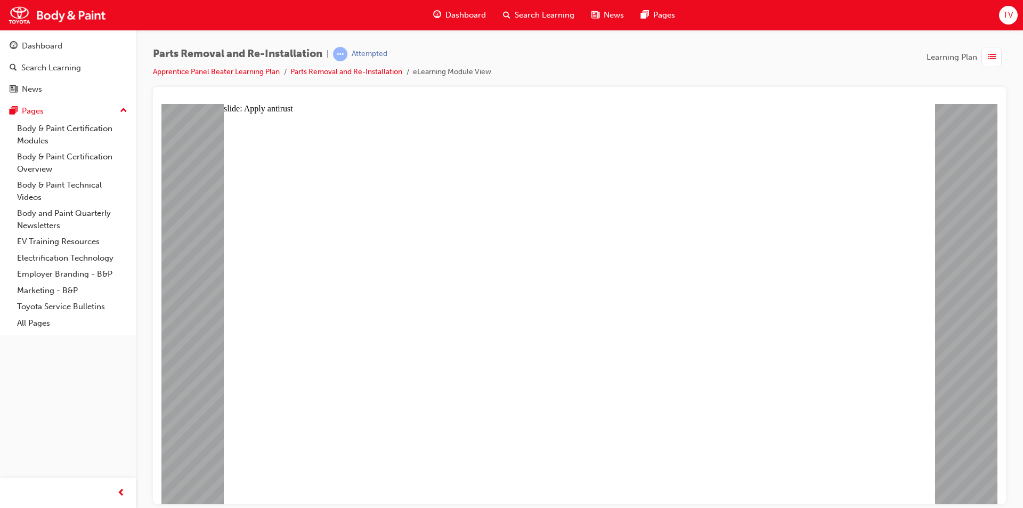
type input "05"
drag, startPoint x: 473, startPoint y: 242, endPoint x: 480, endPoint y: 242, distance: 6.9
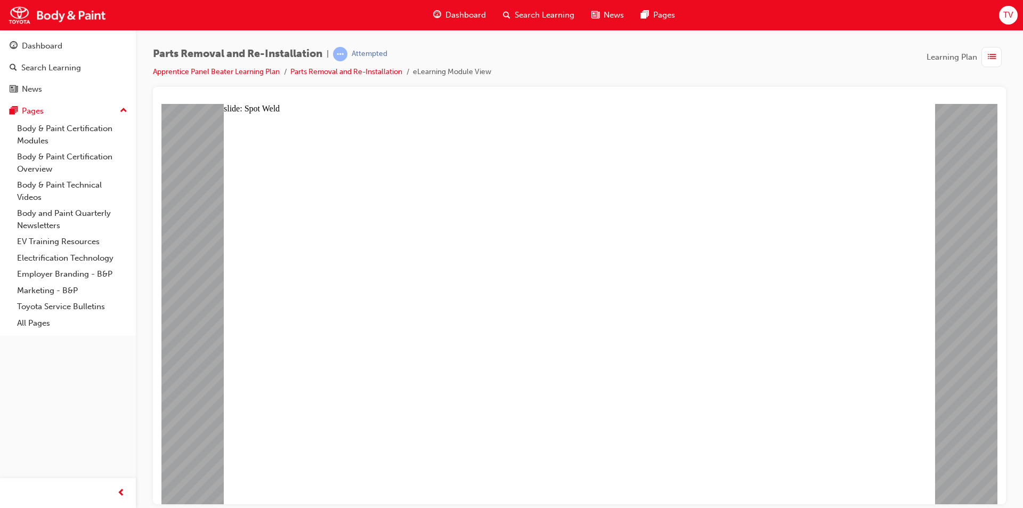
type input "5"
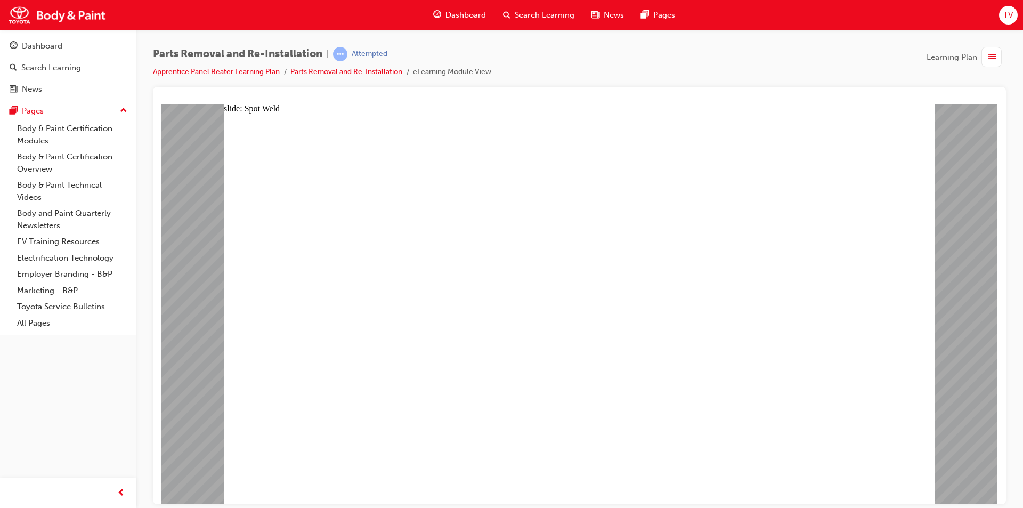
type input "4"
type input "5"
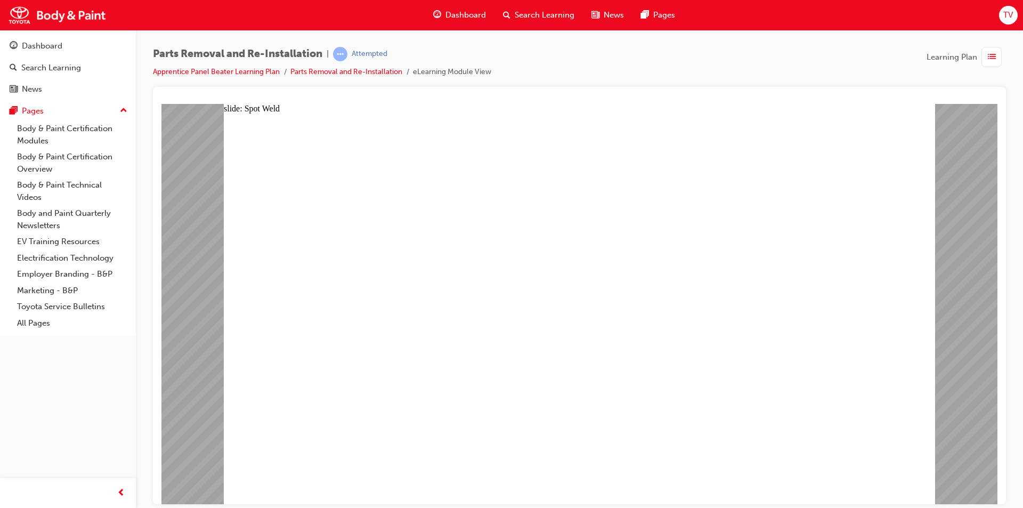
type input "5"
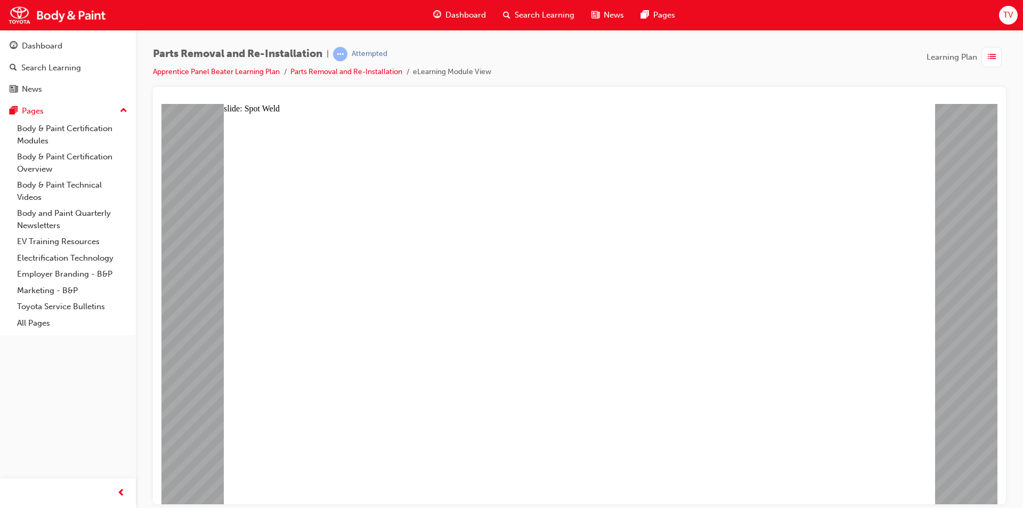
type input "5"
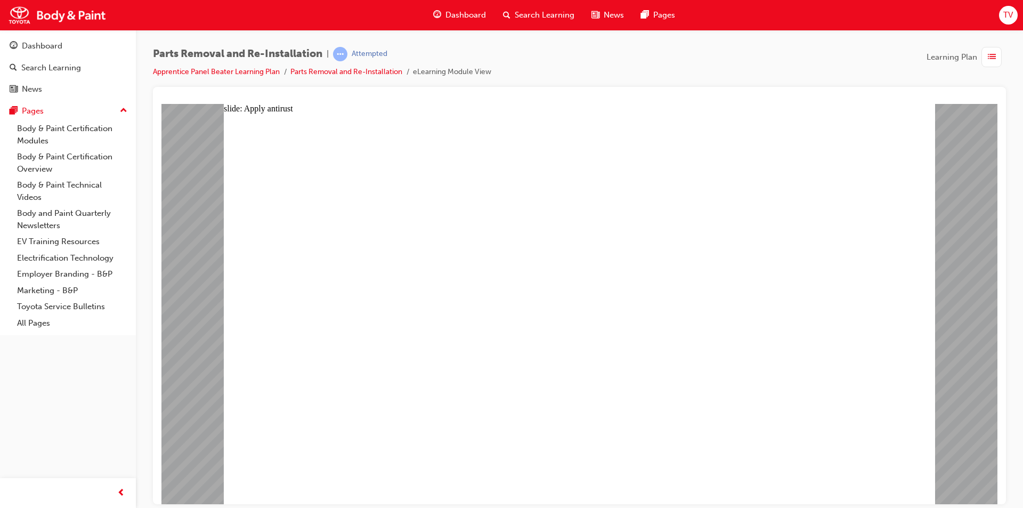
drag, startPoint x: 428, startPoint y: 279, endPoint x: 508, endPoint y: 271, distance: 80.2
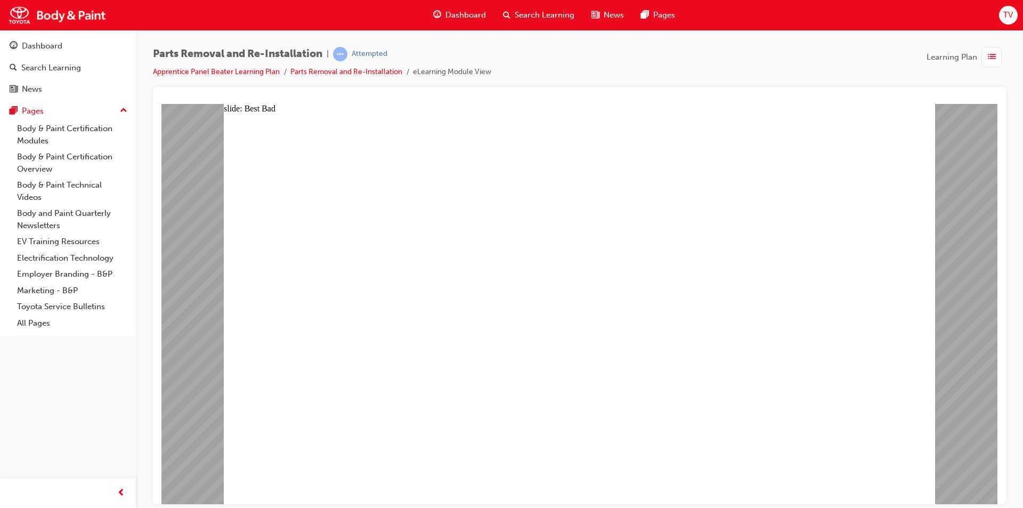
drag, startPoint x: 718, startPoint y: 459, endPoint x: 724, endPoint y: 467, distance: 10.2
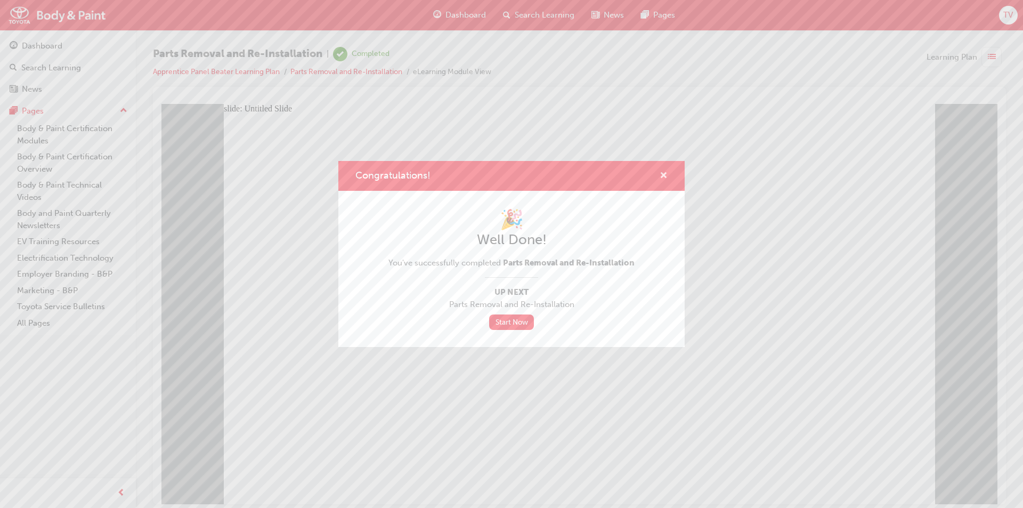
click at [665, 174] on span "cross-icon" at bounding box center [663, 176] width 8 height 10
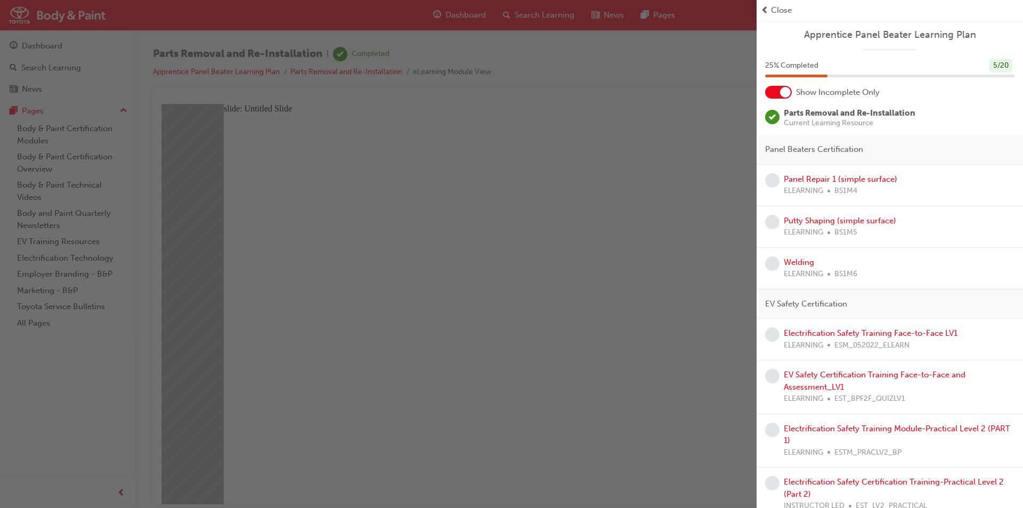
click at [770, 19] on div "Close" at bounding box center [889, 10] width 266 height 21
click at [773, 2] on div "Close" at bounding box center [889, 10] width 266 height 21
click at [779, 96] on div at bounding box center [778, 92] width 27 height 13
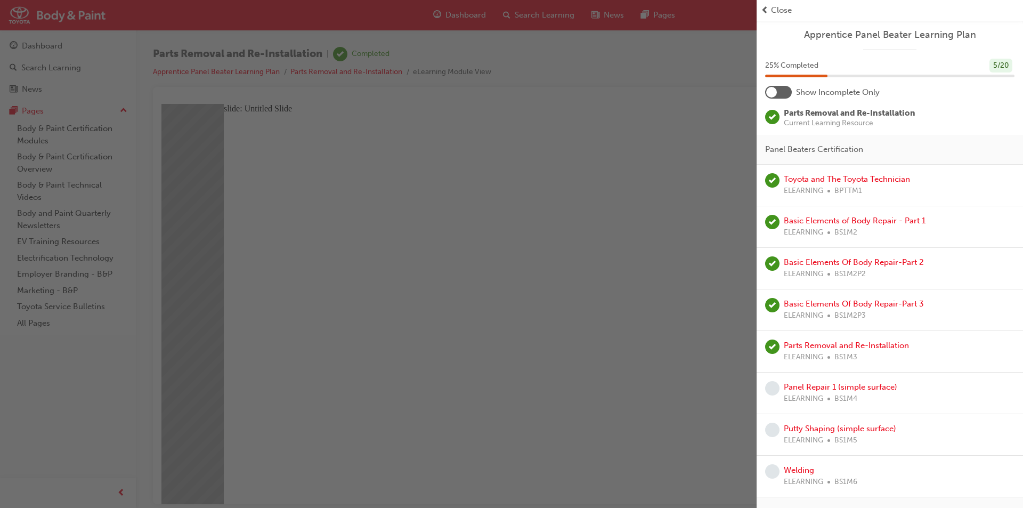
click at [235, 120] on div "button" at bounding box center [378, 254] width 756 height 508
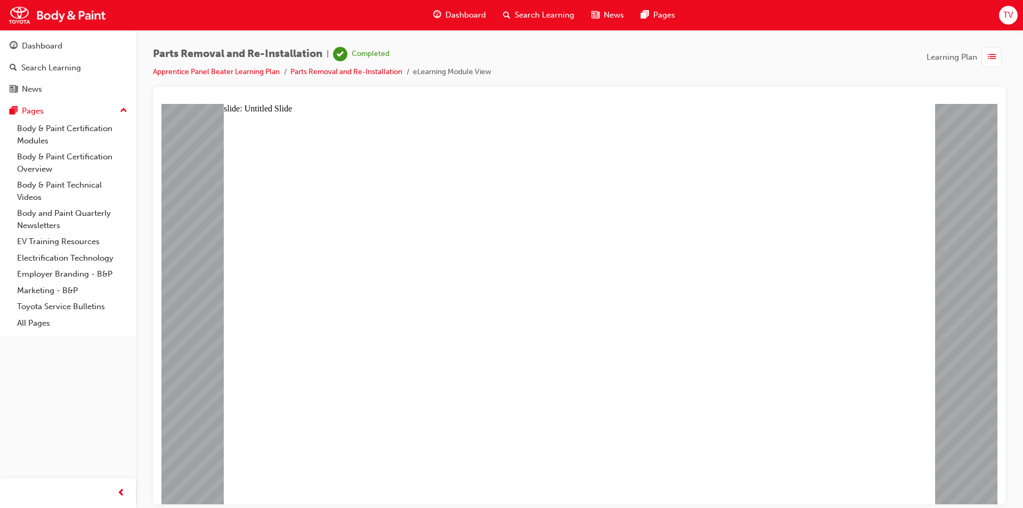
click at [1012, 17] on span "TV" at bounding box center [1008, 15] width 10 height 12
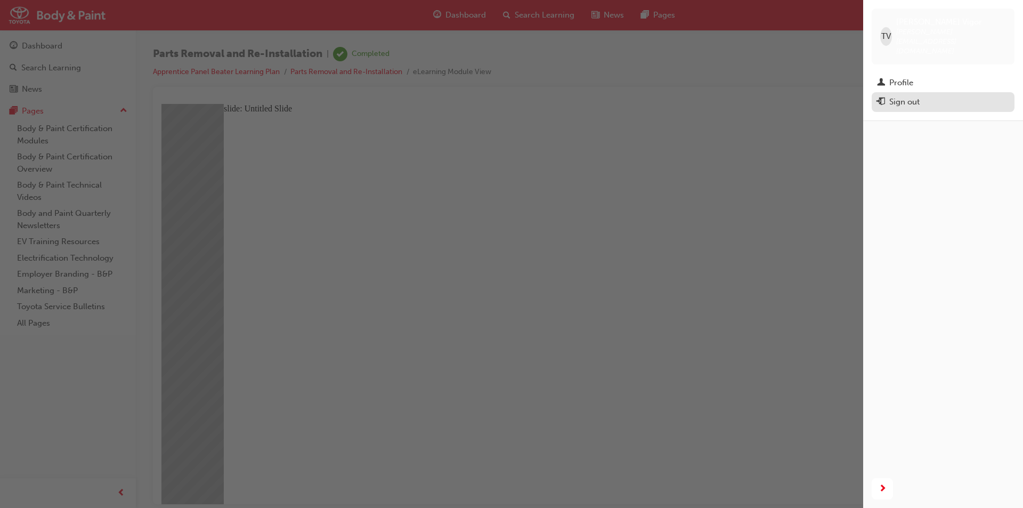
click at [912, 96] on div "Sign out" at bounding box center [904, 102] width 30 height 12
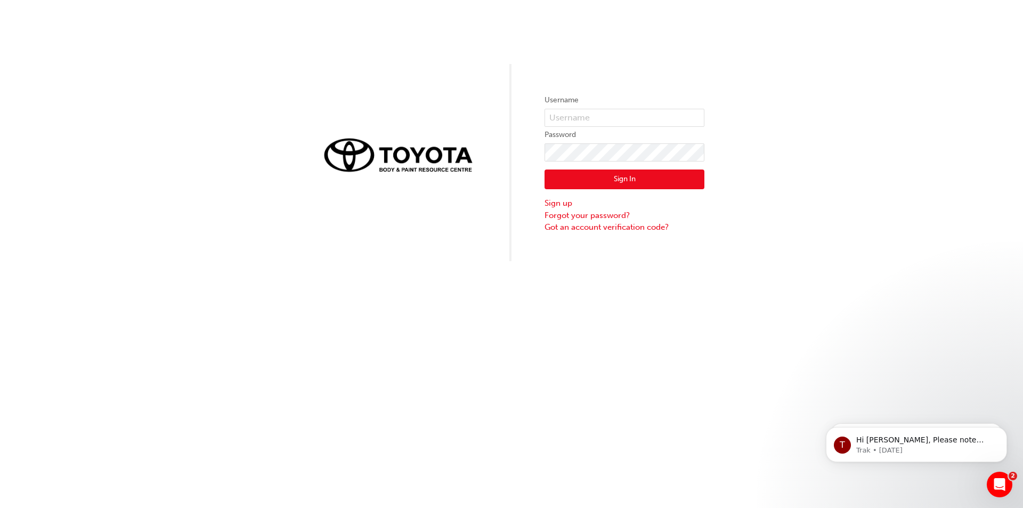
drag, startPoint x: 51, startPoint y: 2, endPoint x: 103, endPoint y: 222, distance: 226.1
click at [103, 222] on div "Username Password Sign In Sign up Forgot your password? Got an account verifica…" at bounding box center [511, 130] width 1023 height 261
